Goal: Task Accomplishment & Management: Complete application form

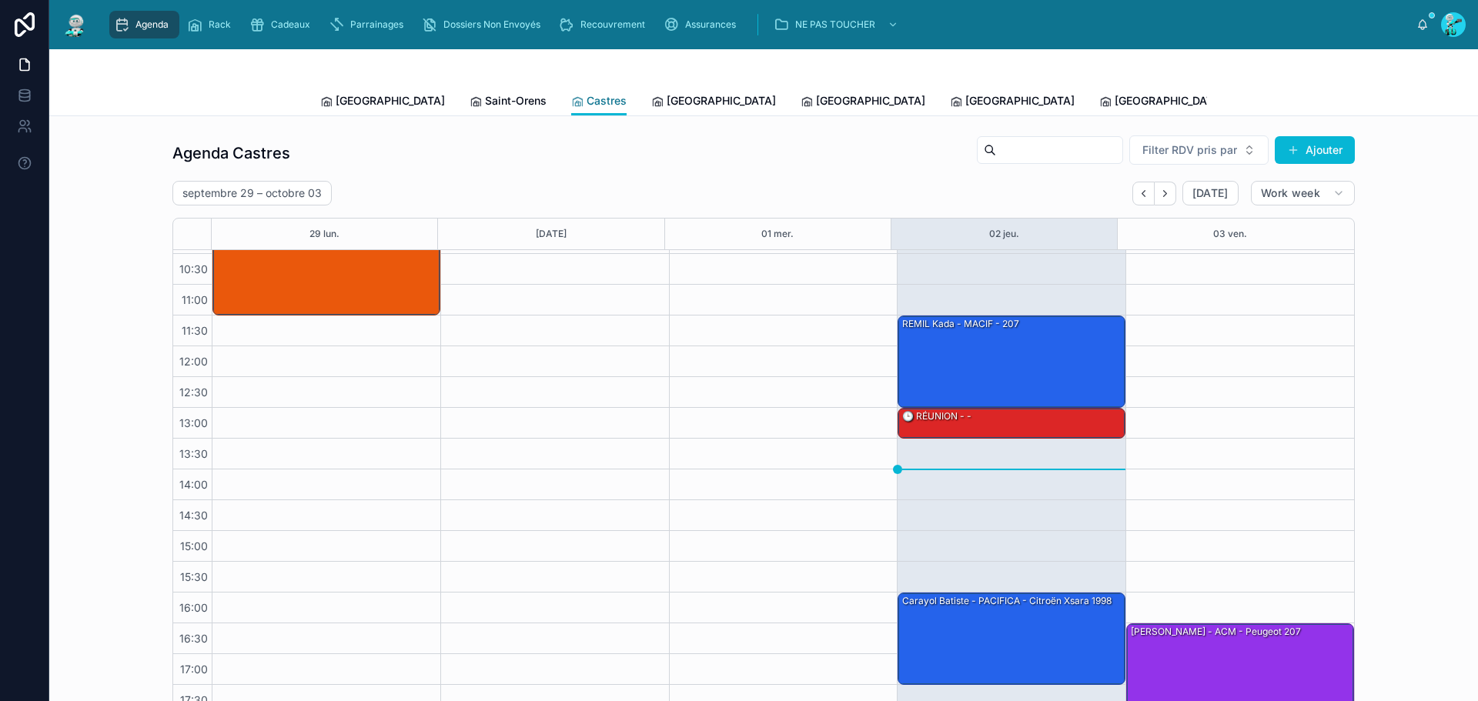
scroll to position [77, 0]
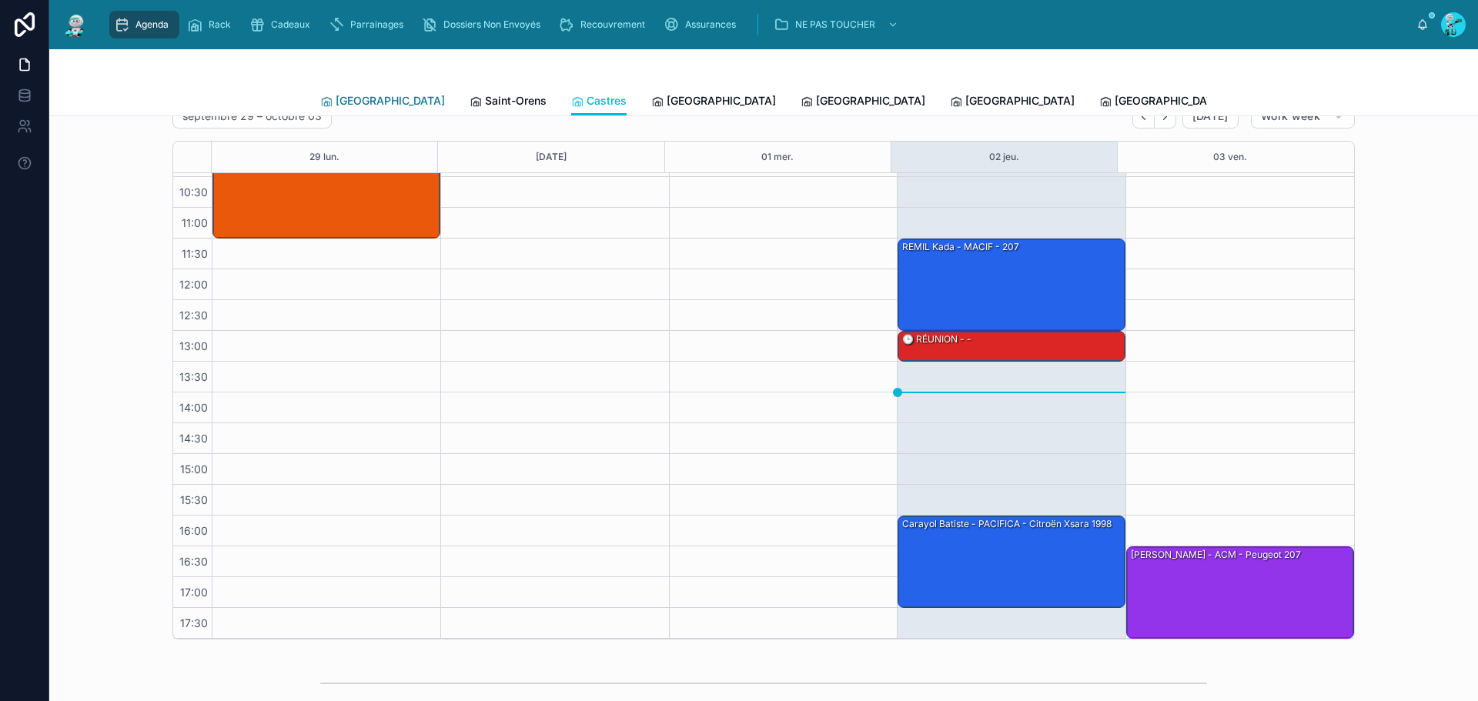
click at [351, 102] on span "[GEOGRAPHIC_DATA]" at bounding box center [390, 100] width 109 height 15
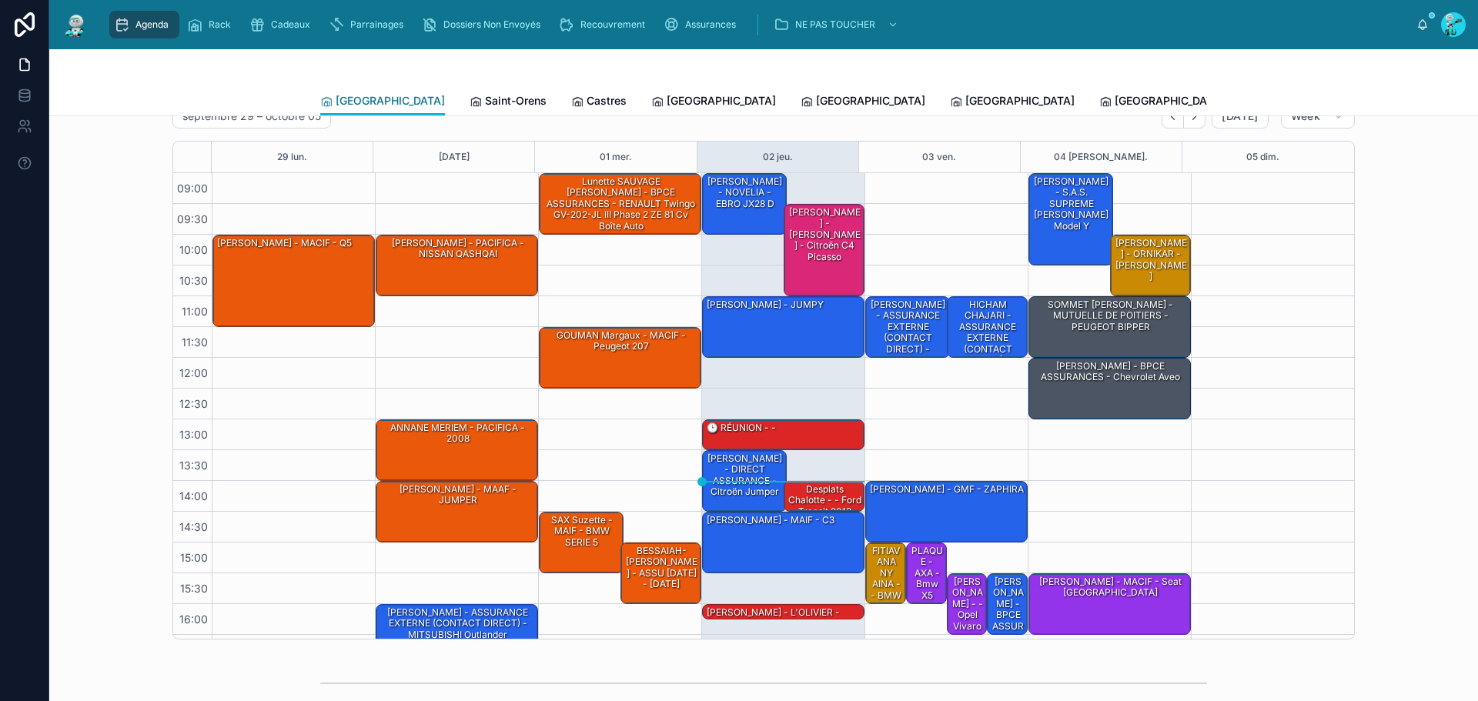
scroll to position [89, 0]
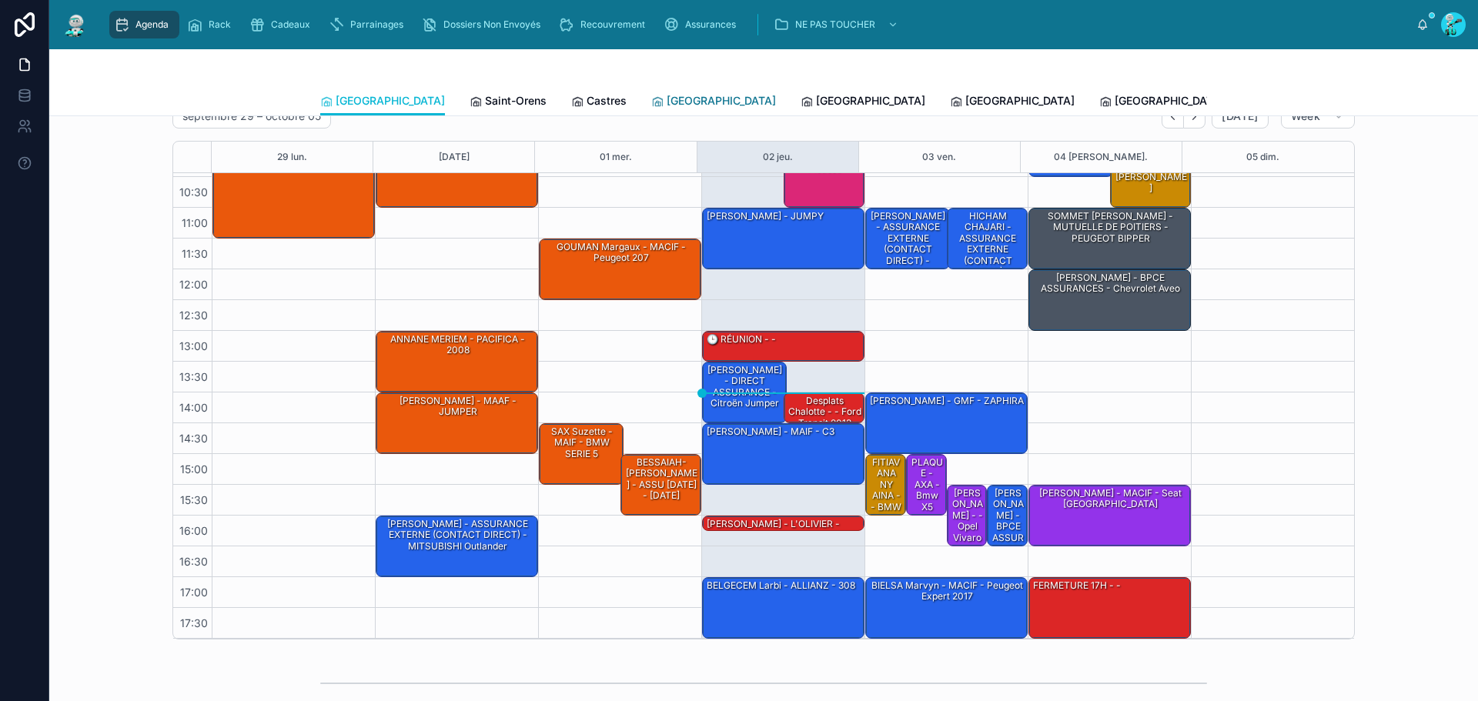
drag, startPoint x: 627, startPoint y: 89, endPoint x: 637, endPoint y: 92, distance: 10.5
click at [651, 89] on link "[GEOGRAPHIC_DATA]" at bounding box center [713, 102] width 125 height 31
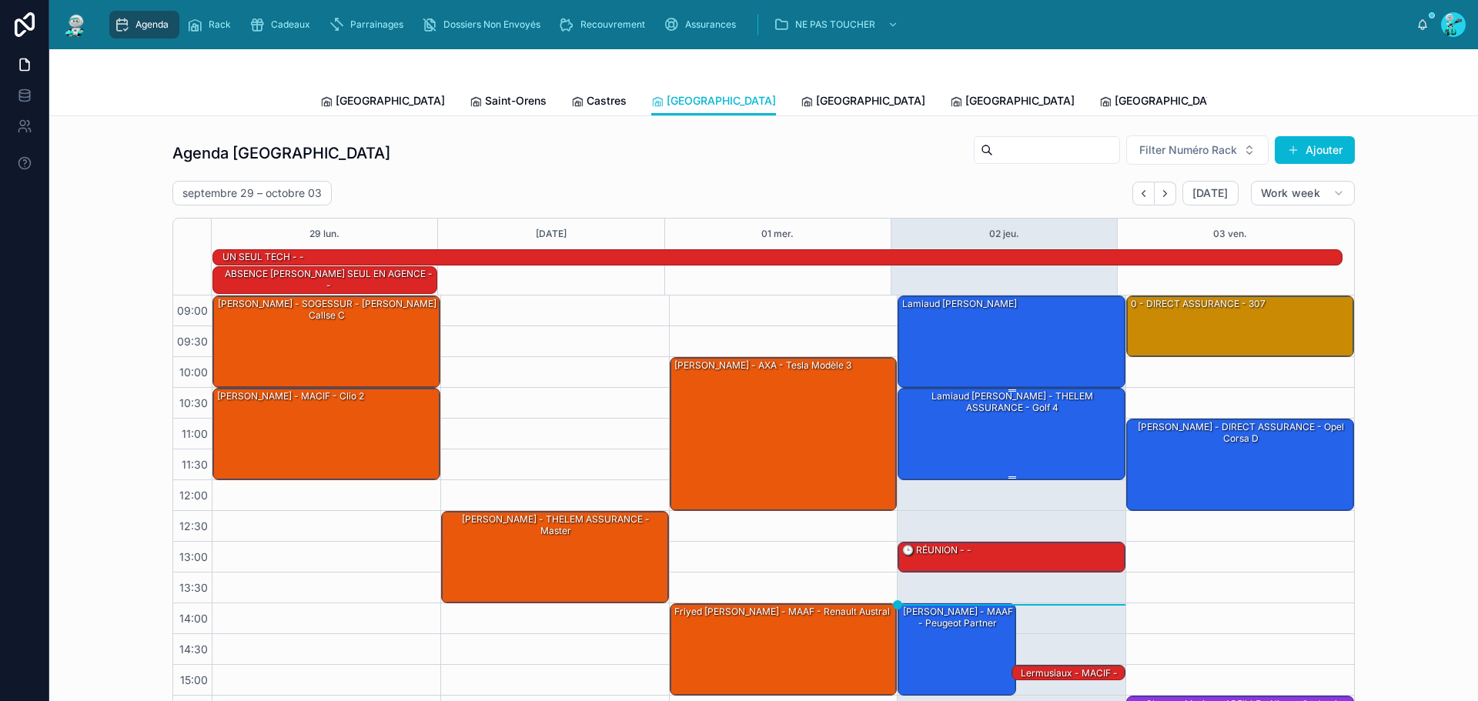
click at [1008, 421] on div "Lamiaud [PERSON_NAME] - THELEM ASSURANCE - golf 4" at bounding box center [1012, 433] width 223 height 89
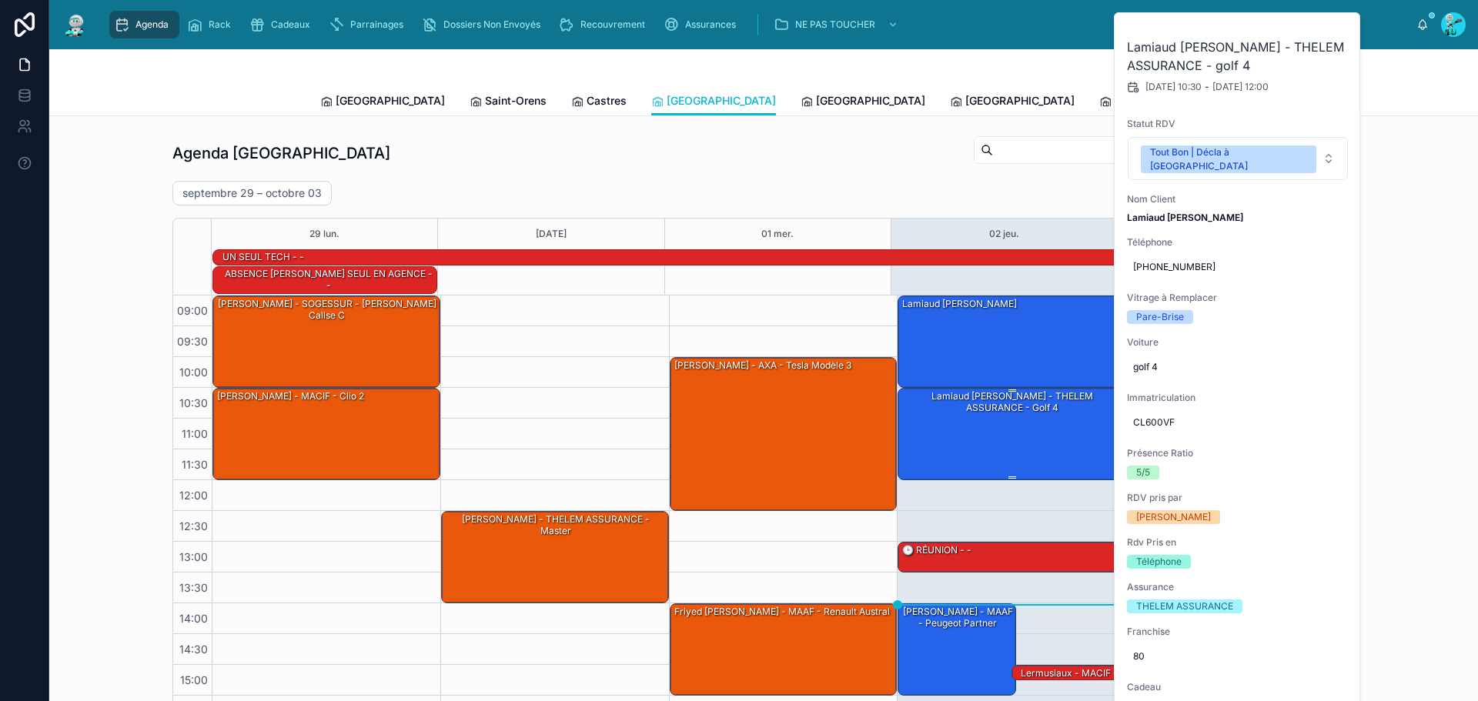
click at [990, 414] on div "Lamiaud [PERSON_NAME] - THELEM ASSURANCE - golf 4" at bounding box center [1012, 433] width 223 height 89
click at [992, 418] on div "Lamiaud [PERSON_NAME] - THELEM ASSURANCE - golf 4" at bounding box center [1012, 433] width 223 height 89
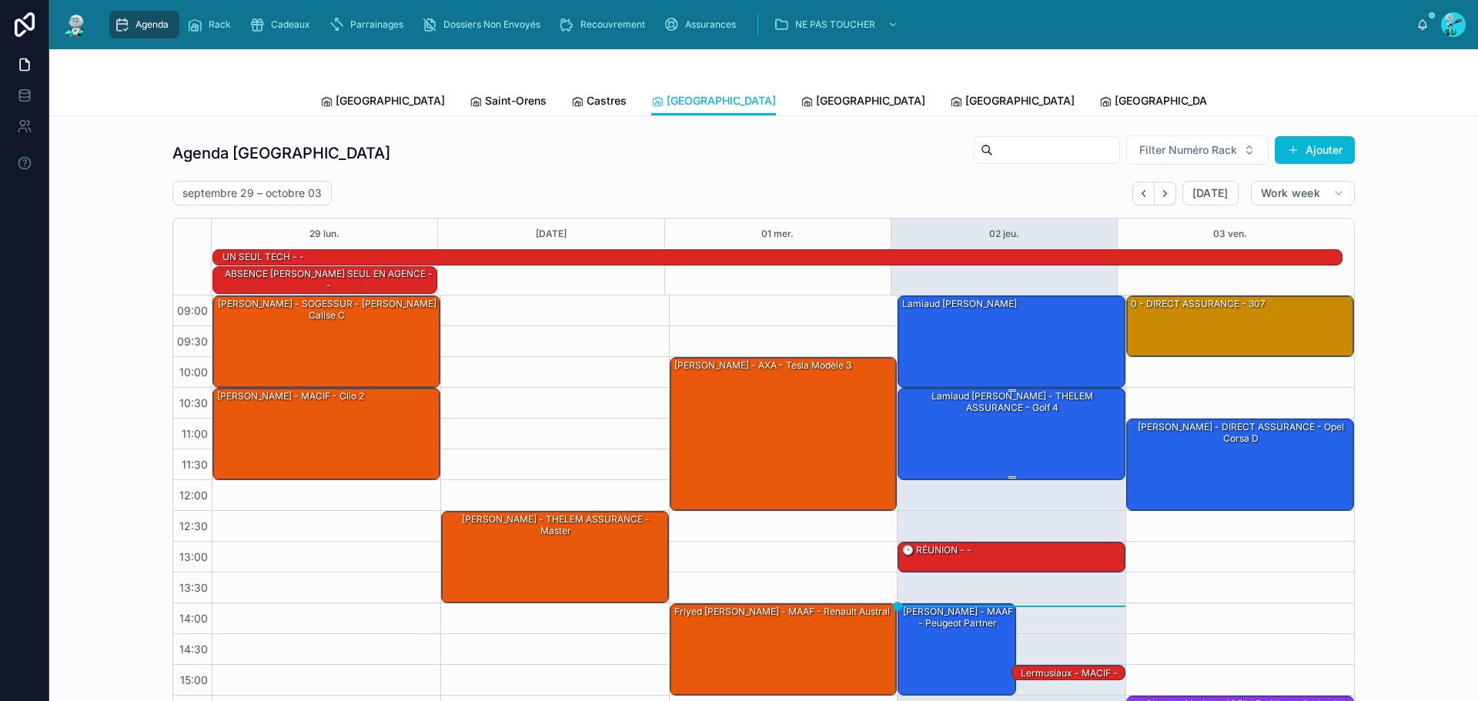
click at [982, 405] on div "Lamiaud [PERSON_NAME] - THELEM ASSURANCE - golf 4" at bounding box center [1012, 433] width 223 height 89
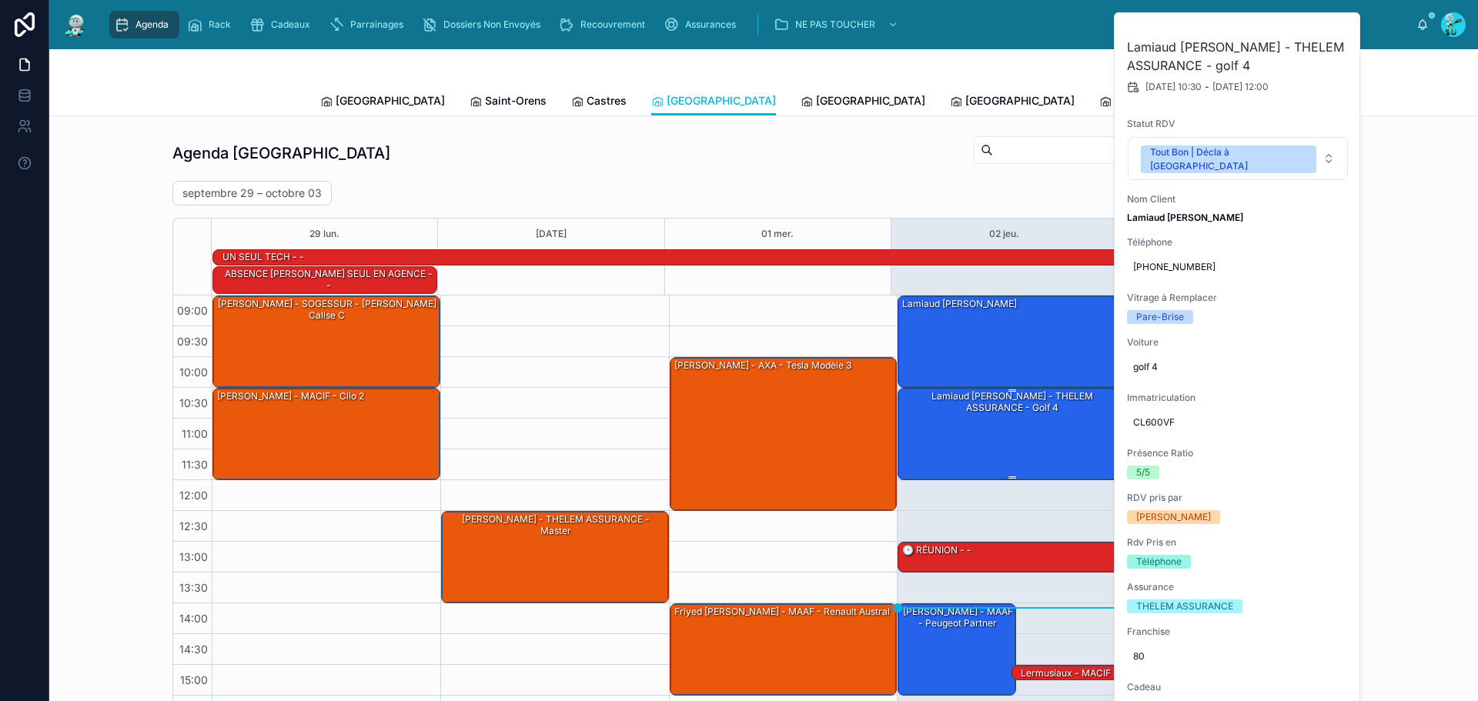
click at [1006, 393] on div "Lamiaud [PERSON_NAME] - THELEM ASSURANCE - golf 4" at bounding box center [1012, 402] width 223 height 27
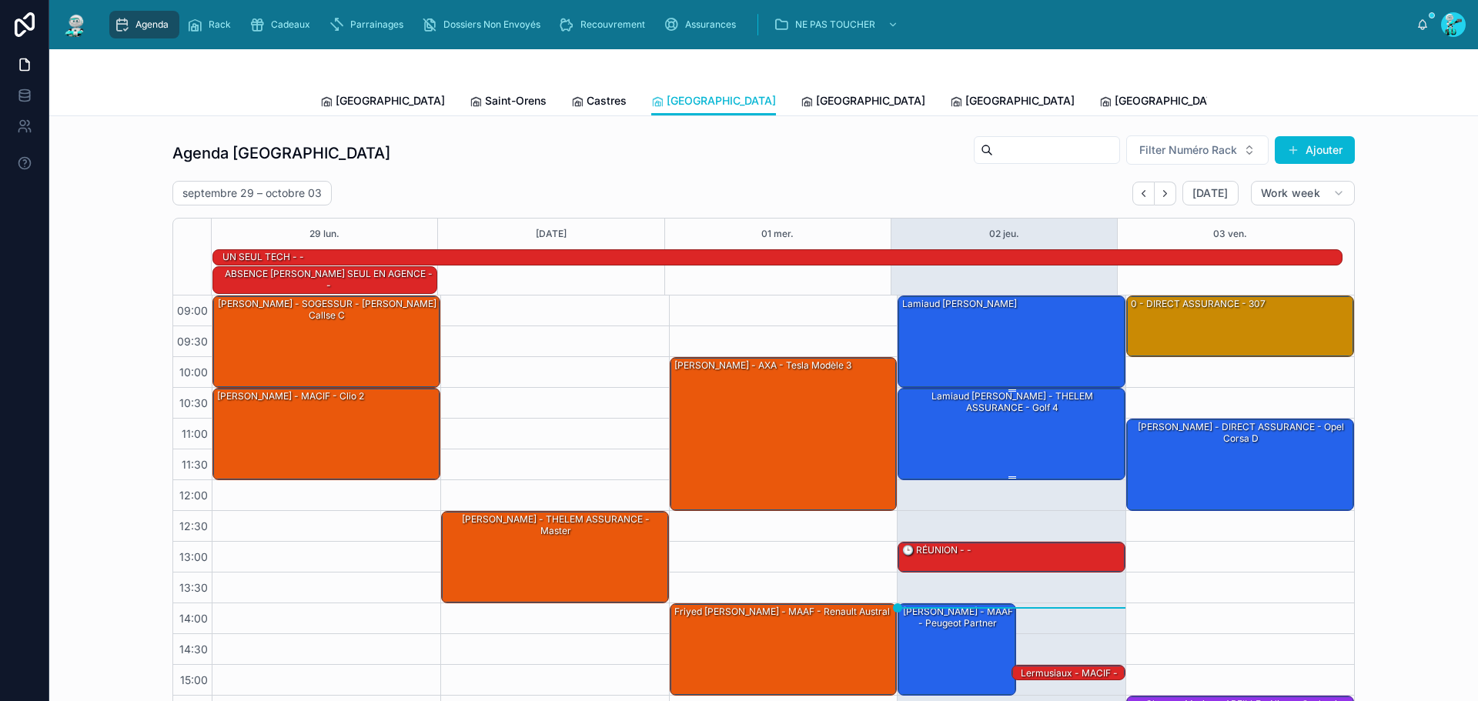
drag, startPoint x: 988, startPoint y: 428, endPoint x: 973, endPoint y: 421, distance: 16.9
click at [973, 421] on div "Lamiaud [PERSON_NAME] - THELEM ASSURANCE - golf 4" at bounding box center [1012, 433] width 223 height 89
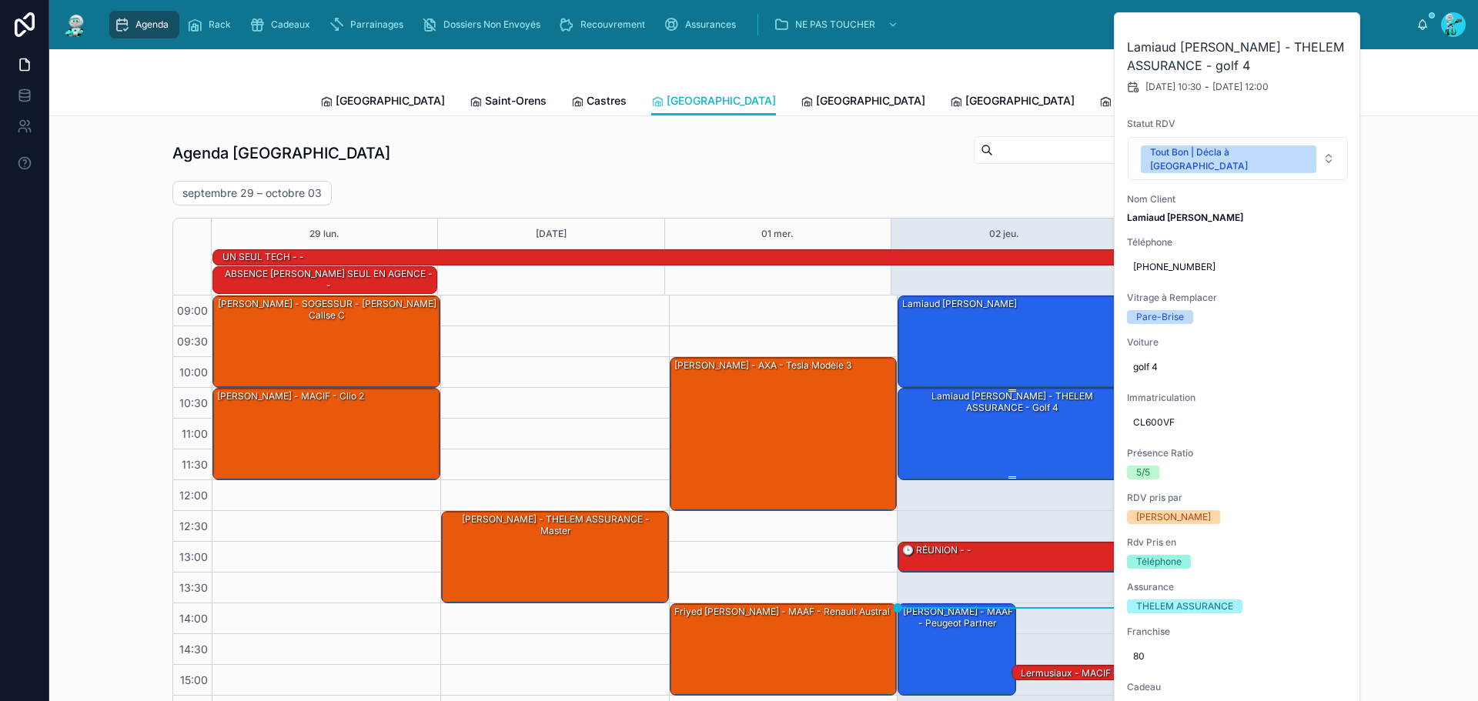
click at [973, 421] on div "Lamiaud [PERSON_NAME] - THELEM ASSURANCE - golf 4" at bounding box center [1012, 433] width 223 height 89
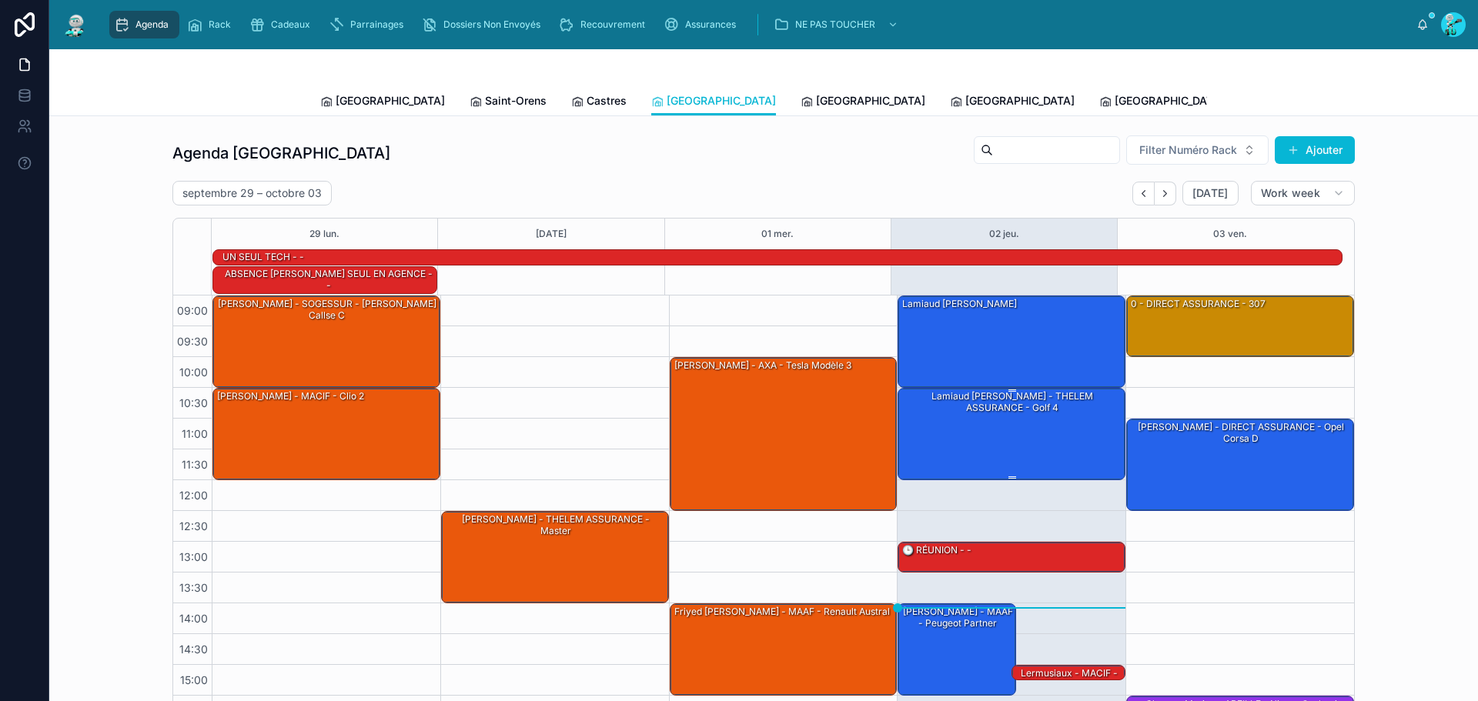
click at [973, 421] on div "Lamiaud [PERSON_NAME] - THELEM ASSURANCE - golf 4" at bounding box center [1012, 433] width 223 height 89
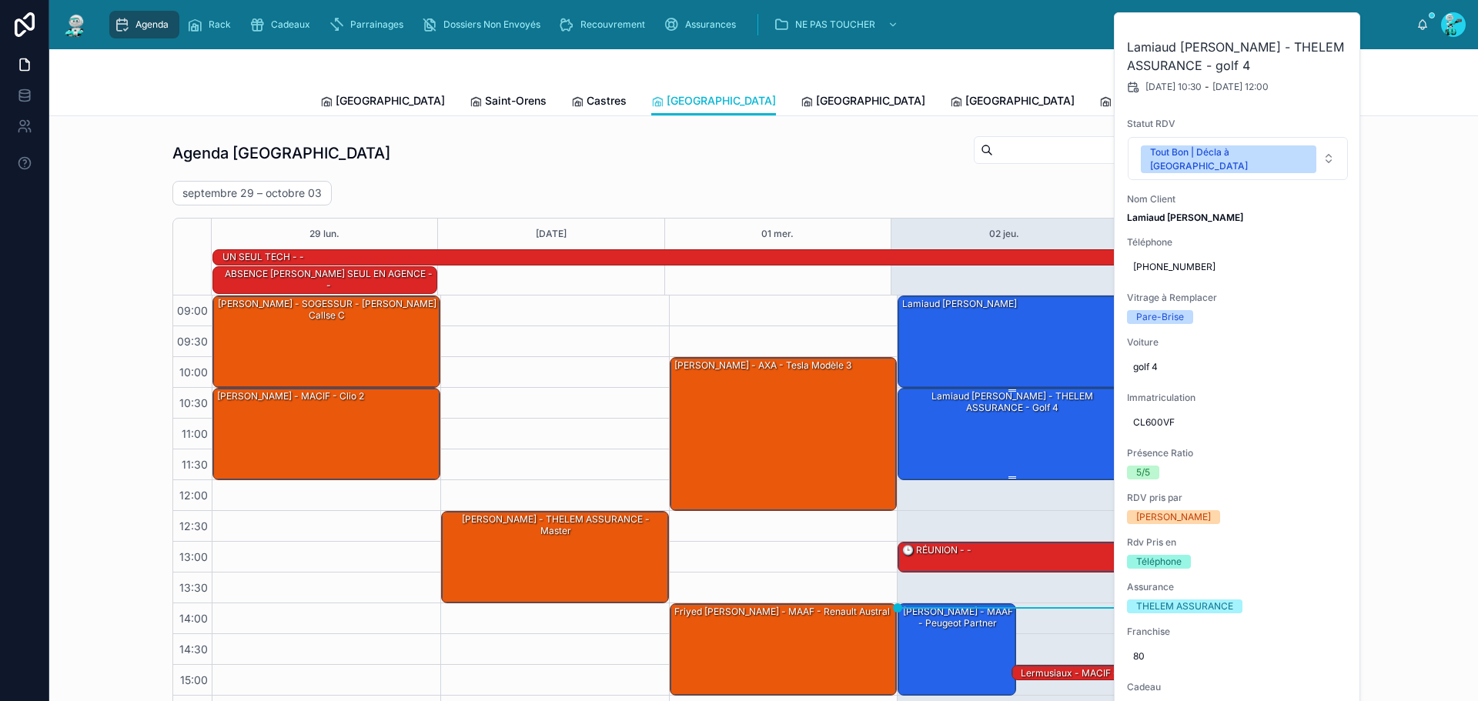
click at [1043, 418] on div "Lamiaud [PERSON_NAME] - THELEM ASSURANCE - golf 4" at bounding box center [1012, 433] width 223 height 89
click at [1042, 417] on div "Lamiaud [PERSON_NAME] - THELEM ASSURANCE - golf 4" at bounding box center [1012, 433] width 223 height 89
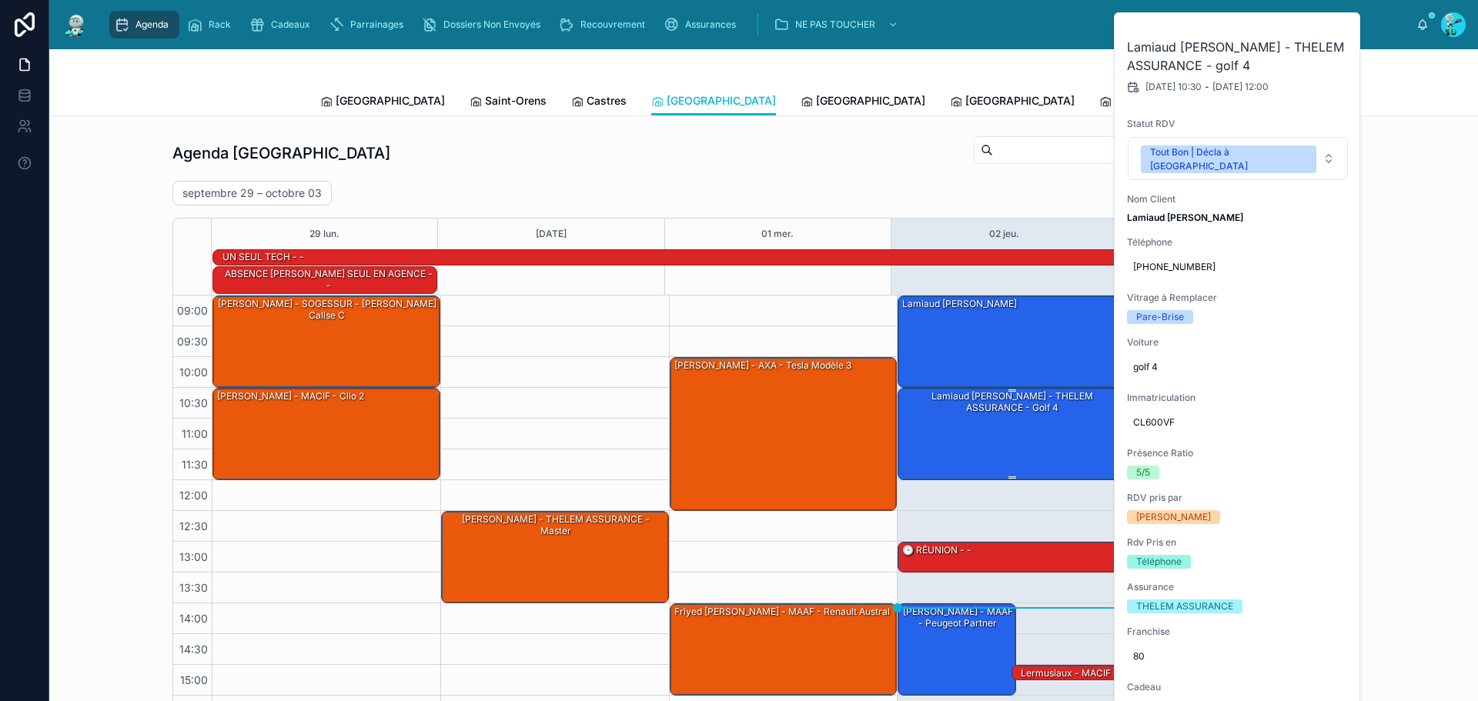
click at [1042, 417] on div "Lamiaud [PERSON_NAME] - THELEM ASSURANCE - golf 4" at bounding box center [1012, 433] width 223 height 89
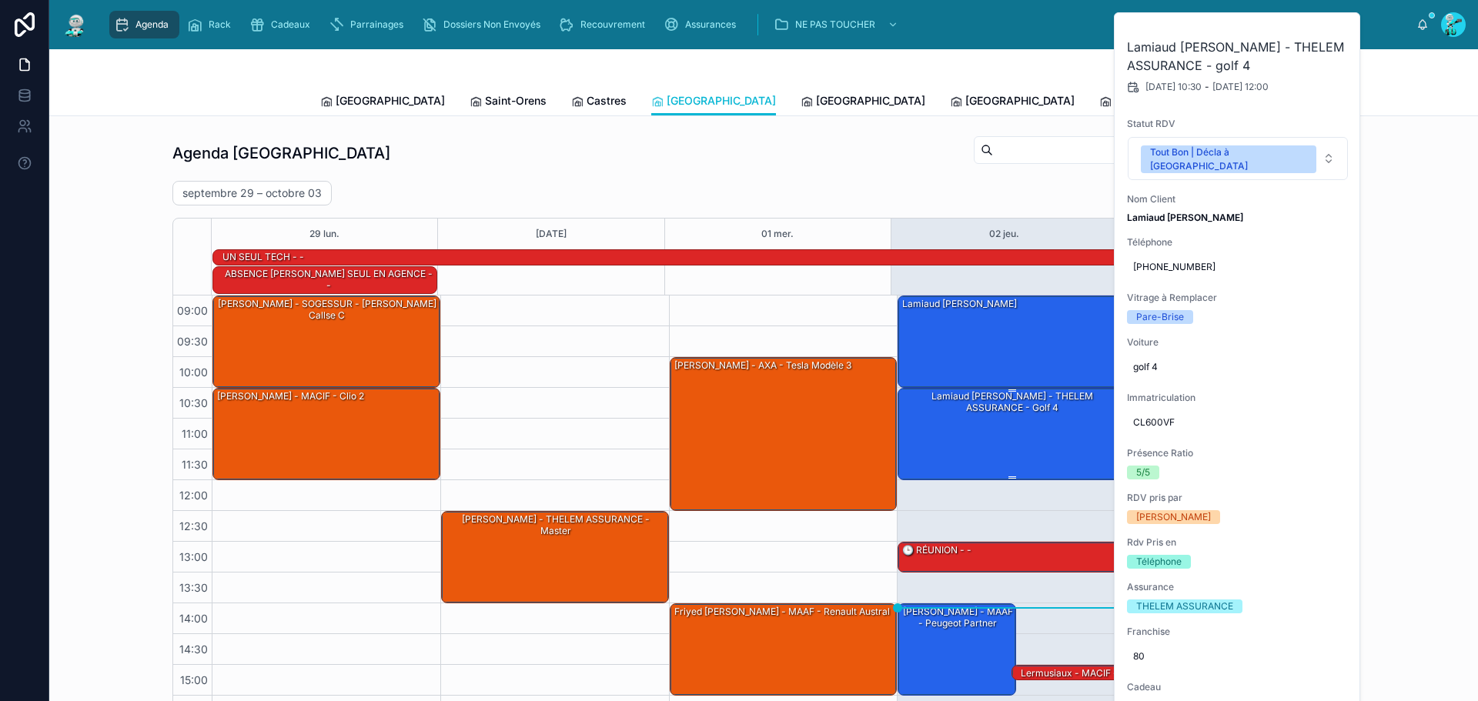
click at [1042, 417] on div "Lamiaud [PERSON_NAME] - THELEM ASSURANCE - golf 4" at bounding box center [1012, 433] width 223 height 89
click at [1011, 433] on div "Lamiaud [PERSON_NAME] - THELEM ASSURANCE - golf 4" at bounding box center [1012, 433] width 223 height 89
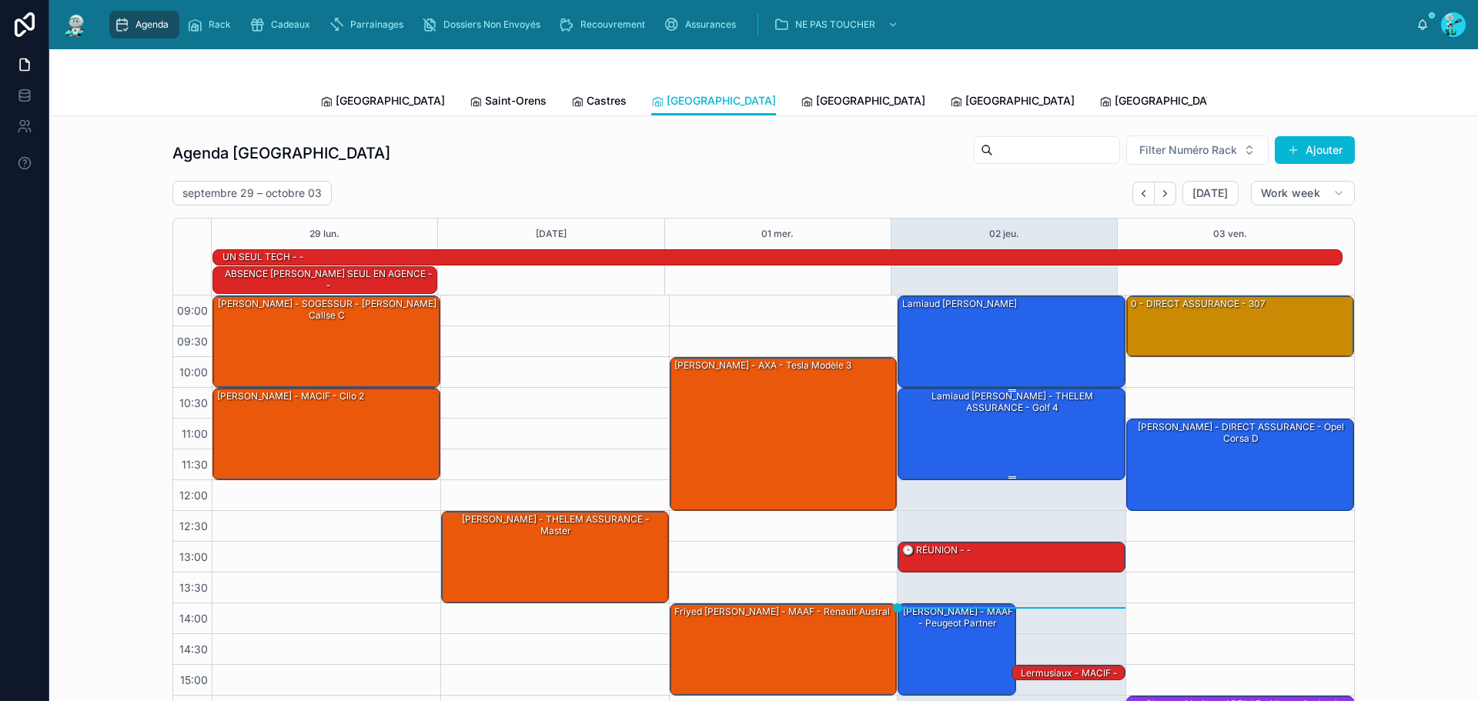
click at [946, 390] on div "Lamiaud [PERSON_NAME] - THELEM ASSURANCE - golf 4" at bounding box center [1012, 402] width 223 height 25
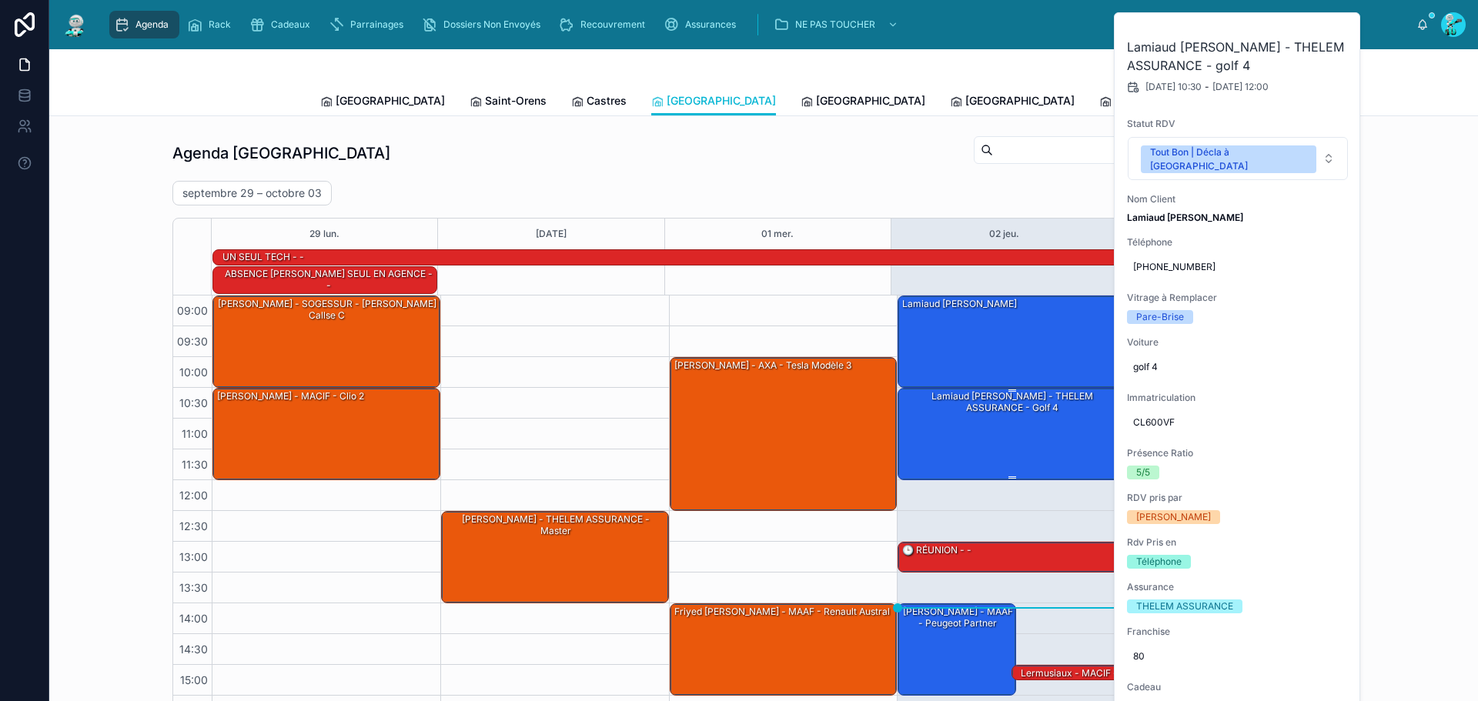
click at [946, 390] on div "Lamiaud [PERSON_NAME] - THELEM ASSURANCE - golf 4" at bounding box center [1012, 402] width 223 height 25
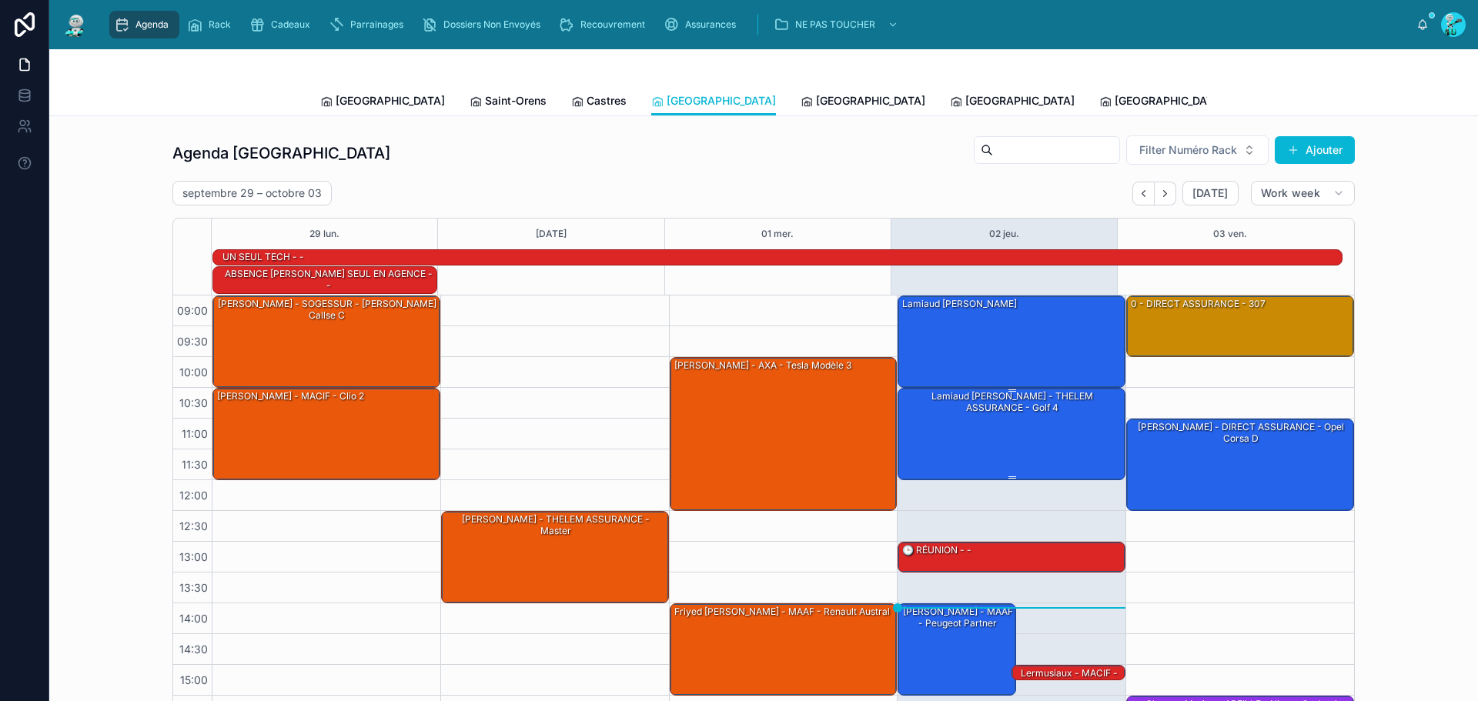
click at [1008, 477] on div at bounding box center [1012, 478] width 8 height 2
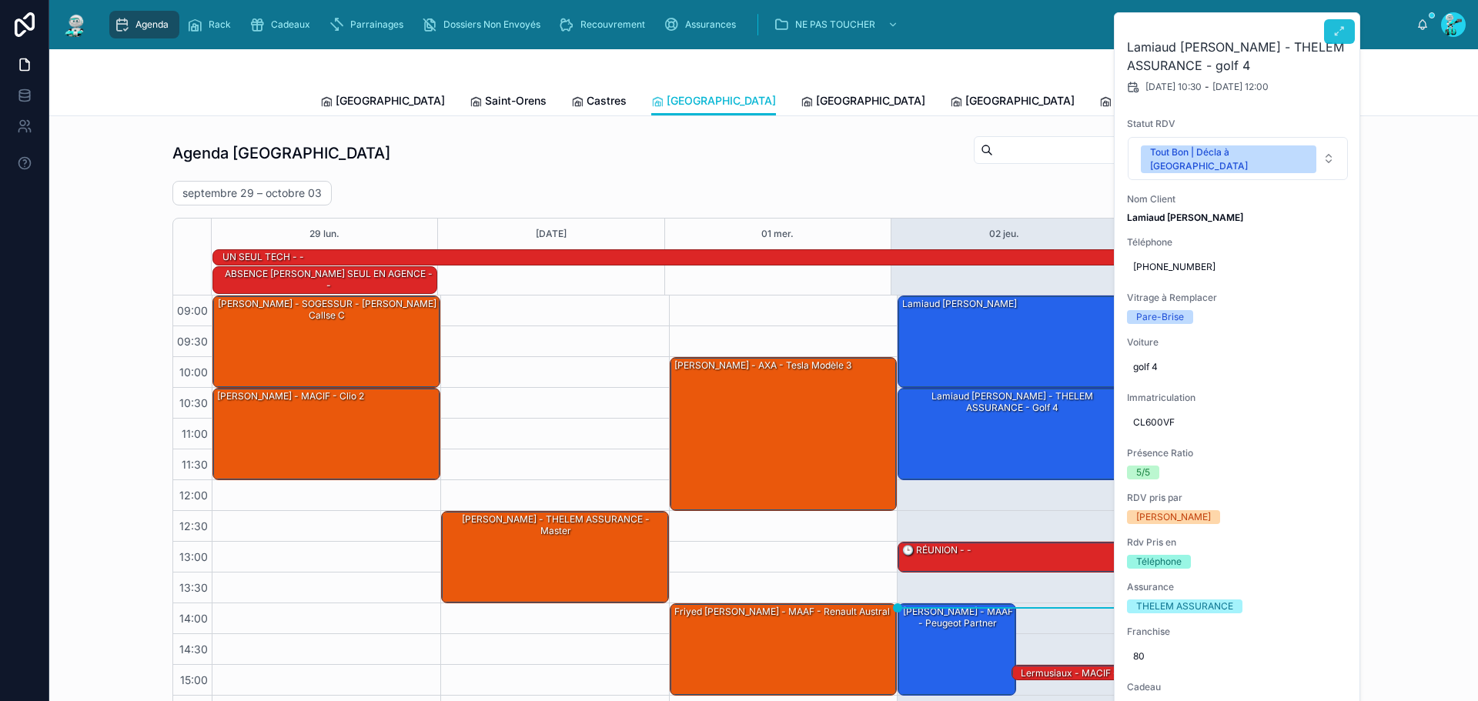
click at [1339, 39] on button at bounding box center [1339, 31] width 31 height 25
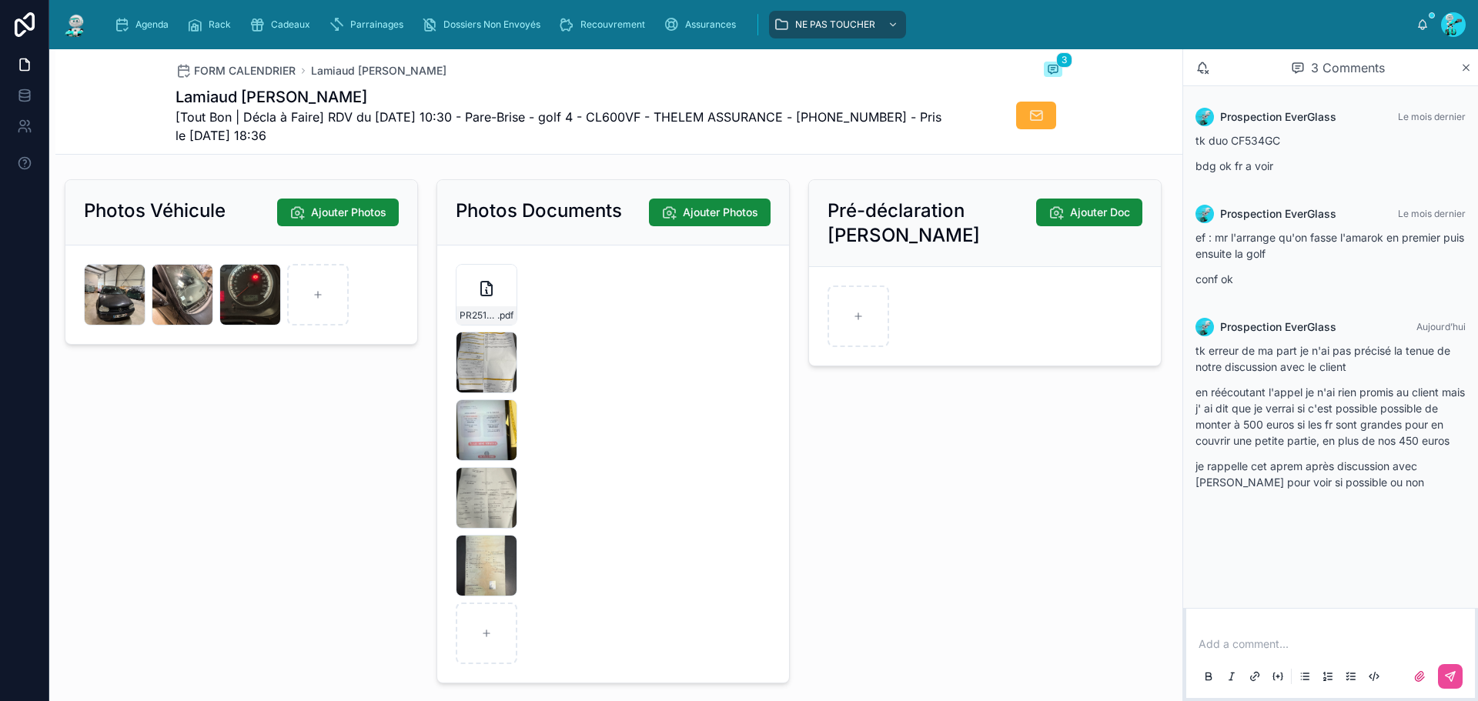
scroll to position [2310, 0]
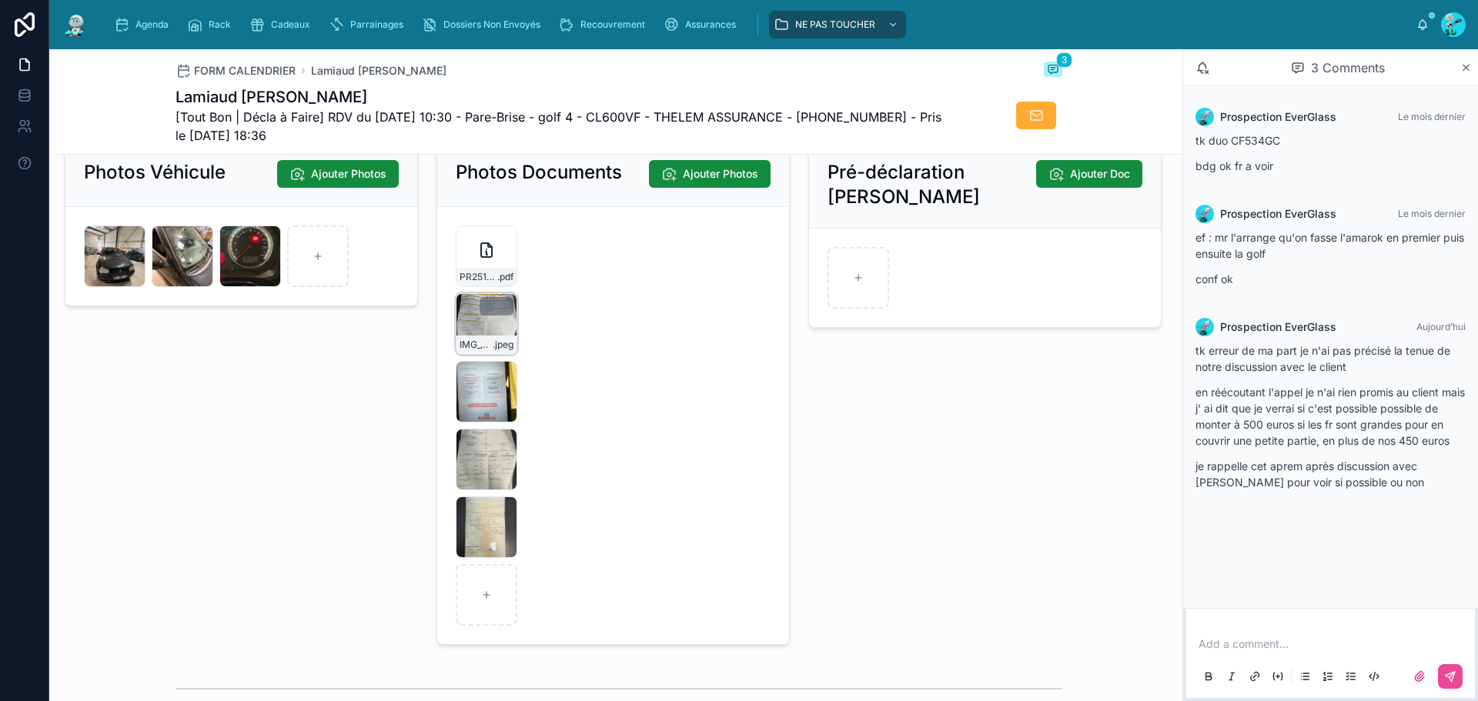
click at [466, 329] on div "IMG_5512 .jpeg" at bounding box center [487, 324] width 62 height 62
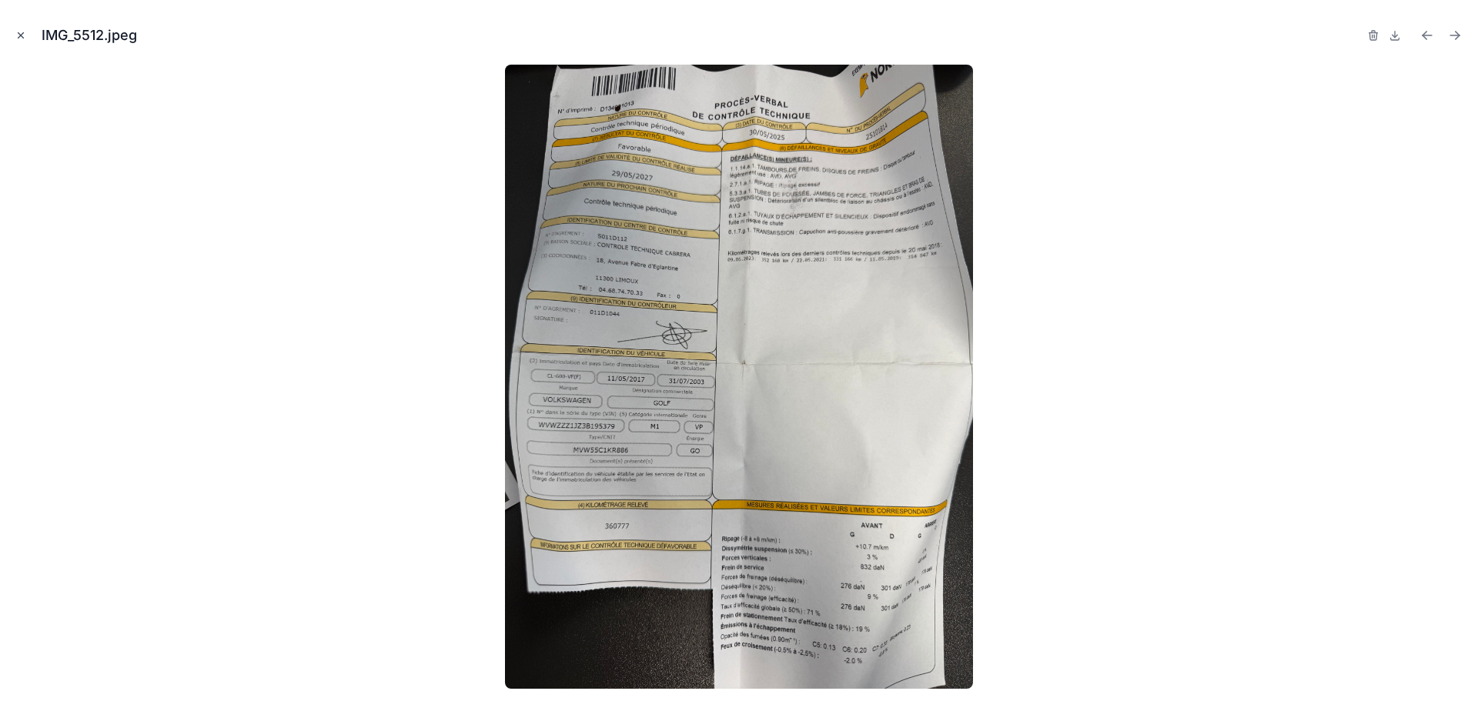
click at [22, 30] on icon "Close modal" at bounding box center [20, 35] width 11 height 11
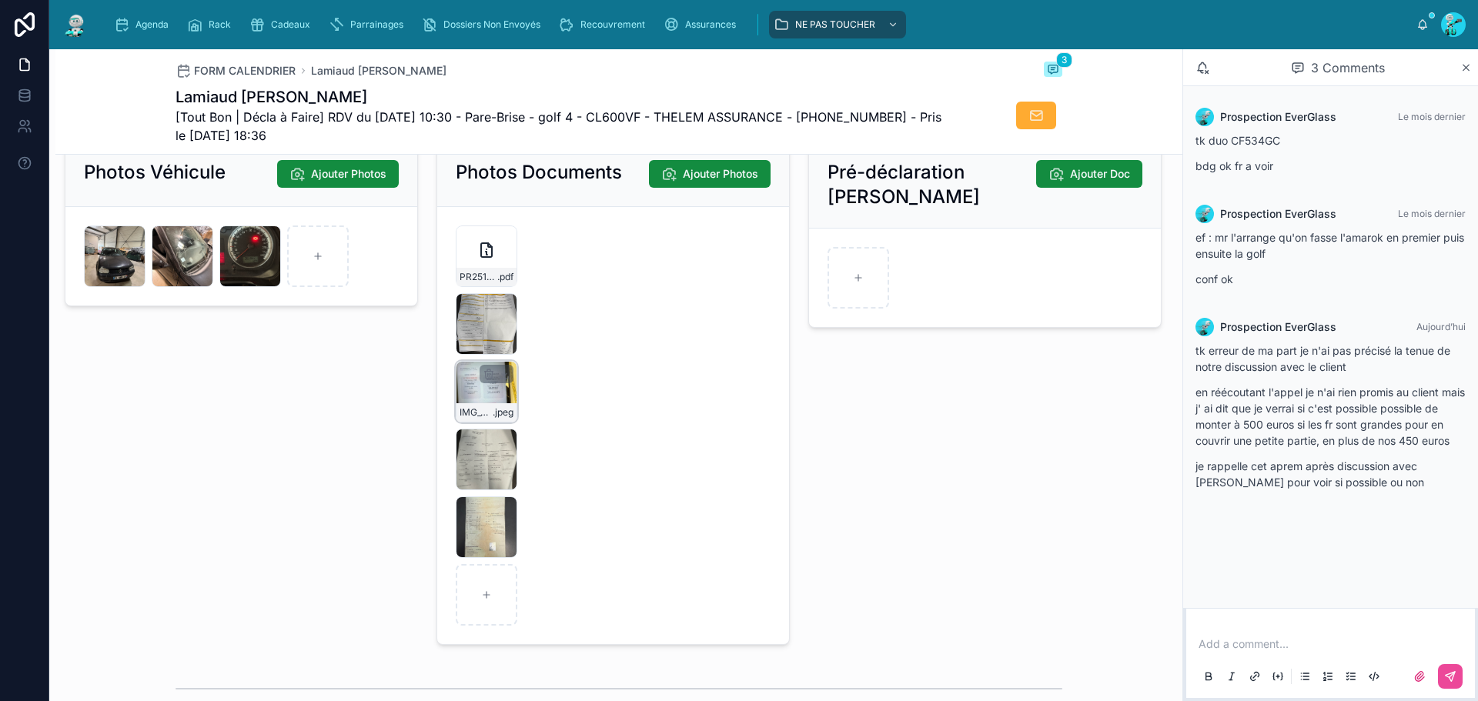
click at [473, 403] on div "IMG_5511 .jpeg" at bounding box center [487, 392] width 62 height 62
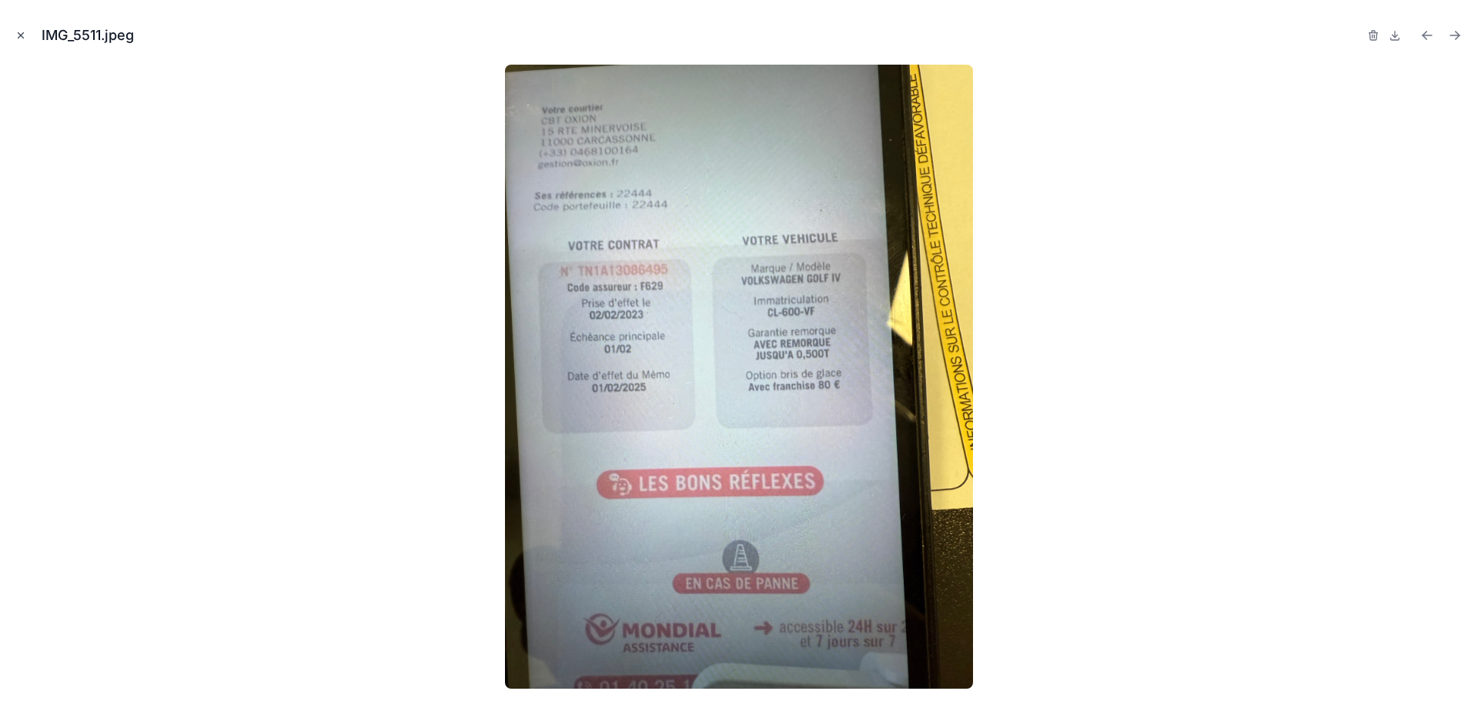
click at [24, 36] on icon "Close modal" at bounding box center [20, 35] width 11 height 11
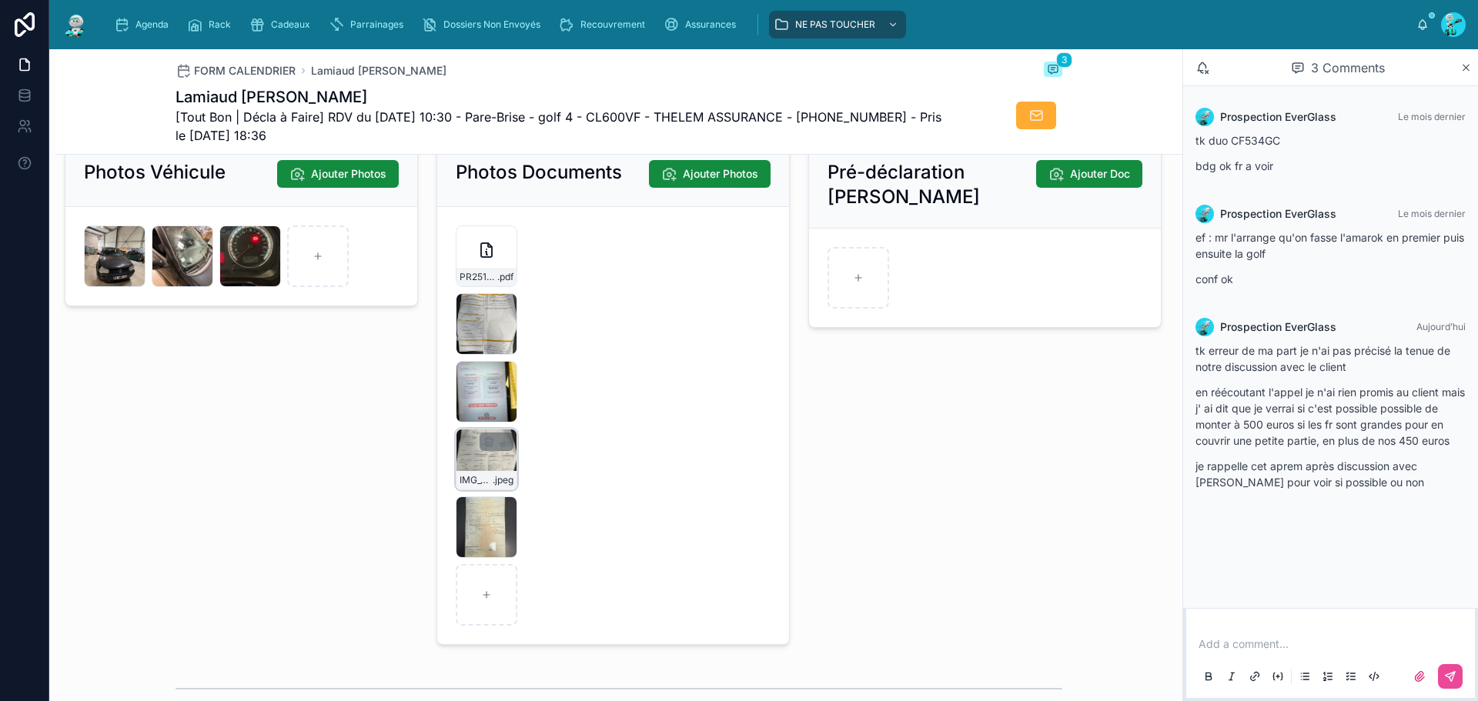
click at [490, 480] on div "IMG_5510 .jpeg" at bounding box center [487, 460] width 62 height 62
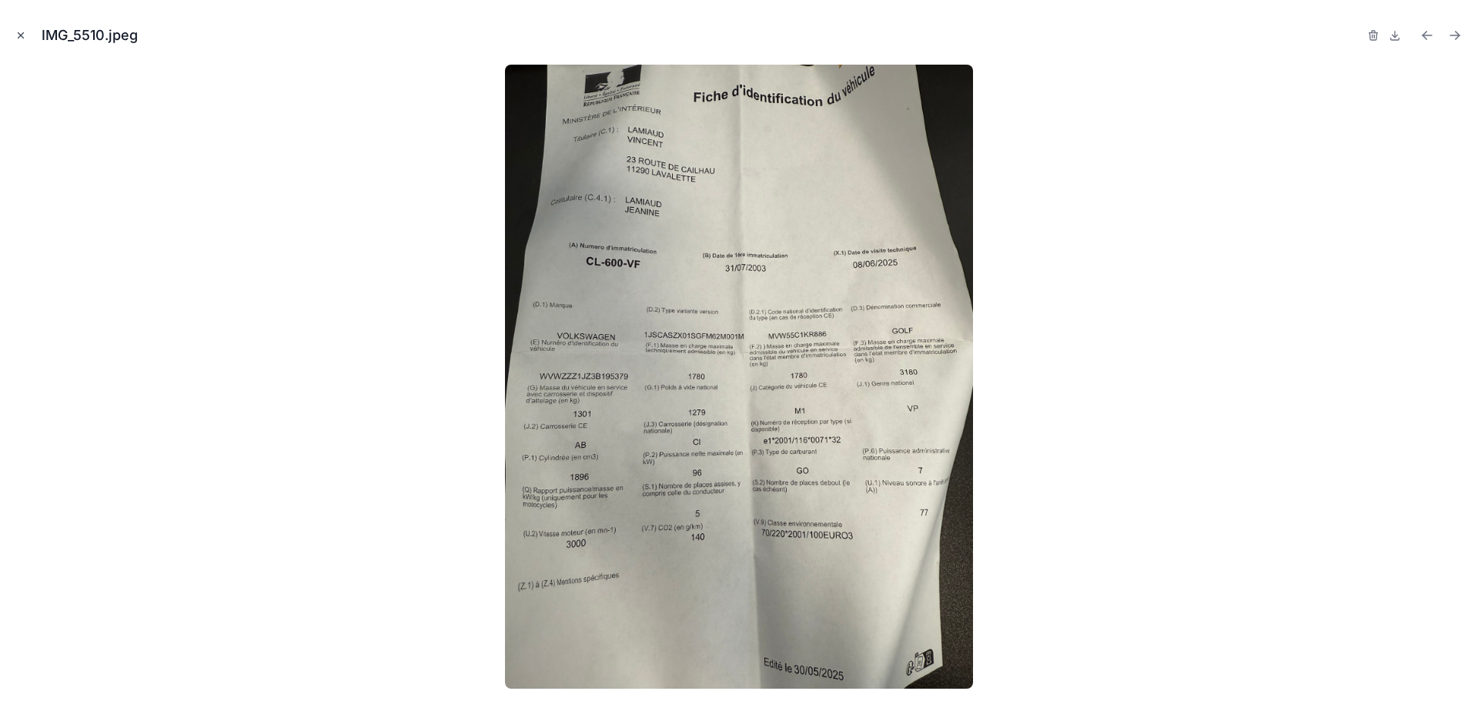
drag, startPoint x: 18, startPoint y: 32, endPoint x: 90, endPoint y: 62, distance: 77.6
click at [18, 32] on icon "Close modal" at bounding box center [20, 35] width 11 height 11
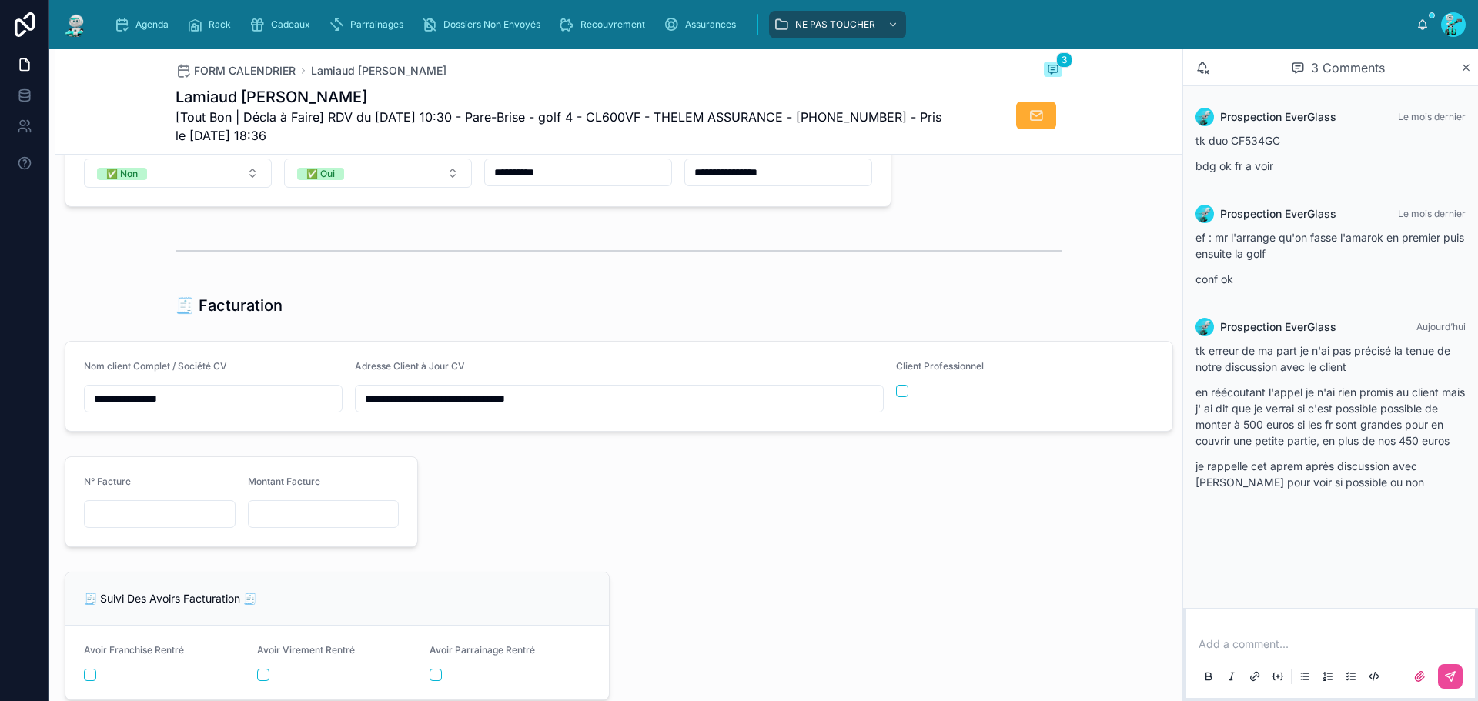
scroll to position [1463, 0]
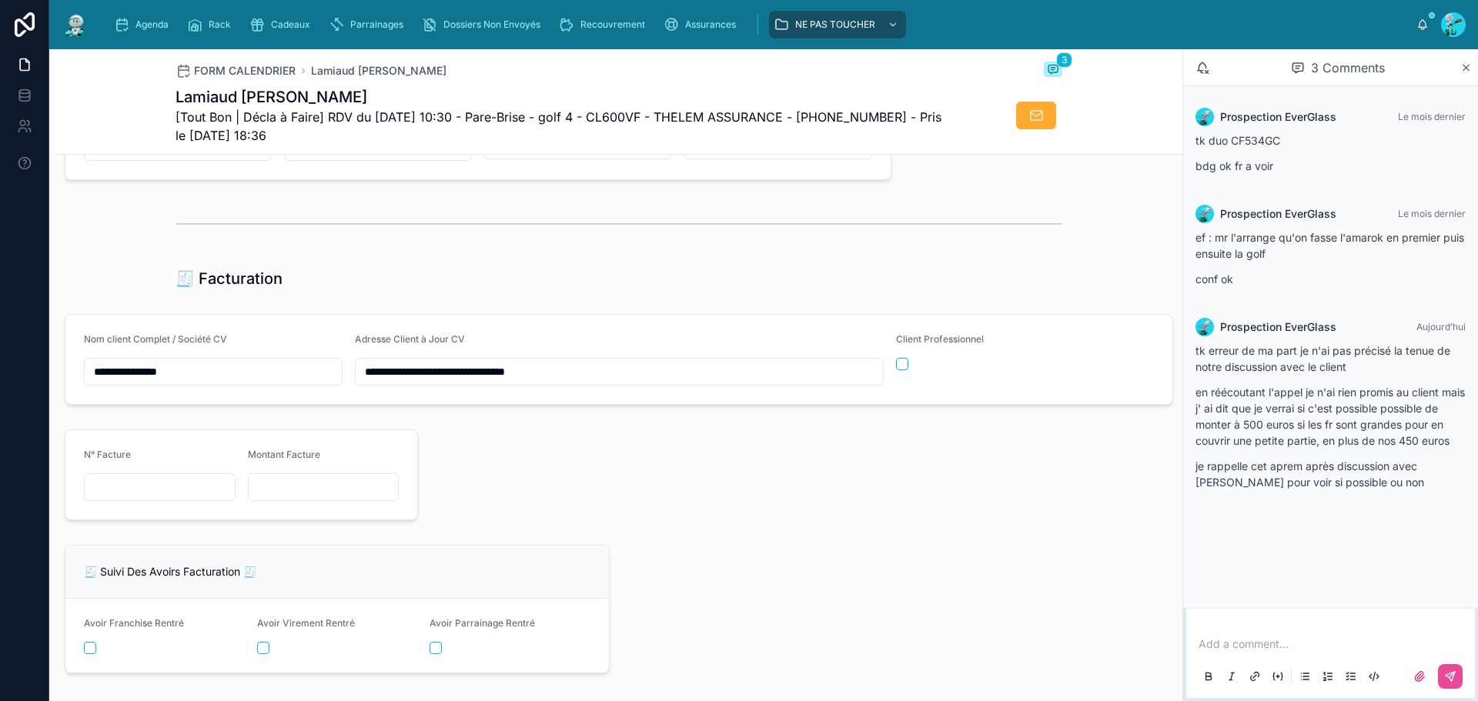
drag, startPoint x: 484, startPoint y: 387, endPoint x: 316, endPoint y: 353, distance: 171.4
click at [316, 353] on form "**********" at bounding box center [618, 359] width 1107 height 89
click at [711, 506] on div at bounding box center [799, 474] width 744 height 103
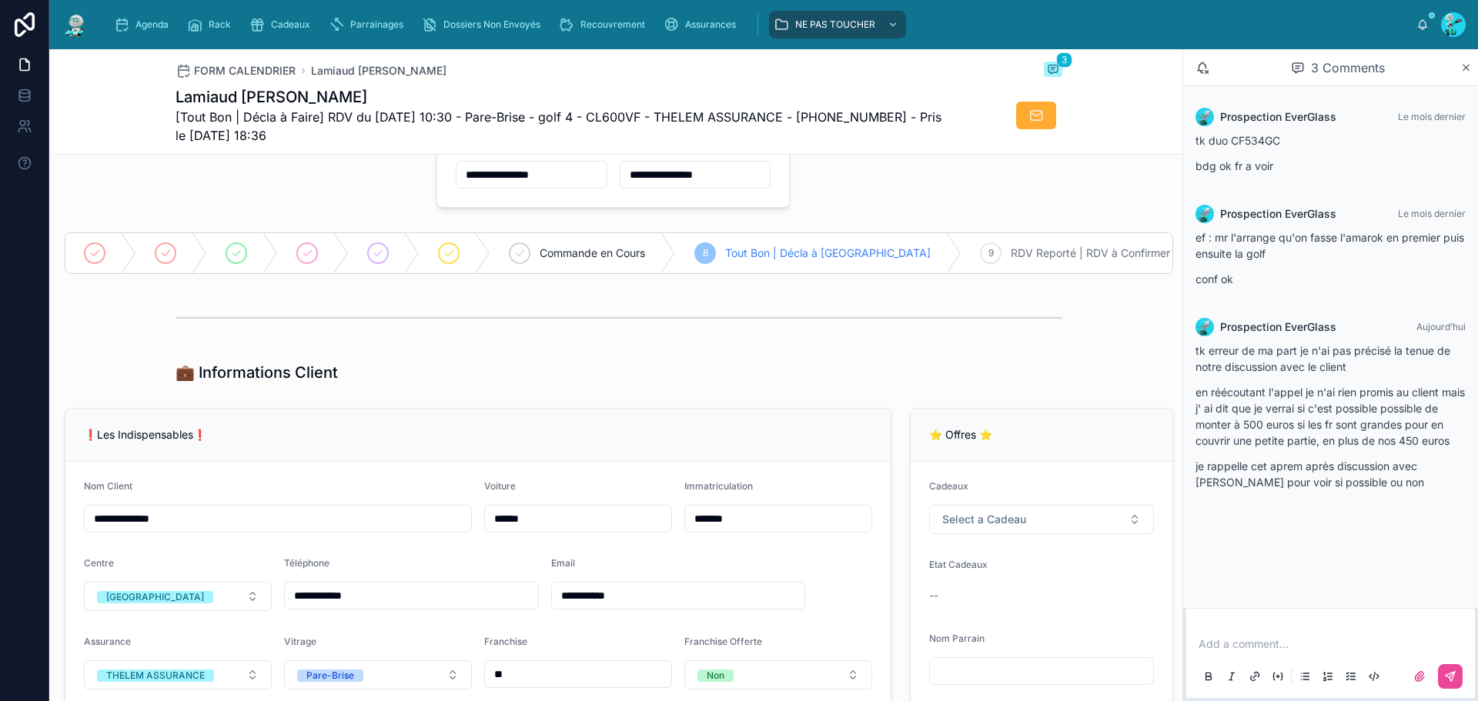
scroll to position [0, 0]
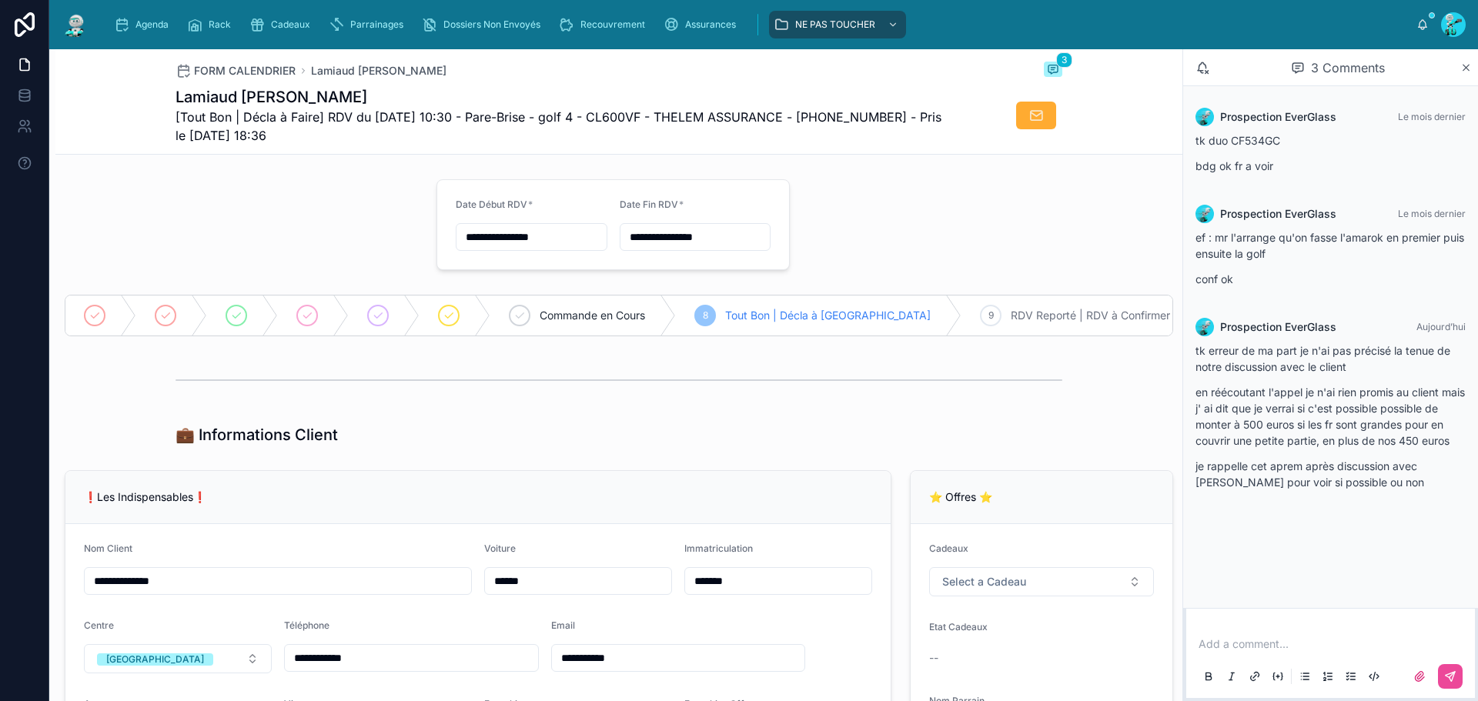
drag, startPoint x: 597, startPoint y: 114, endPoint x: 841, endPoint y: 141, distance: 245.5
click at [841, 141] on span "[Tout Bon | Décla à Faire] RDV du [DATE] 10:30 - Pare-Brise - golf 4 - CL600VF …" at bounding box center [561, 126] width 771 height 37
click at [309, 196] on div at bounding box center [241, 224] width 372 height 103
click at [635, 116] on span "[Tout Bon | Décla à Faire] RDV du [DATE] 10:30 - Pare-Brise - golf 4 - CL600VF …" at bounding box center [561, 126] width 771 height 37
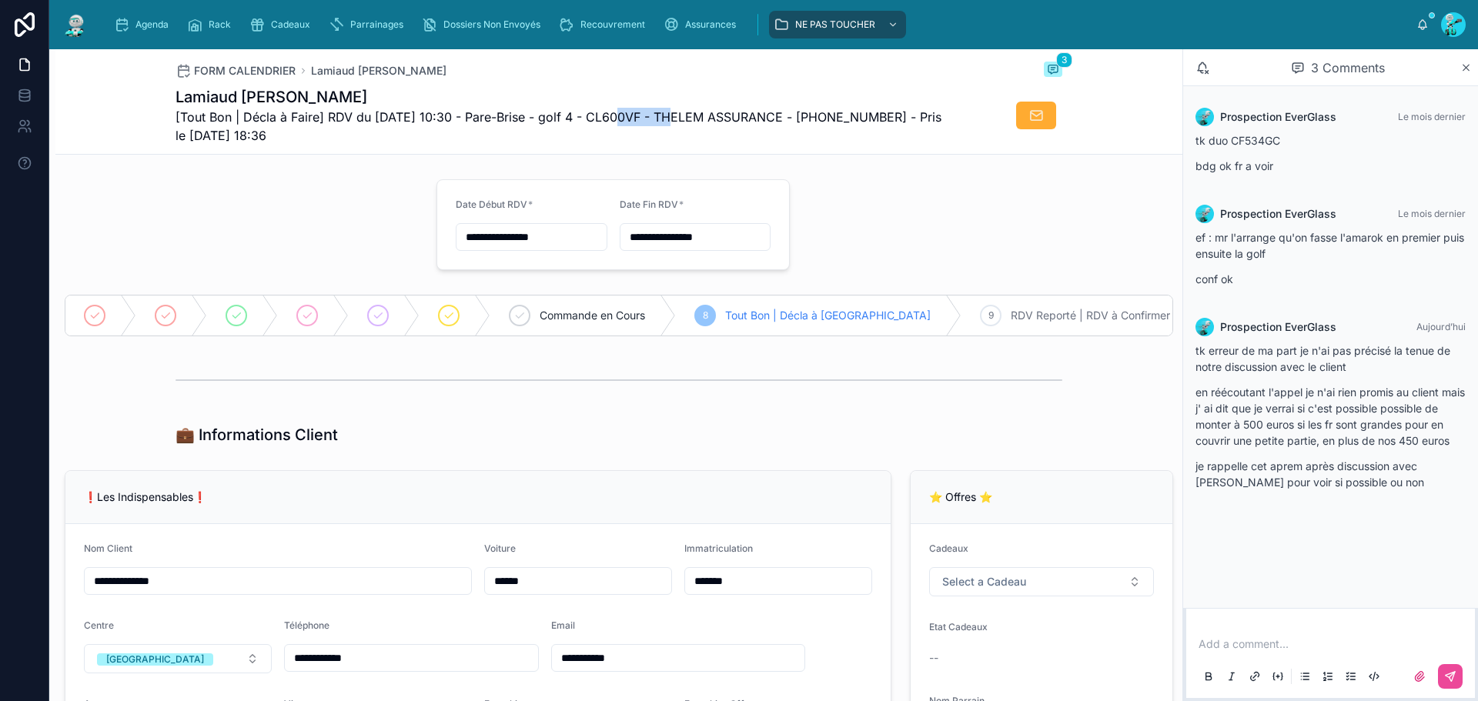
copy span "CL600VF"
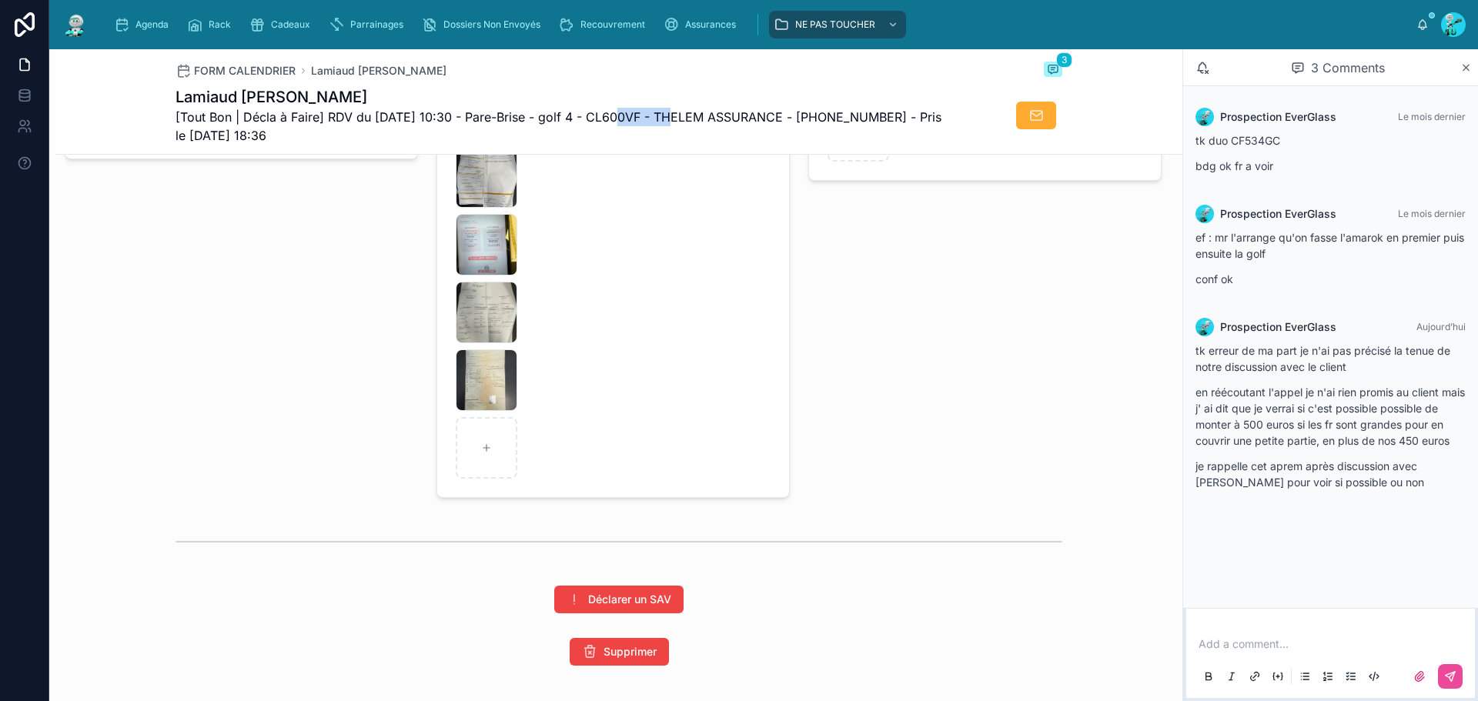
scroll to position [2537, 0]
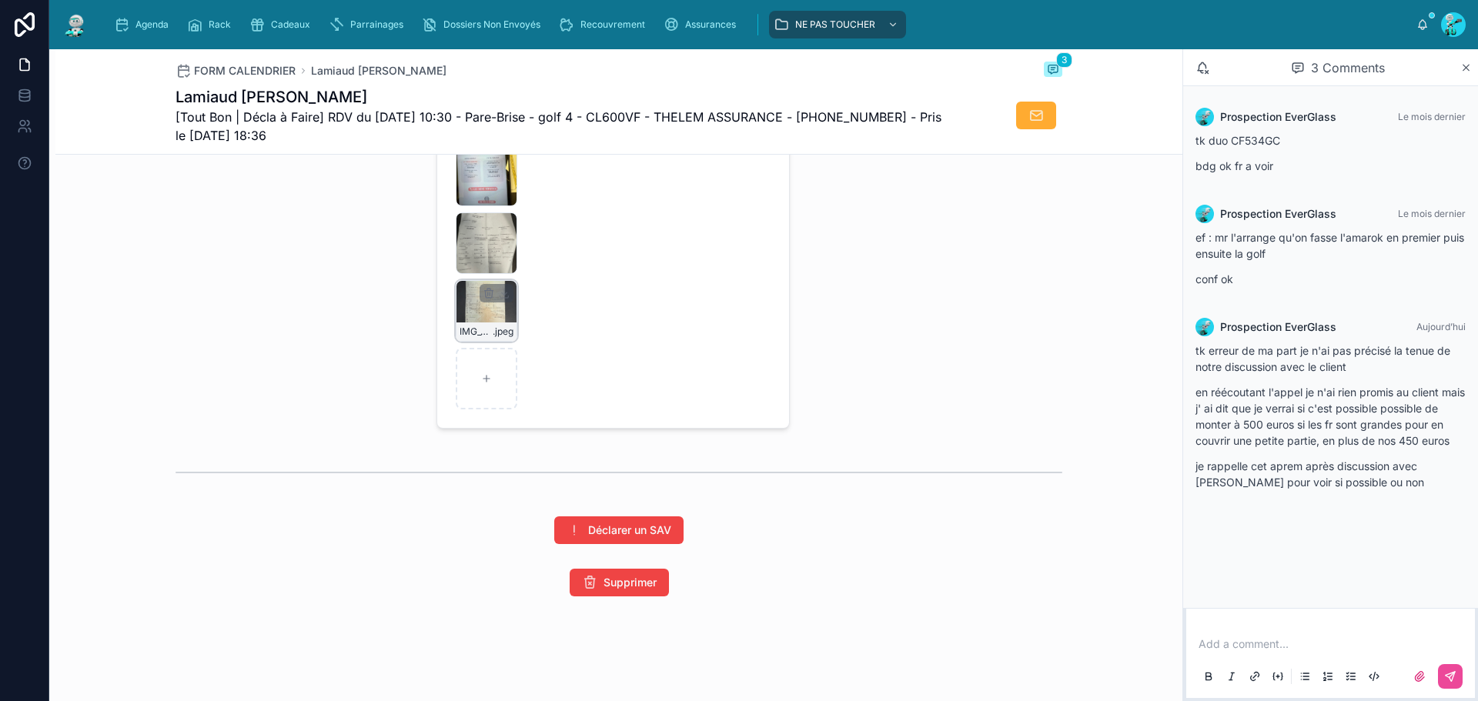
click at [479, 306] on div "IMG_5509 .jpeg" at bounding box center [487, 311] width 62 height 62
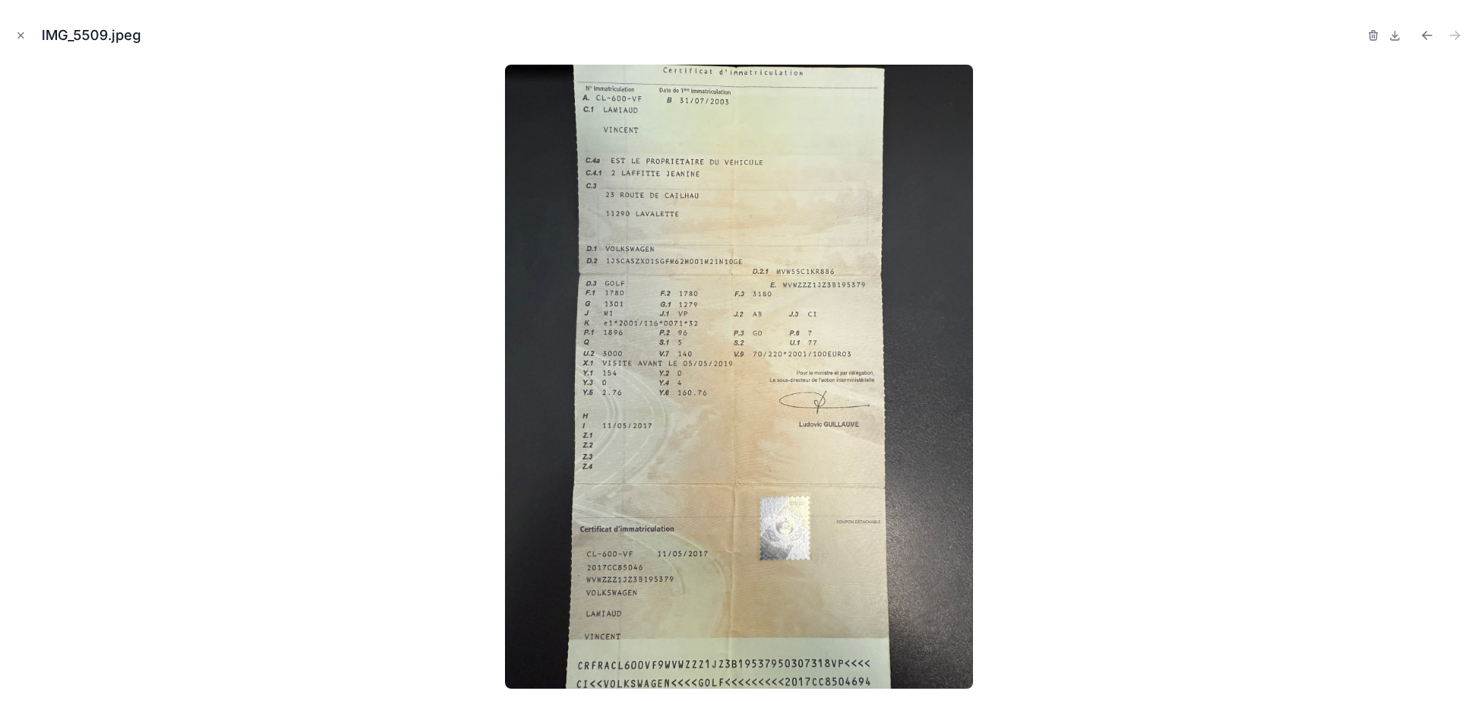
drag, startPoint x: 20, startPoint y: 32, endPoint x: 711, endPoint y: 379, distance: 773.3
click at [20, 32] on icon "Close modal" at bounding box center [20, 35] width 11 height 11
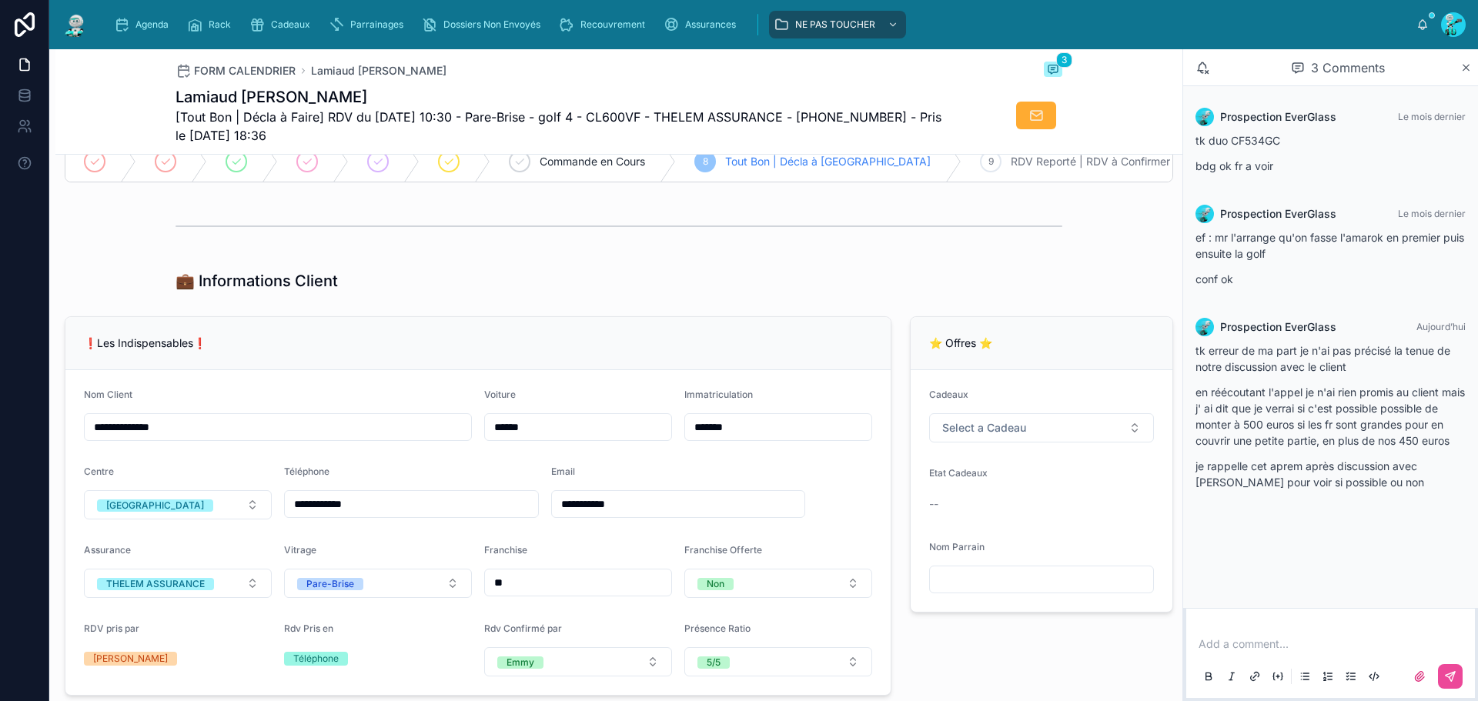
scroll to position [308, 0]
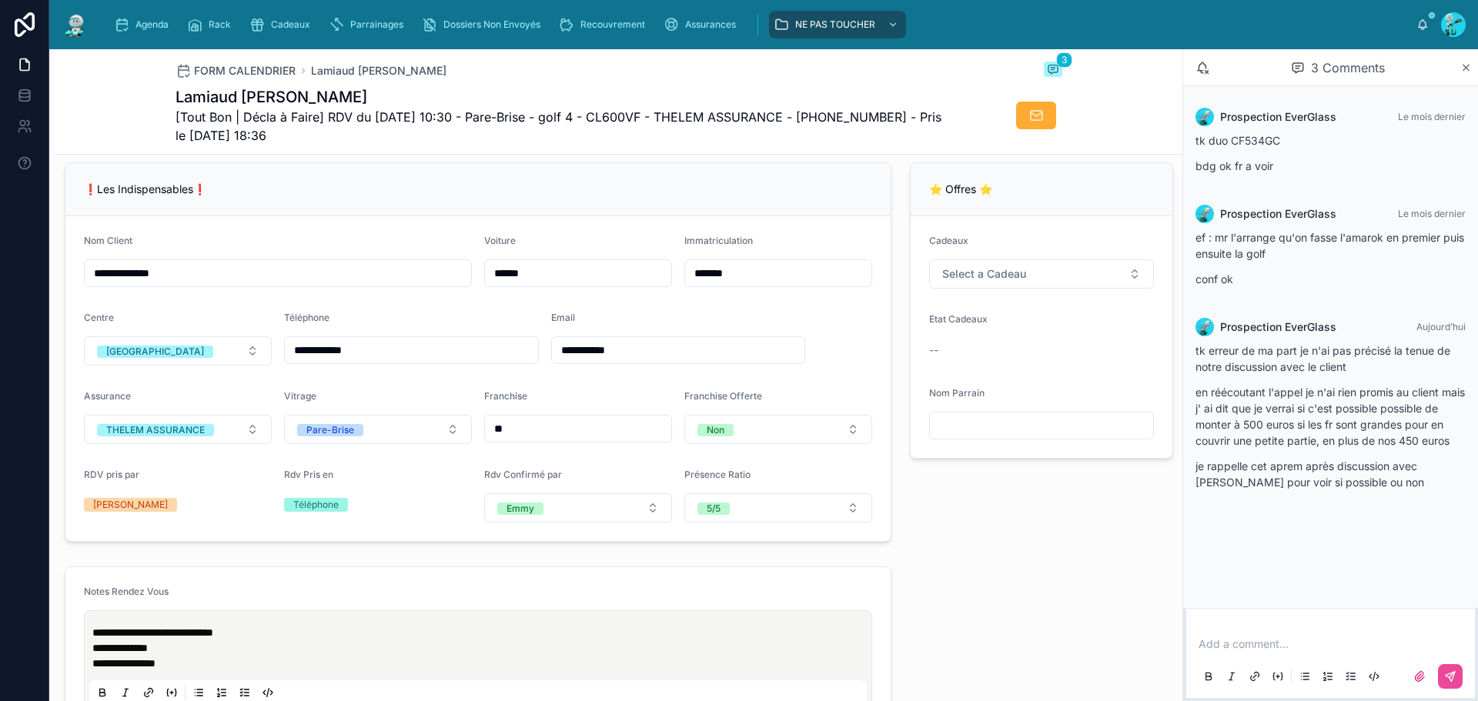
click at [768, 284] on input "*******" at bounding box center [778, 274] width 186 height 22
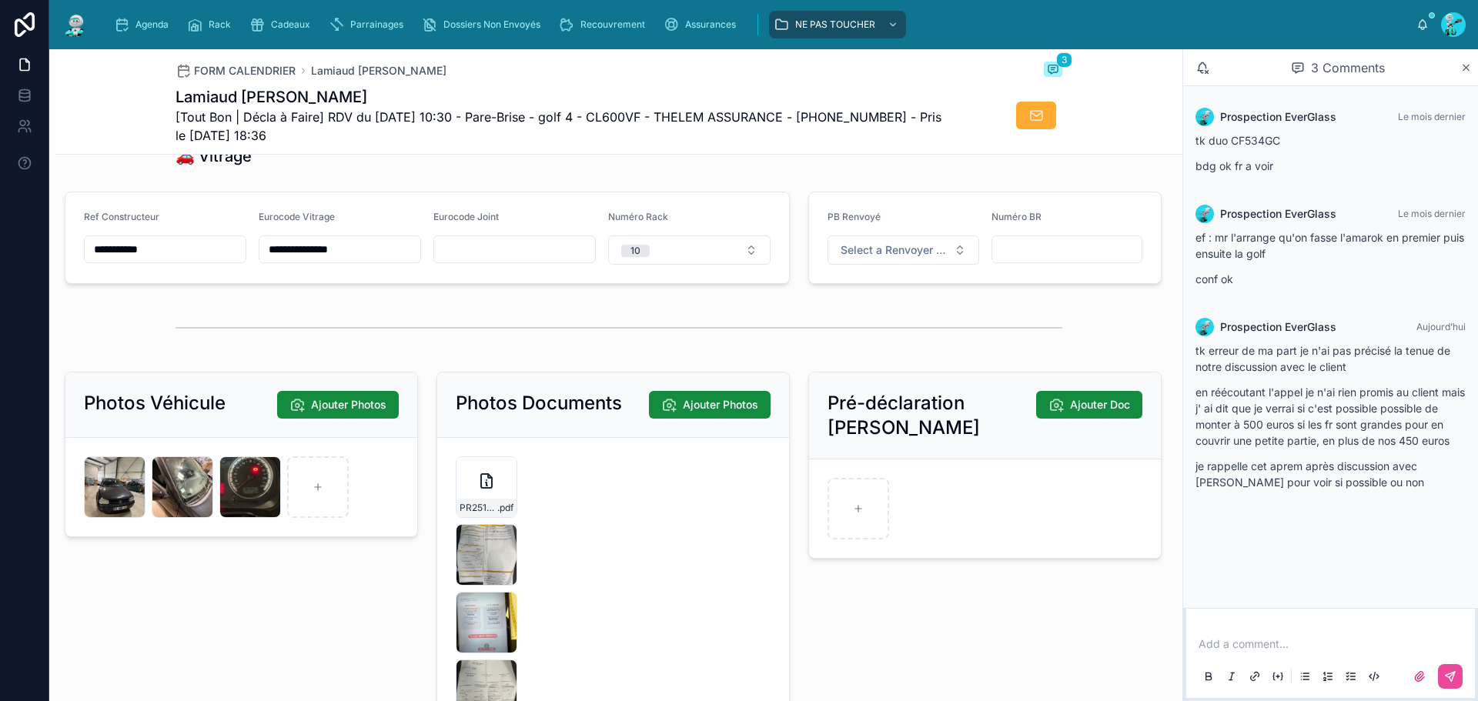
scroll to position [2075, 0]
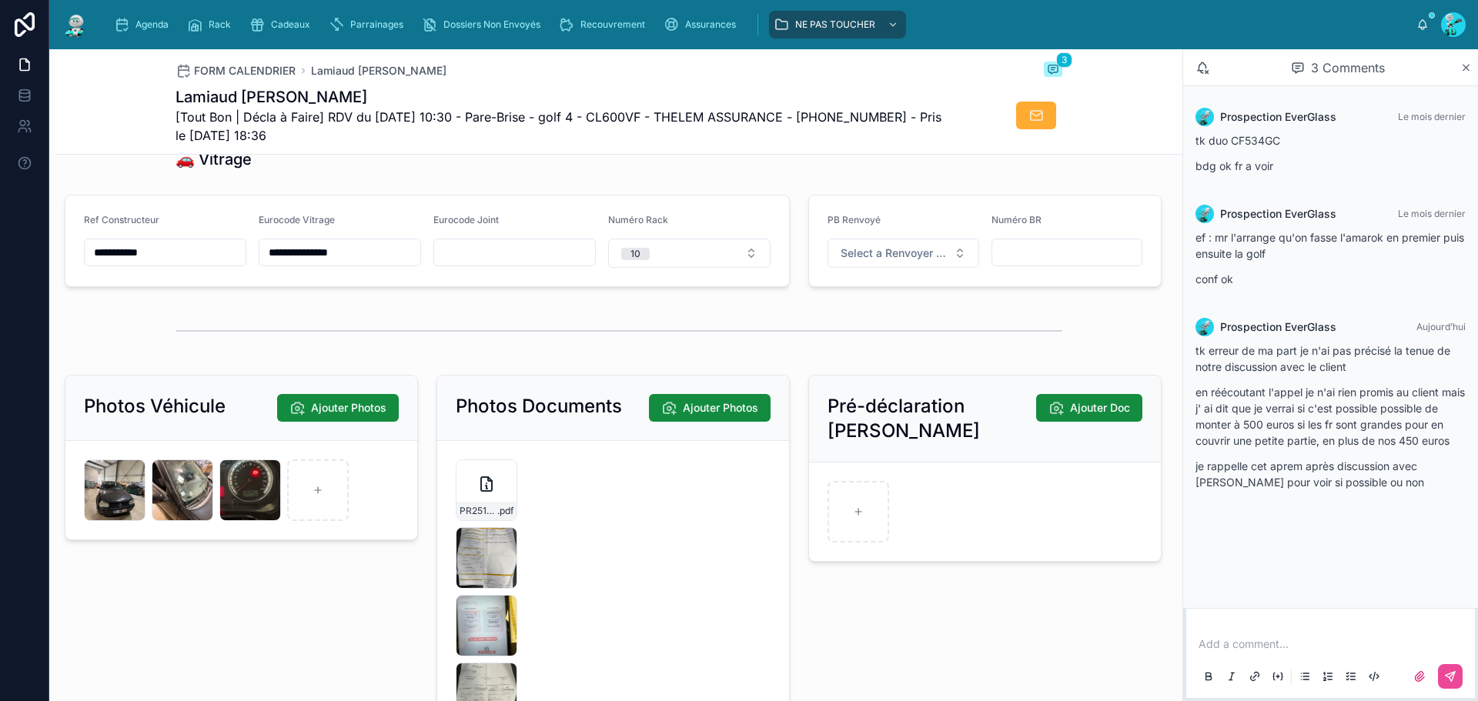
drag, startPoint x: 194, startPoint y: 263, endPoint x: 29, endPoint y: 244, distance: 165.9
click at [29, 244] on div "**********" at bounding box center [739, 350] width 1478 height 701
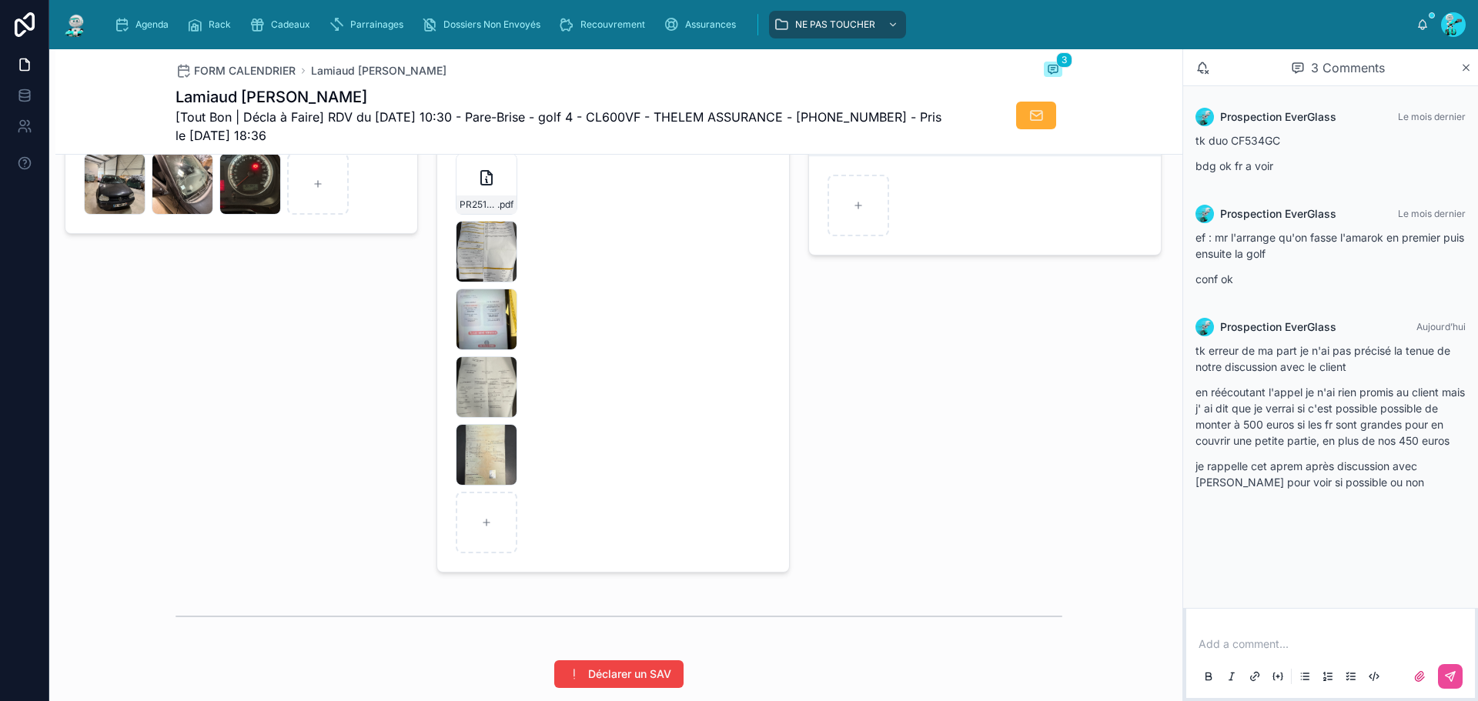
scroll to position [2383, 0]
click at [481, 527] on icon at bounding box center [486, 521] width 11 height 11
type input "**********"
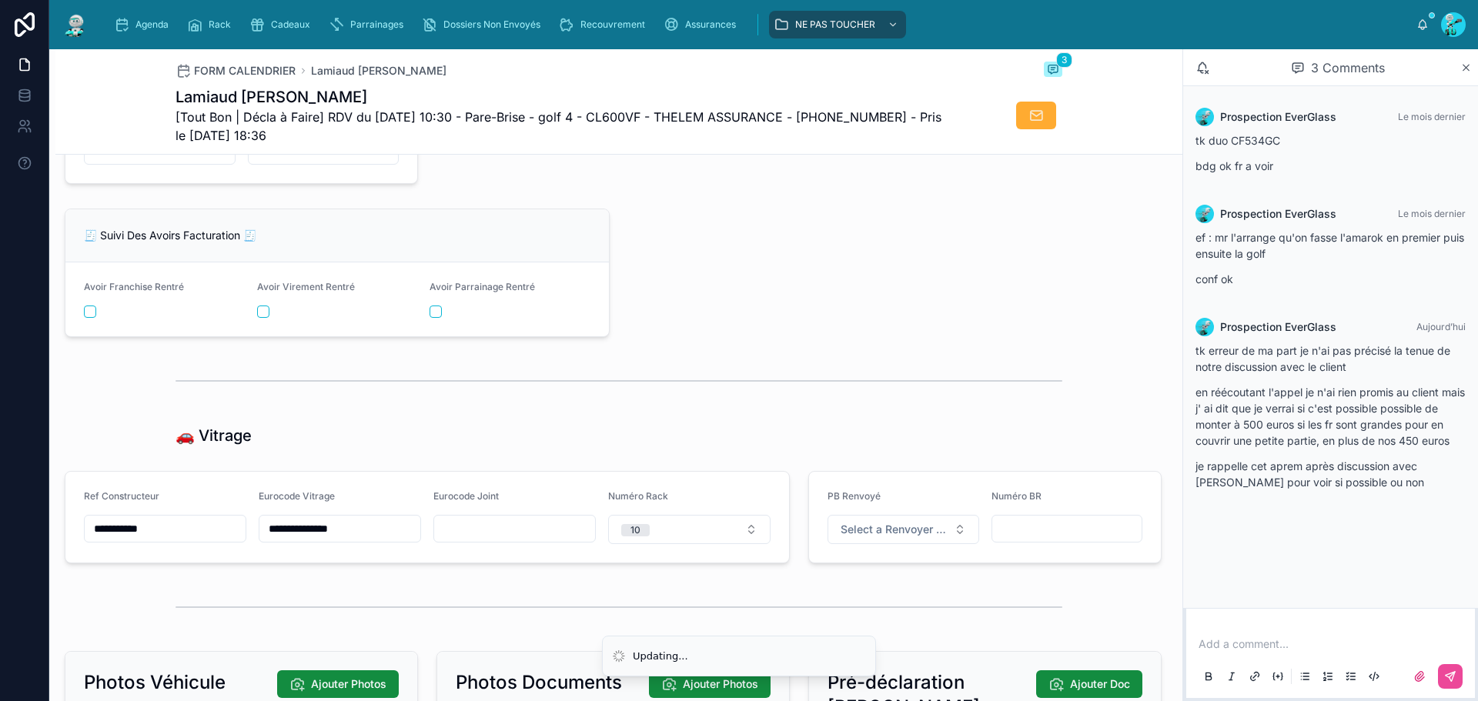
scroll to position [1768, 0]
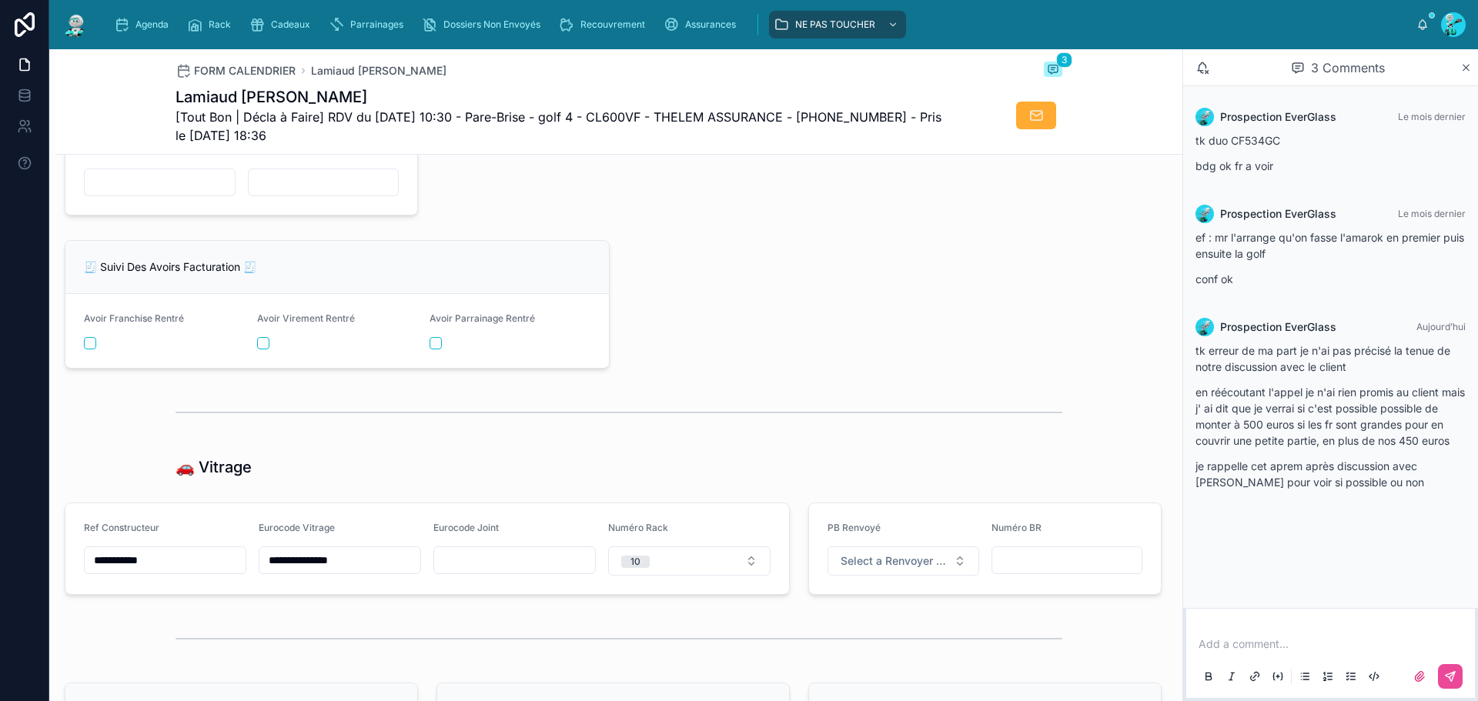
click at [125, 196] on div at bounding box center [160, 183] width 152 height 28
click at [132, 193] on input "text" at bounding box center [160, 183] width 150 height 22
click at [178, 193] on input "text" at bounding box center [160, 183] width 150 height 22
paste input "**********"
type input "**********"
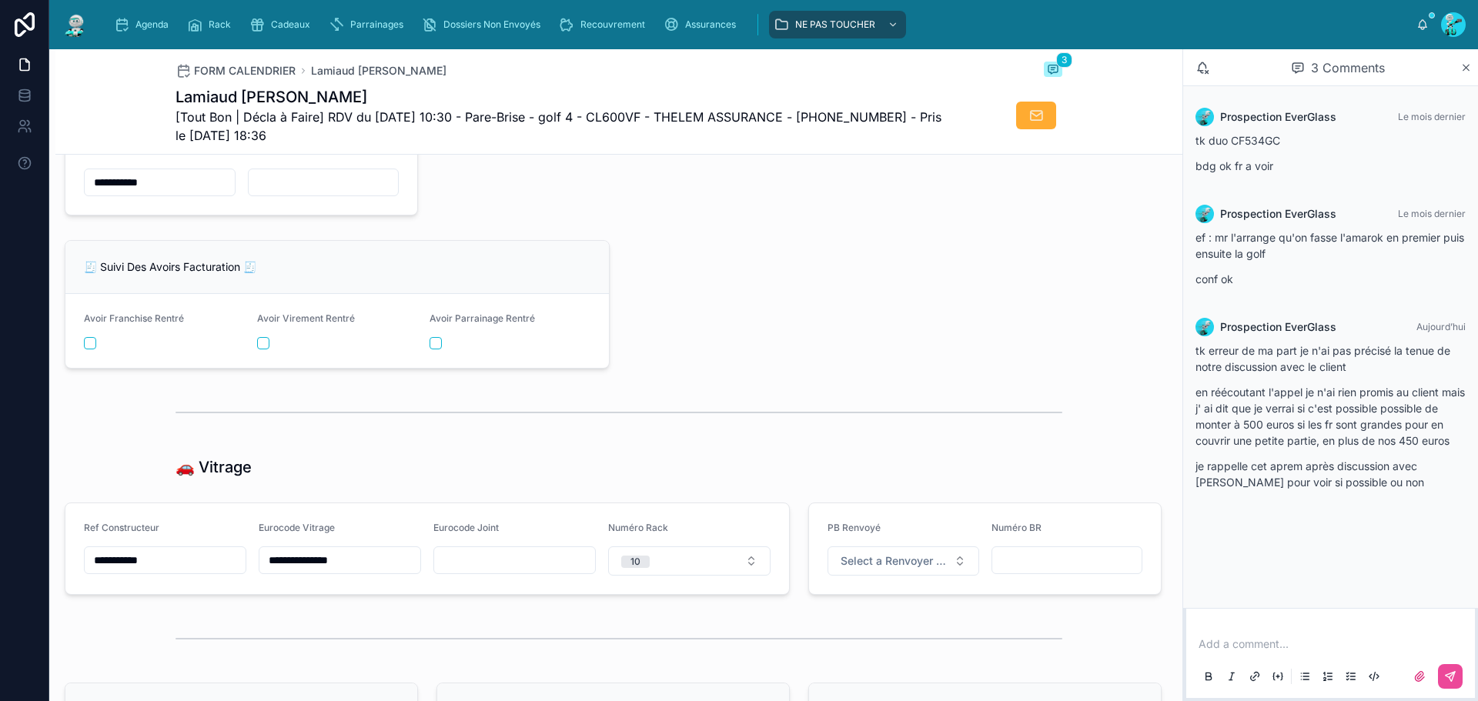
click at [289, 193] on input "text" at bounding box center [324, 183] width 150 height 22
paste input "*********"
type input "*********"
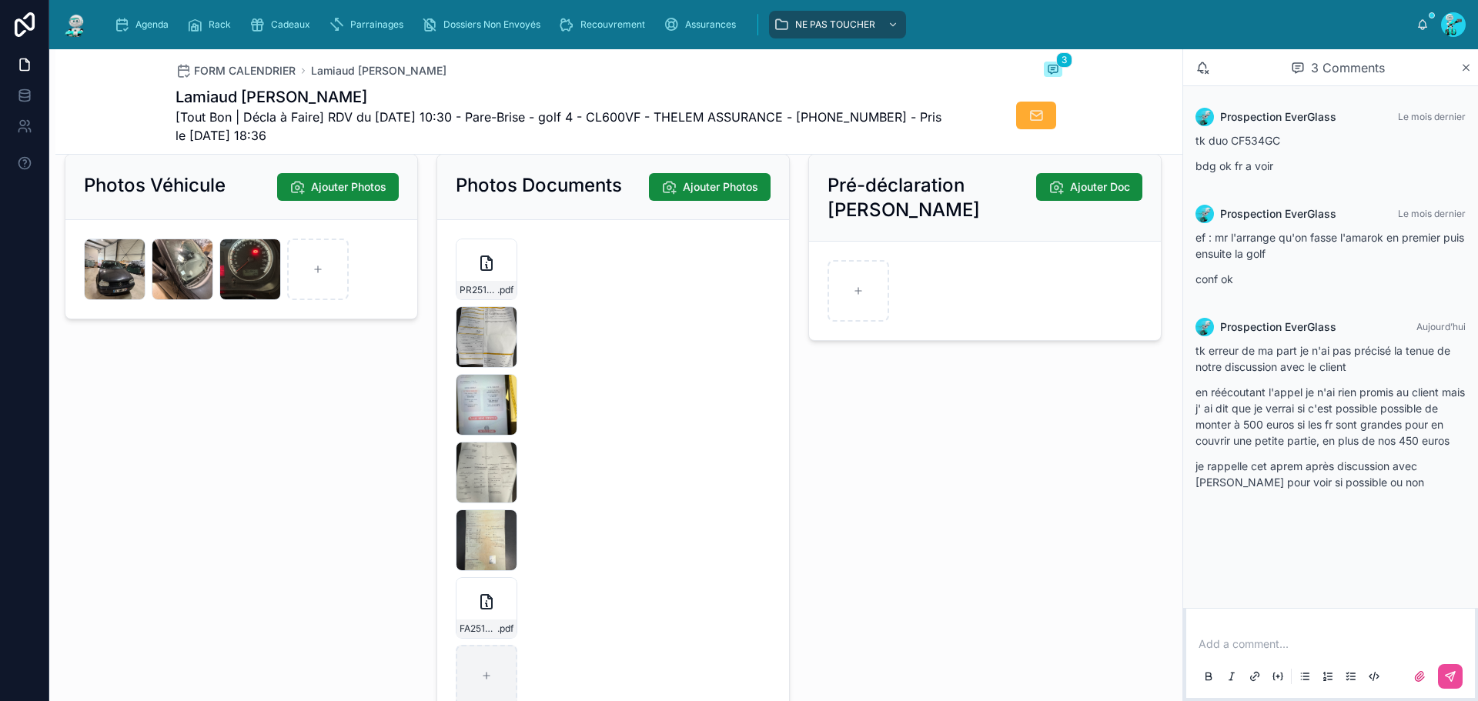
scroll to position [2310, 0]
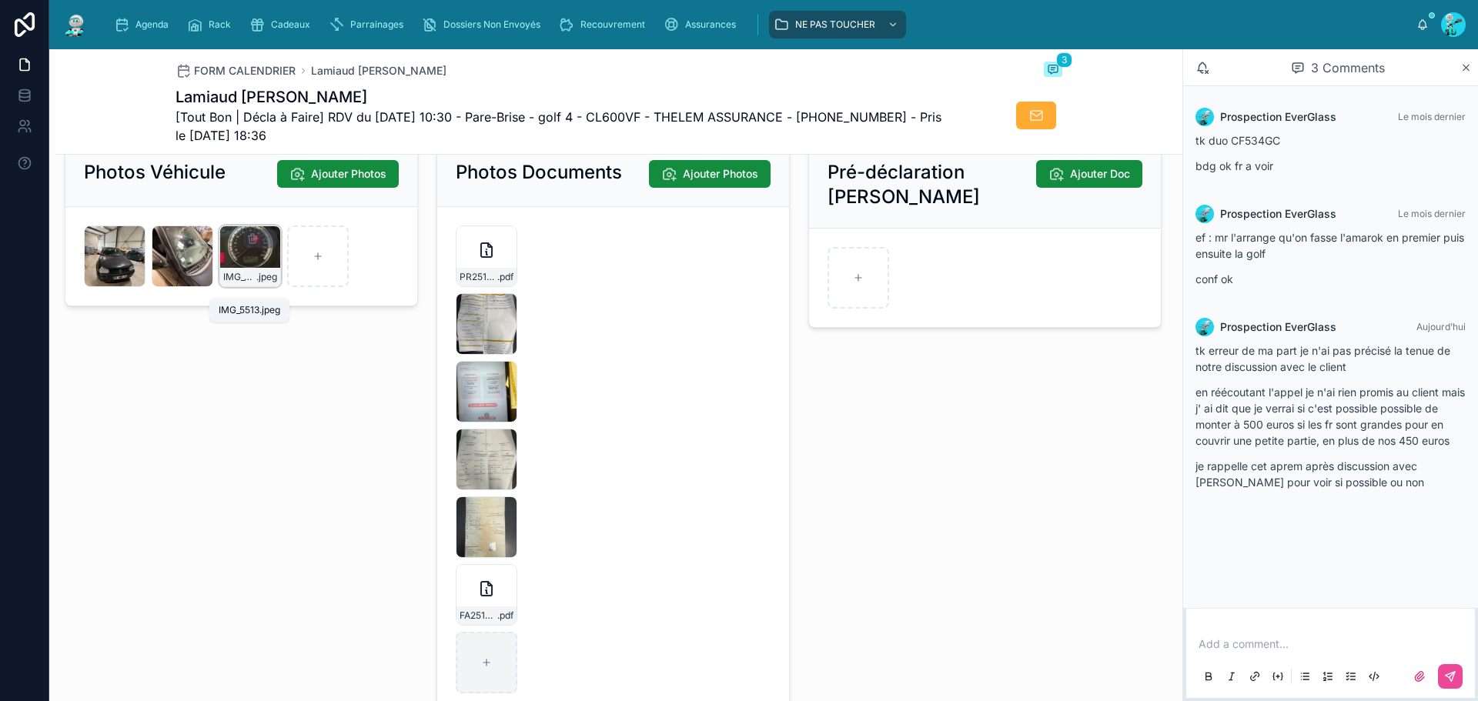
click at [256, 283] on span ".jpeg" at bounding box center [266, 277] width 21 height 12
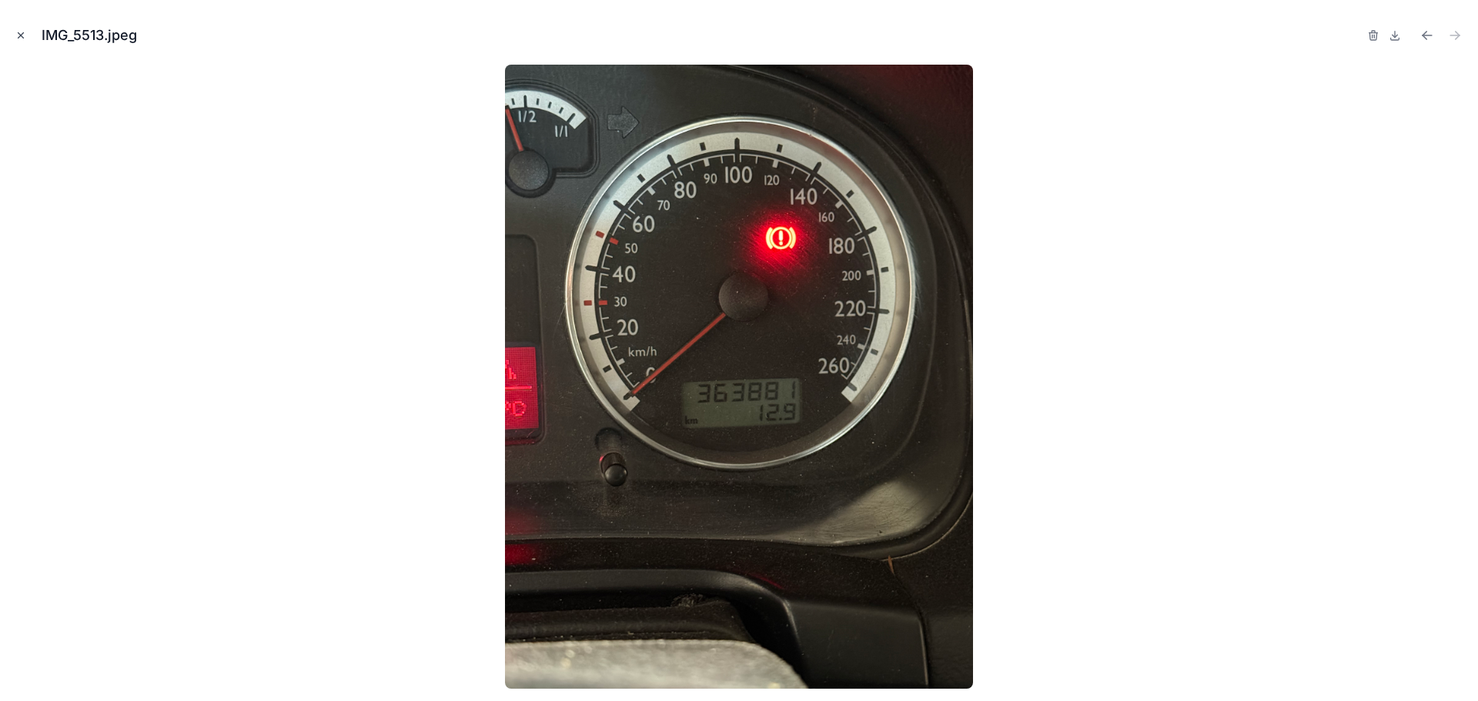
click at [22, 41] on button "Close modal" at bounding box center [20, 35] width 17 height 17
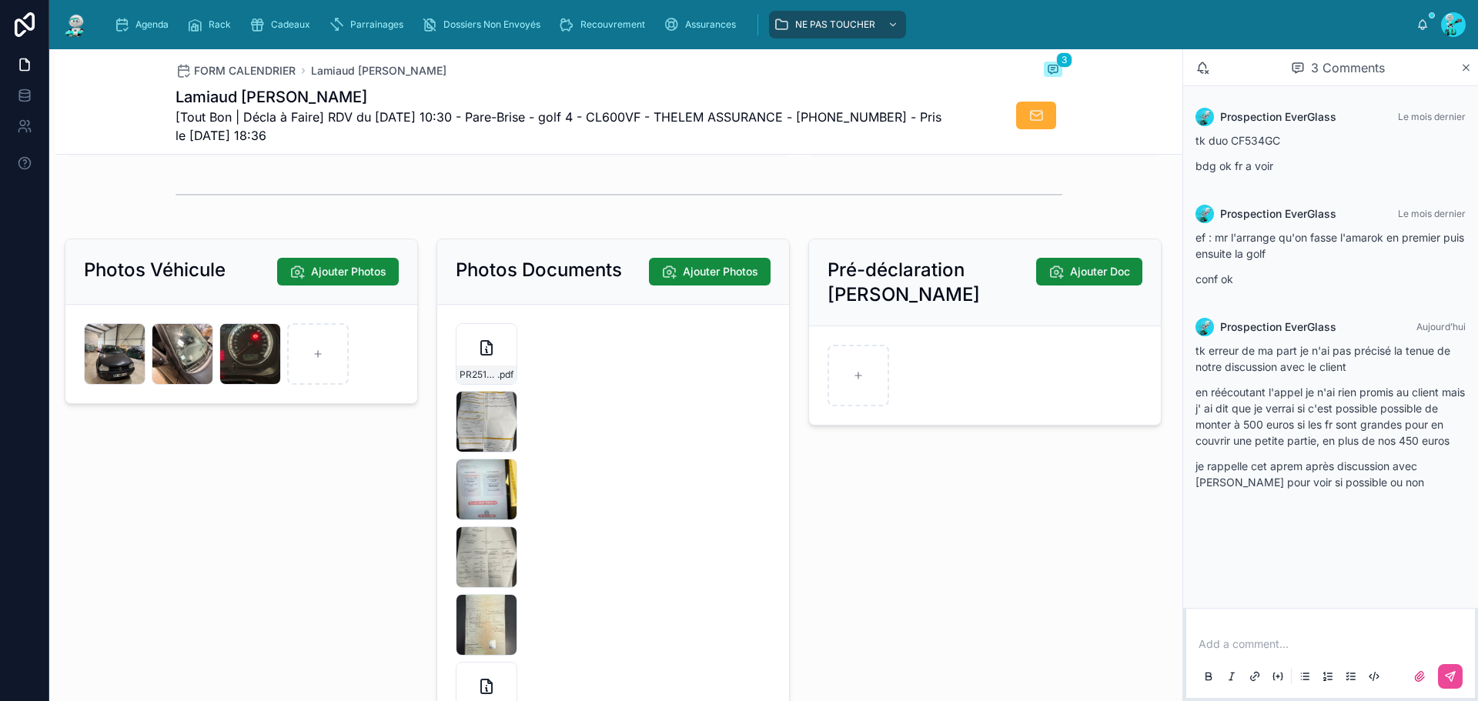
scroll to position [2233, 0]
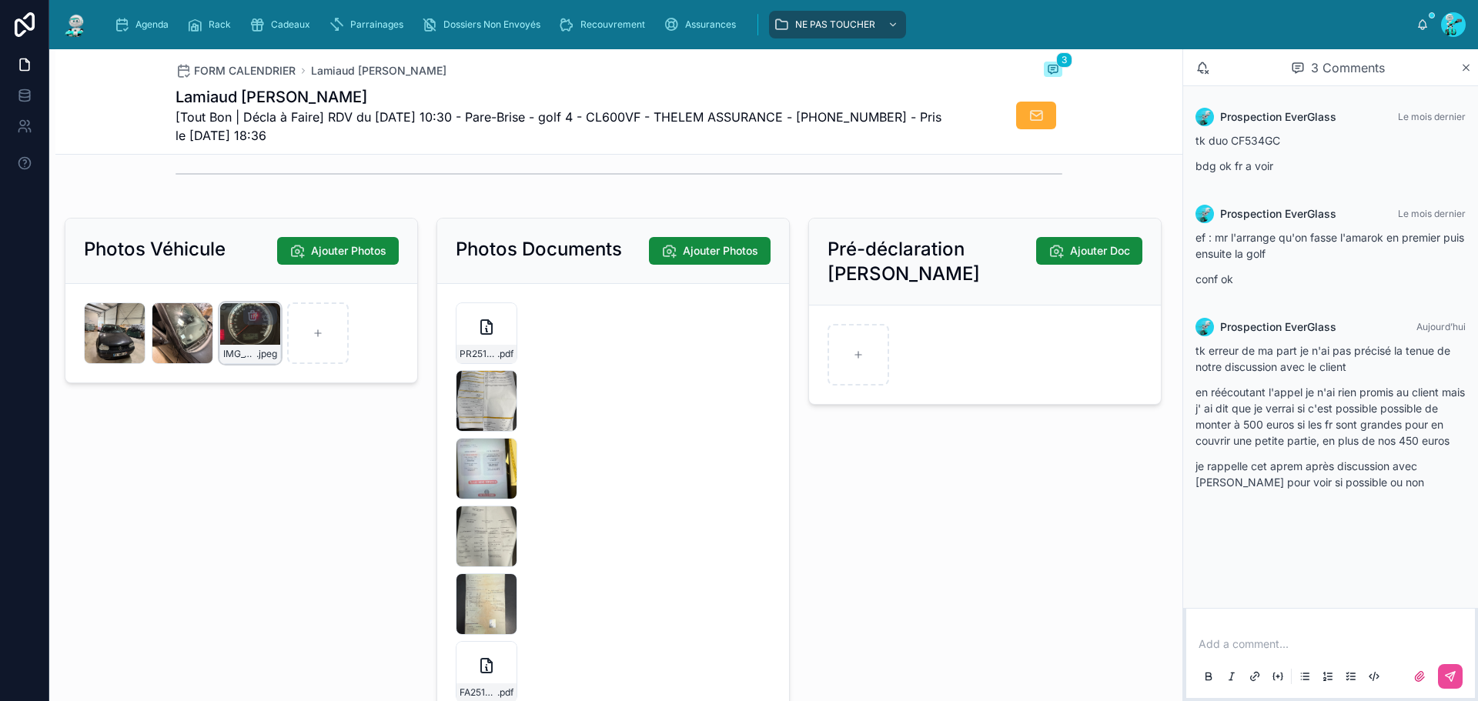
click at [257, 352] on div "IMG_5513 .jpeg" at bounding box center [250, 334] width 62 height 62
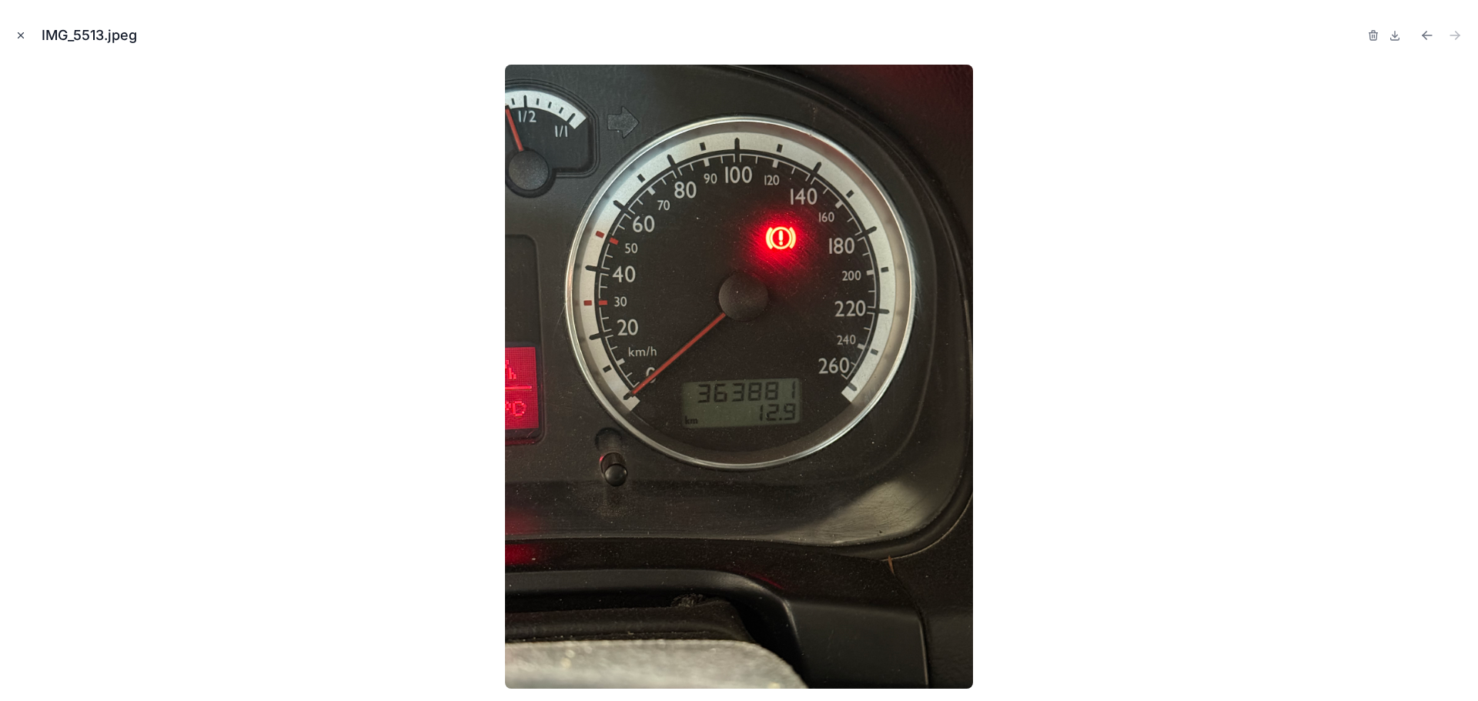
click at [25, 32] on icon "Close modal" at bounding box center [20, 35] width 11 height 11
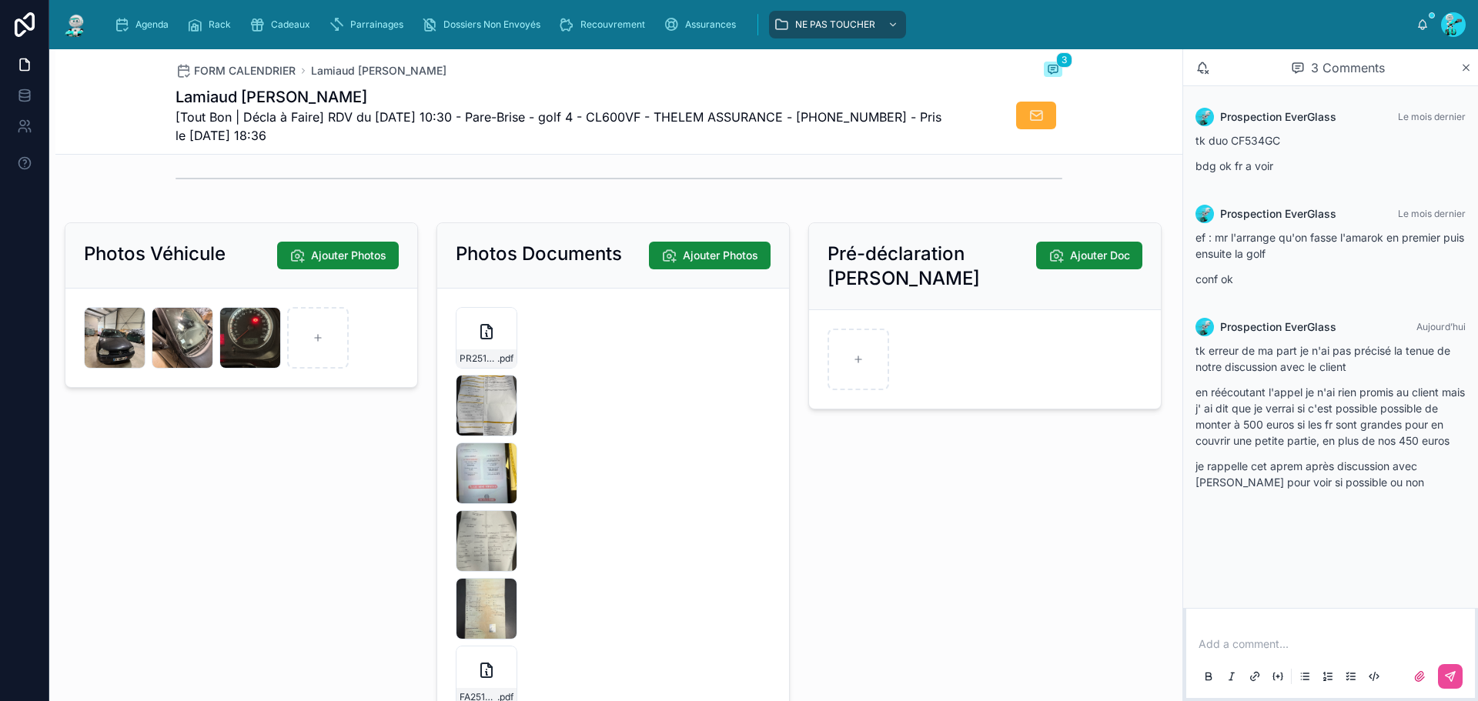
scroll to position [2220, 0]
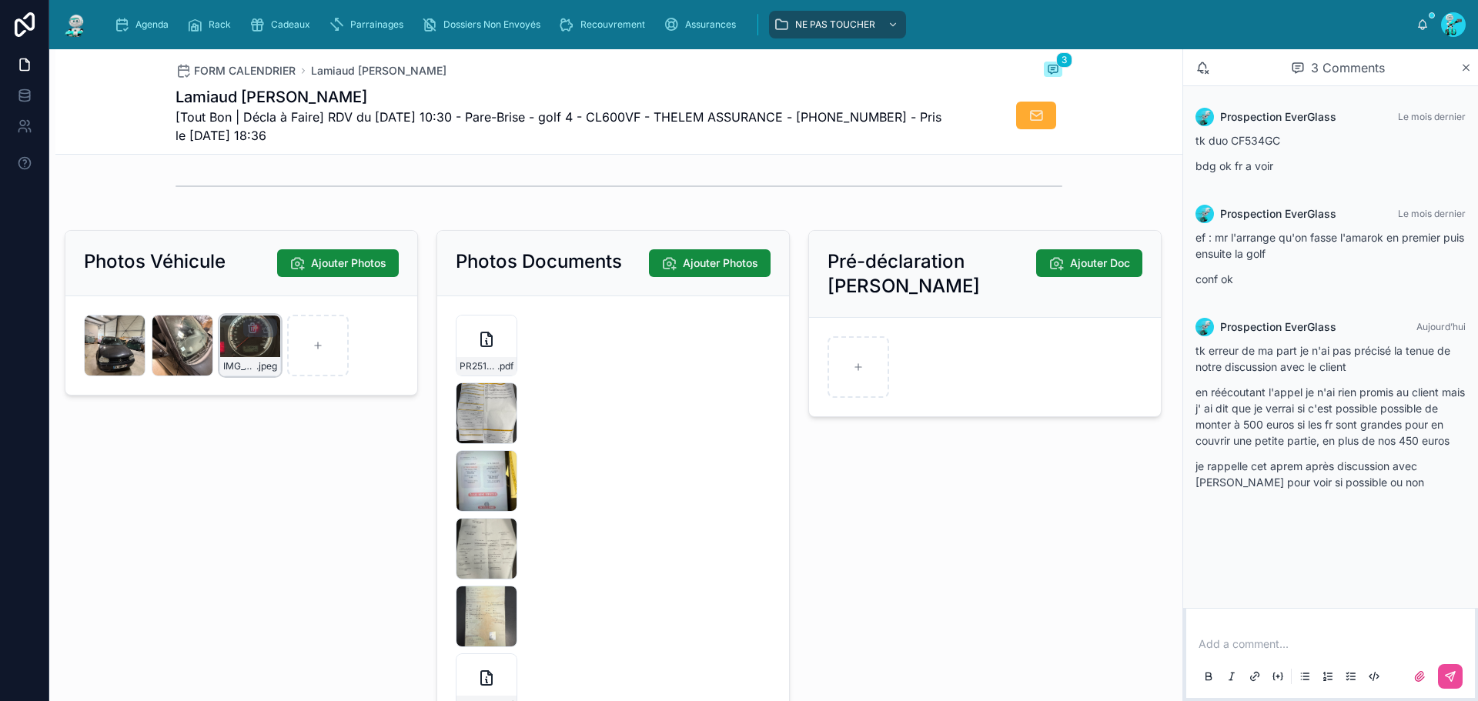
click at [256, 351] on div "IMG_5513 .jpeg" at bounding box center [250, 346] width 62 height 62
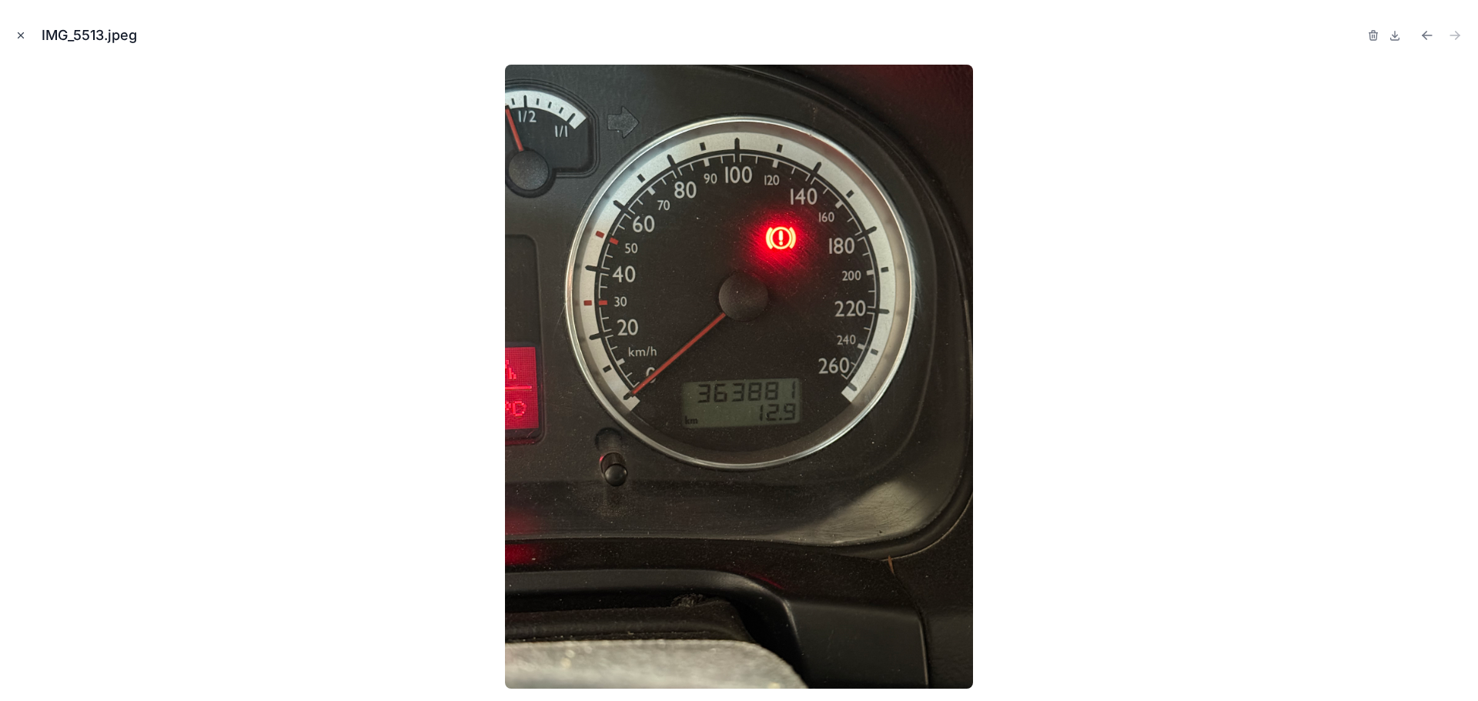
click at [15, 32] on button "Close modal" at bounding box center [20, 35] width 17 height 17
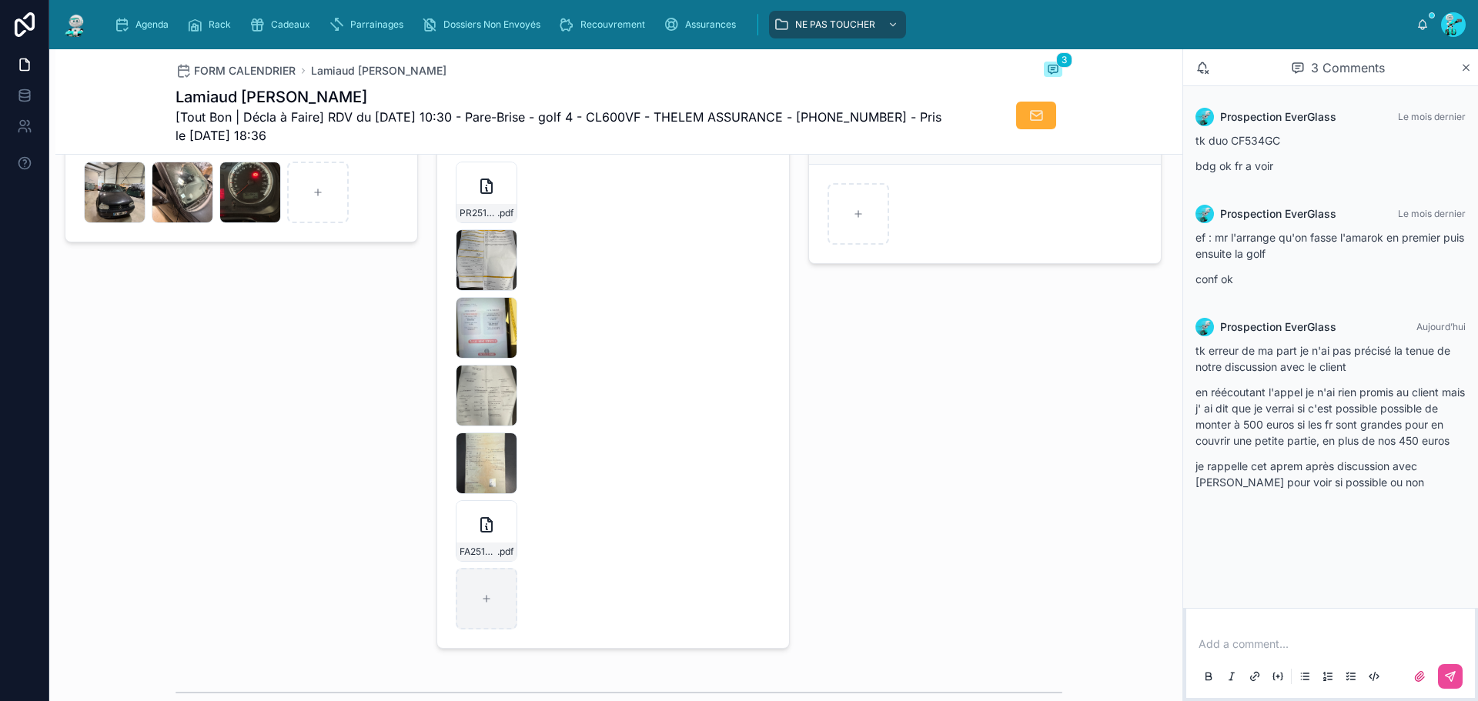
scroll to position [2374, 0]
drag, startPoint x: 487, startPoint y: 540, endPoint x: 508, endPoint y: 564, distance: 31.6
click at [508, 557] on span ".pdf" at bounding box center [505, 551] width 16 height 12
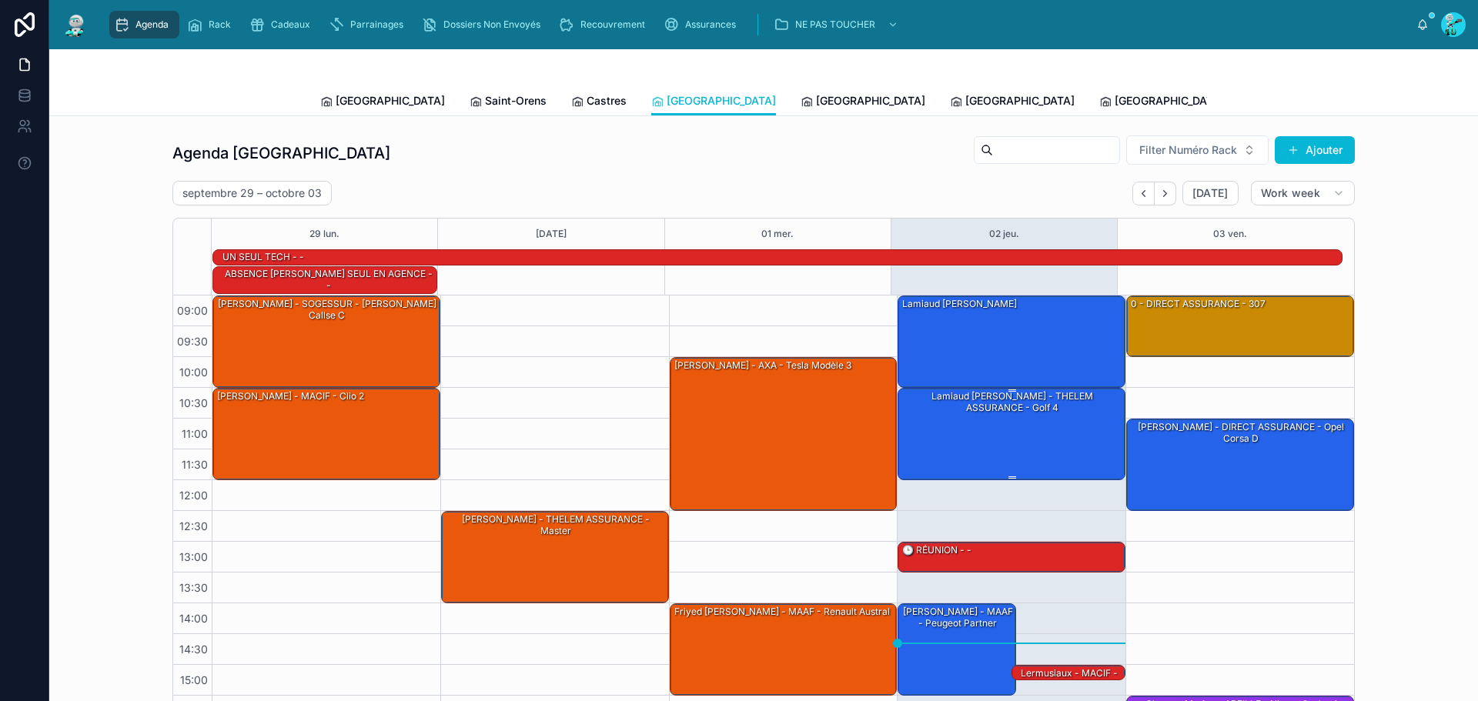
click at [1035, 413] on div "Lamiaud [PERSON_NAME] - THELEM ASSURANCE - golf 4" at bounding box center [1012, 433] width 223 height 89
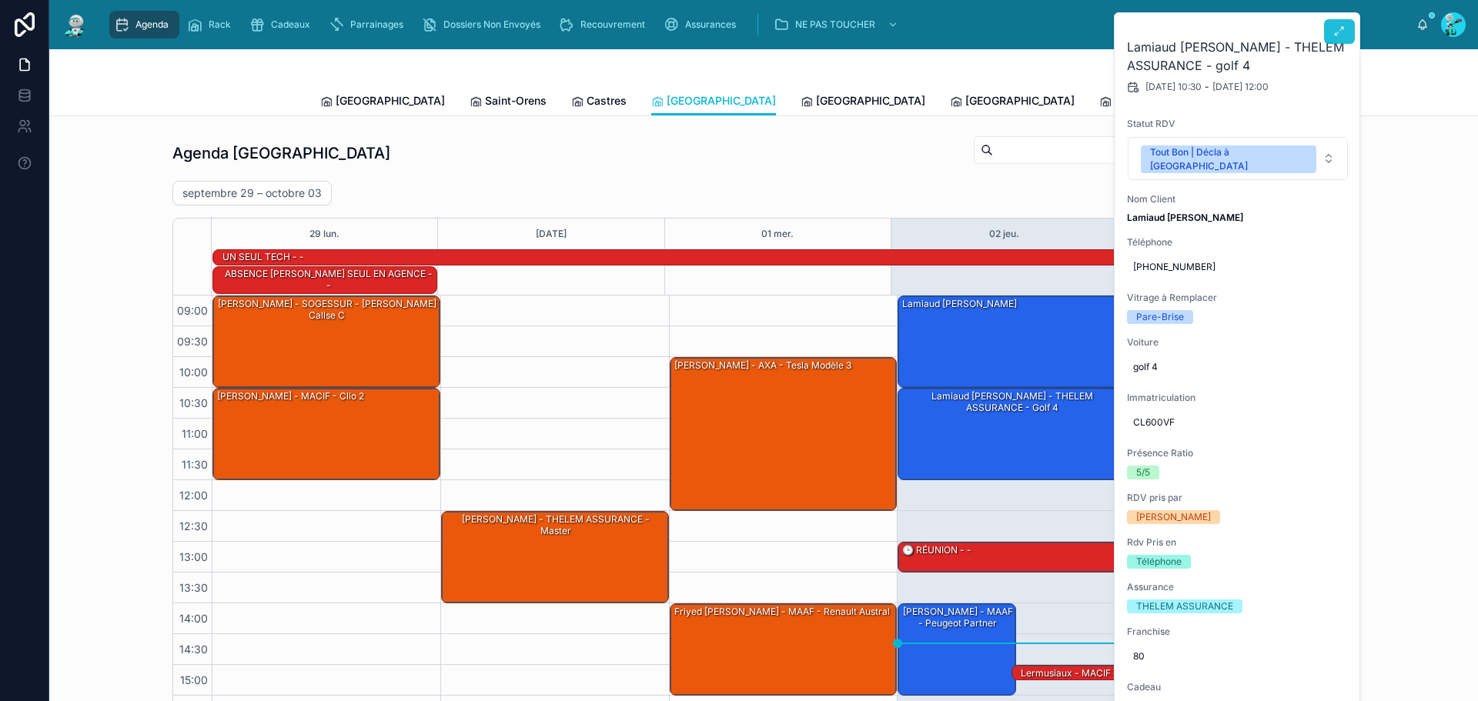
click at [1346, 35] on button at bounding box center [1339, 31] width 31 height 25
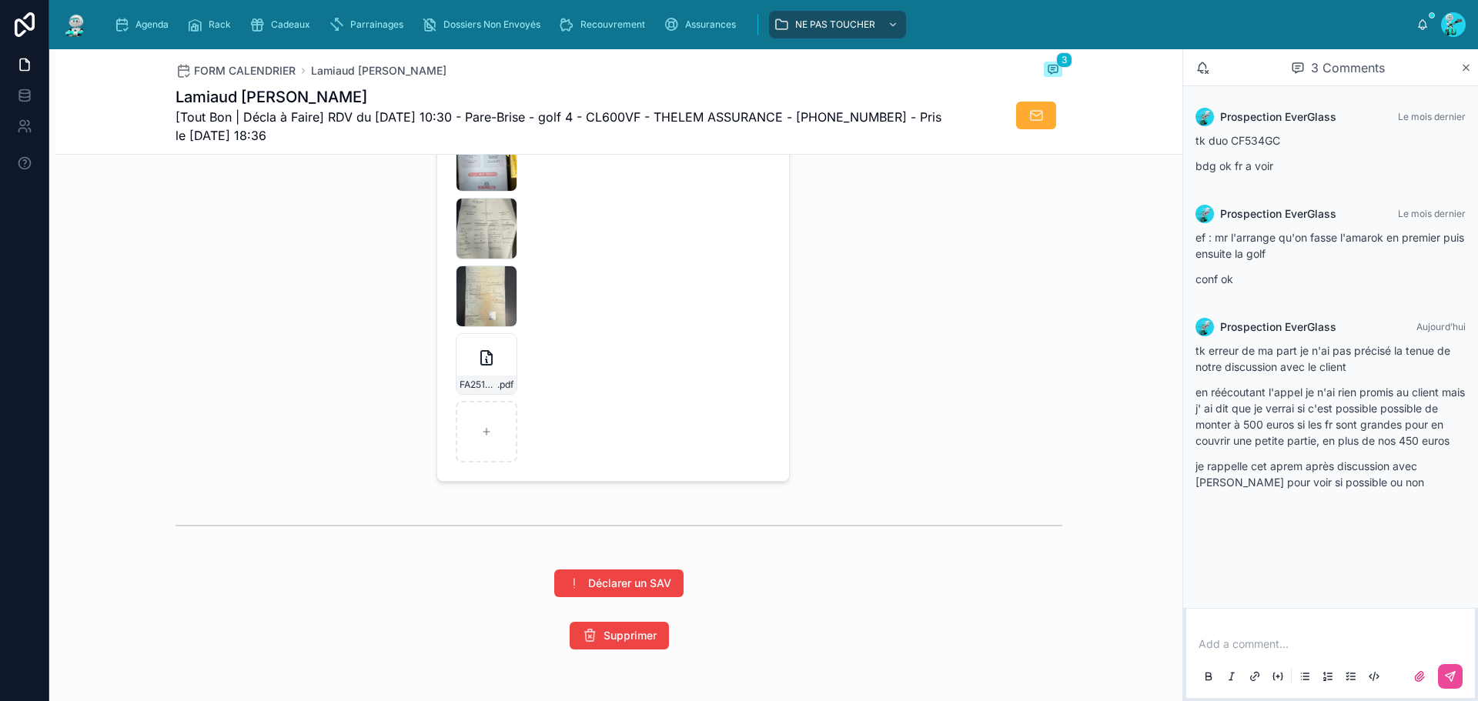
scroll to position [2463, 0]
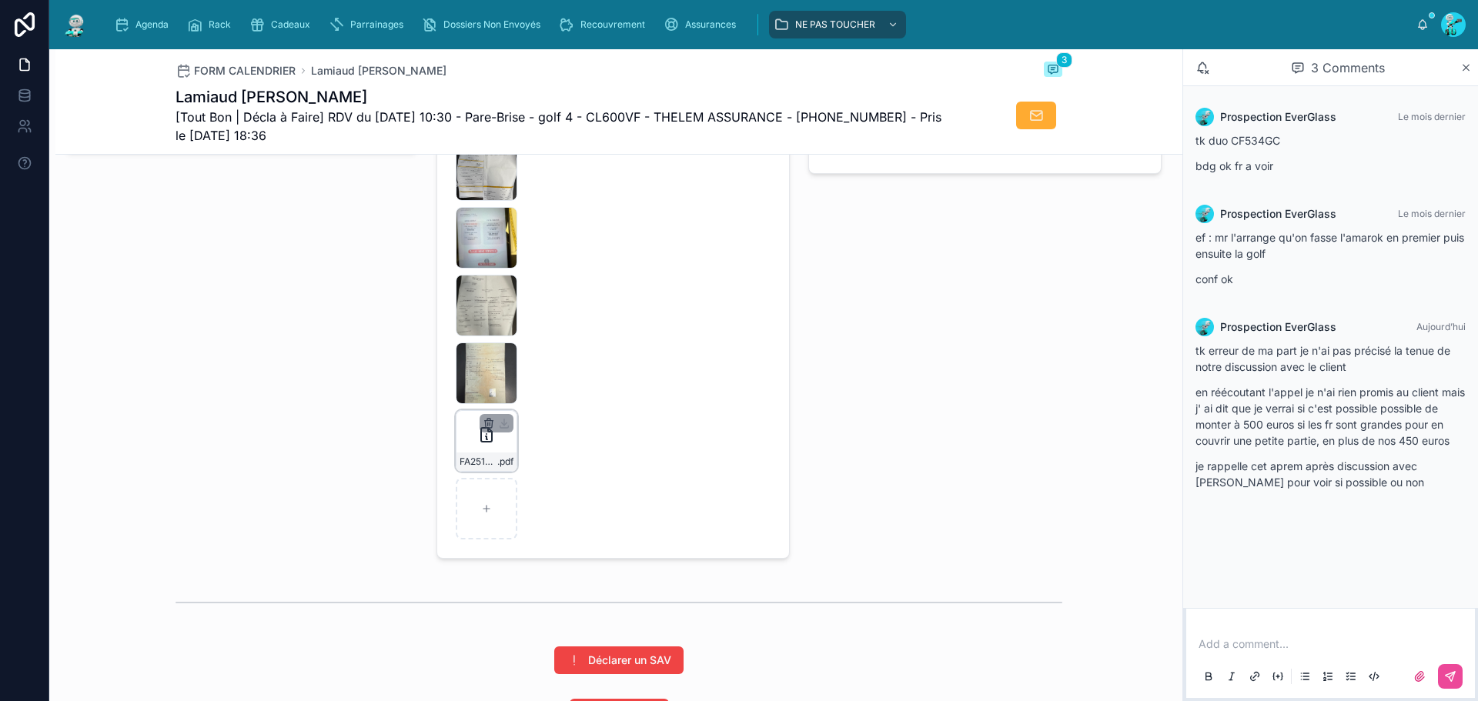
click at [483, 430] on icon "button" at bounding box center [489, 423] width 12 height 12
click at [515, 410] on icon "button" at bounding box center [517, 407] width 12 height 12
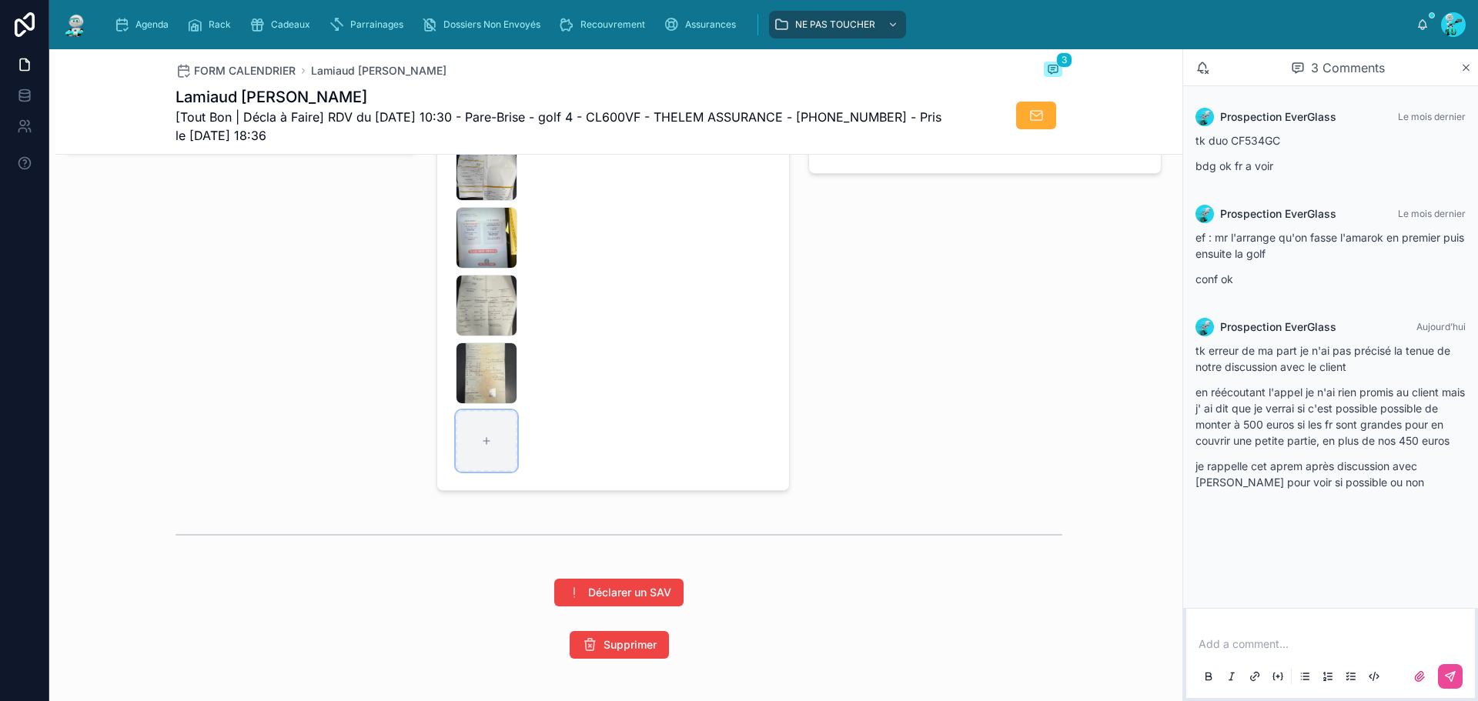
click at [471, 448] on div at bounding box center [487, 441] width 62 height 62
type input "**********"
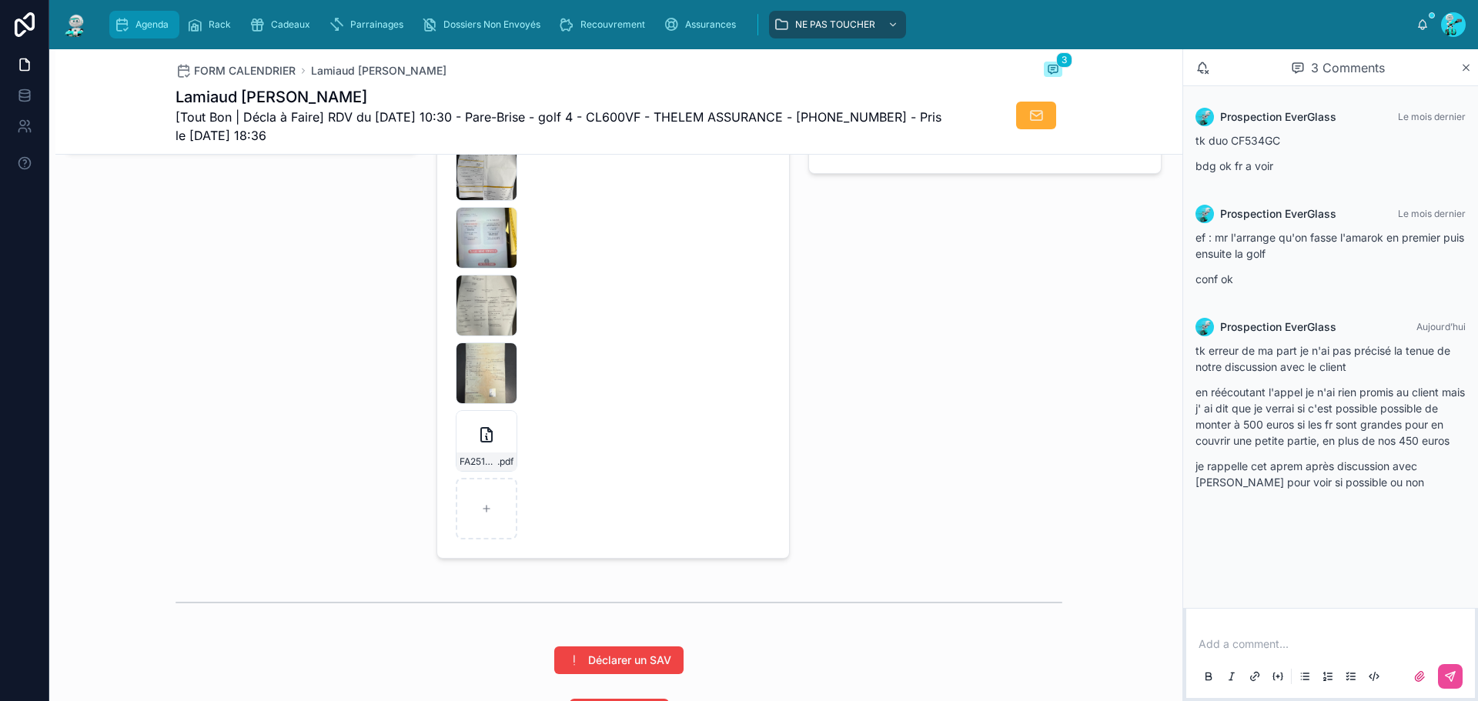
click at [135, 15] on div "Agenda" at bounding box center [144, 24] width 61 height 25
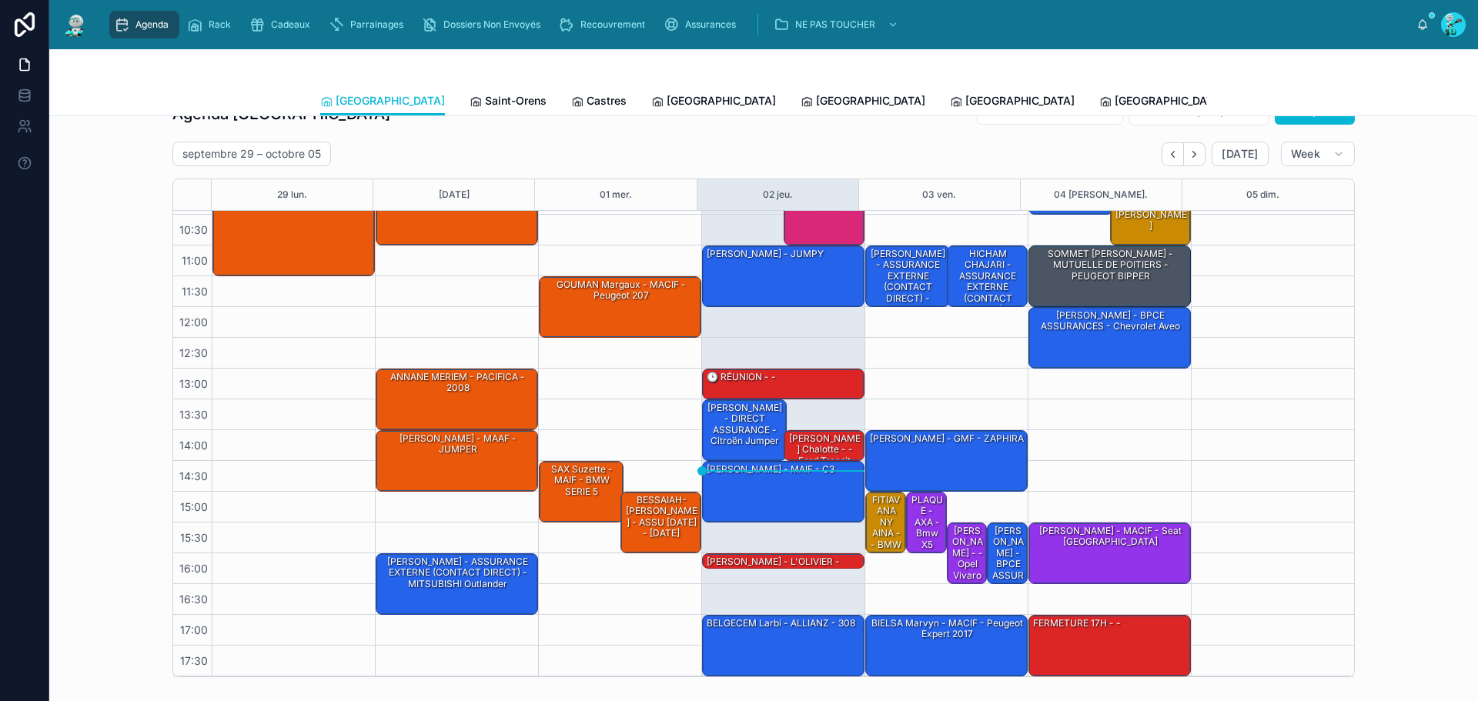
scroll to position [77, 0]
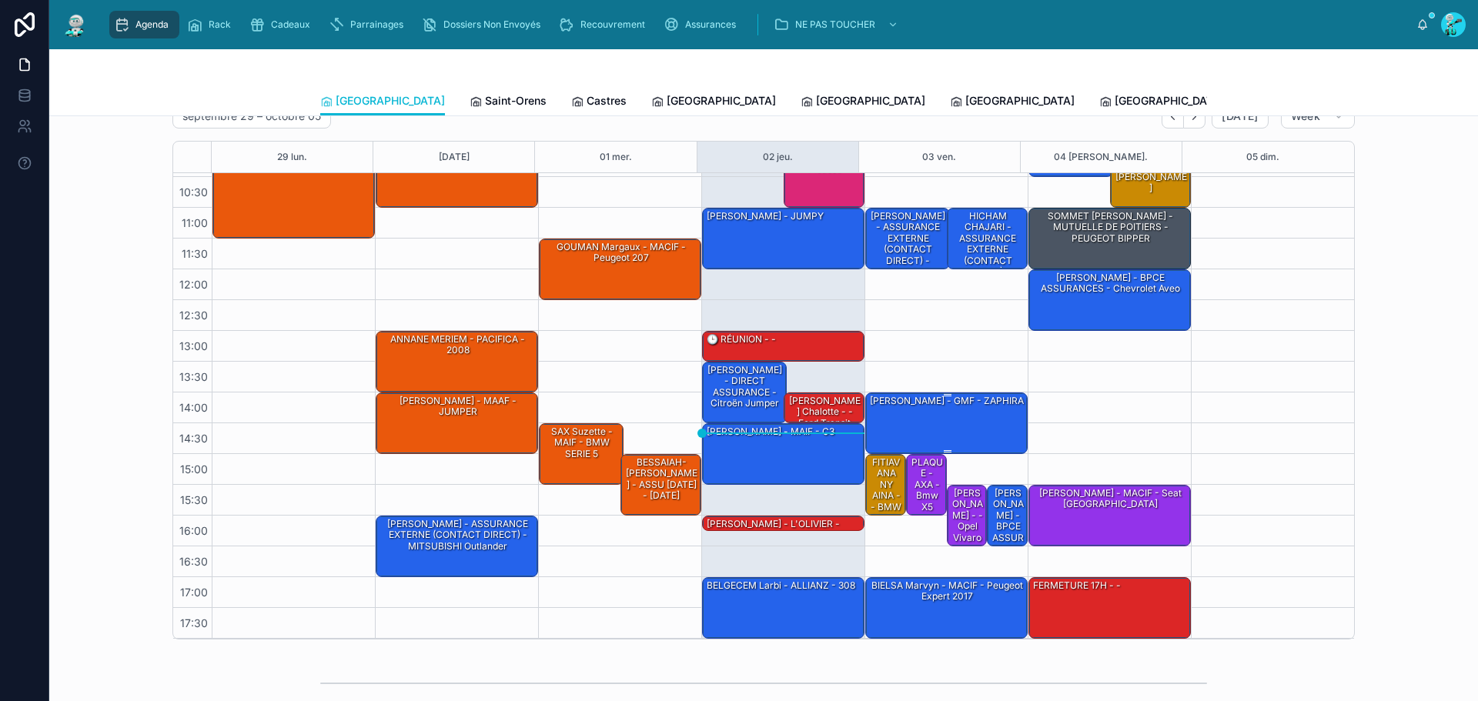
click at [938, 430] on div "[PERSON_NAME] - GMF - ZAPHIRA" at bounding box center [947, 422] width 158 height 59
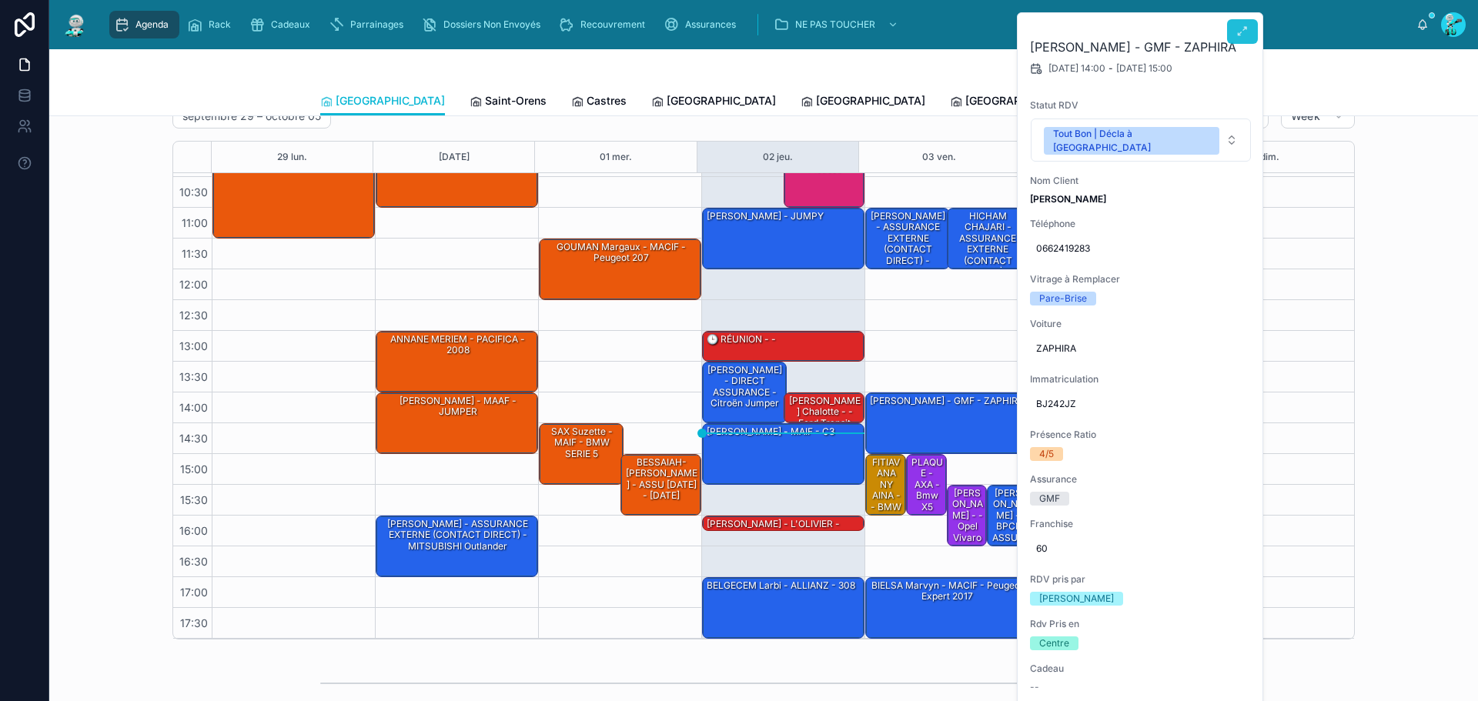
click at [1235, 35] on button at bounding box center [1242, 31] width 31 height 25
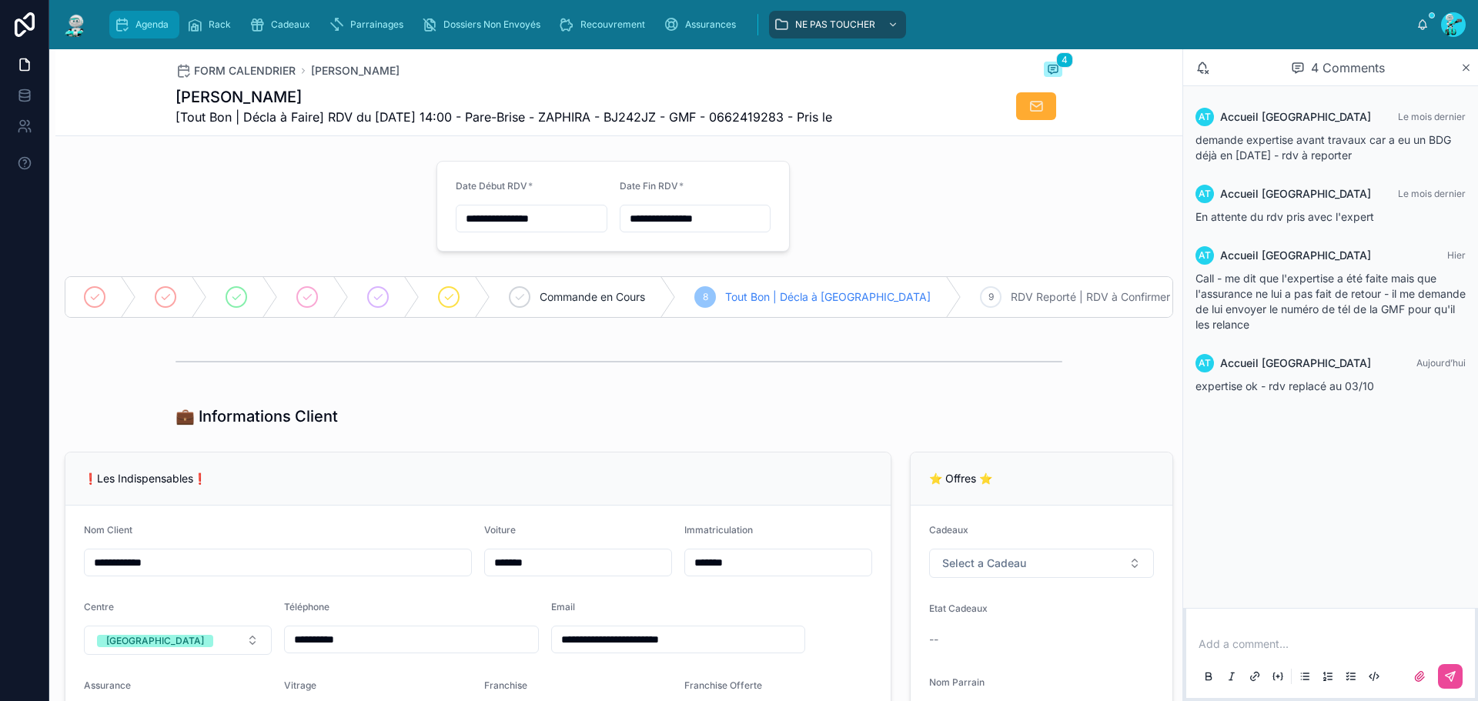
drag, startPoint x: 131, startPoint y: 16, endPoint x: 152, endPoint y: 26, distance: 23.8
click at [131, 16] on div "Agenda" at bounding box center [144, 24] width 61 height 25
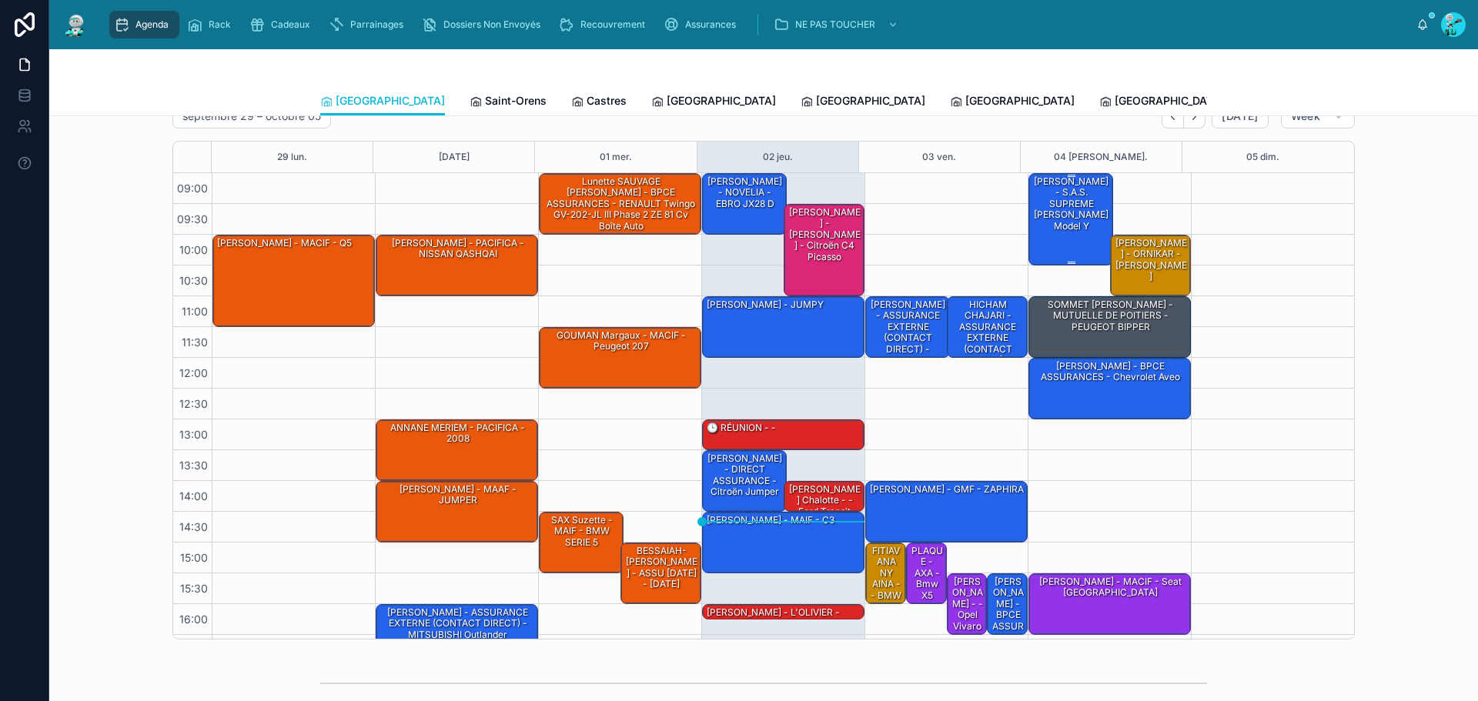
click at [1080, 205] on div "[PERSON_NAME] - S.A.S. SUPREME [PERSON_NAME] Model Y" at bounding box center [1072, 204] width 80 height 59
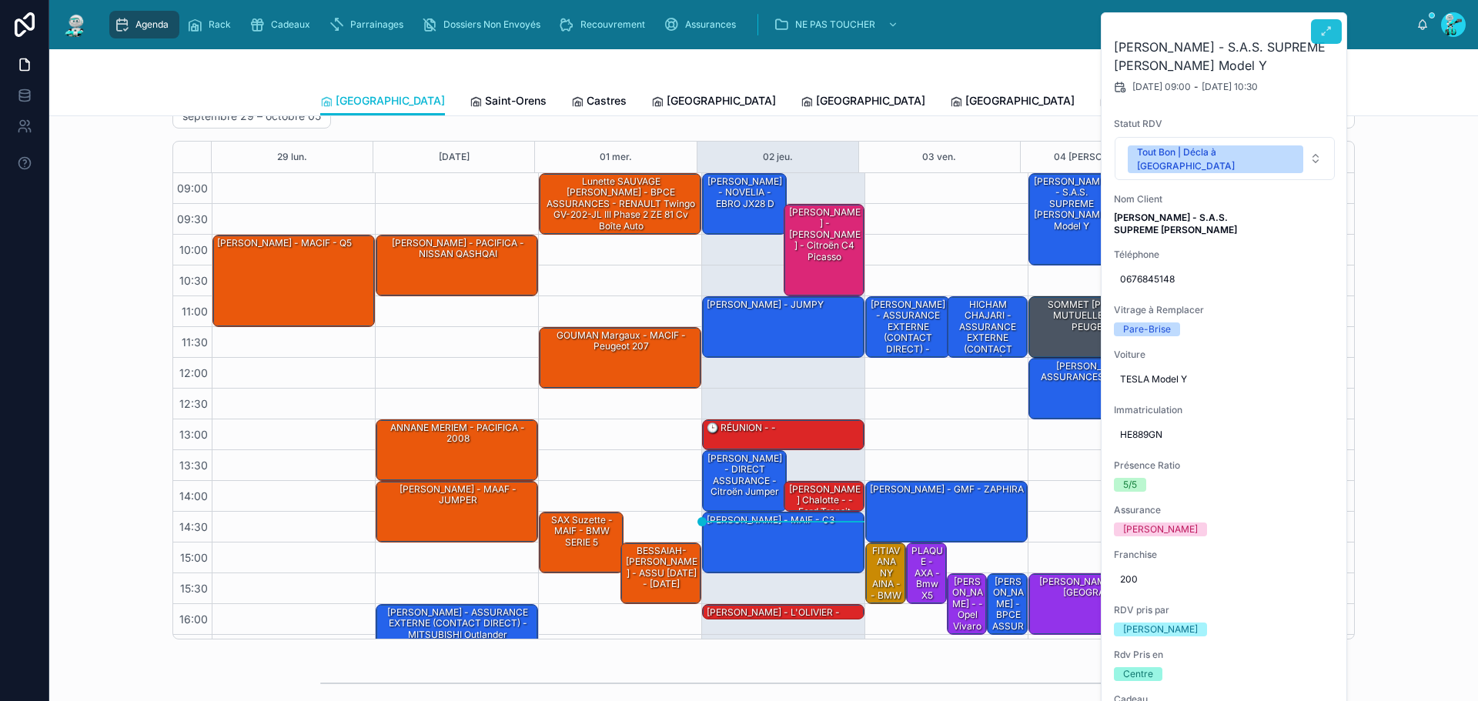
click at [1332, 27] on icon at bounding box center [1326, 31] width 12 height 12
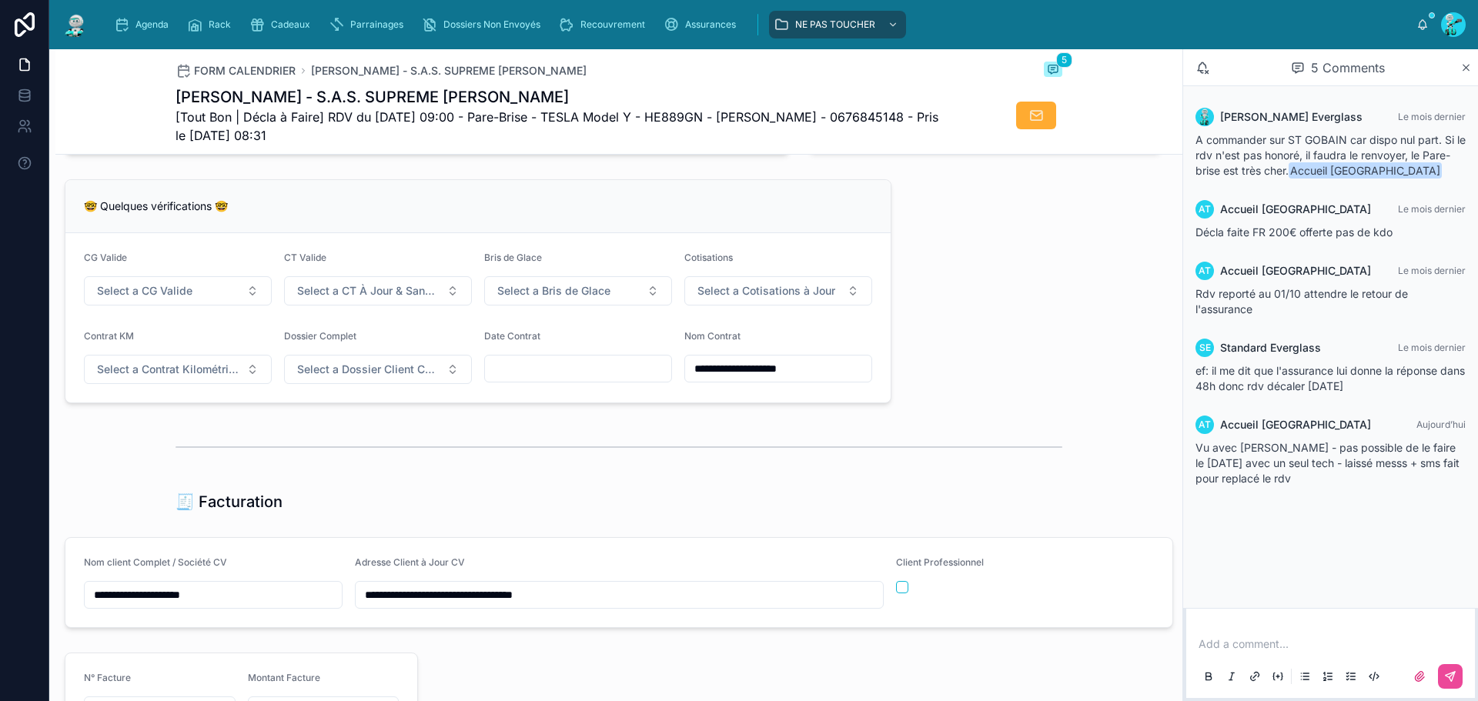
scroll to position [1232, 0]
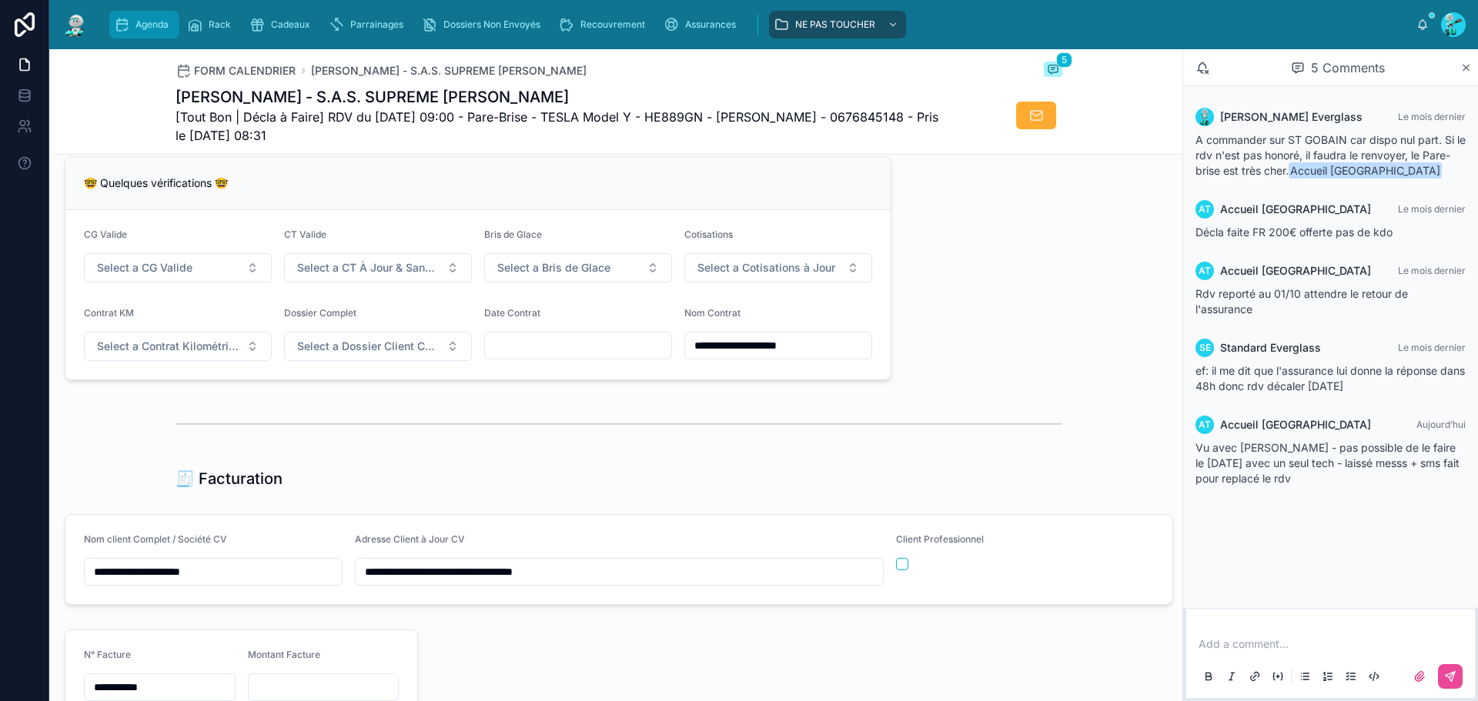
click at [154, 17] on div "Agenda" at bounding box center [144, 24] width 61 height 25
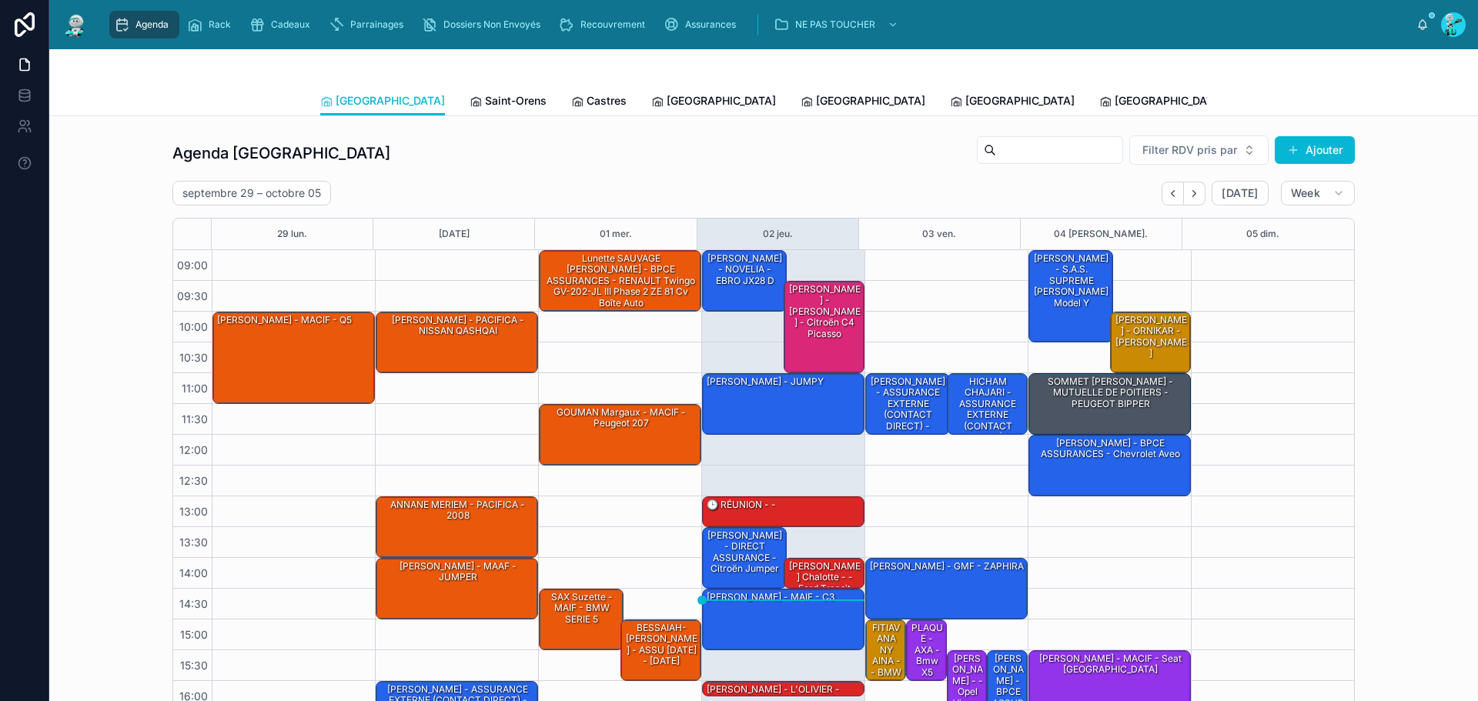
scroll to position [89, 0]
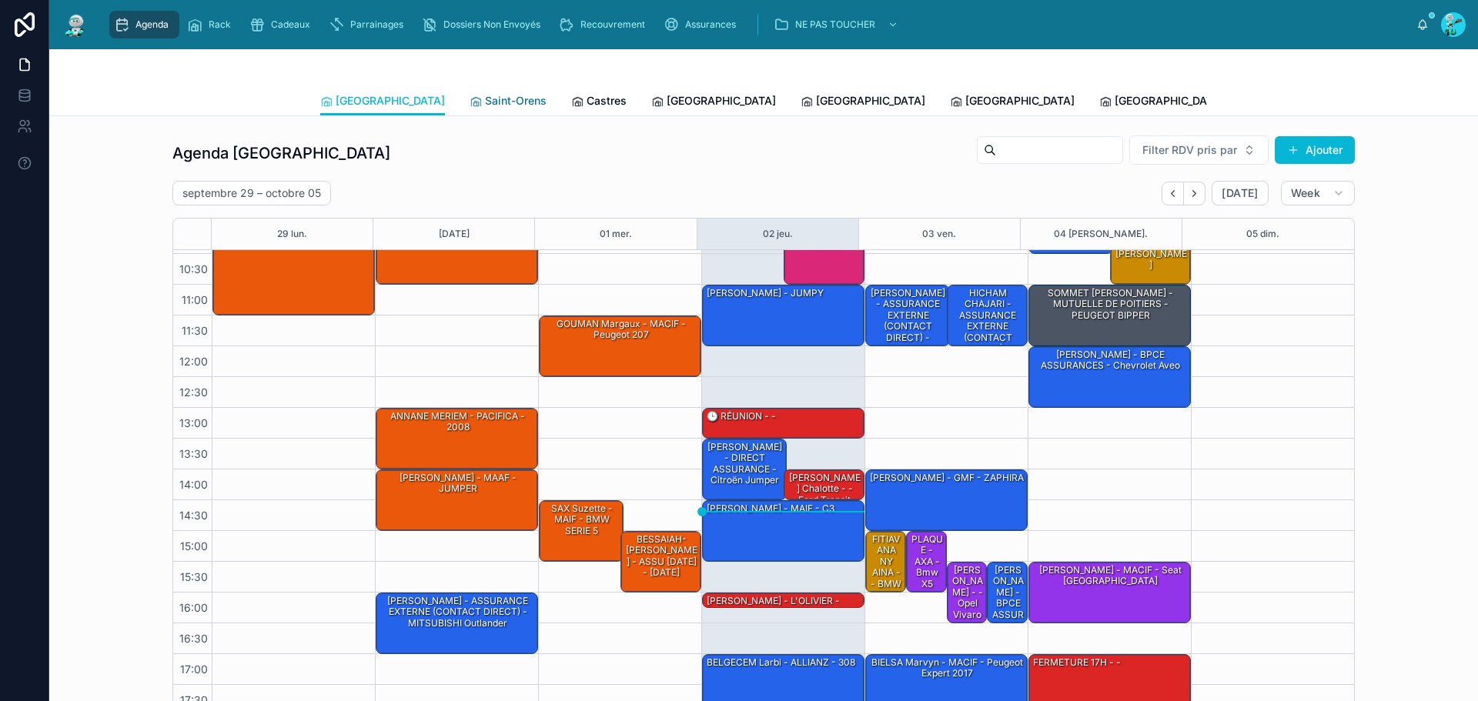
click at [485, 96] on span "Saint-Orens" at bounding box center [516, 100] width 62 height 15
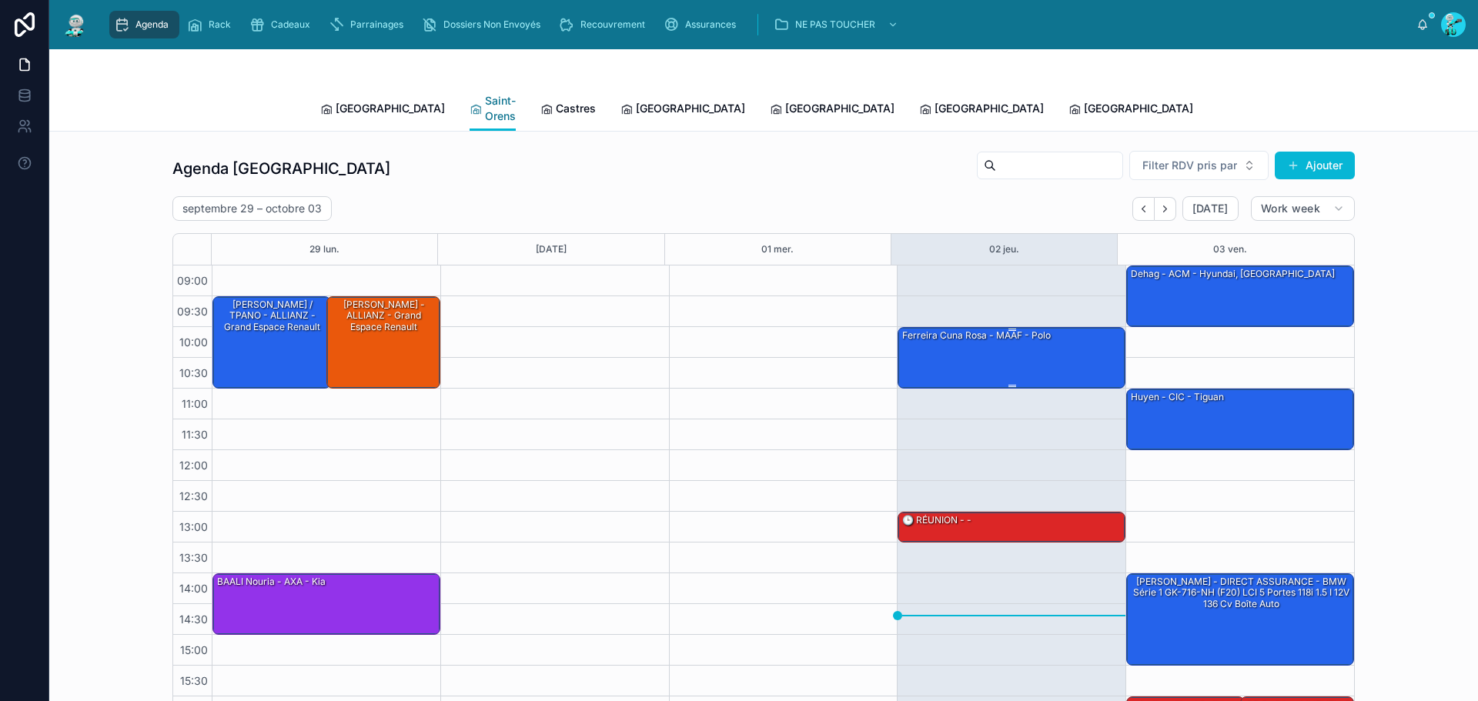
scroll to position [89, 0]
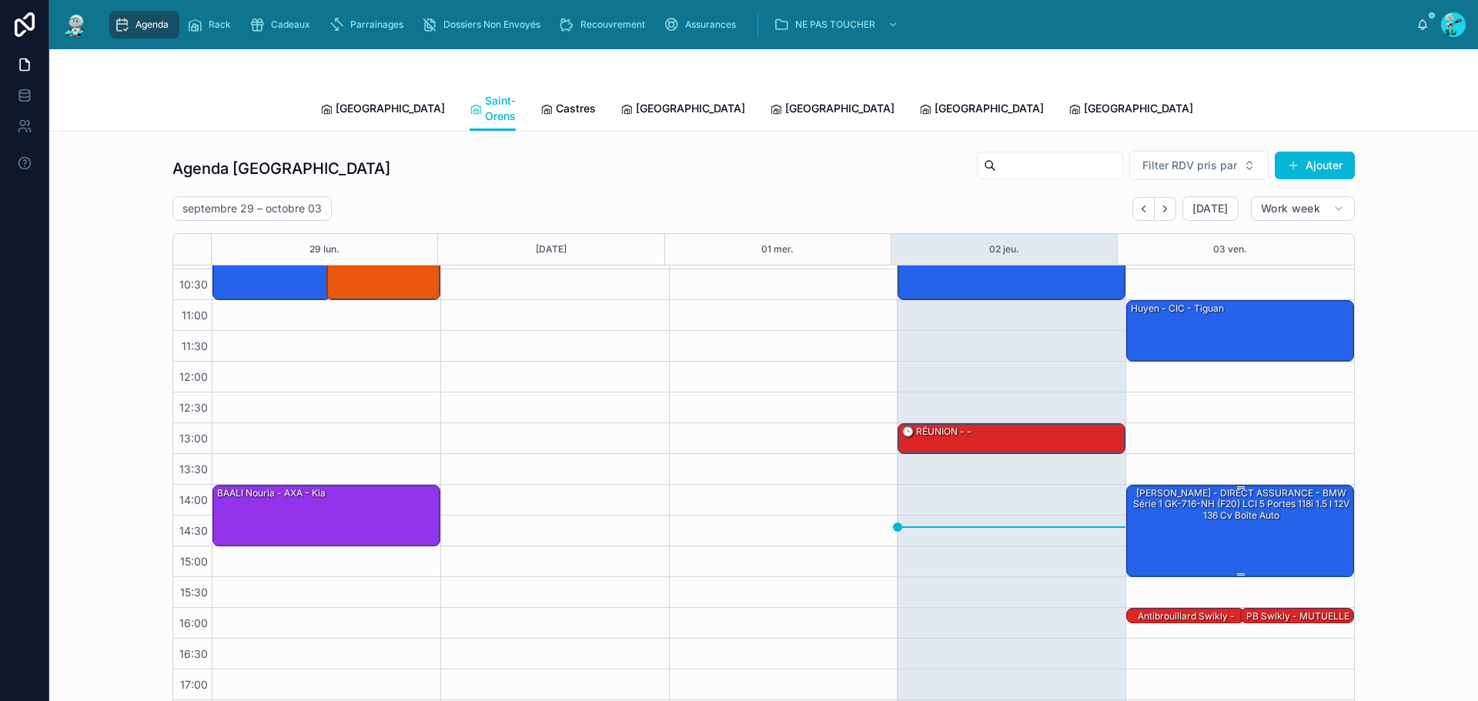
click at [1226, 487] on div "[PERSON_NAME] - DIRECT ASSURANCE - BMW Série 1 GK-716-NH (F20) LCI 5 portes 118…" at bounding box center [1240, 505] width 223 height 36
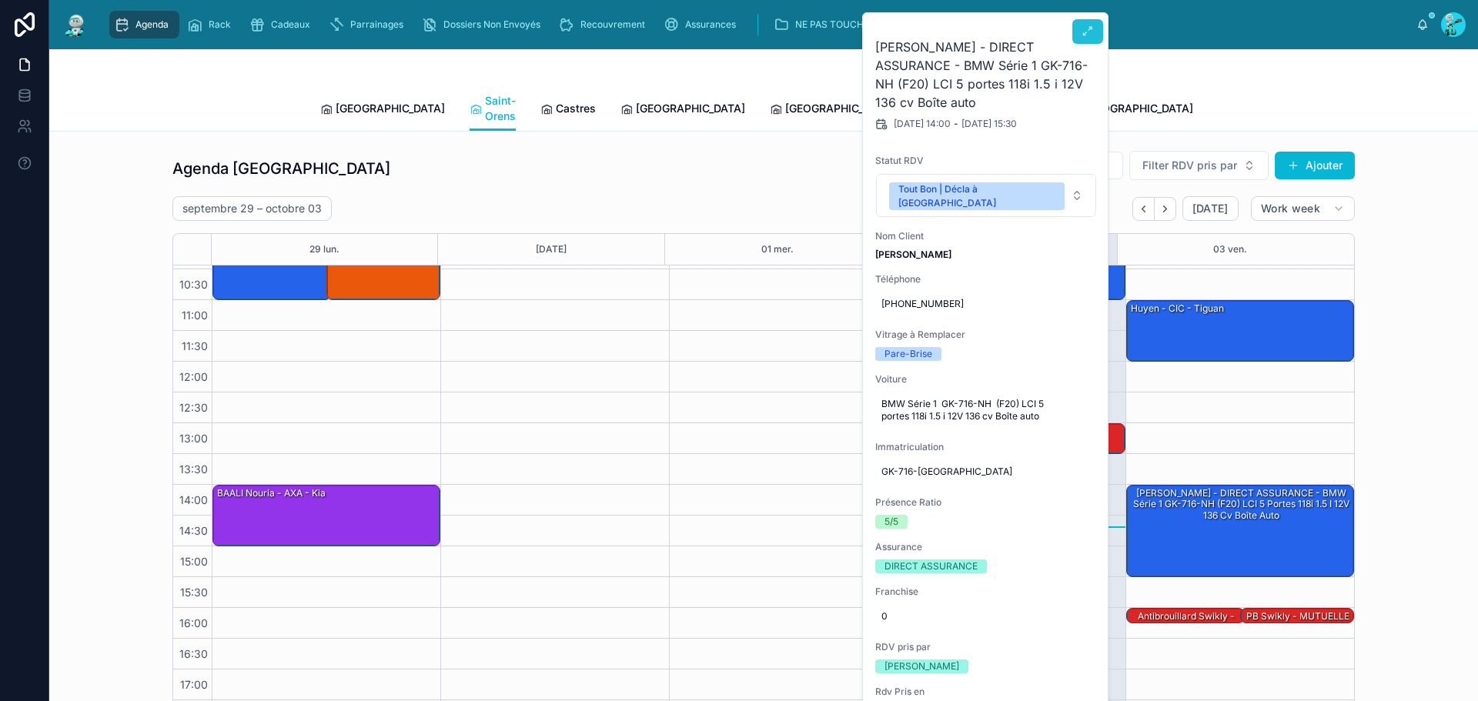
click at [1086, 32] on icon at bounding box center [1088, 31] width 12 height 12
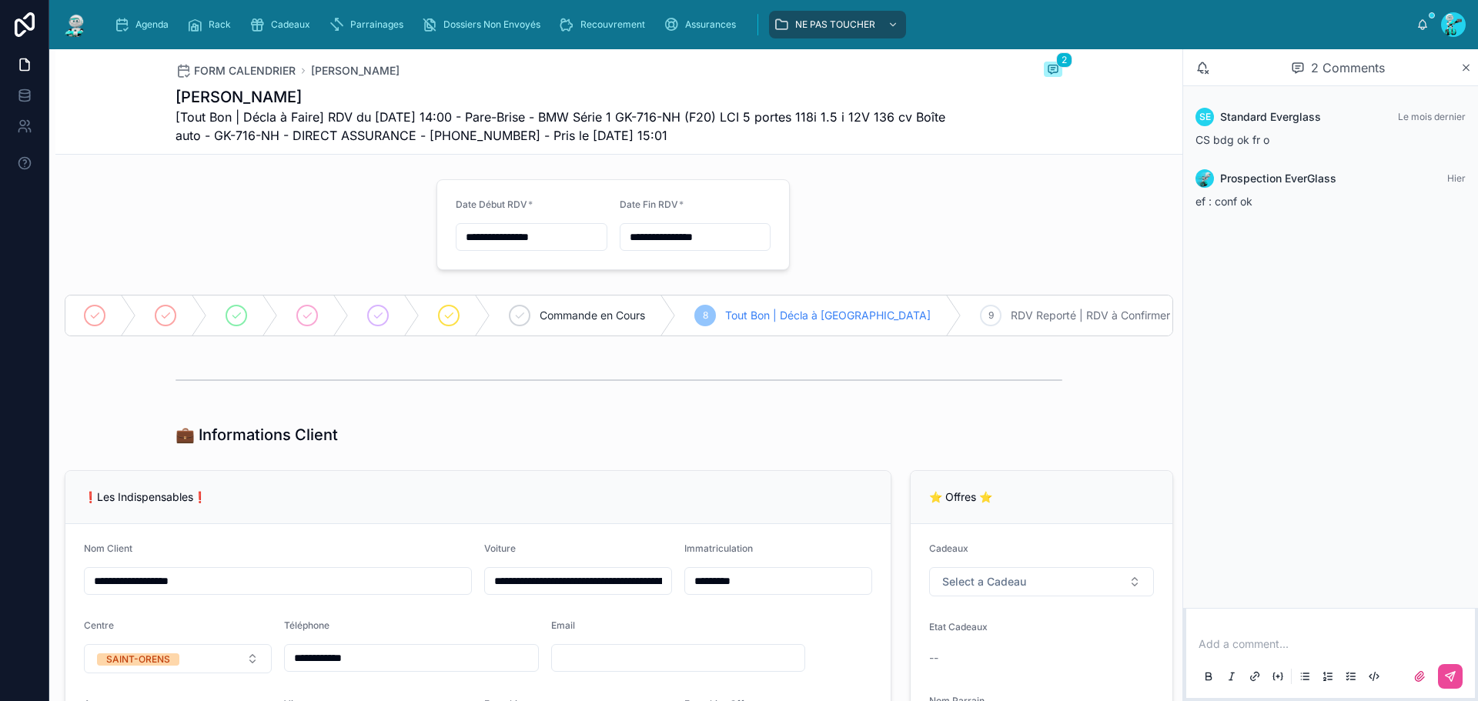
click at [281, 102] on h1 "[PERSON_NAME]" at bounding box center [561, 97] width 771 height 22
copy h1 "piacentile"
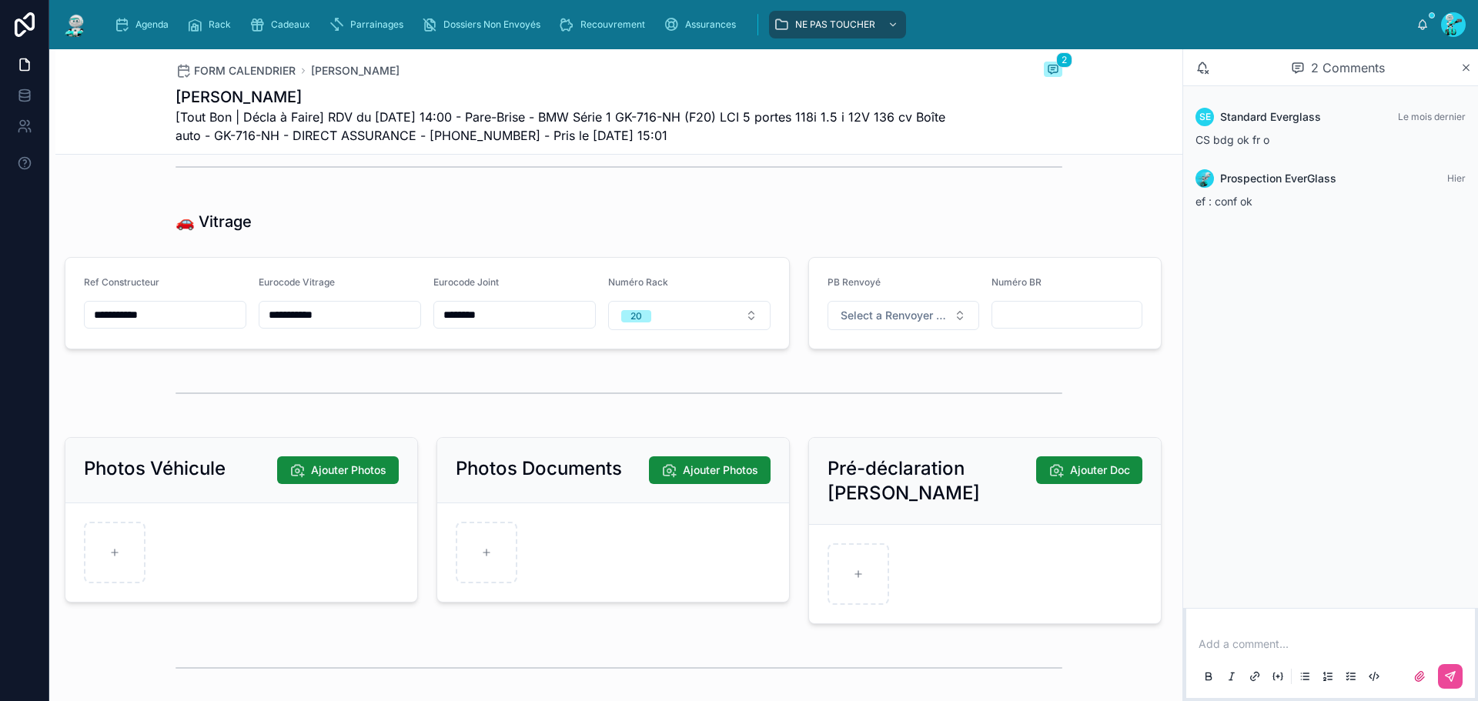
scroll to position [2002, 0]
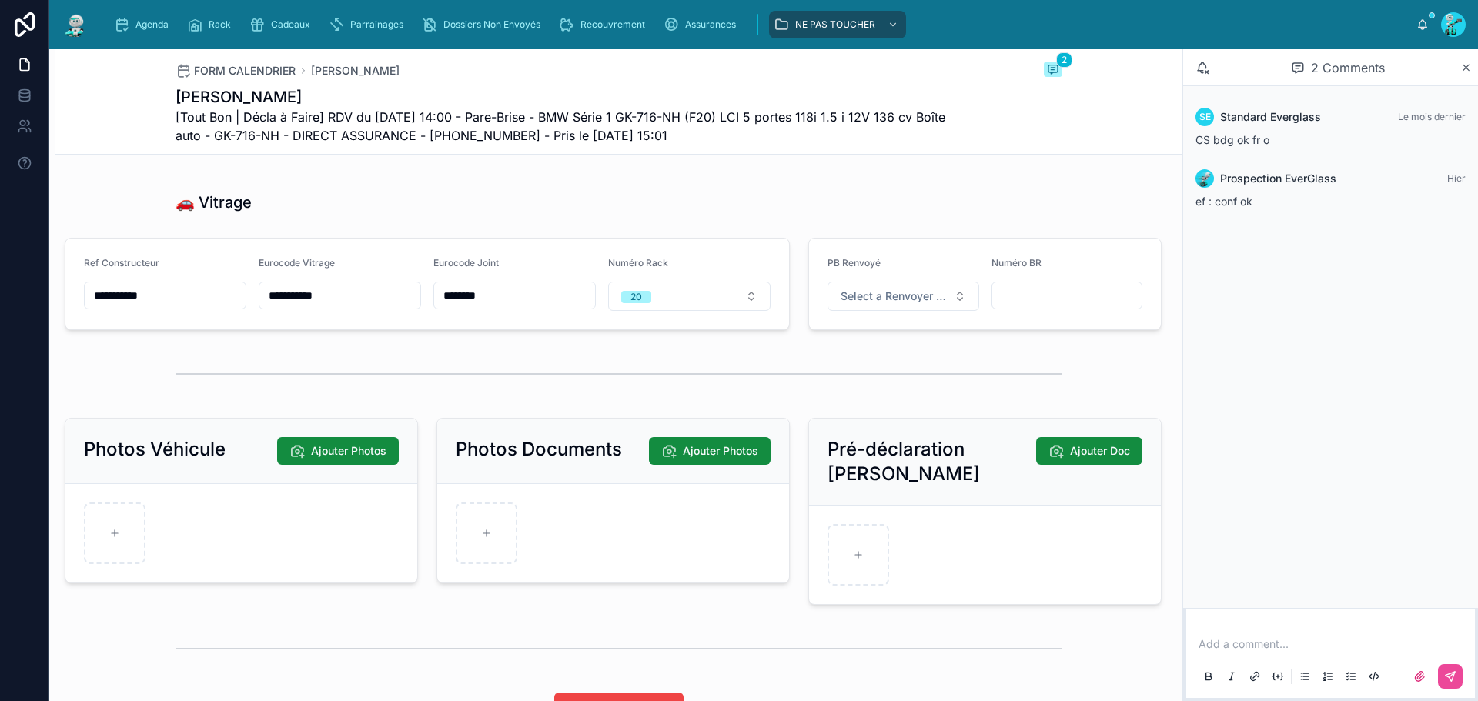
drag, startPoint x: 172, startPoint y: 309, endPoint x: 44, endPoint y: 283, distance: 131.2
click at [44, 283] on div "**********" at bounding box center [739, 350] width 1478 height 701
click at [398, 213] on div "🚗 Vitrage" at bounding box center [619, 203] width 887 height 22
drag, startPoint x: 168, startPoint y: 303, endPoint x: 50, endPoint y: 285, distance: 119.1
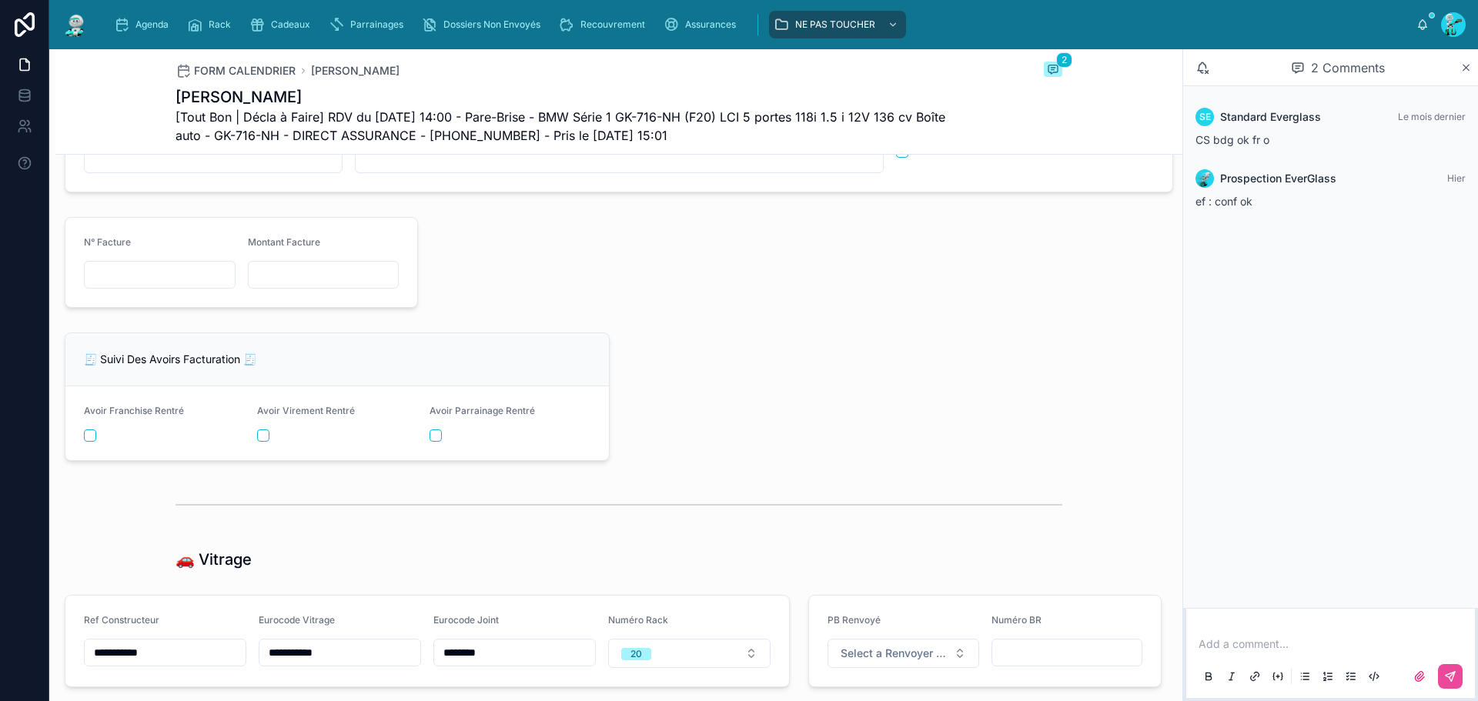
scroll to position [1617, 0]
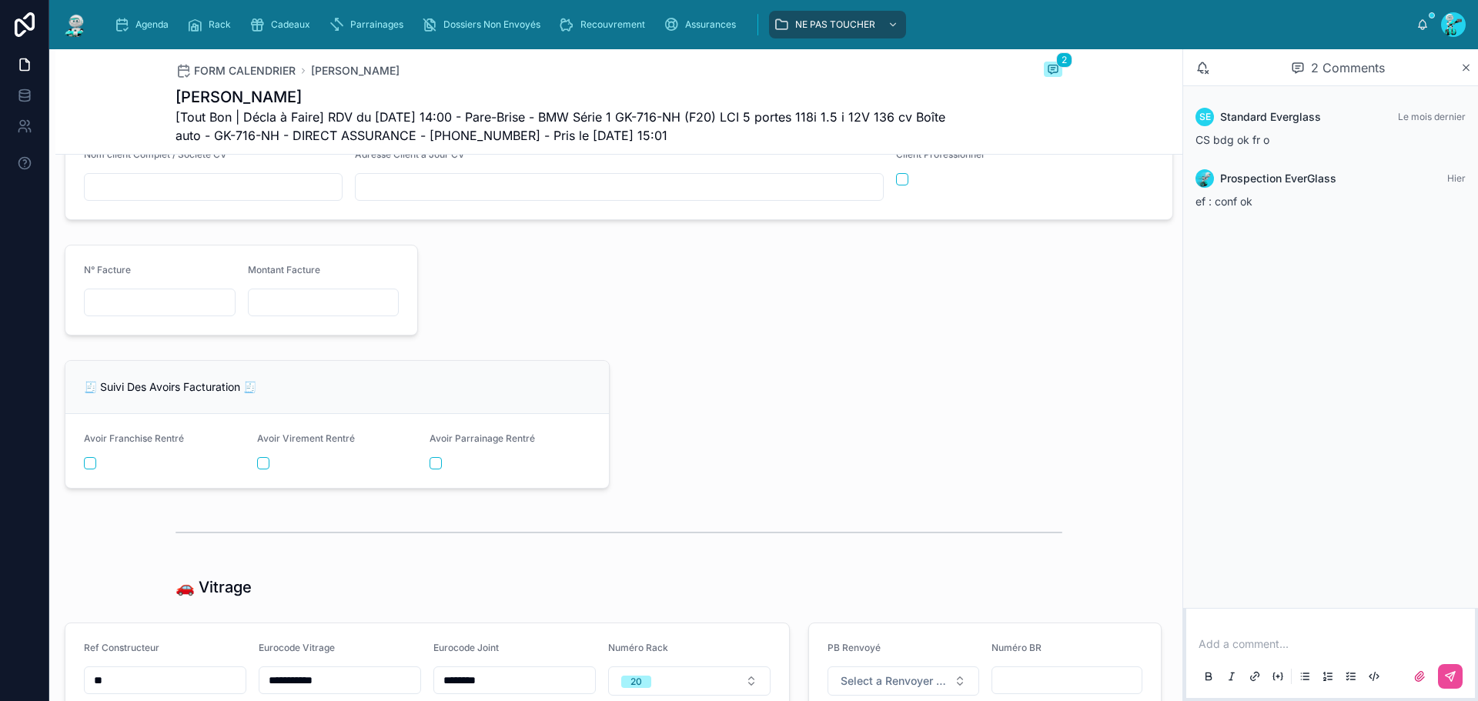
type input "**********"
click at [616, 293] on div at bounding box center [799, 290] width 744 height 103
drag, startPoint x: 634, startPoint y: 115, endPoint x: 698, endPoint y: 112, distance: 64.7
click at [698, 112] on span "[Tout Bon | Décla à Faire] RDV du [DATE] 14:00 - Pare-Brise - BMW Série 1 GK-71…" at bounding box center [561, 126] width 771 height 37
copy span "GK-716-[GEOGRAPHIC_DATA]"
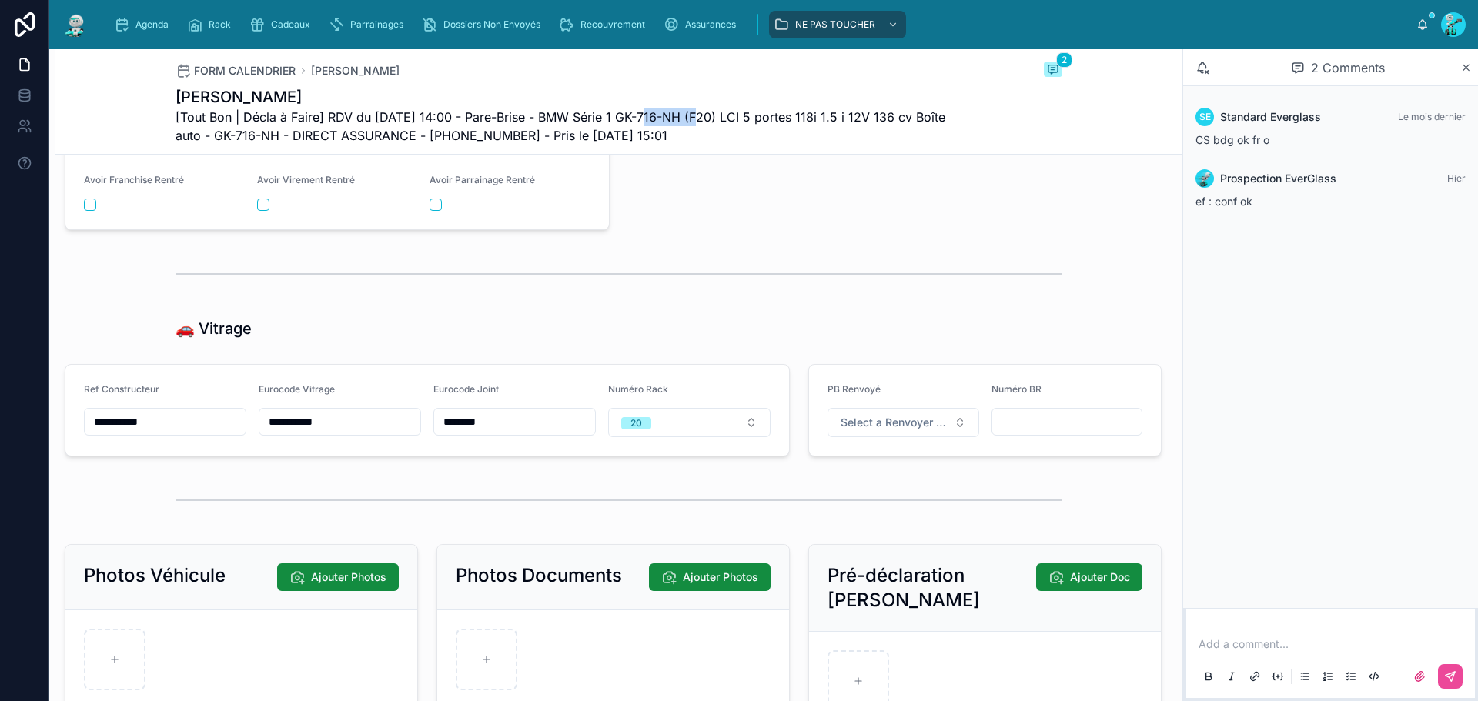
scroll to position [1925, 0]
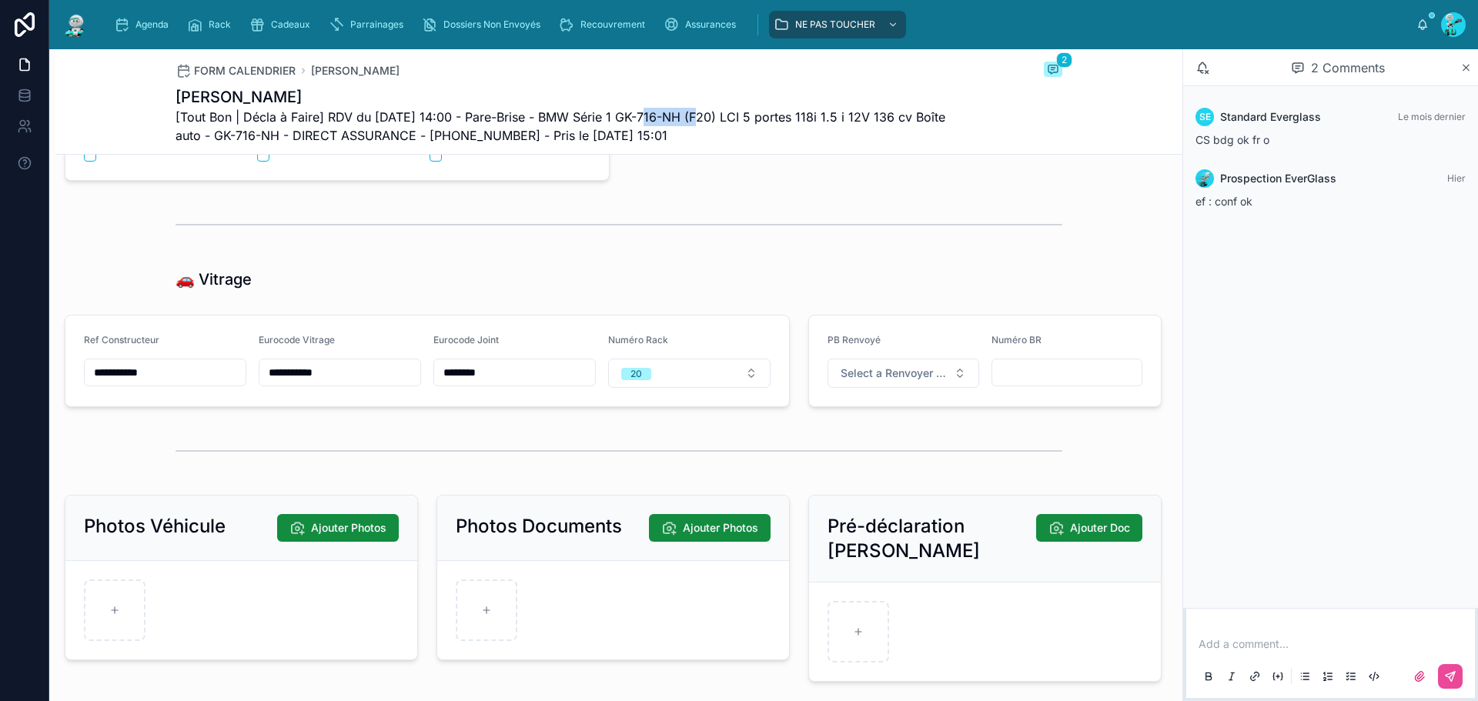
copy span "GK-716-[GEOGRAPHIC_DATA]"
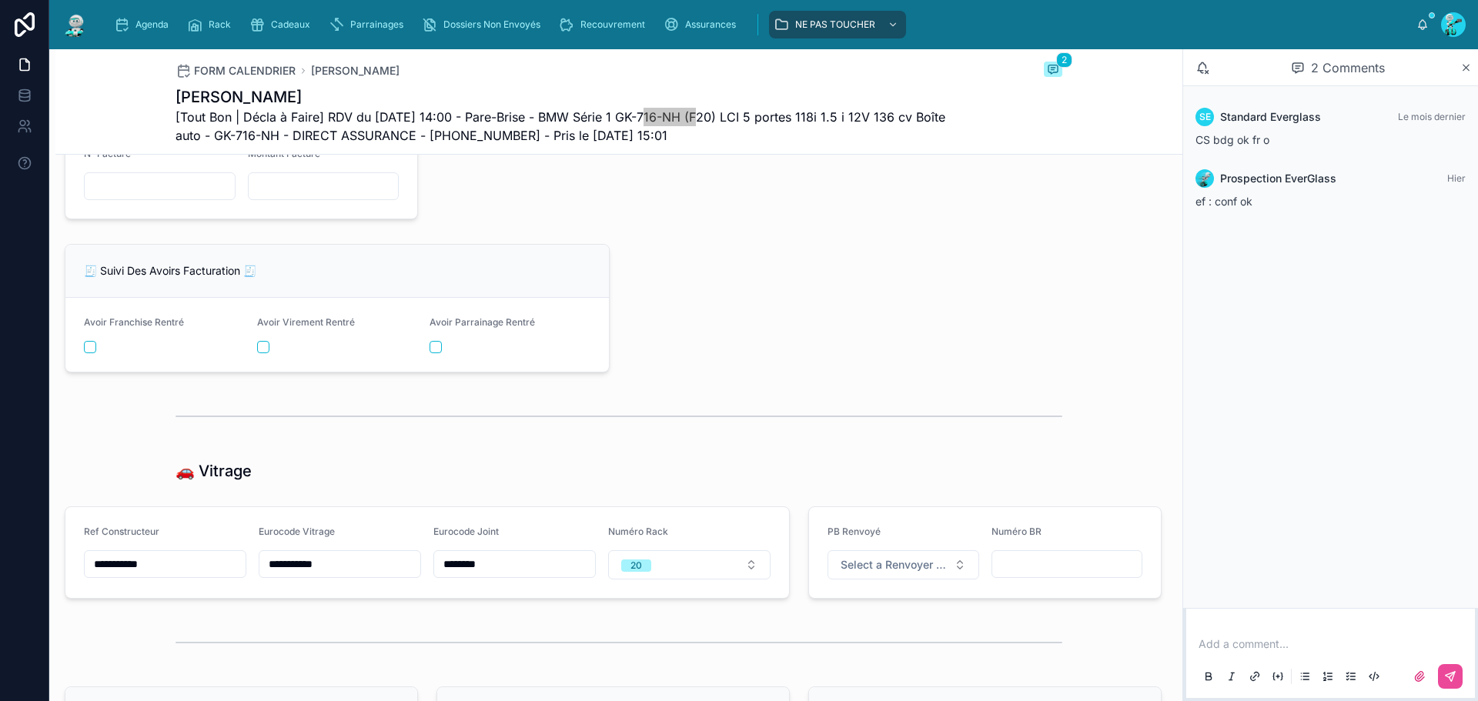
scroll to position [1771, 0]
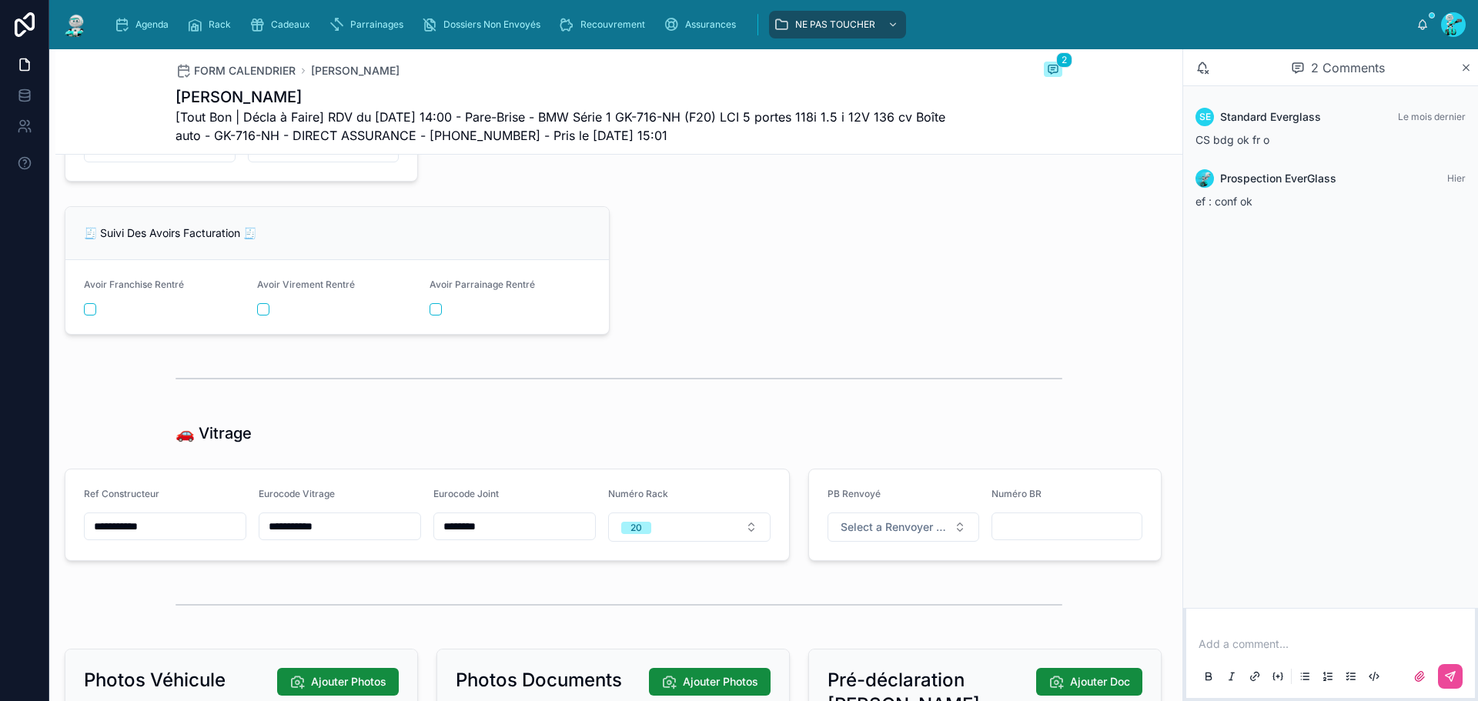
drag, startPoint x: 171, startPoint y: 533, endPoint x: 51, endPoint y: 533, distance: 120.1
click at [371, 386] on div at bounding box center [619, 379] width 887 height 38
drag, startPoint x: 350, startPoint y: 540, endPoint x: 253, endPoint y: 530, distance: 97.5
click at [253, 530] on form "**********" at bounding box center [427, 515] width 724 height 91
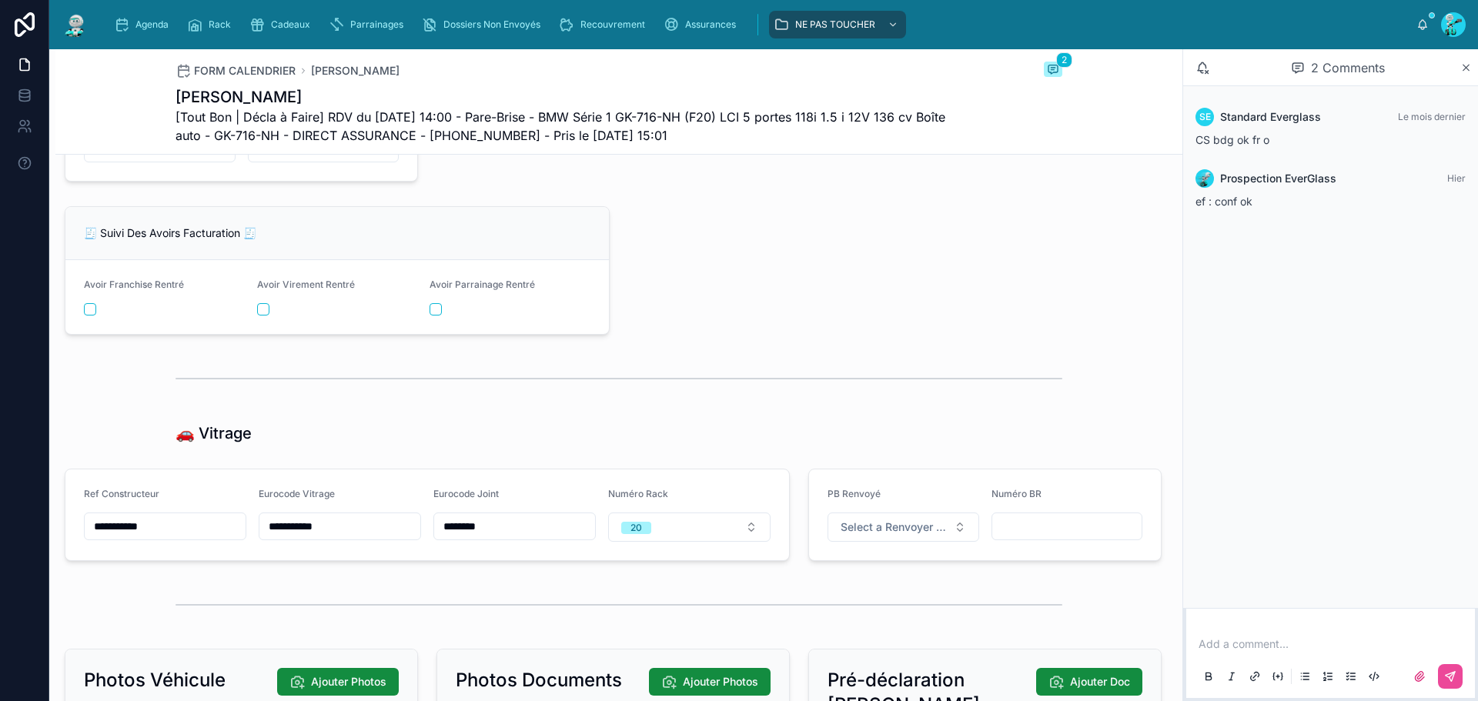
click at [1347, 417] on div "SE Standard Everglass Le mois dernier CS bdg ok fr o Prospection EverGlass [DAT…" at bounding box center [1330, 347] width 295 height 522
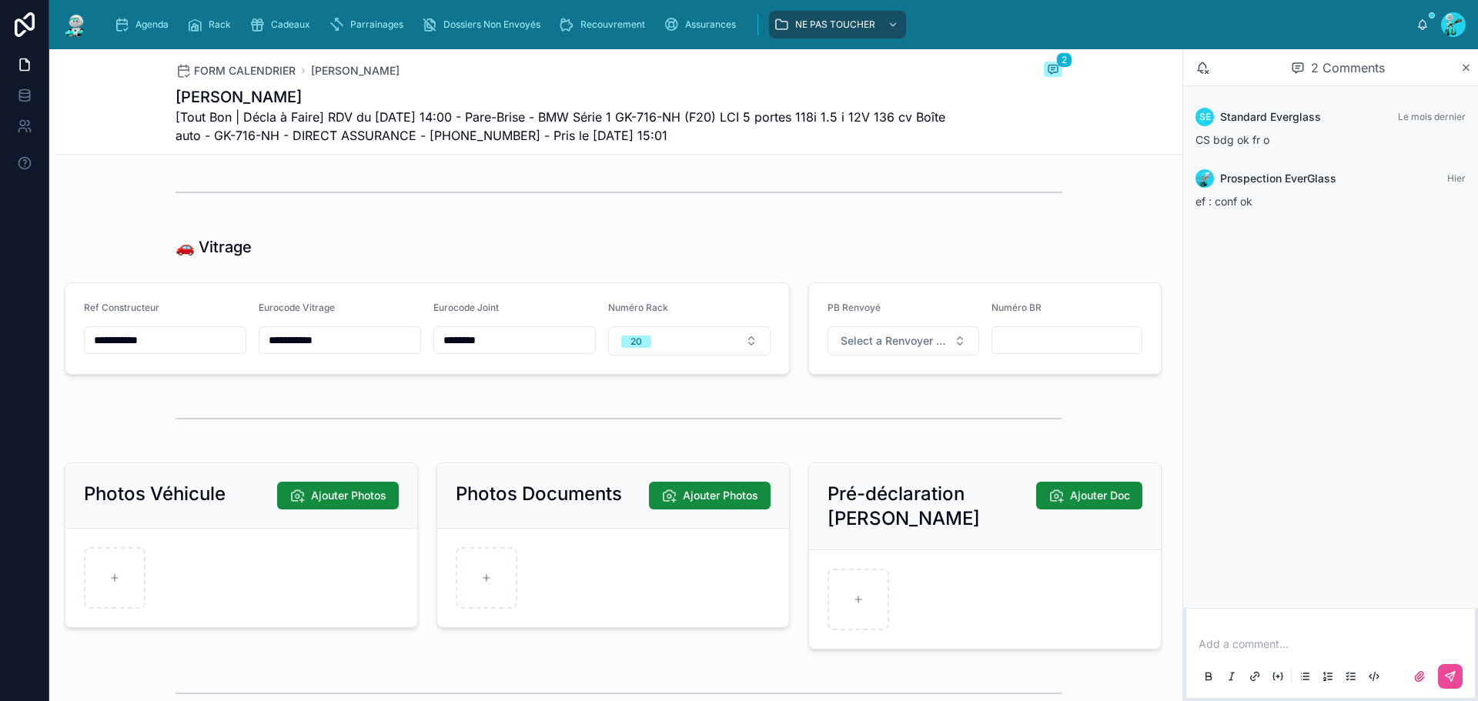
scroll to position [1958, 0]
drag, startPoint x: 239, startPoint y: 344, endPoint x: 189, endPoint y: 343, distance: 50.8
click at [189, 343] on form "**********" at bounding box center [427, 327] width 724 height 91
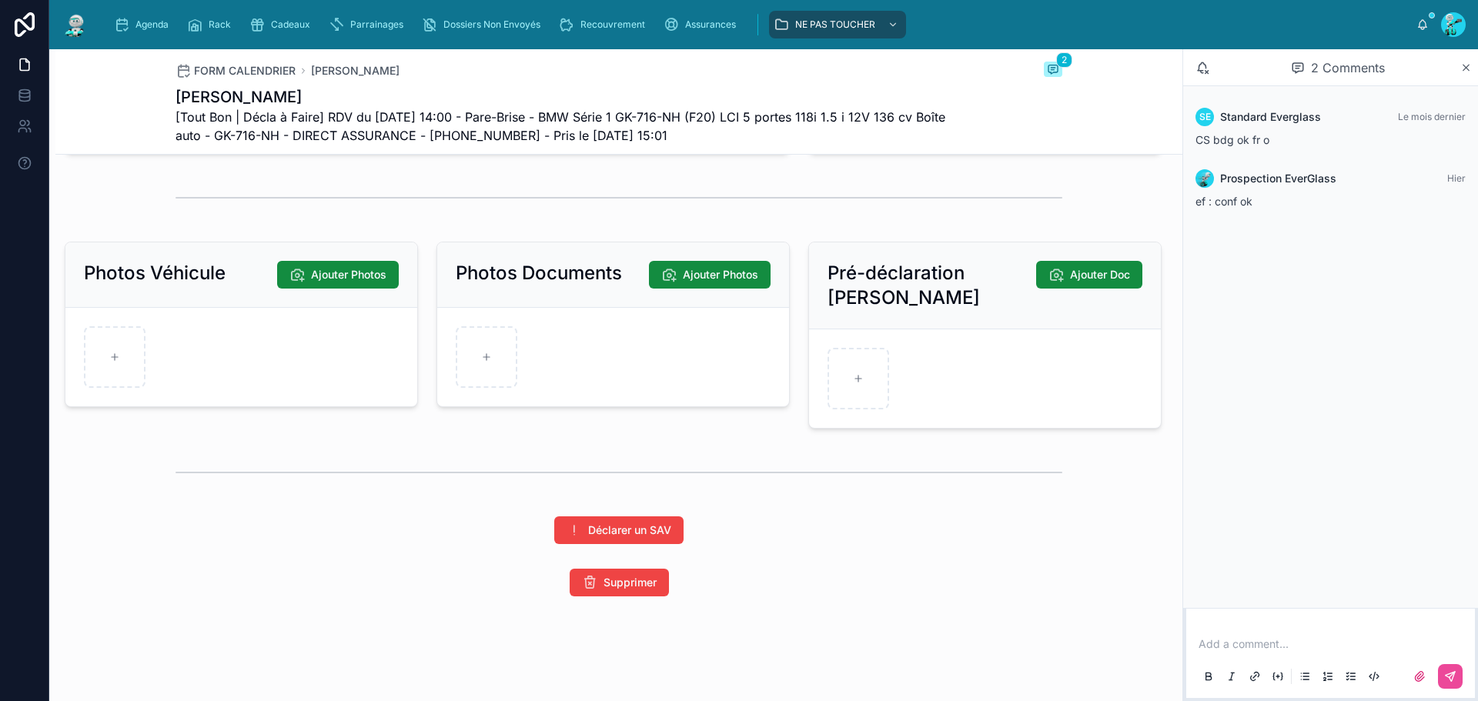
scroll to position [2189, 0]
click at [492, 346] on div at bounding box center [487, 357] width 62 height 62
type input "**********"
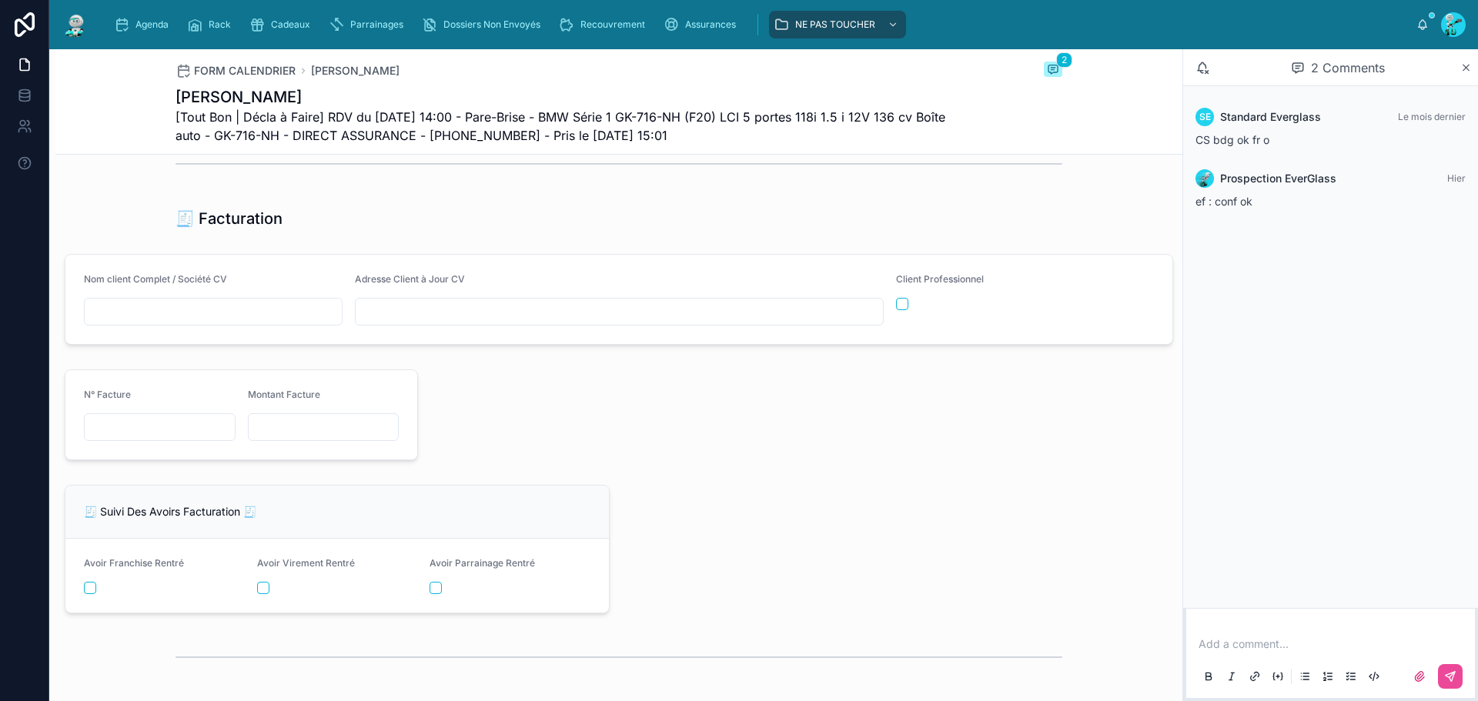
scroll to position [1466, 0]
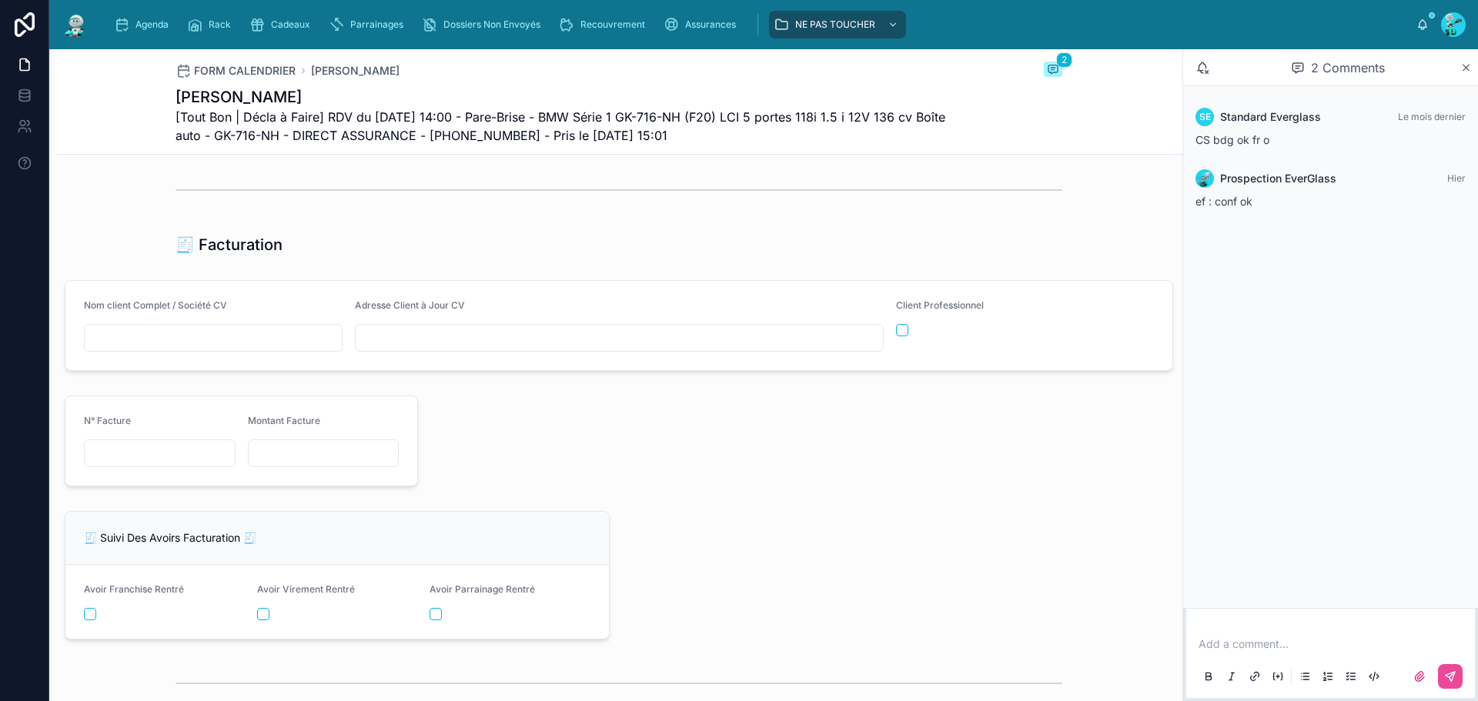
click at [192, 456] on input "text" at bounding box center [160, 454] width 150 height 22
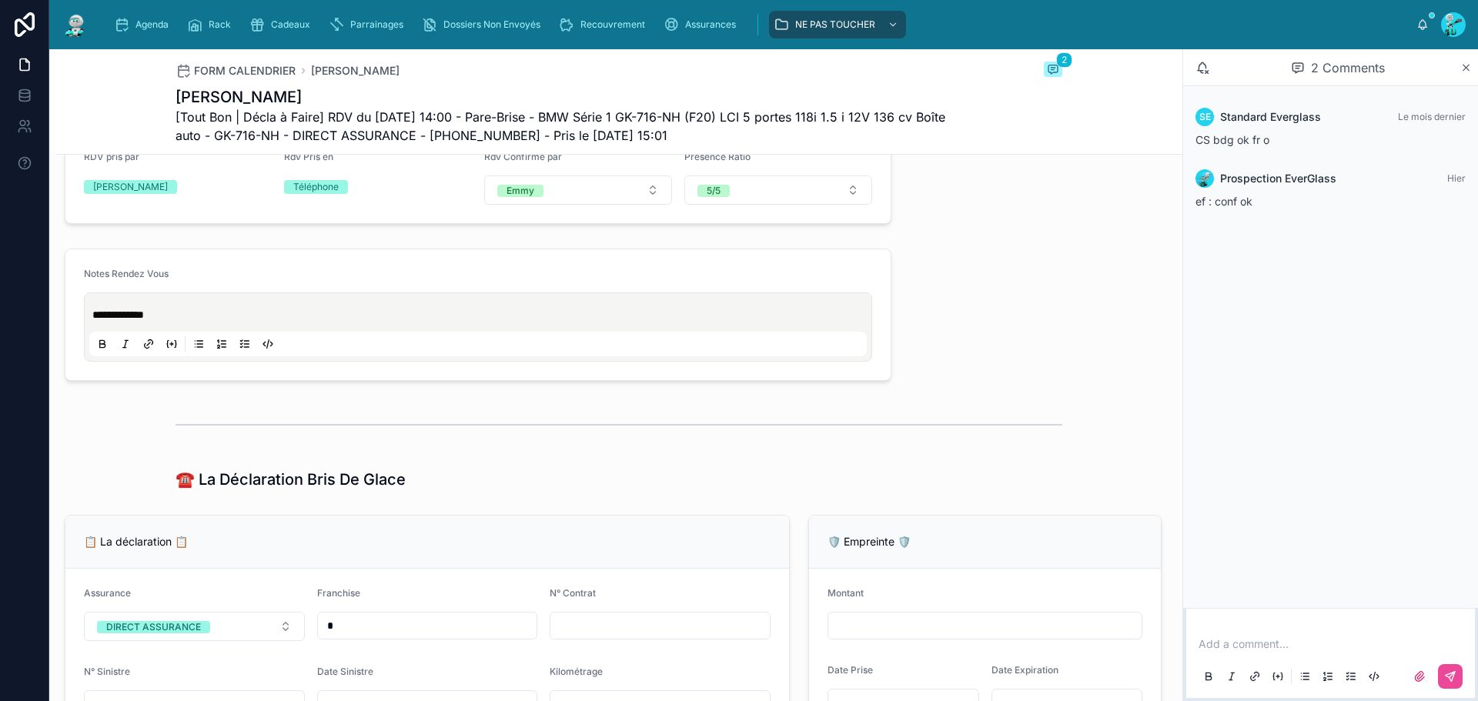
scroll to position [542, 0]
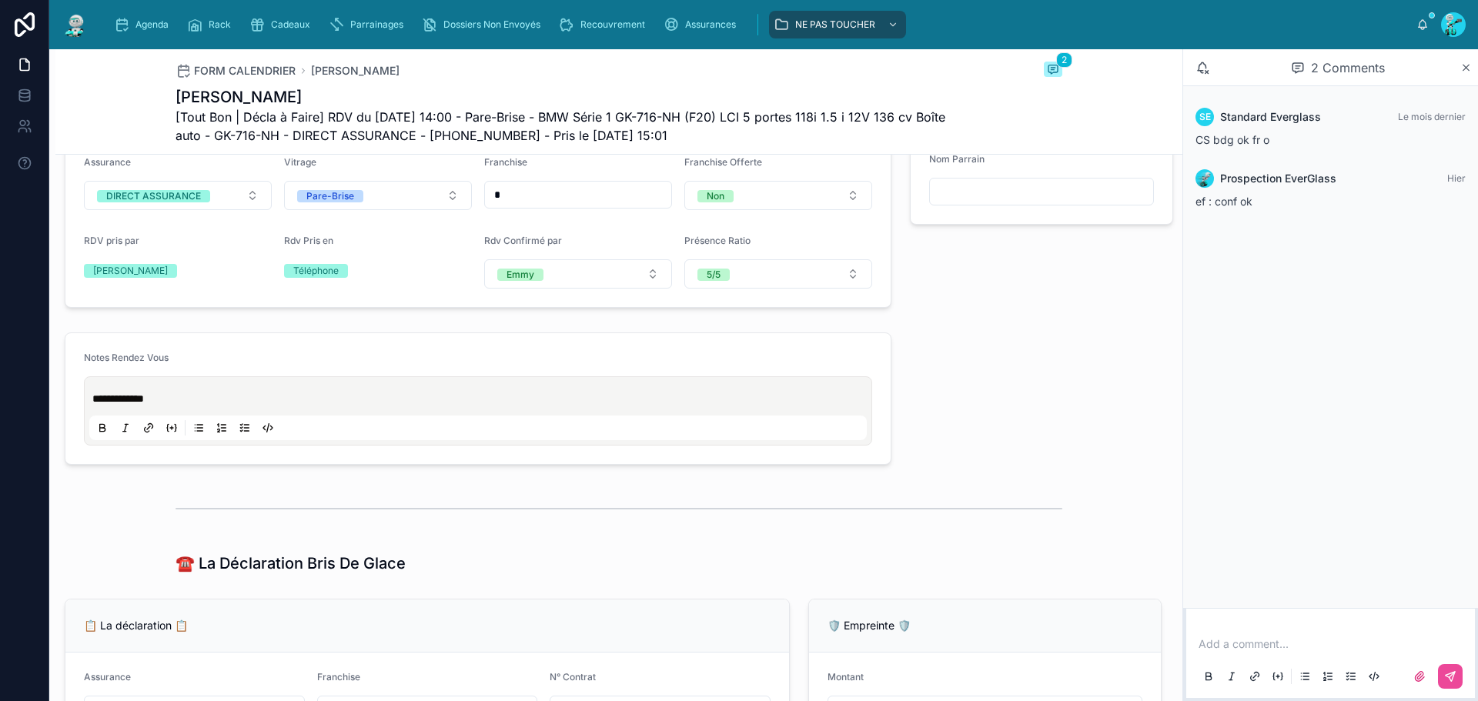
click at [97, 393] on div "**********" at bounding box center [478, 411] width 778 height 59
click at [95, 404] on span "**********" at bounding box center [118, 398] width 52 height 11
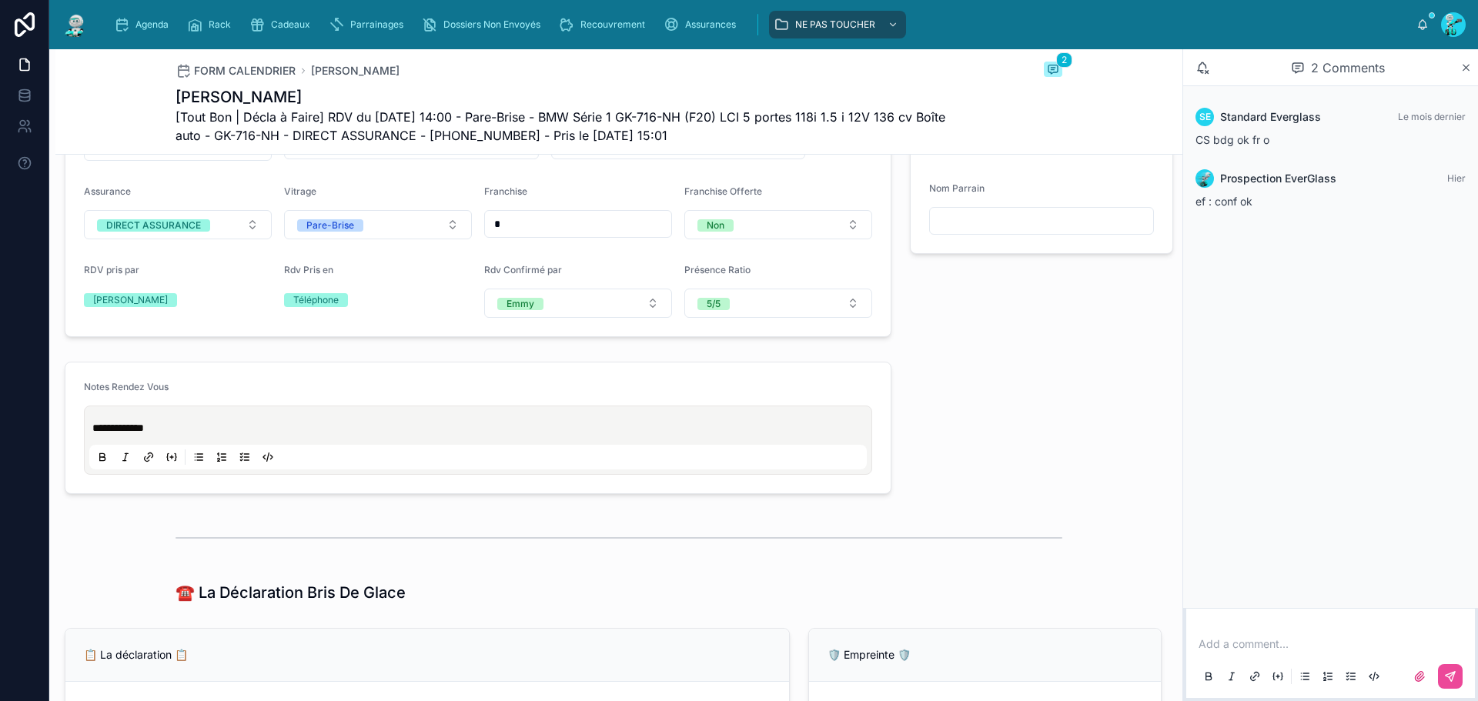
scroll to position [539, 0]
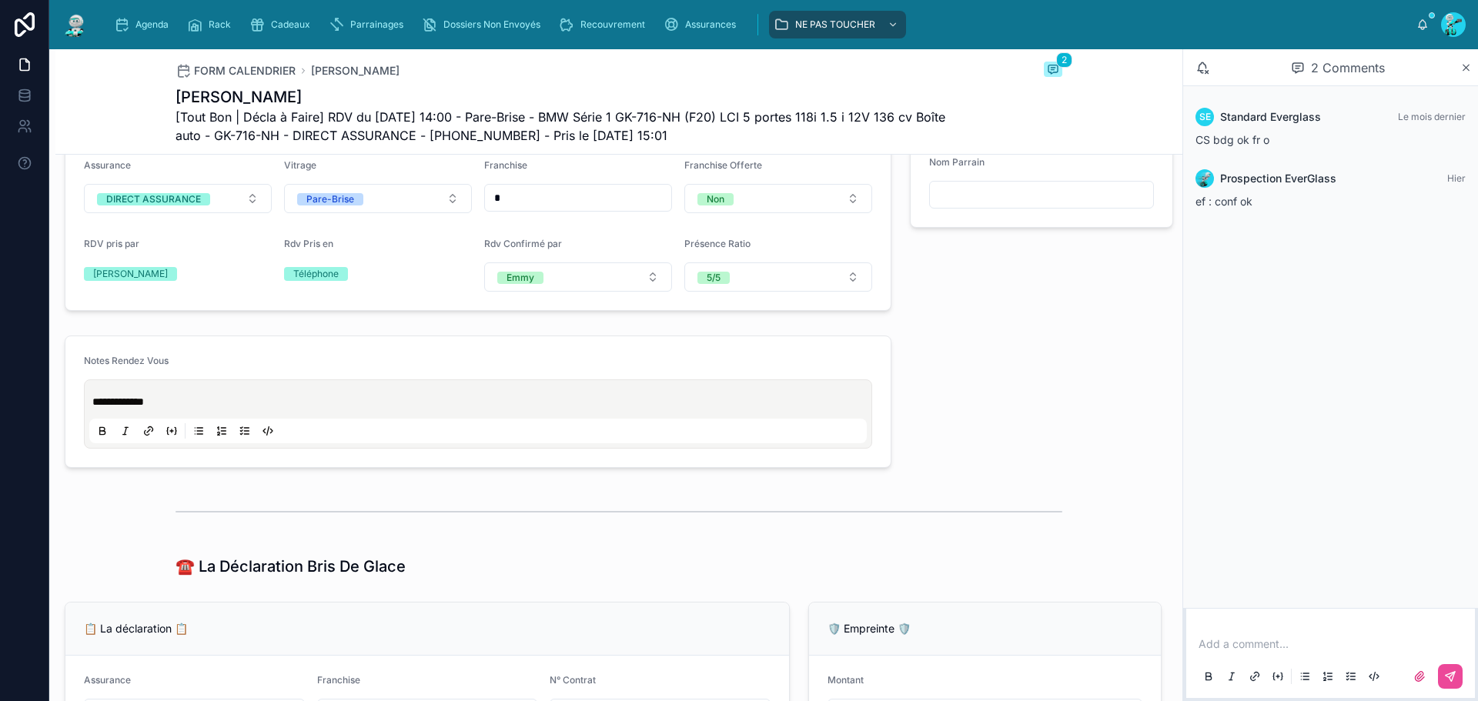
click at [99, 399] on div "**********" at bounding box center [478, 414] width 778 height 59
click at [95, 394] on div "**********" at bounding box center [478, 414] width 788 height 69
click at [92, 411] on div "**********" at bounding box center [478, 414] width 778 height 59
click at [99, 401] on div "**********" at bounding box center [478, 414] width 778 height 59
click at [92, 405] on div "**********" at bounding box center [478, 414] width 778 height 59
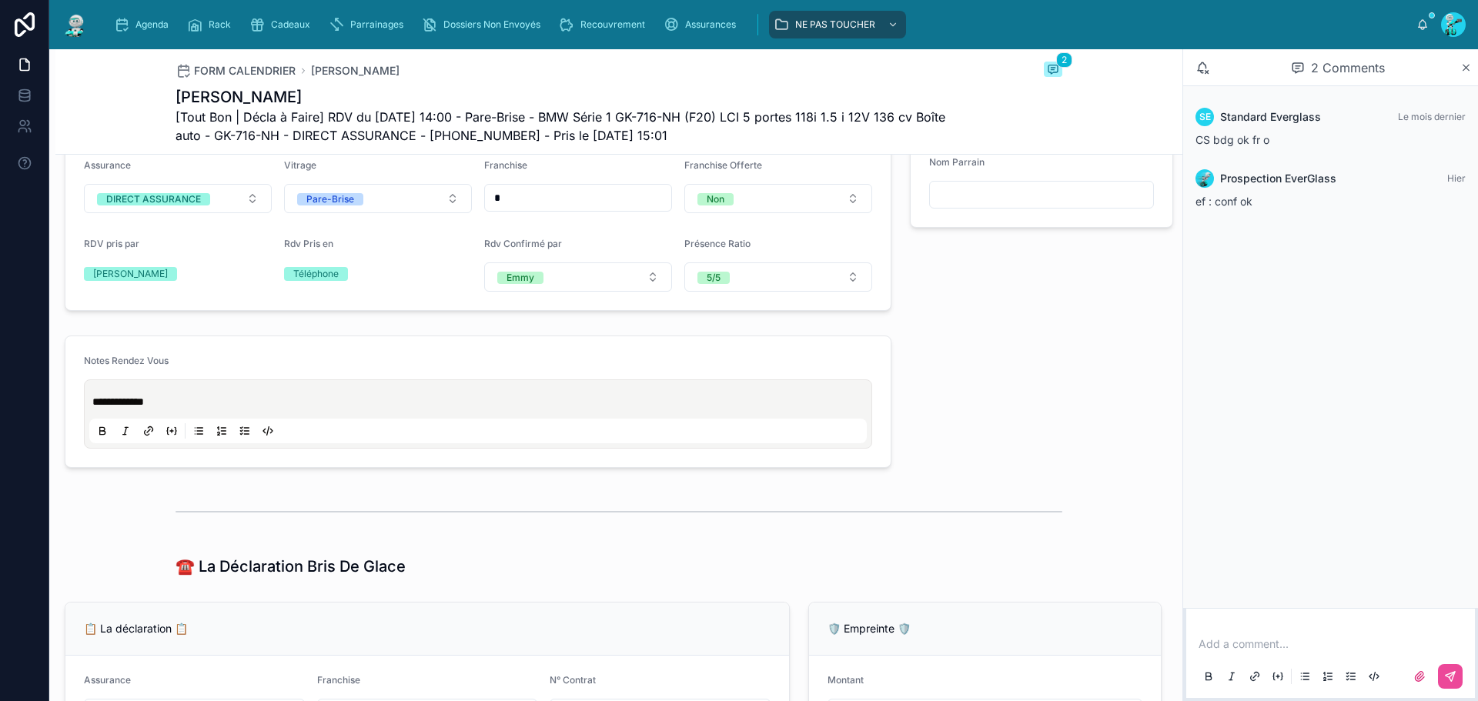
click at [92, 407] on span "**********" at bounding box center [118, 401] width 52 height 11
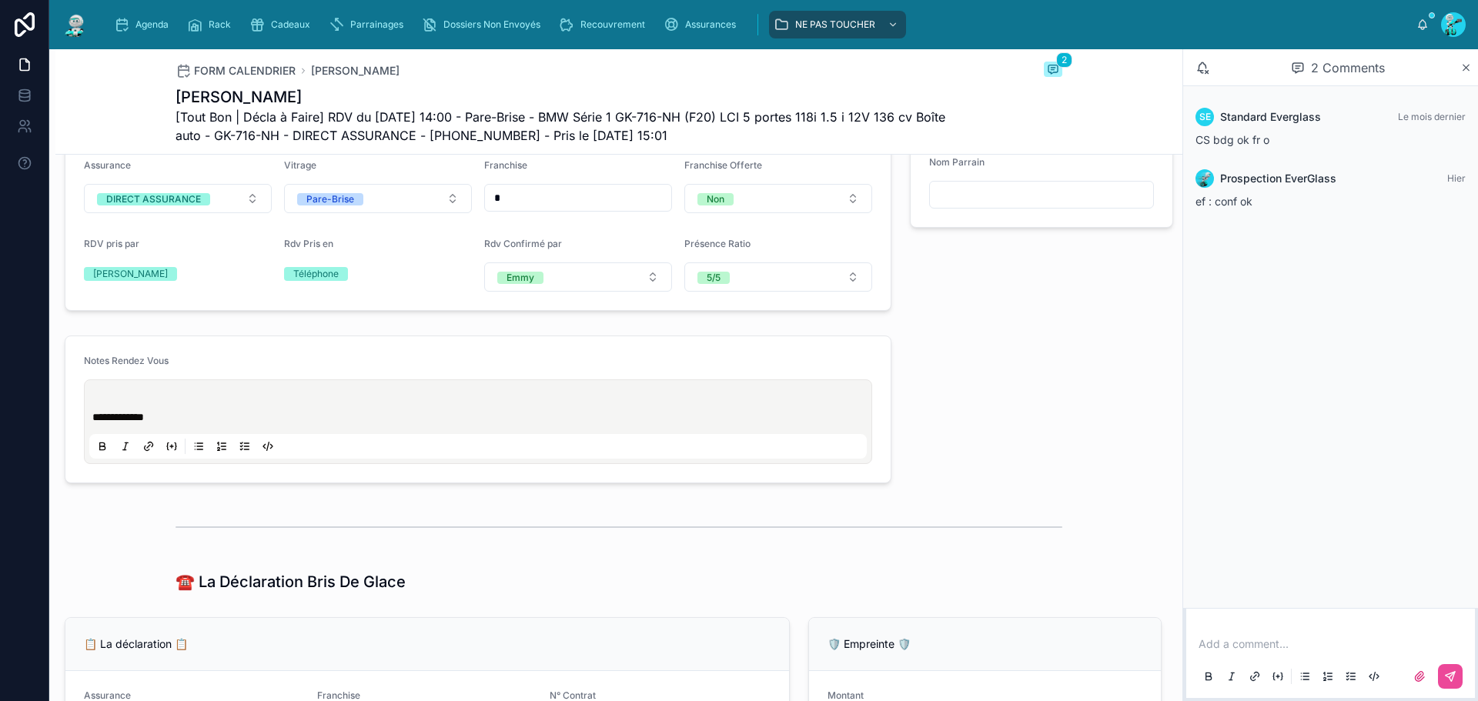
click at [108, 401] on div "**********" at bounding box center [478, 422] width 778 height 74
click at [97, 406] on p at bounding box center [481, 401] width 778 height 15
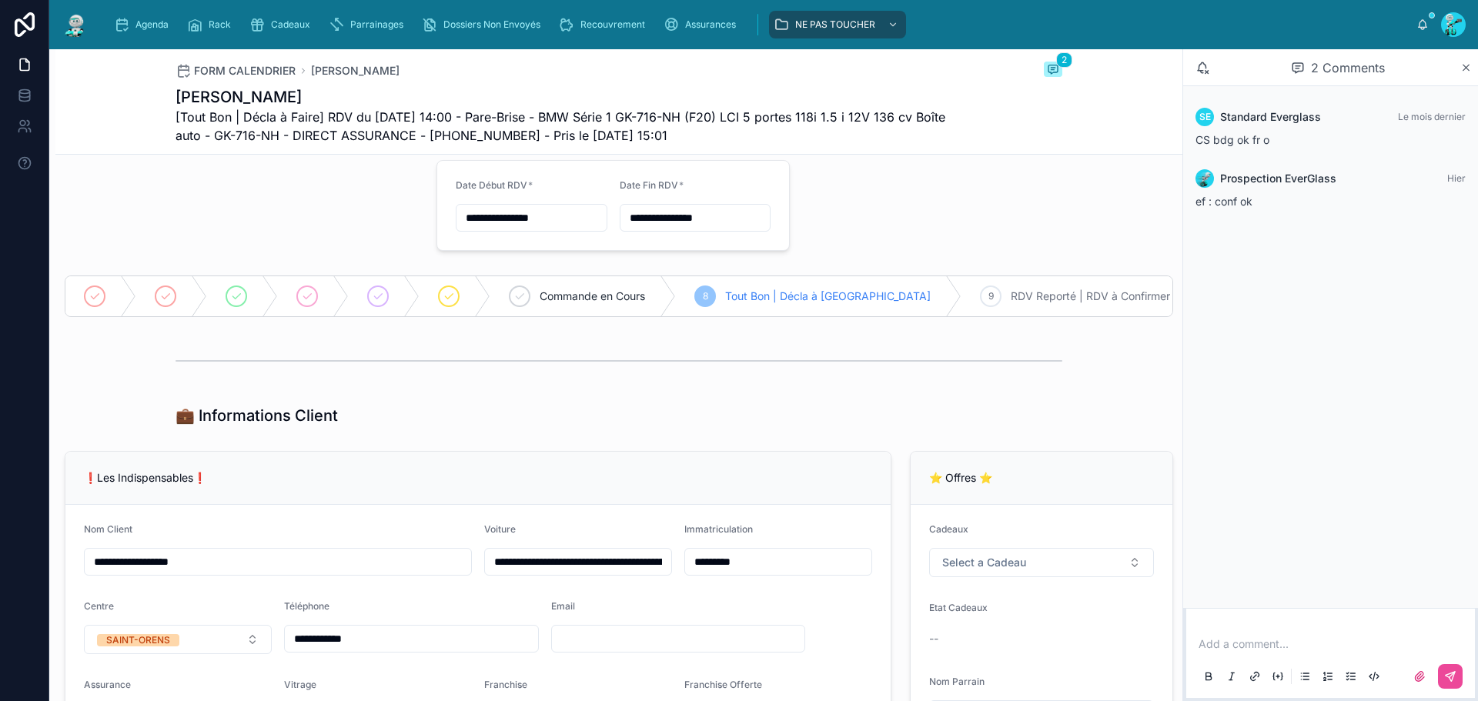
scroll to position [18, 0]
click at [535, 381] on div at bounding box center [619, 362] width 887 height 38
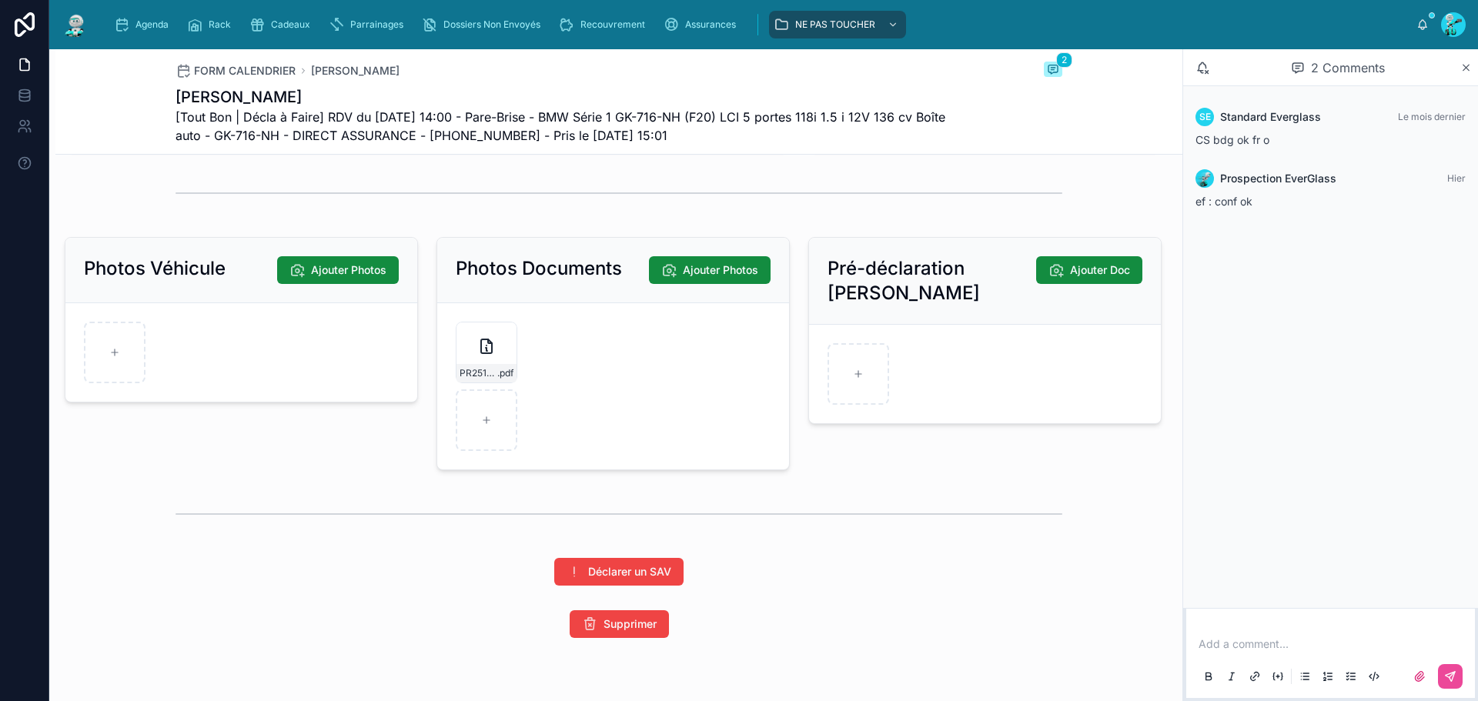
scroll to position [2251, 0]
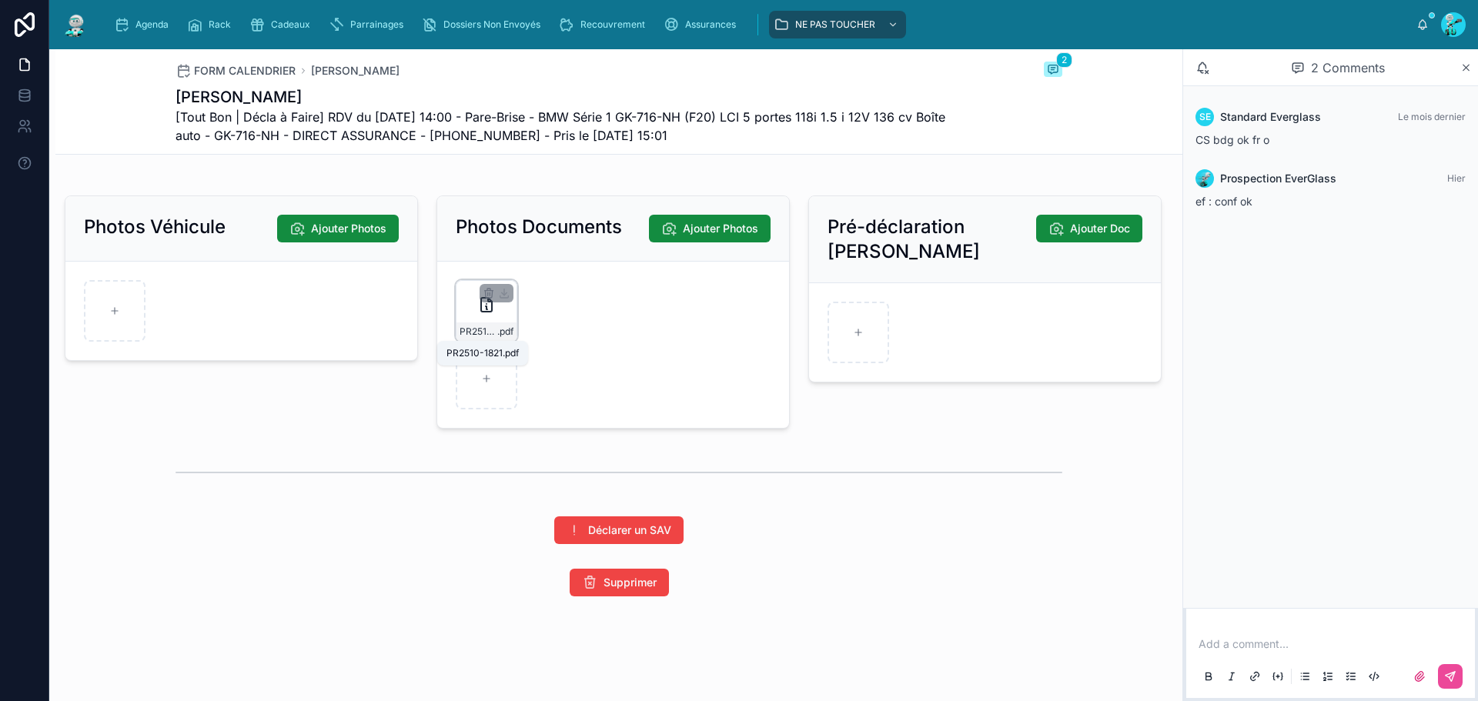
click at [497, 326] on span ".pdf" at bounding box center [505, 332] width 16 height 12
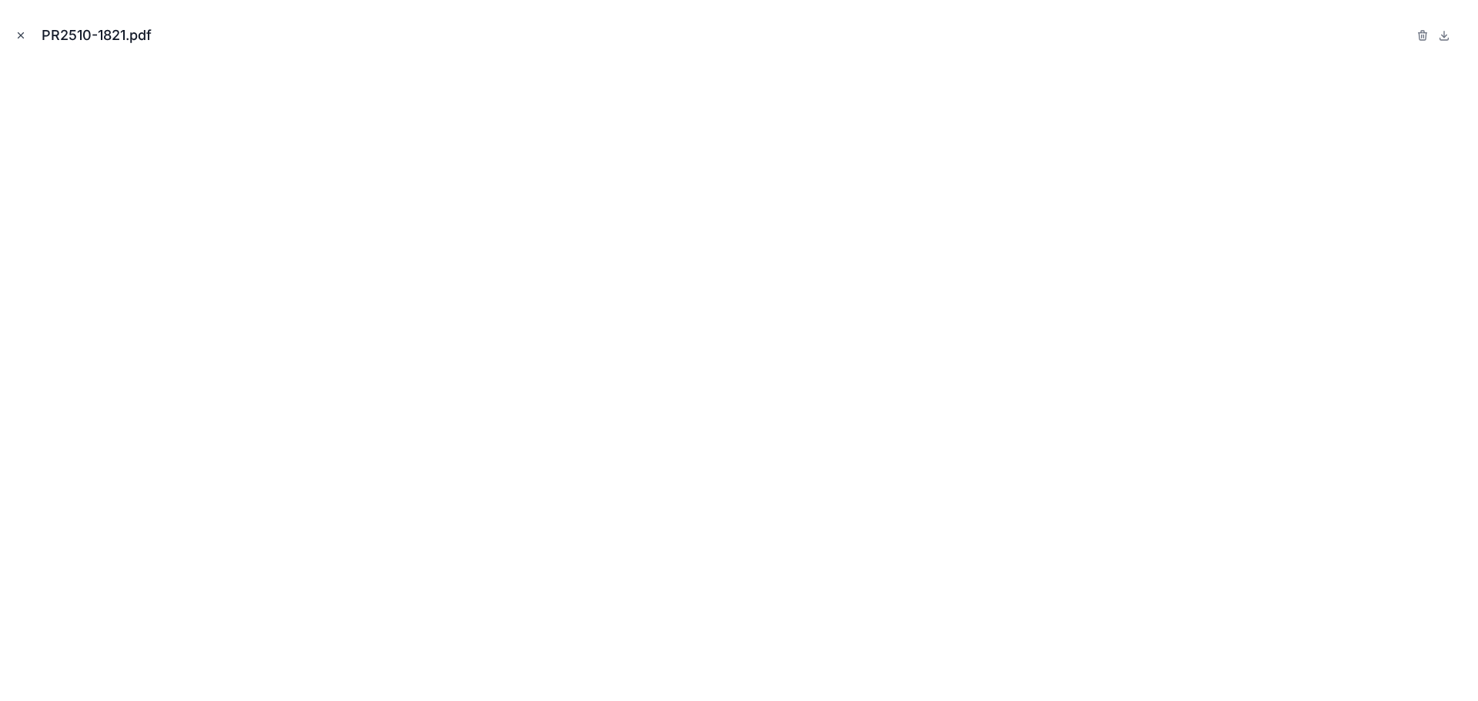
click at [23, 38] on icon "Close modal" at bounding box center [20, 35] width 11 height 11
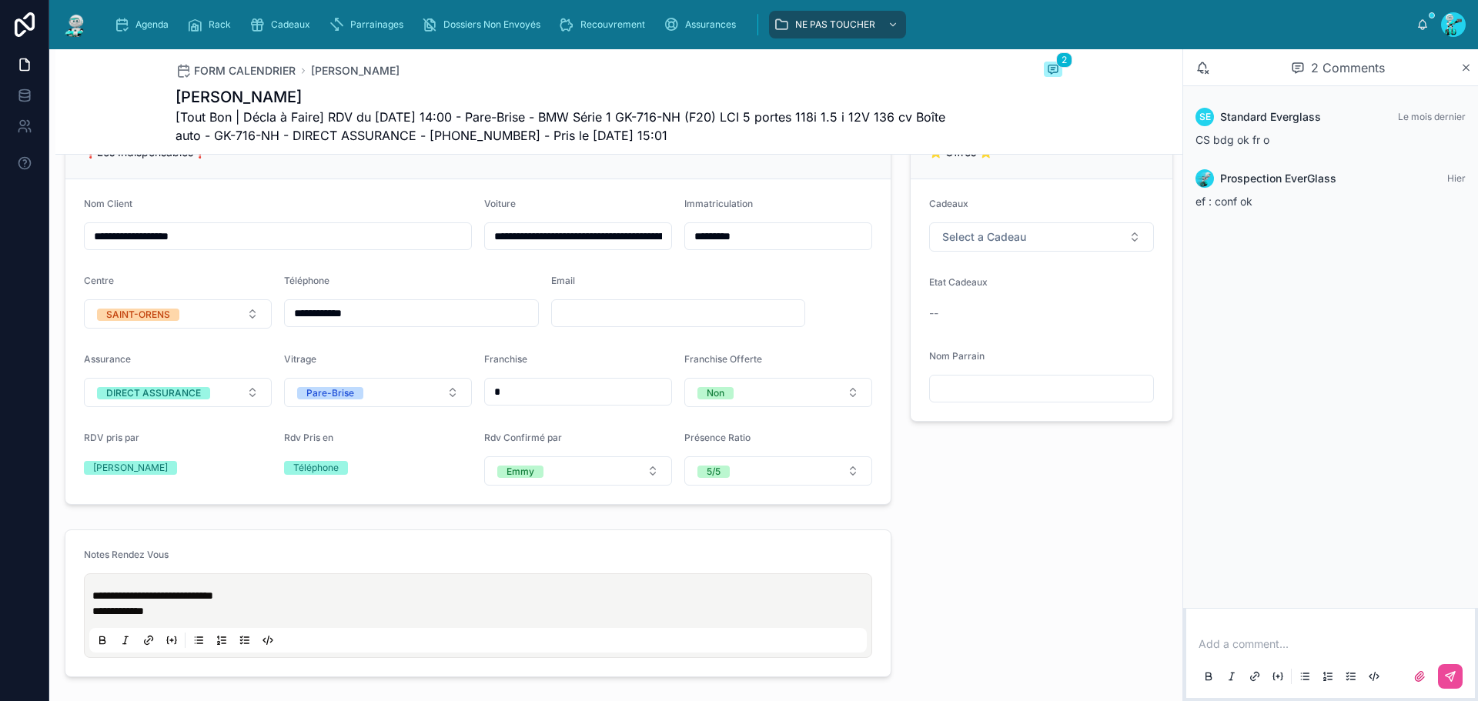
scroll to position [326, 0]
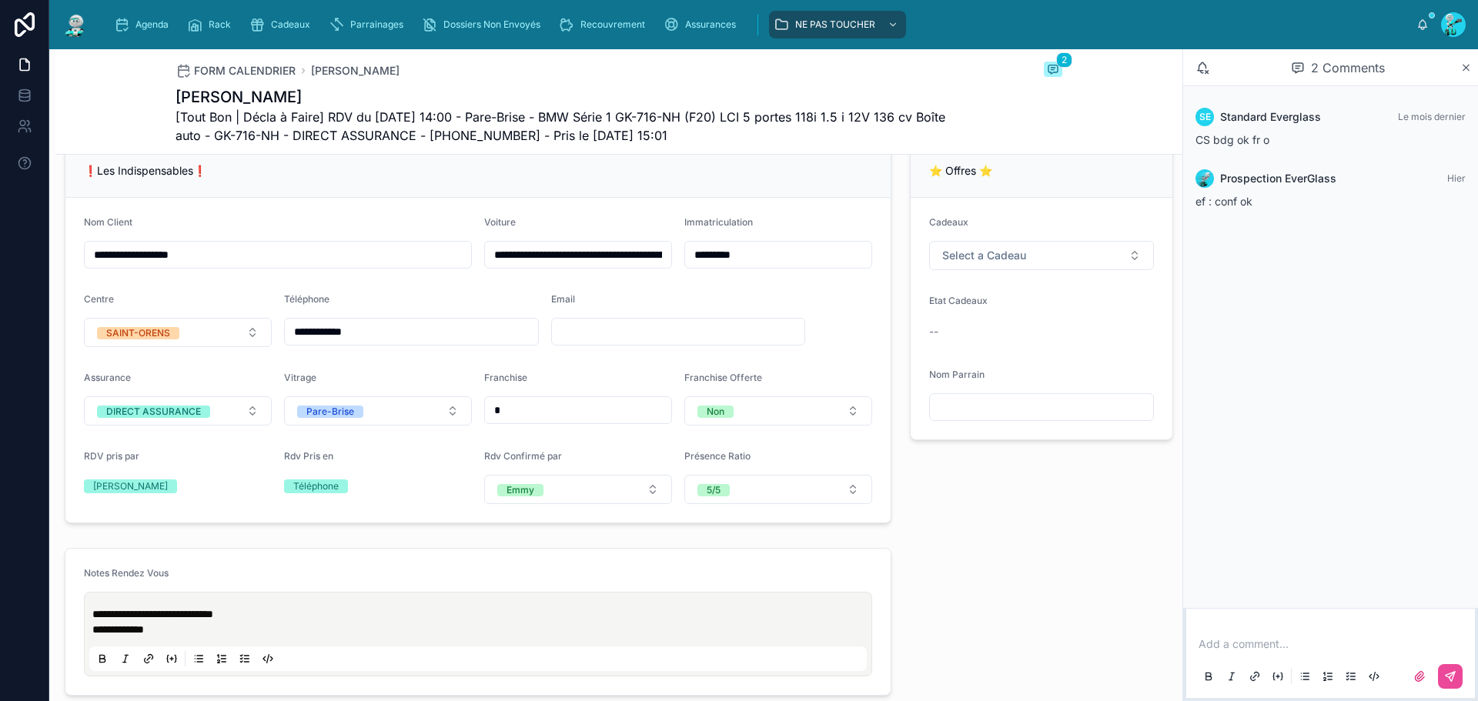
drag, startPoint x: 709, startPoint y: 273, endPoint x: 703, endPoint y: 282, distance: 11.1
click at [709, 266] on input "*********" at bounding box center [778, 255] width 186 height 22
click at [729, 266] on input "********" at bounding box center [778, 255] width 186 height 22
type input "*******"
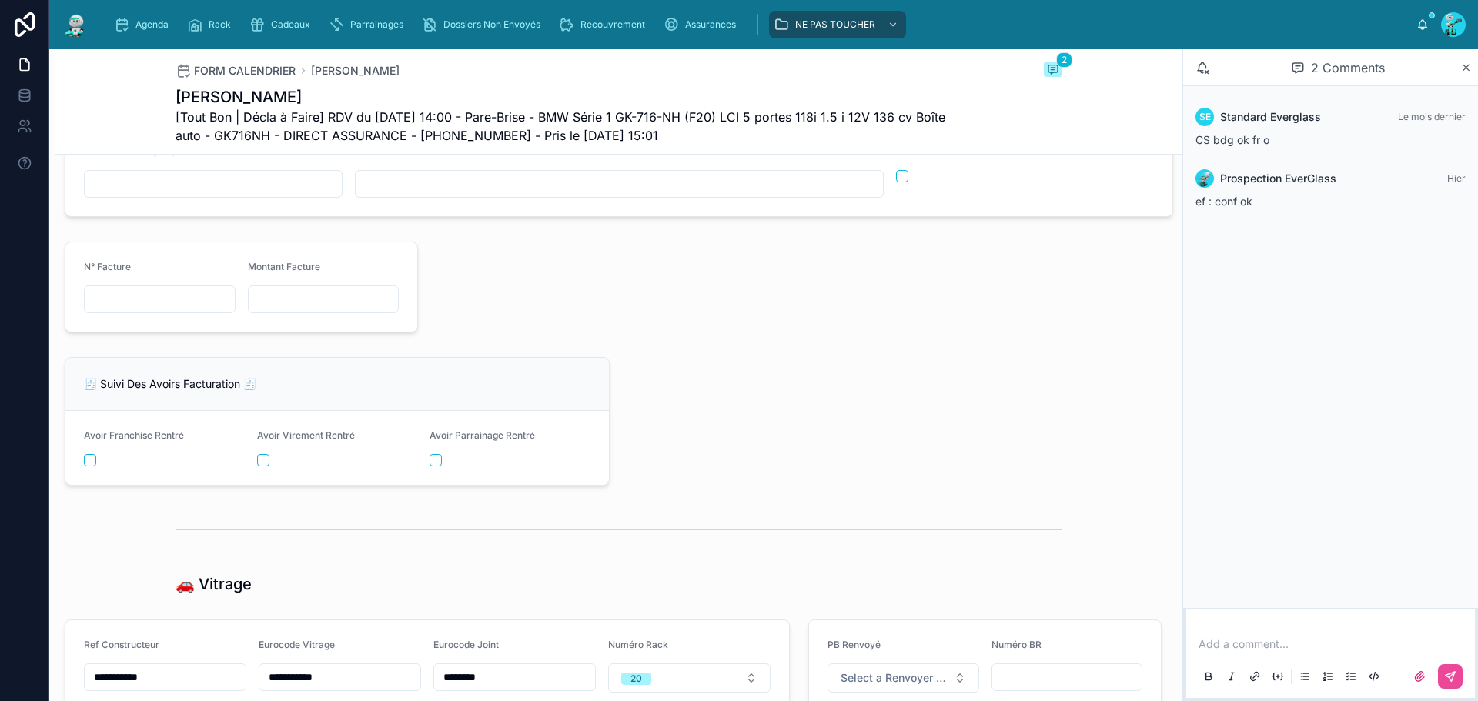
scroll to position [2097, 0]
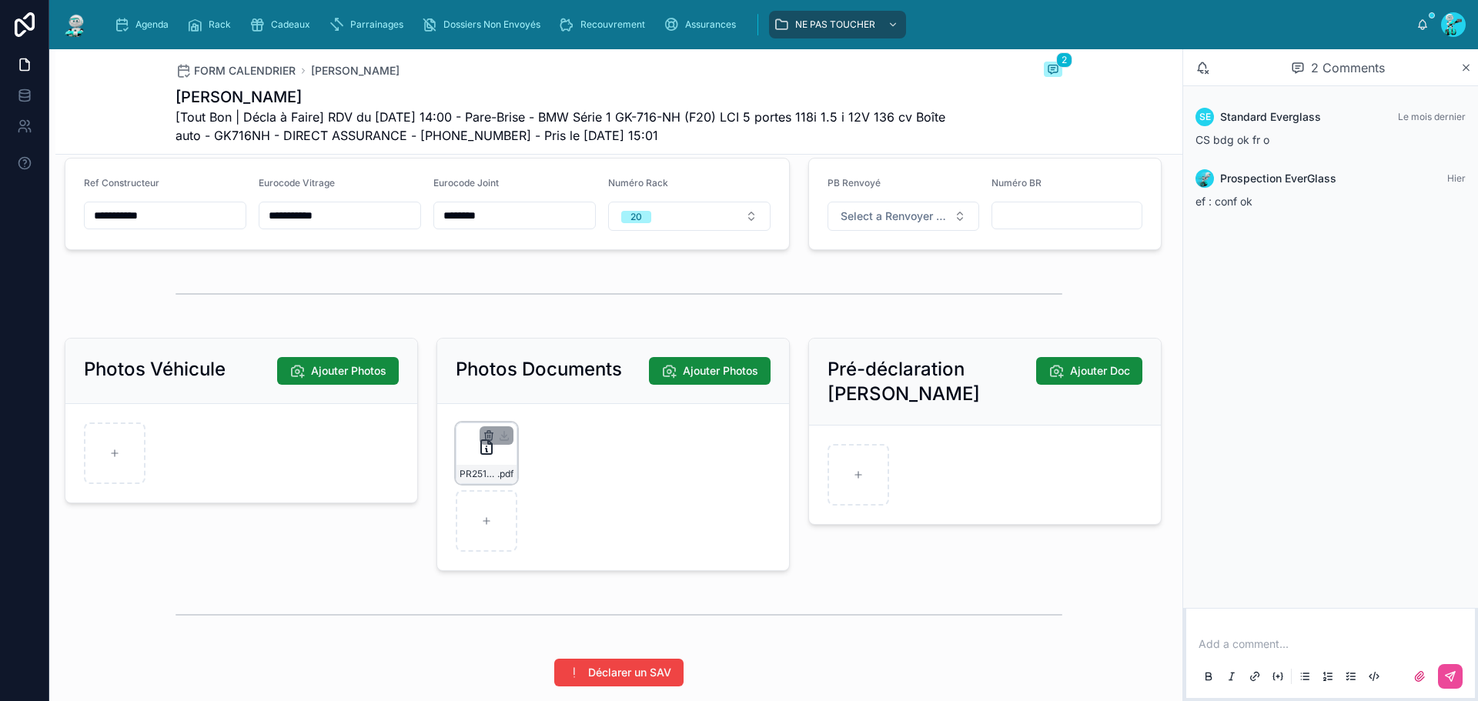
click at [488, 438] on icon "button" at bounding box center [488, 436] width 0 height 3
click at [520, 418] on icon "button" at bounding box center [517, 419] width 12 height 12
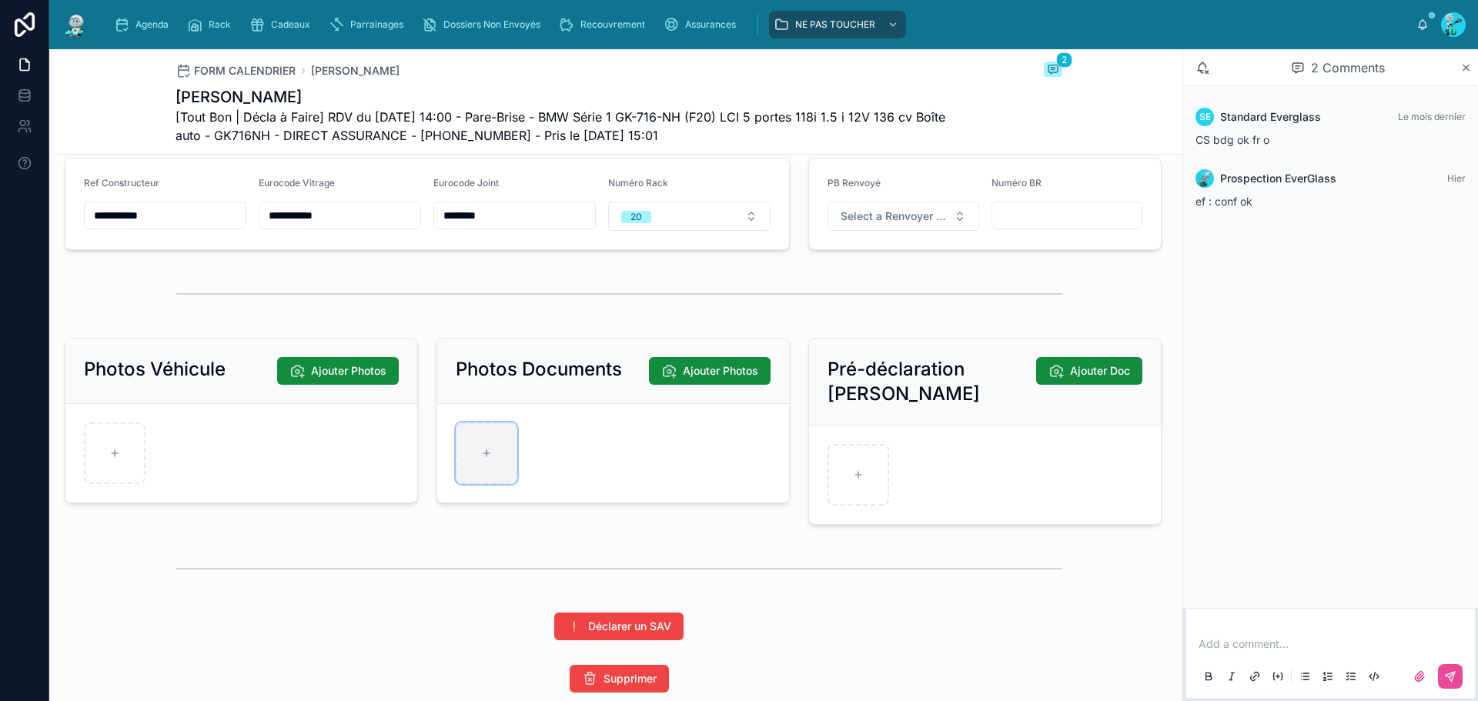
click at [482, 459] on icon at bounding box center [486, 453] width 11 height 11
type input "**********"
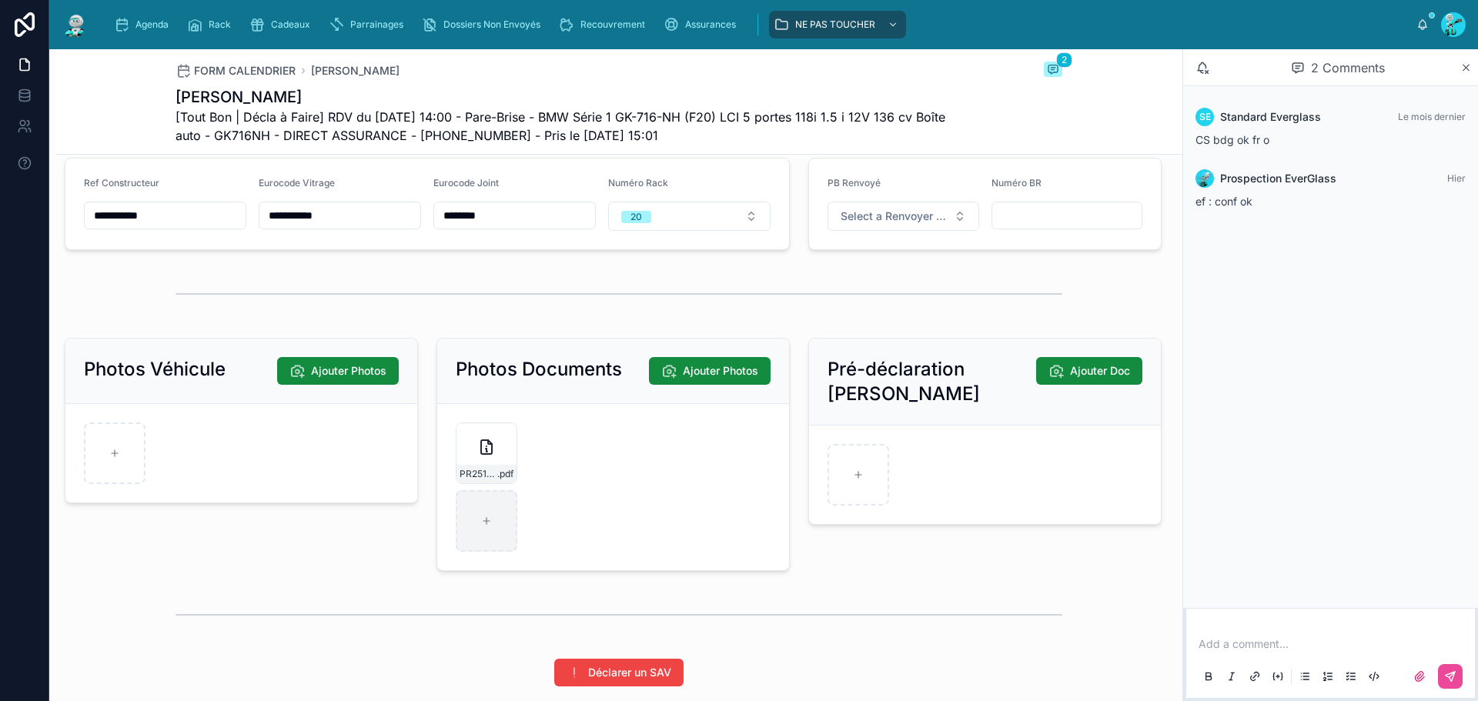
click at [546, 292] on div at bounding box center [619, 294] width 887 height 38
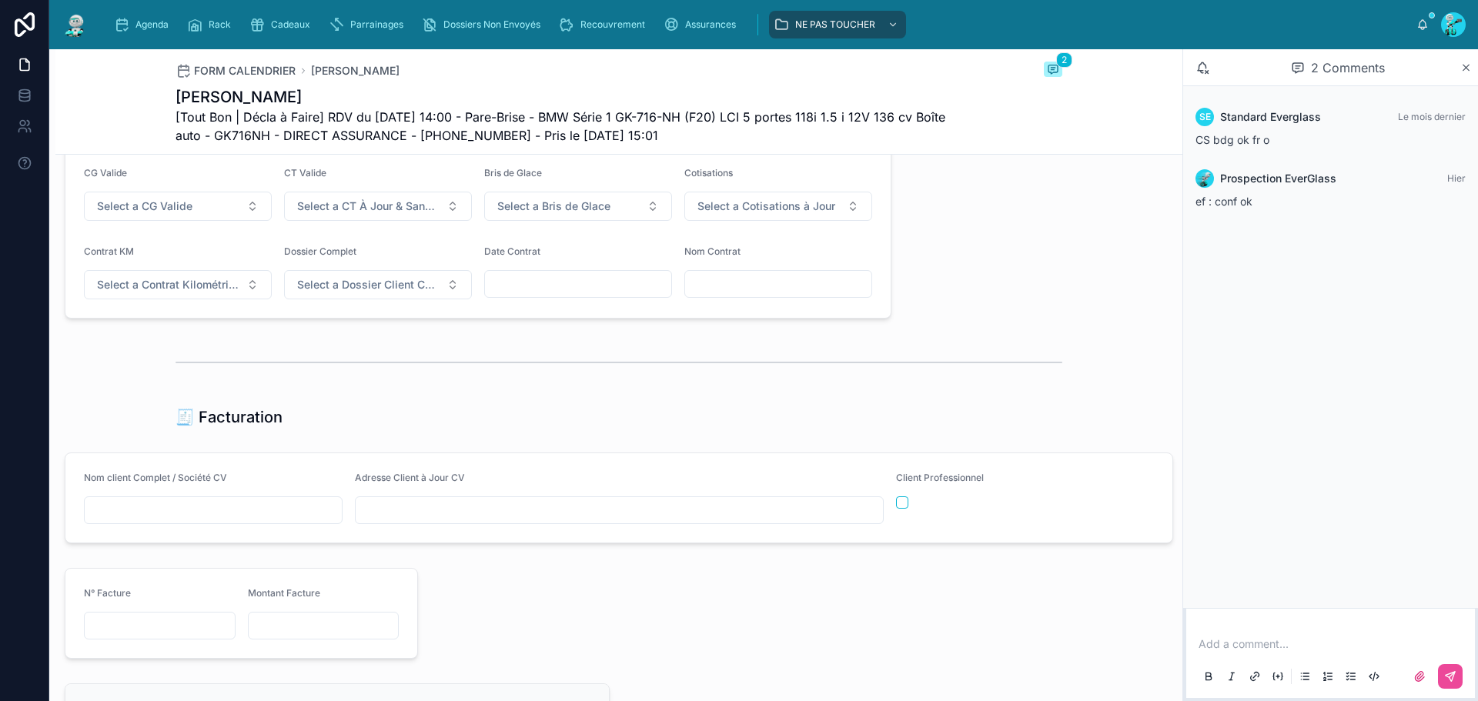
scroll to position [1096, 0]
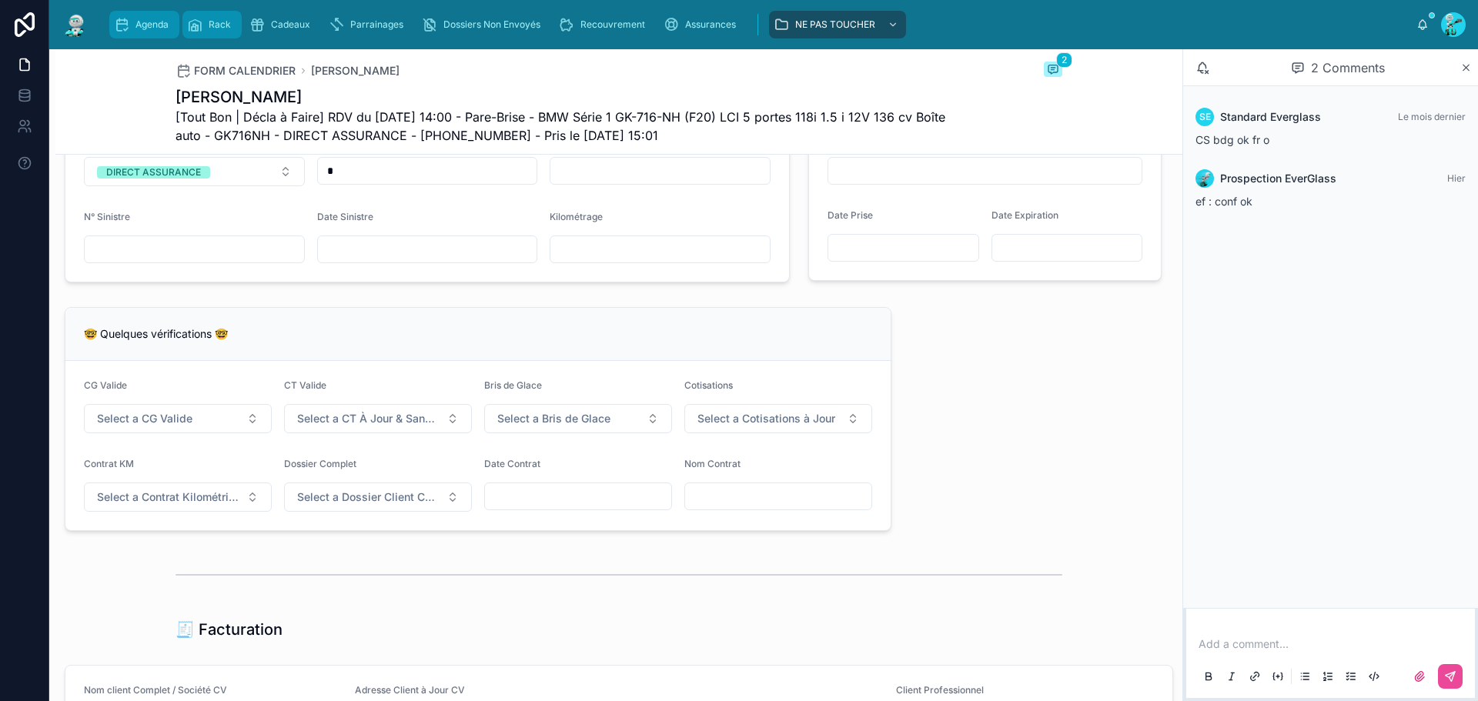
drag, startPoint x: 146, startPoint y: 23, endPoint x: 197, endPoint y: 33, distance: 51.8
click at [148, 23] on span "Agenda" at bounding box center [151, 24] width 33 height 12
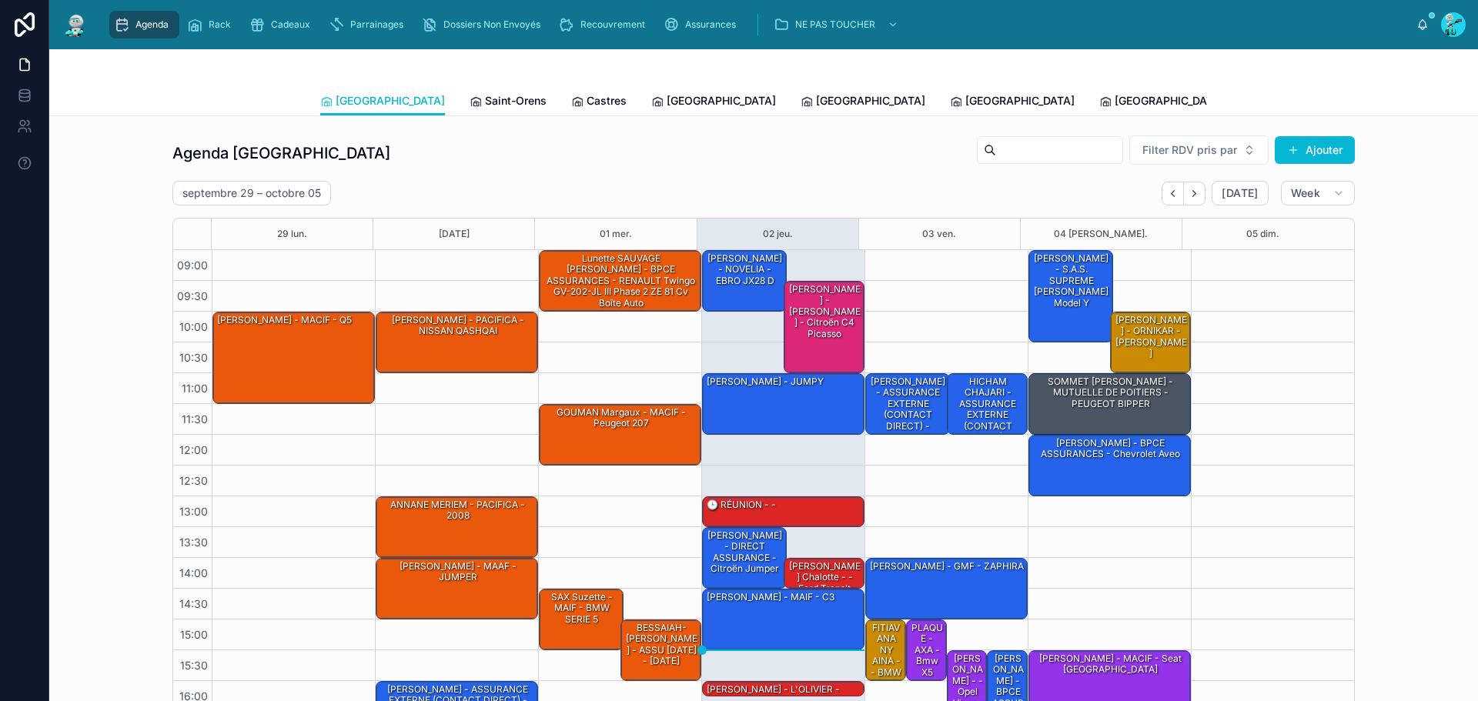
scroll to position [89, 0]
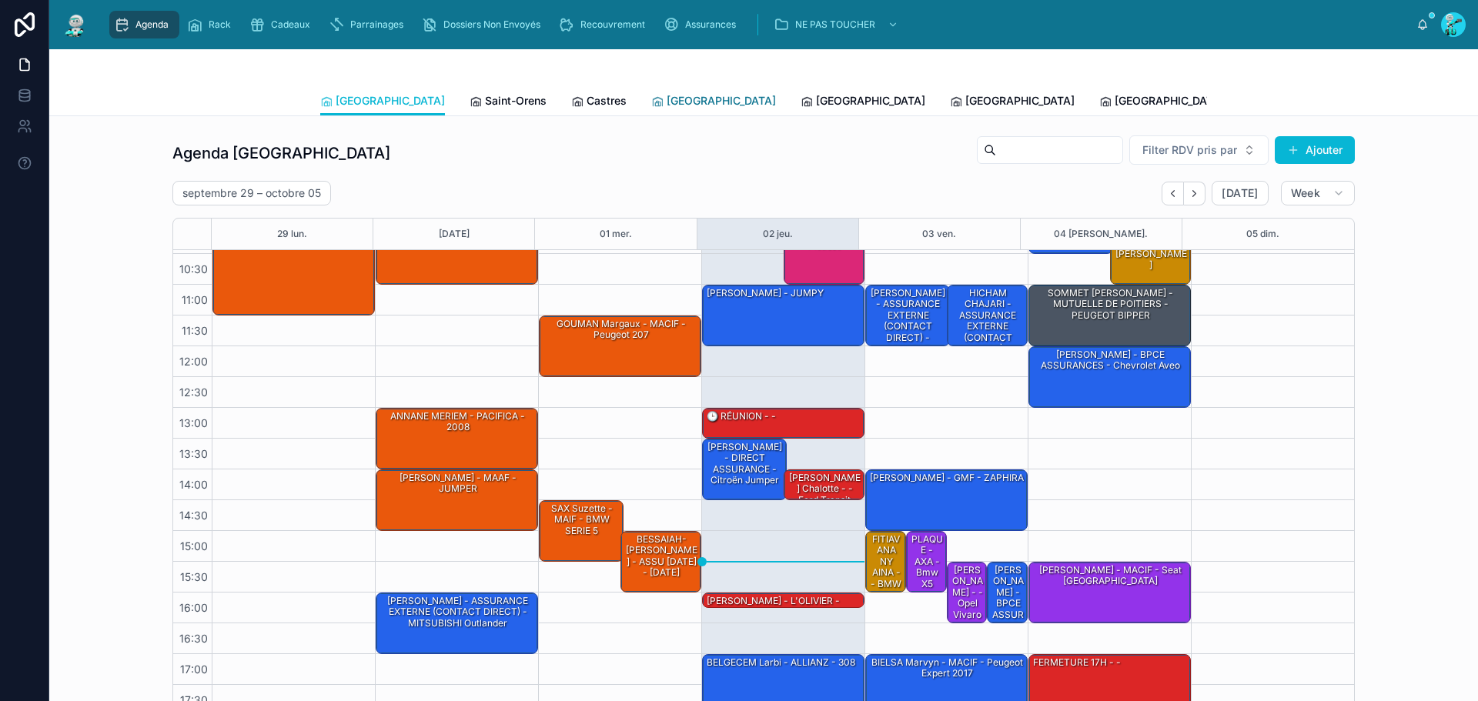
drag, startPoint x: 609, startPoint y: 95, endPoint x: 661, endPoint y: 109, distance: 53.4
click at [667, 95] on span "[GEOGRAPHIC_DATA]" at bounding box center [721, 100] width 109 height 15
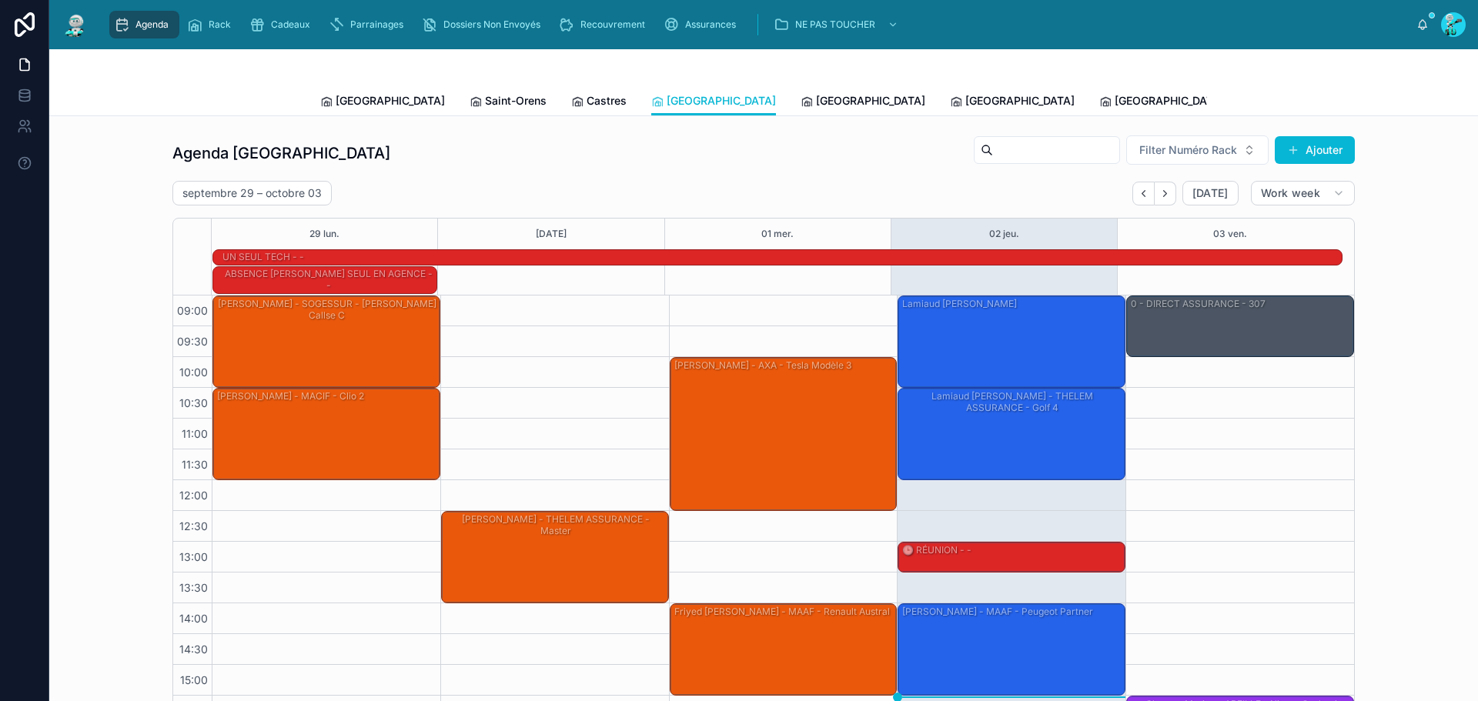
click at [1258, 433] on div "[PERSON_NAME] - DIRECT ASSURANCE - Opel corsa d" at bounding box center [1240, 432] width 223 height 25
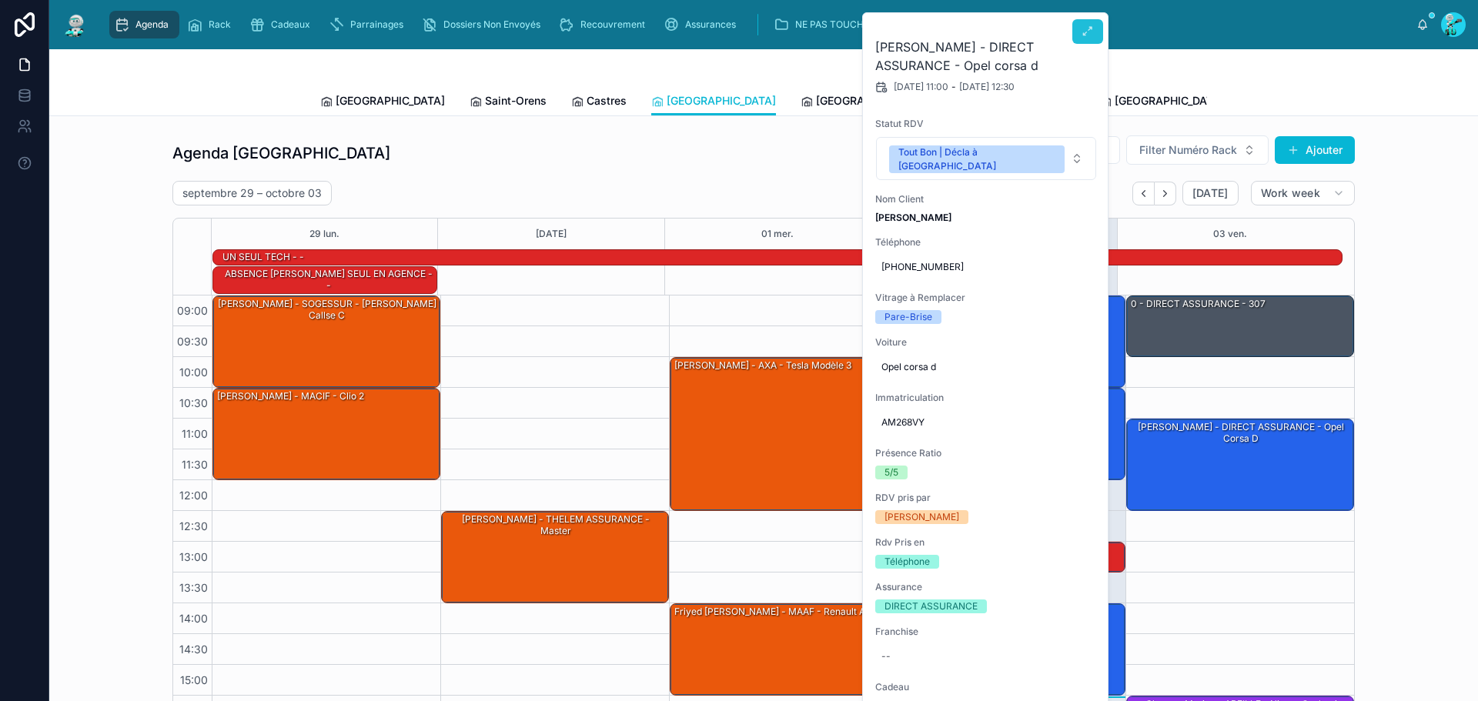
click at [1087, 38] on span at bounding box center [1088, 31] width 12 height 12
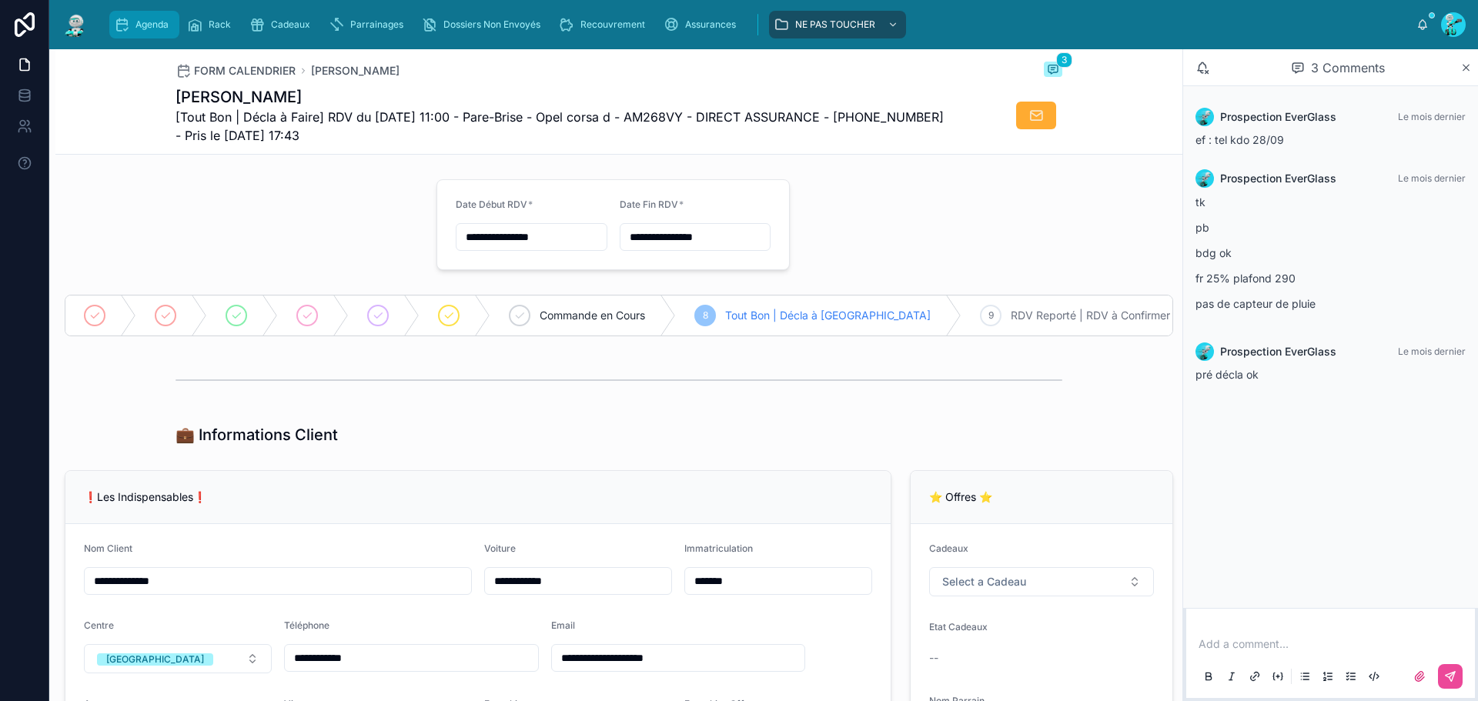
click at [160, 22] on span "Agenda" at bounding box center [151, 24] width 33 height 12
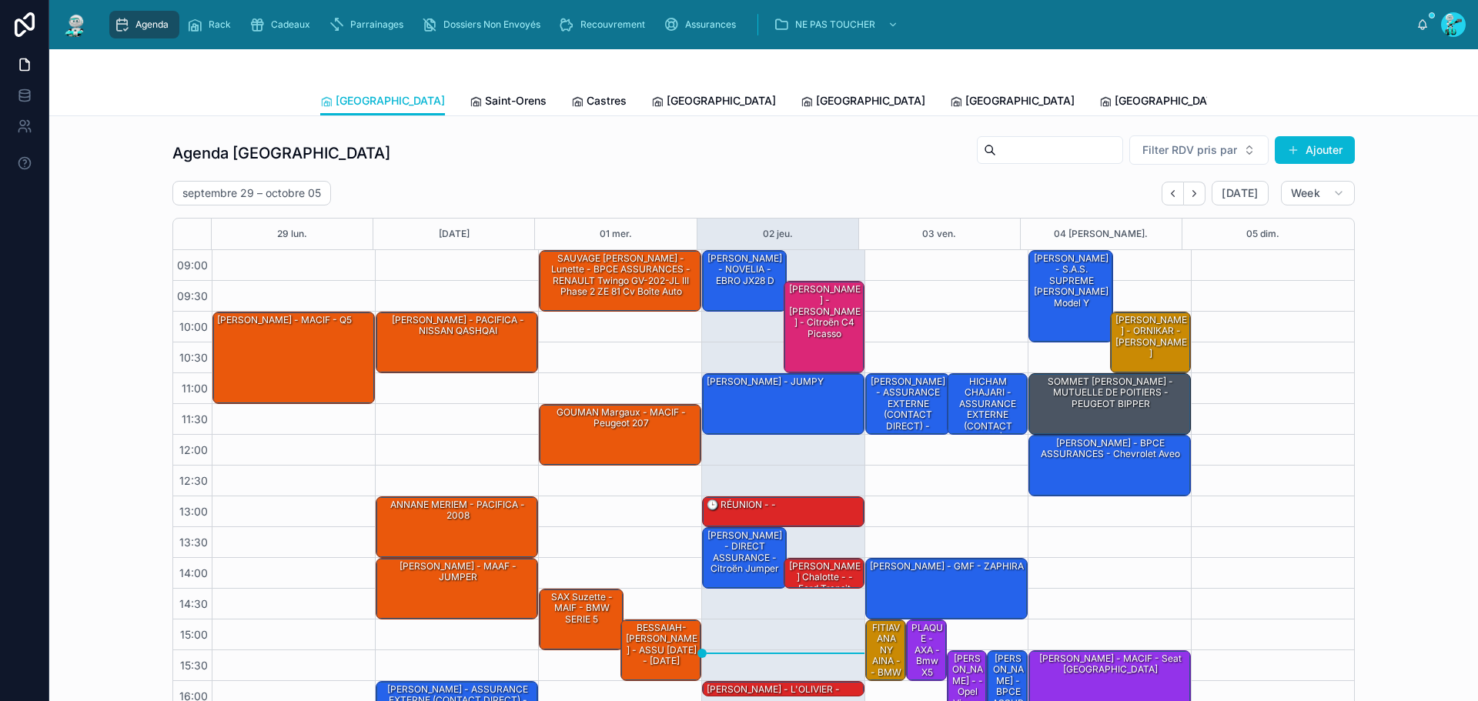
scroll to position [89, 0]
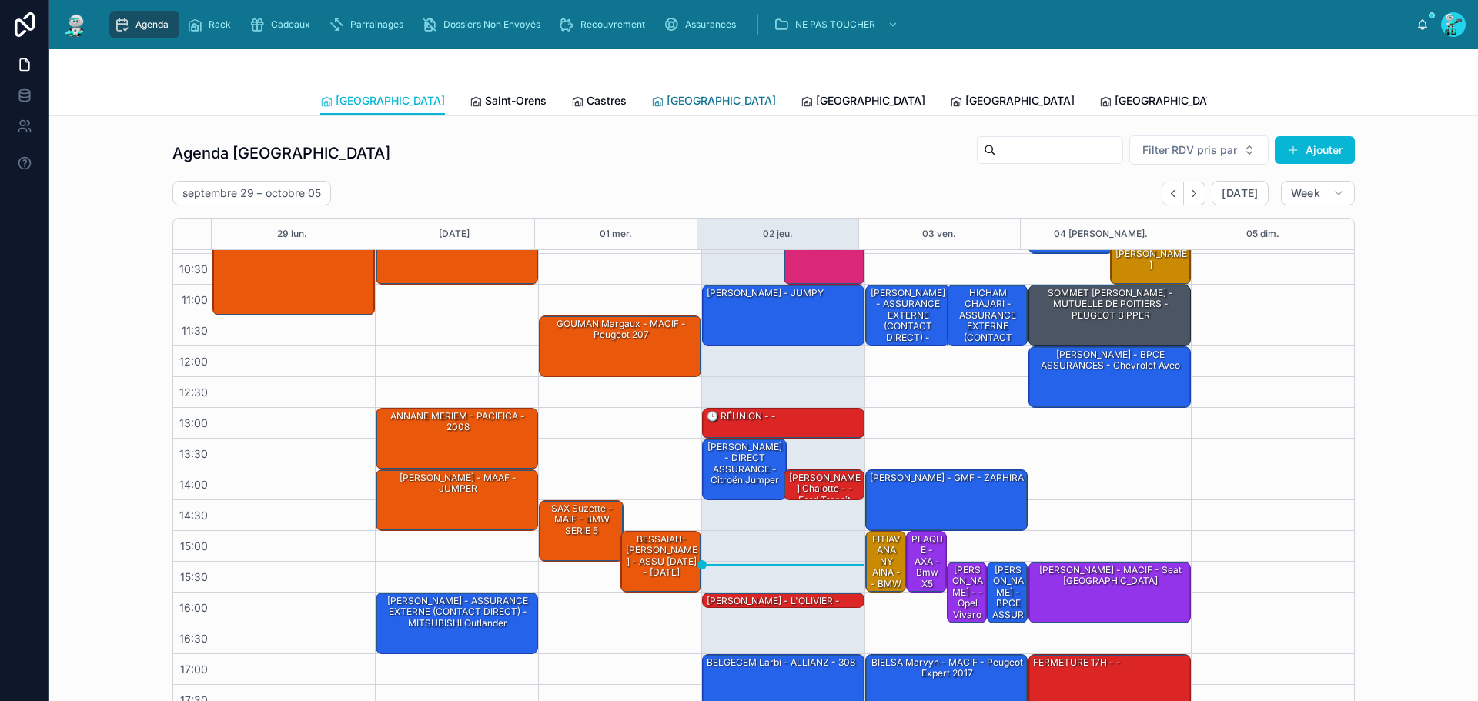
click at [667, 104] on span "[GEOGRAPHIC_DATA]" at bounding box center [721, 100] width 109 height 15
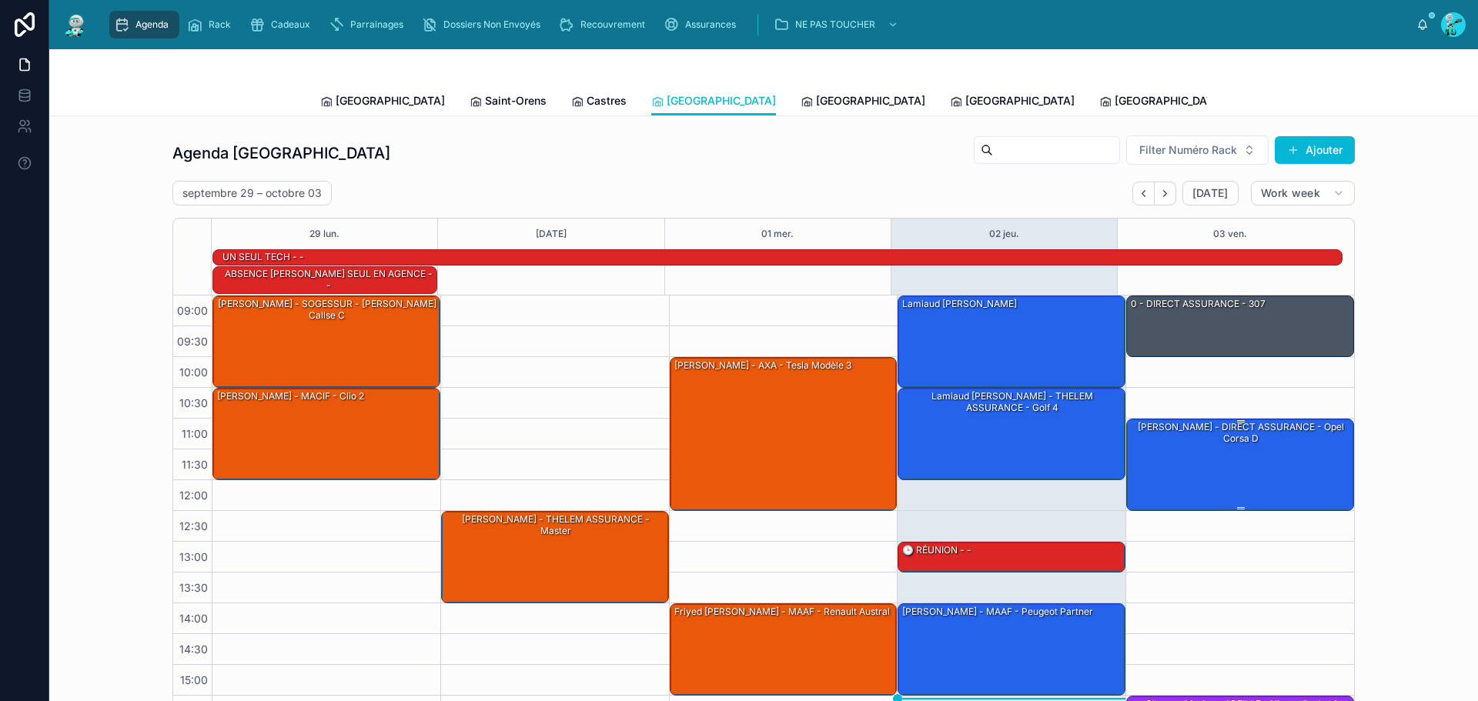
click at [1300, 424] on div "[PERSON_NAME] - DIRECT ASSURANCE - Opel corsa d" at bounding box center [1240, 432] width 223 height 25
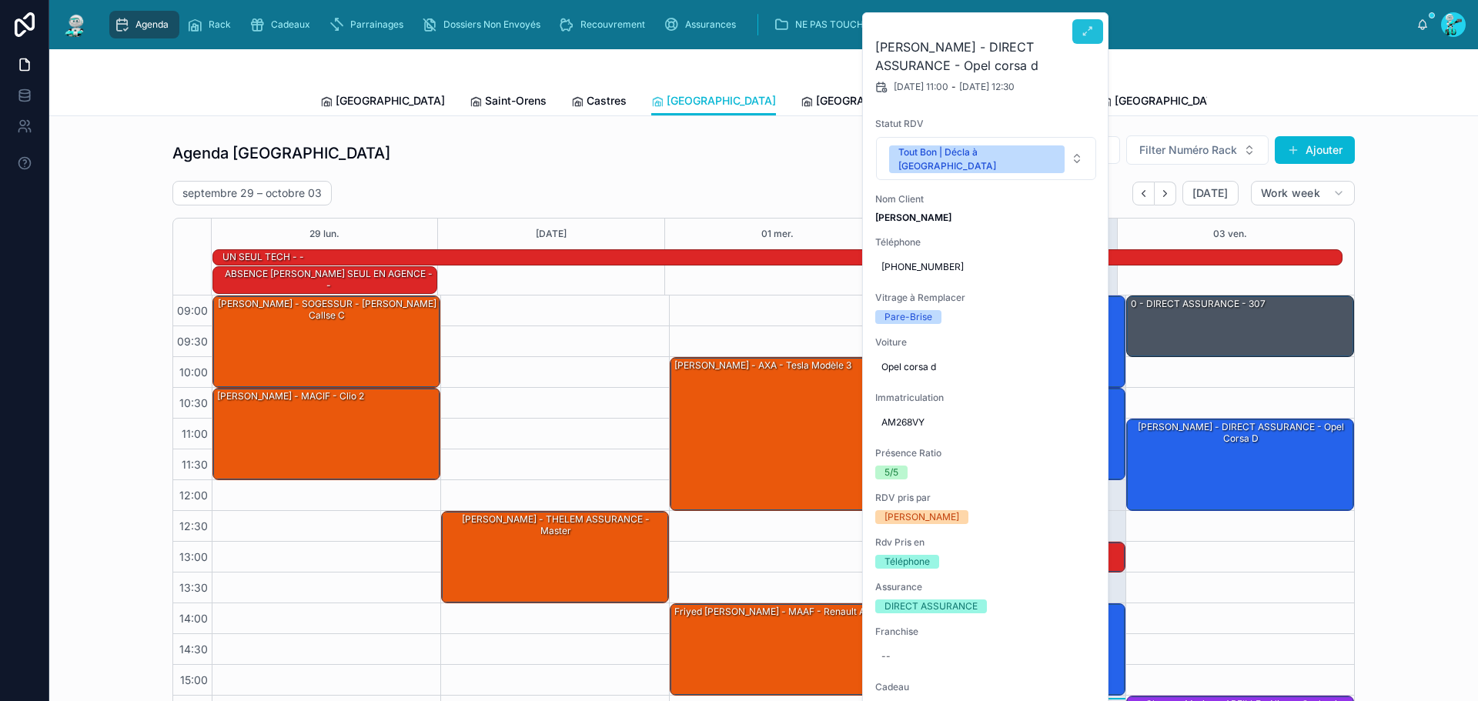
click at [1087, 35] on icon at bounding box center [1088, 31] width 12 height 12
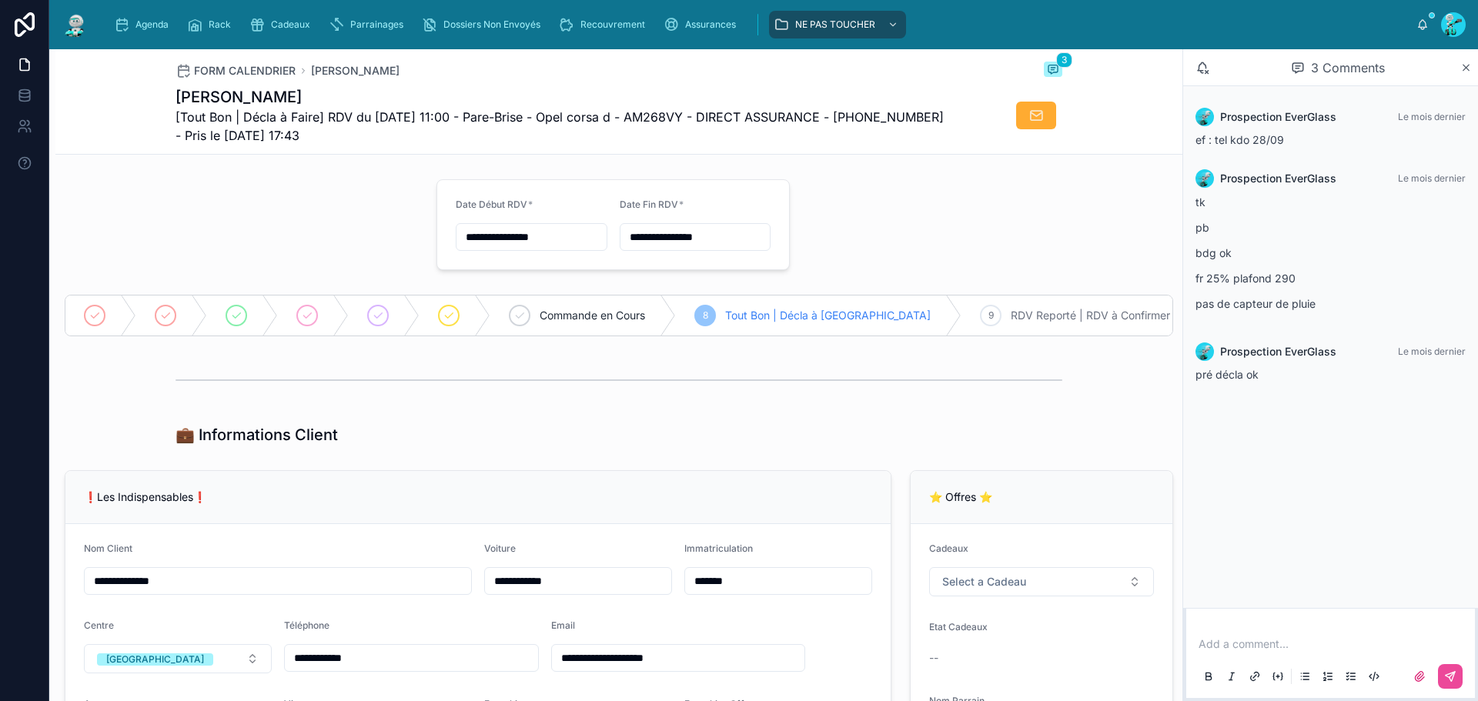
click at [543, 446] on div "💼 Informations Client" at bounding box center [619, 435] width 887 height 22
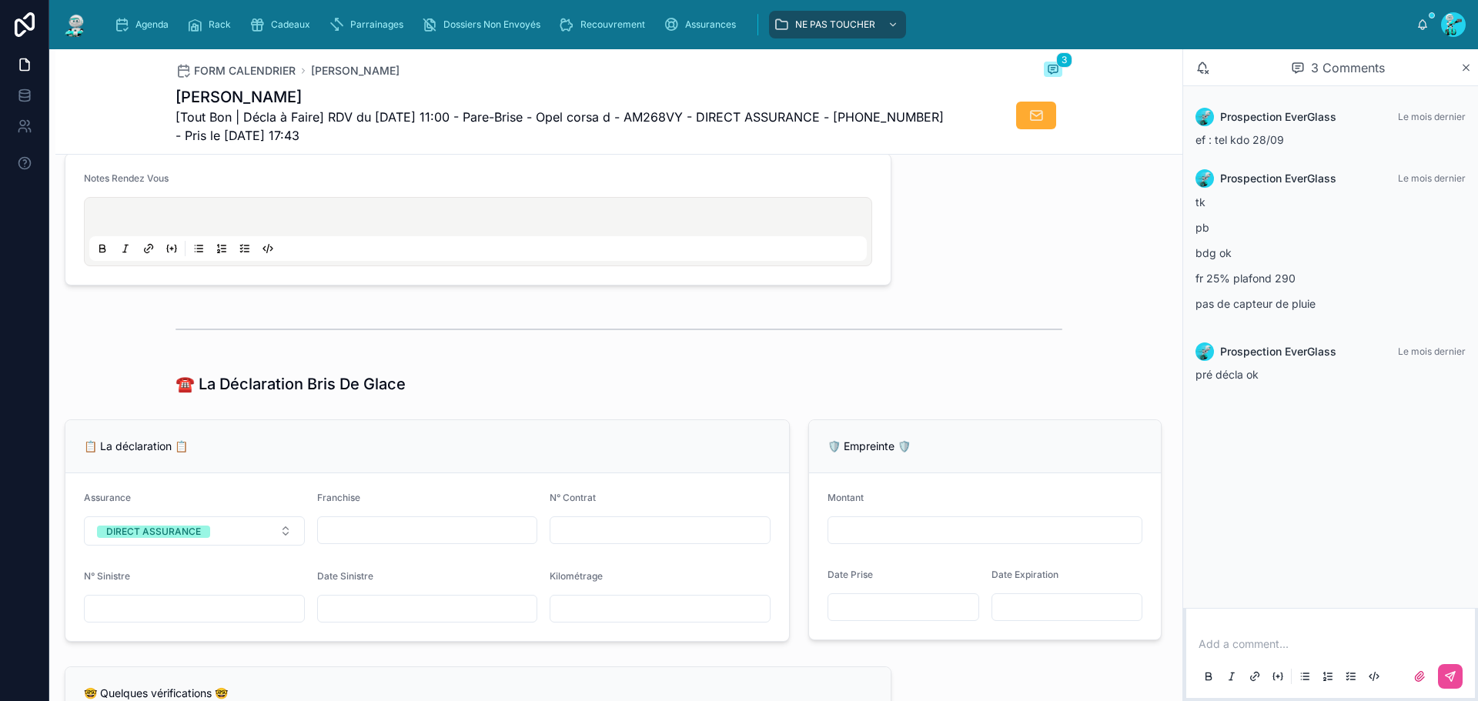
scroll to position [462, 0]
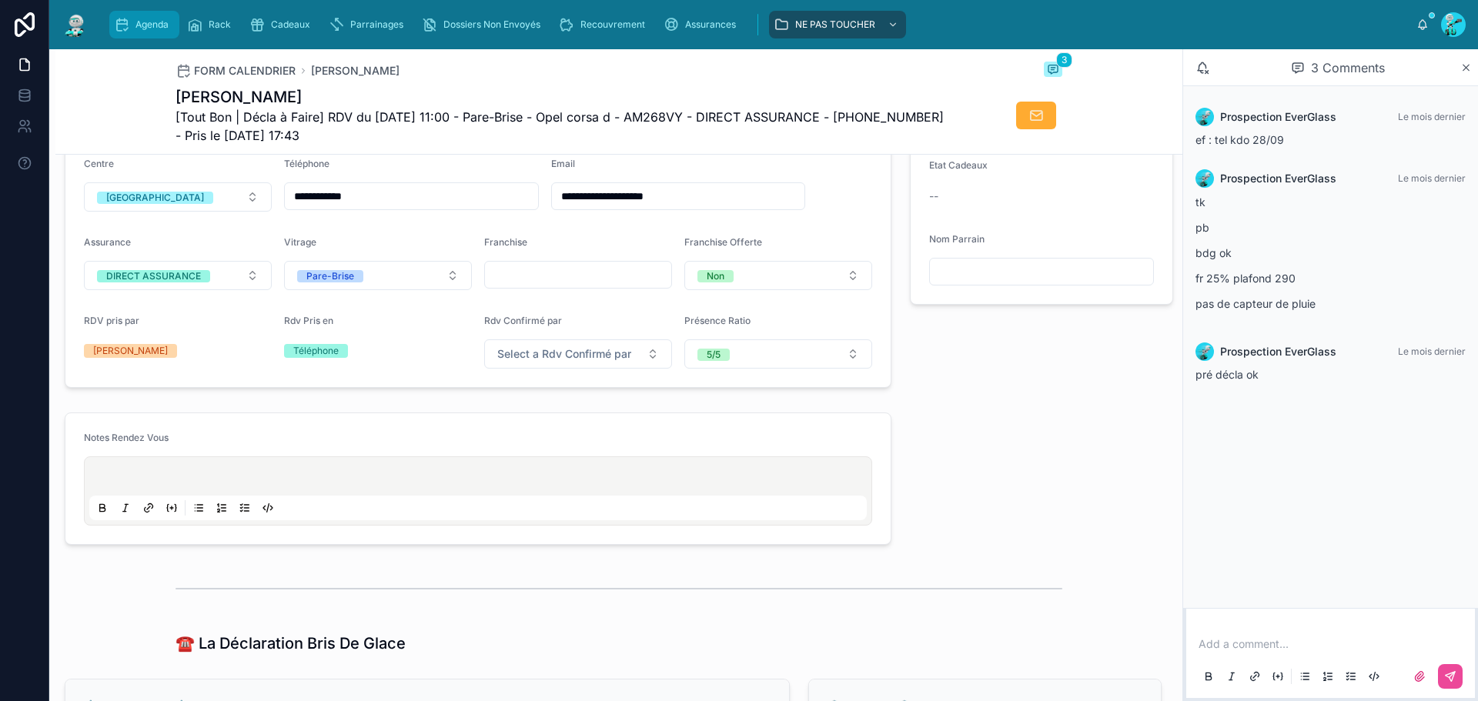
click at [149, 27] on span "Agenda" at bounding box center [151, 24] width 33 height 12
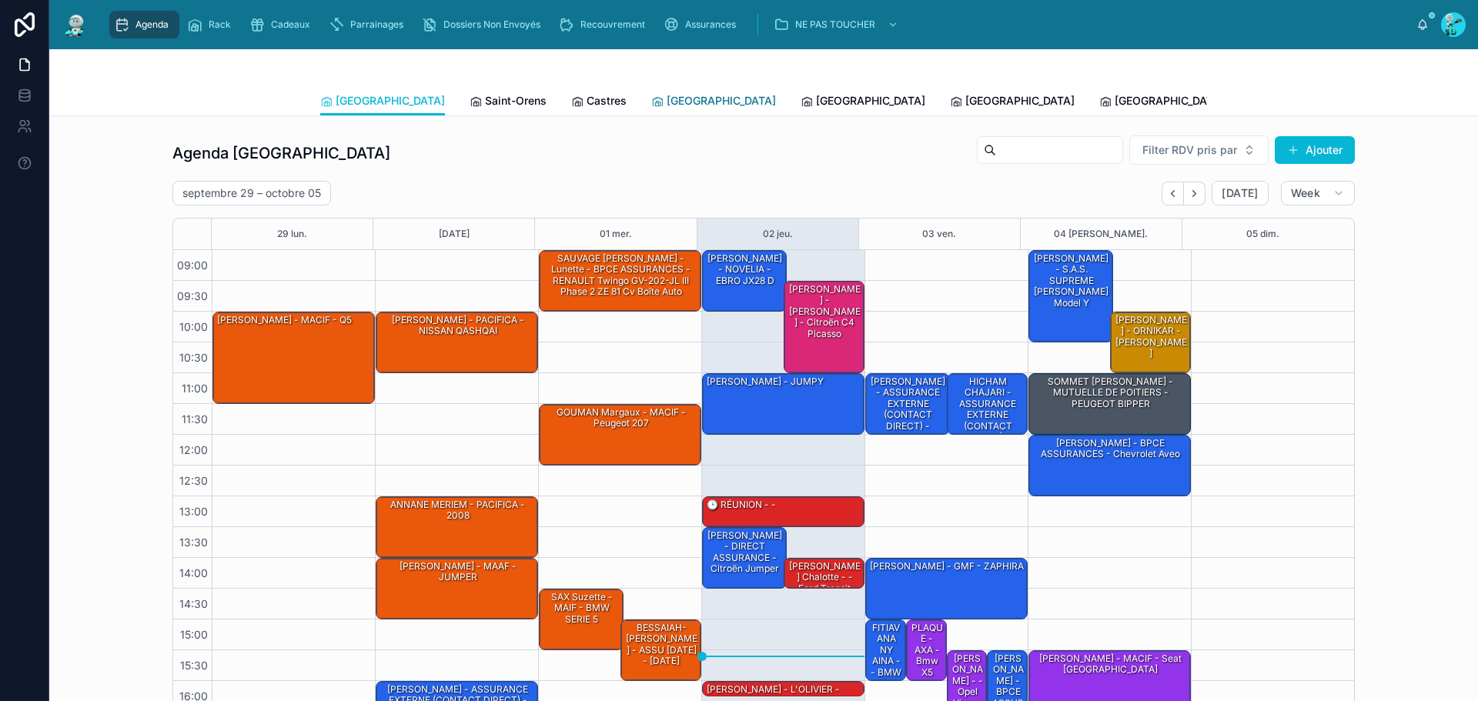
click at [651, 100] on icon at bounding box center [657, 101] width 12 height 12
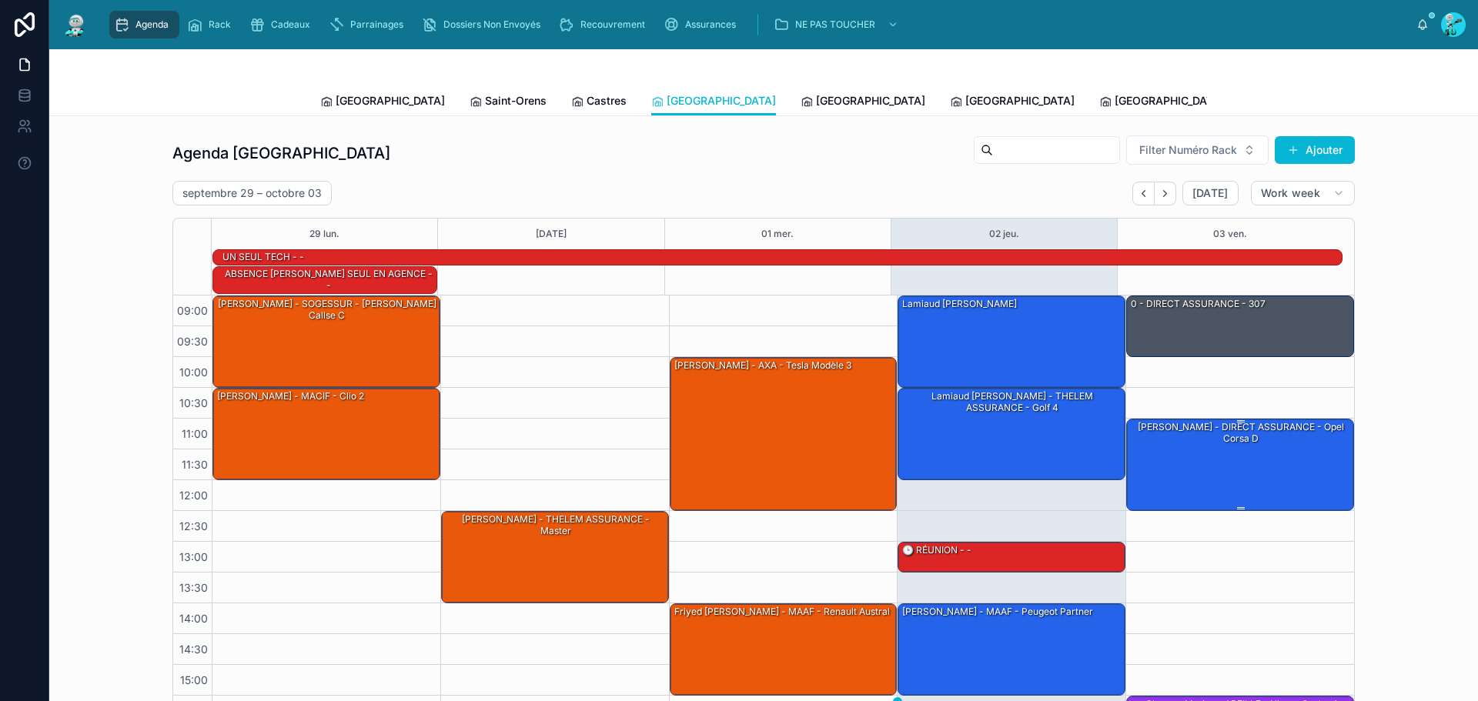
click at [1270, 440] on div "[PERSON_NAME] - DIRECT ASSURANCE - Opel corsa d" at bounding box center [1240, 464] width 223 height 89
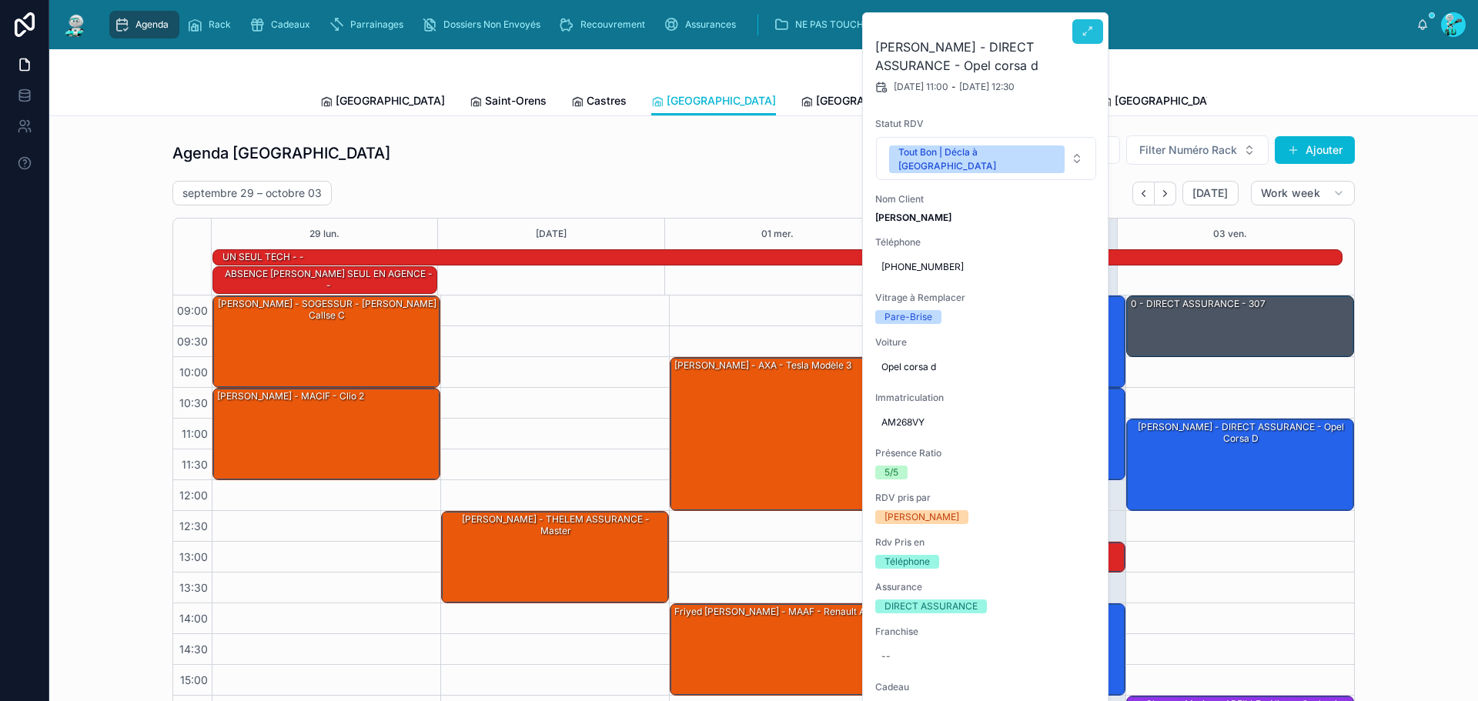
click at [1084, 28] on icon at bounding box center [1088, 31] width 12 height 12
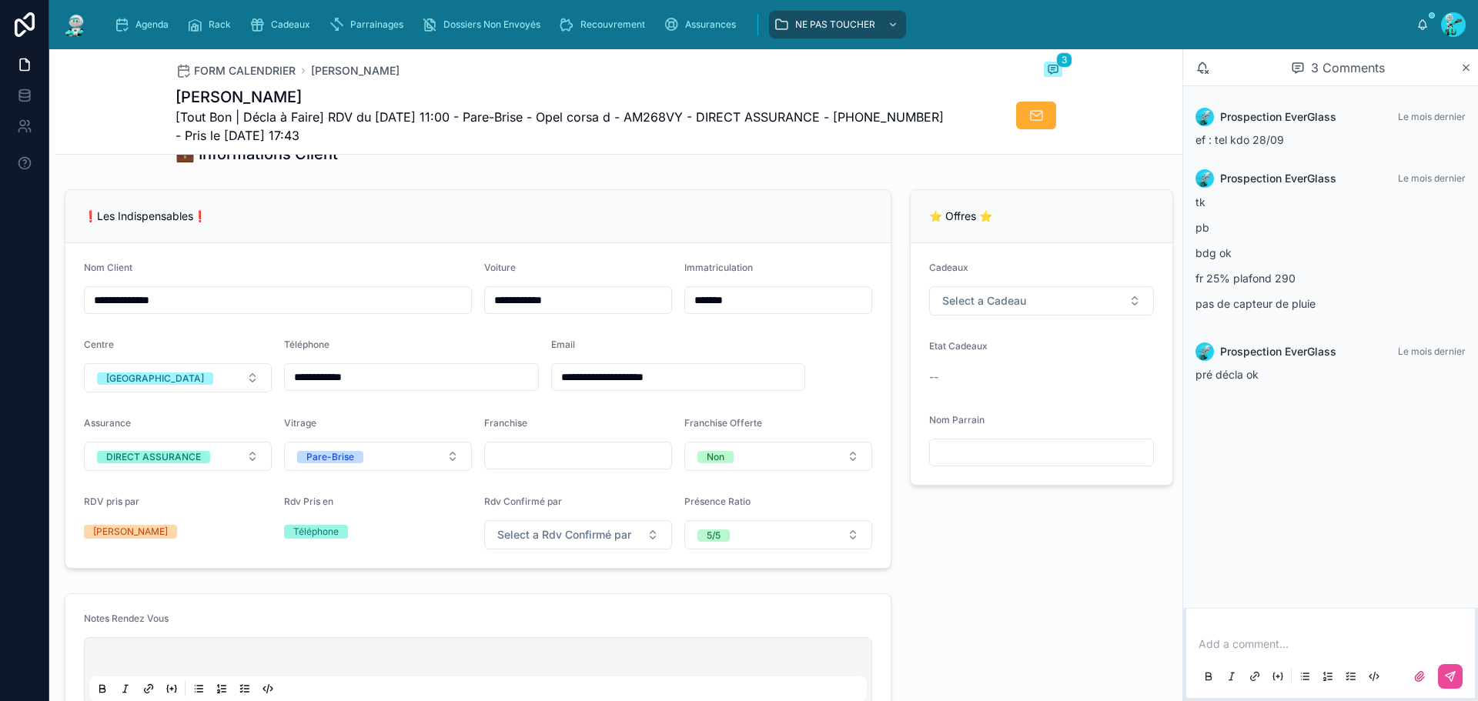
scroll to position [308, 0]
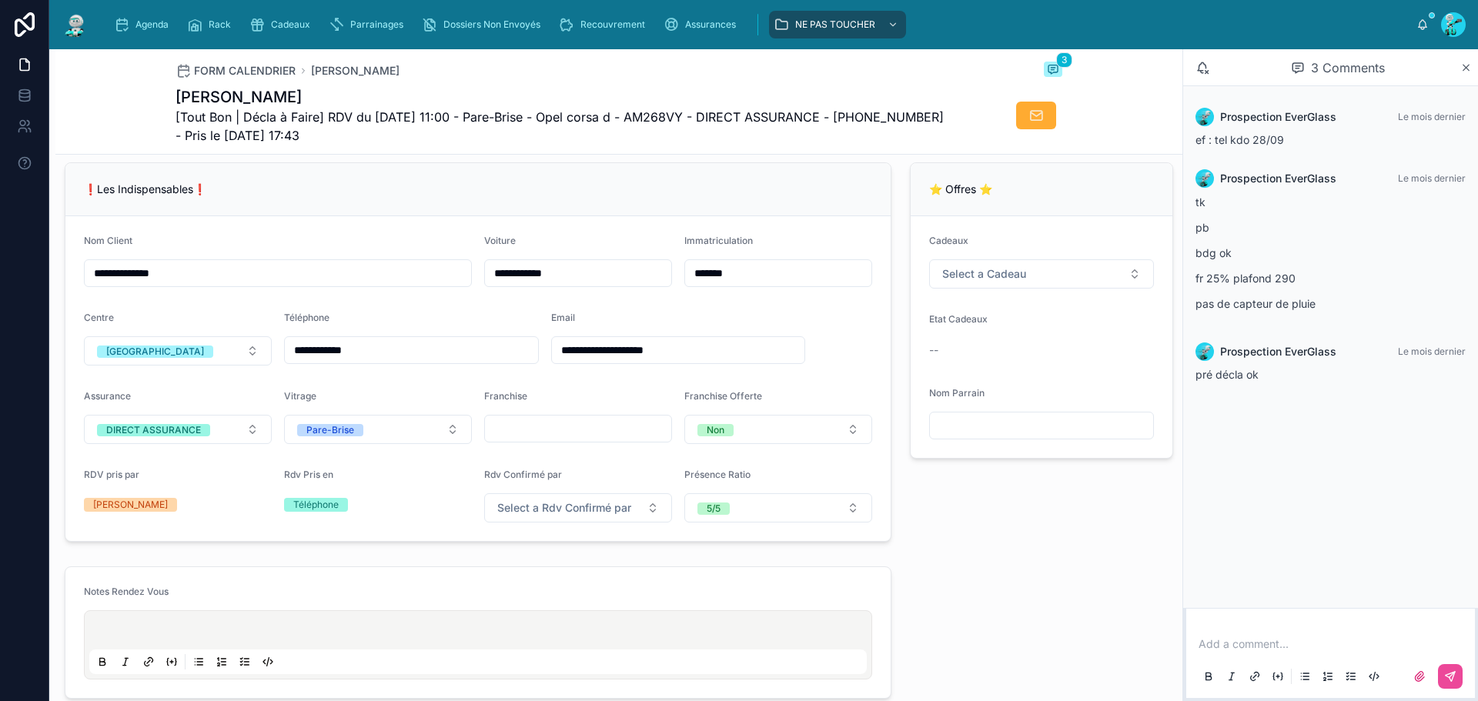
click at [665, 122] on span "[Tout Bon | Décla à Faire] RDV du [DATE] 11:00 - Pare-Brise - Opel corsa d - AM…" at bounding box center [561, 126] width 771 height 37
copy span "AM268VY"
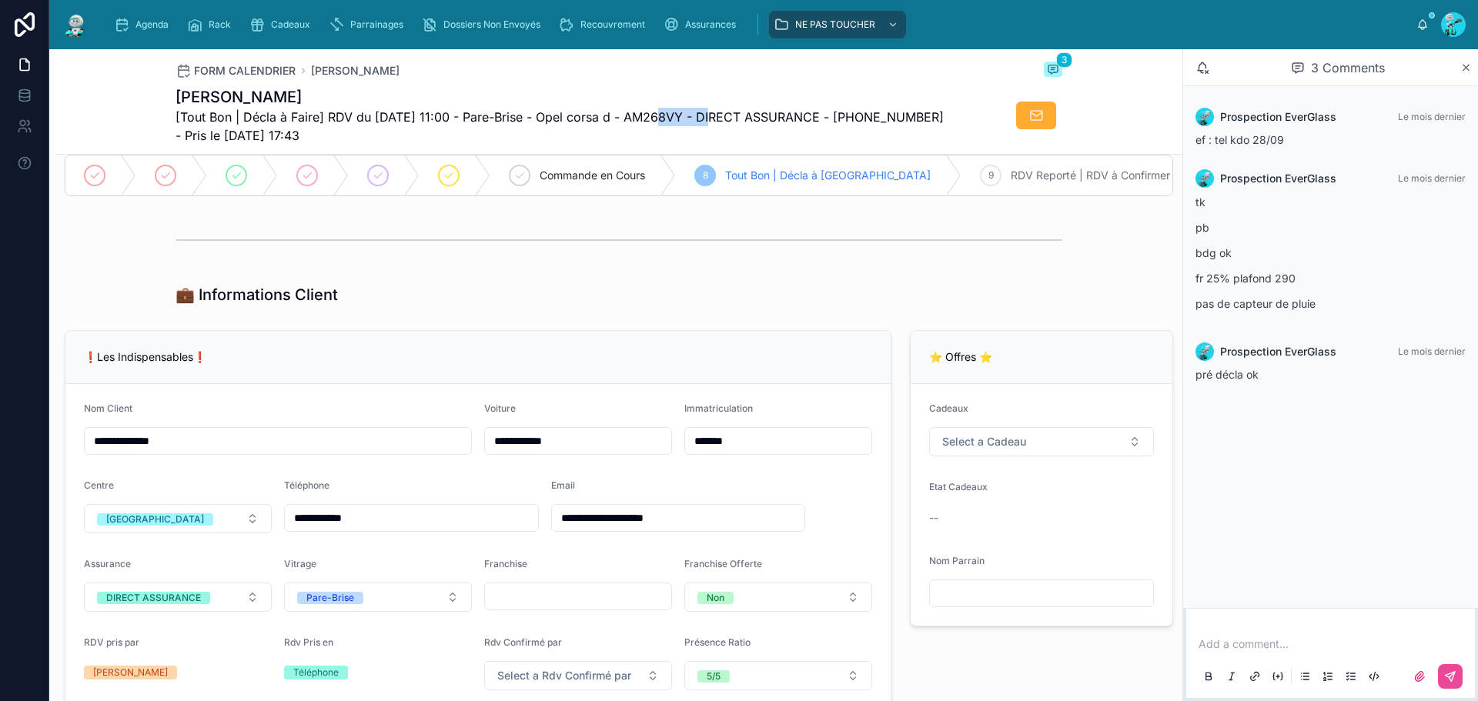
scroll to position [0, 0]
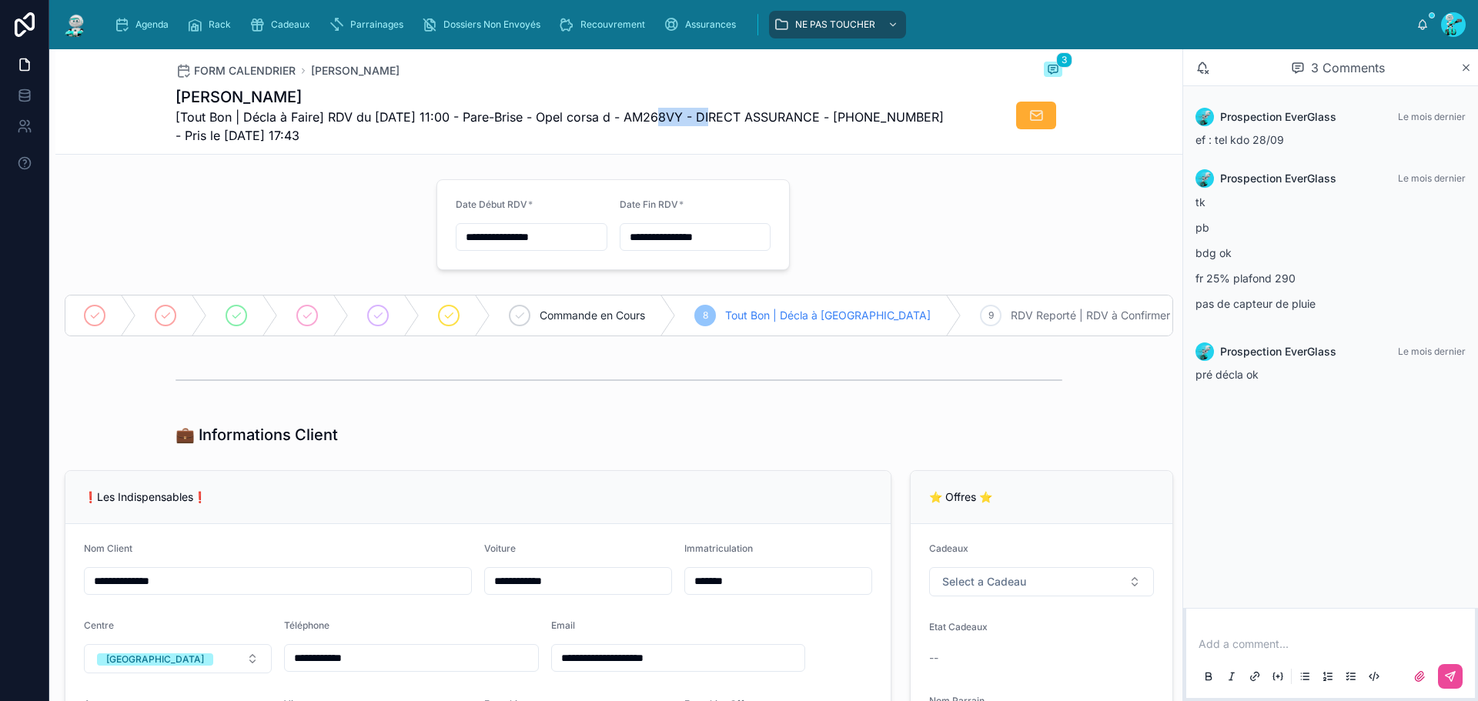
copy span "AM268VY"
click at [673, 133] on span "[Tout Bon | Décla à Faire] RDV du [DATE] 11:00 - Pare-Brise - Opel corsa d - AM…" at bounding box center [561, 126] width 771 height 37
click at [685, 114] on span "[Tout Bon | Décla à Faire] RDV du [DATE] 11:00 - Pare-Brise - Opel corsa d - AM…" at bounding box center [561, 126] width 771 height 37
copy span "AM268VY"
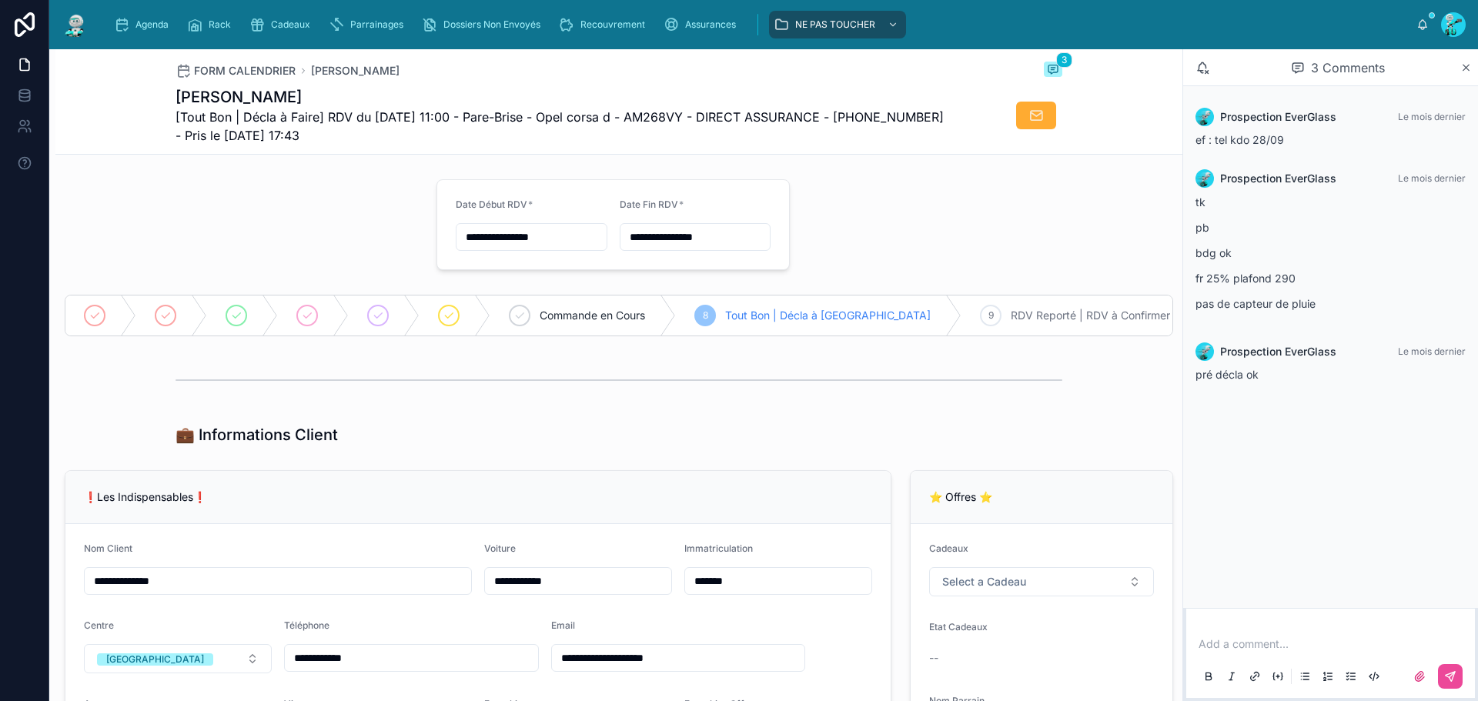
click at [496, 110] on span "[Tout Bon | Décla à Faire] RDV du [DATE] 11:00 - Pare-Brise - Opel corsa d - AM…" at bounding box center [561, 126] width 771 height 37
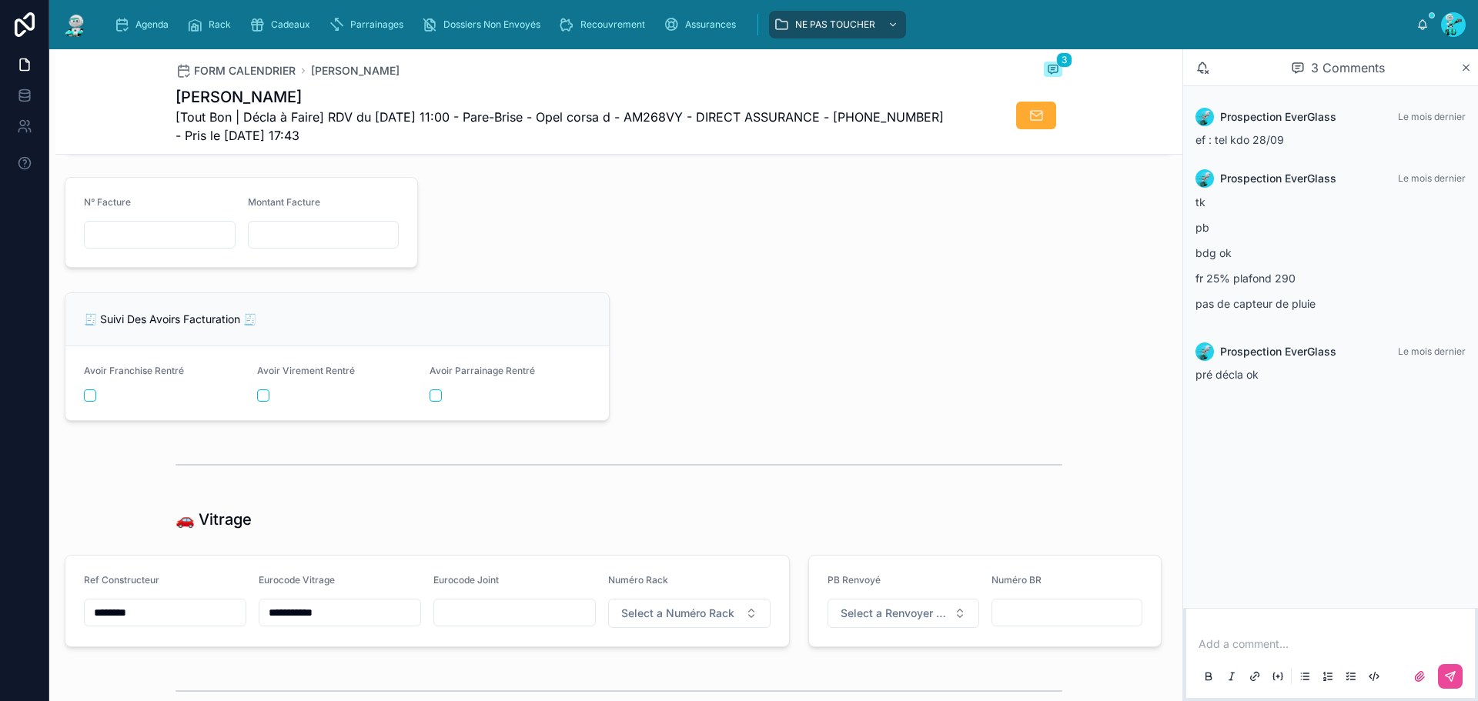
scroll to position [1925, 0]
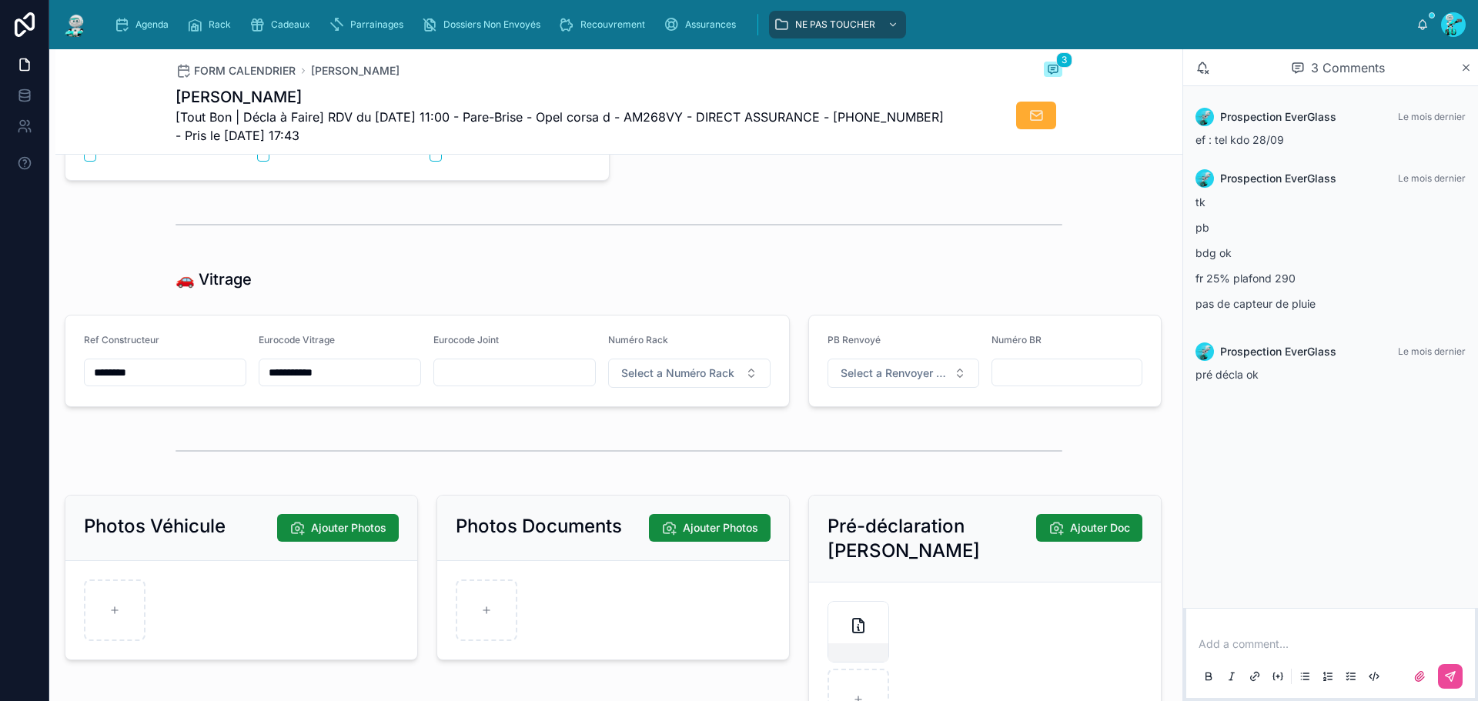
drag, startPoint x: 356, startPoint y: 387, endPoint x: 186, endPoint y: 380, distance: 170.3
click at [186, 380] on form "**********" at bounding box center [427, 361] width 724 height 91
click at [443, 290] on div "🚗 Vitrage" at bounding box center [619, 280] width 887 height 22
drag, startPoint x: 582, startPoint y: 115, endPoint x: 688, endPoint y: 126, distance: 106.9
click at [688, 126] on span "[Tout Bon | Décla à Faire] RDV du [DATE] 11:00 - Pare-Brise - Opel corsa d - AM…" at bounding box center [561, 126] width 771 height 37
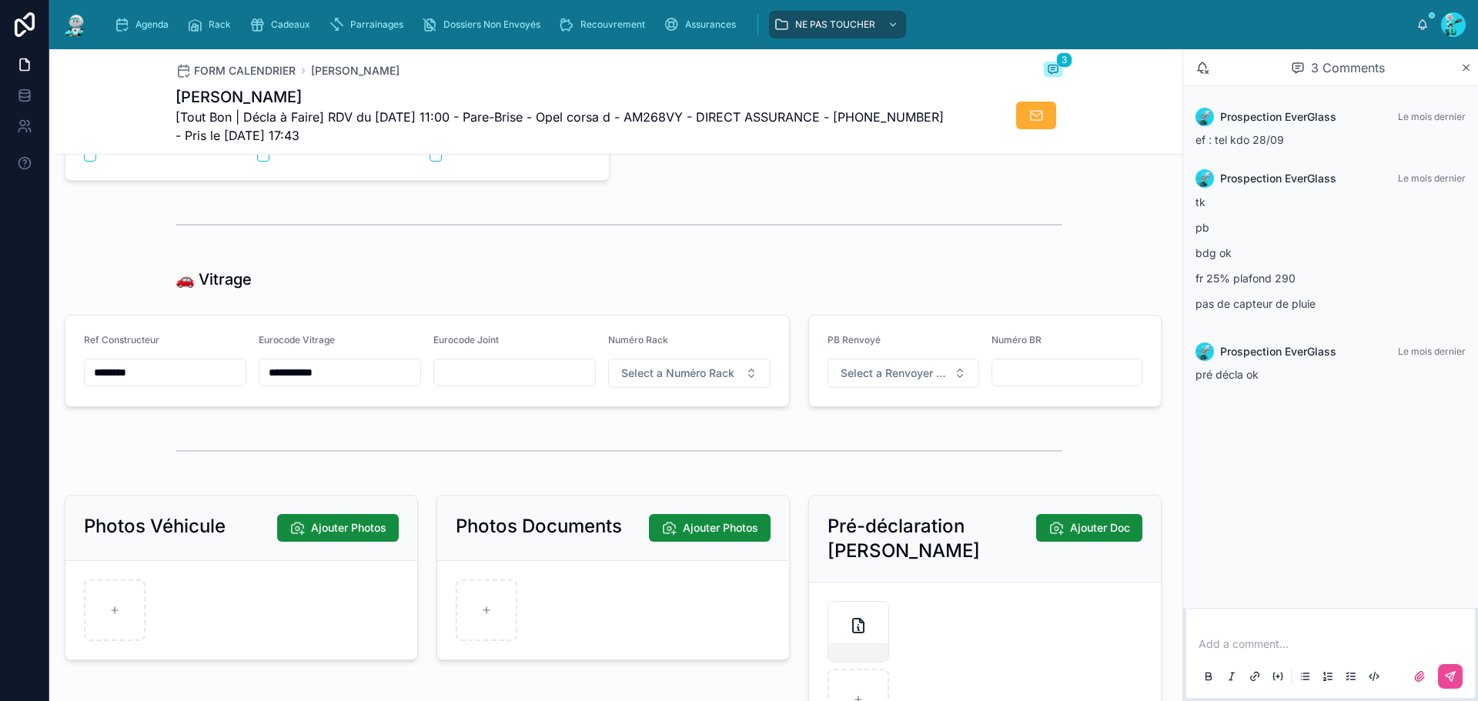
scroll to position [2257, 0]
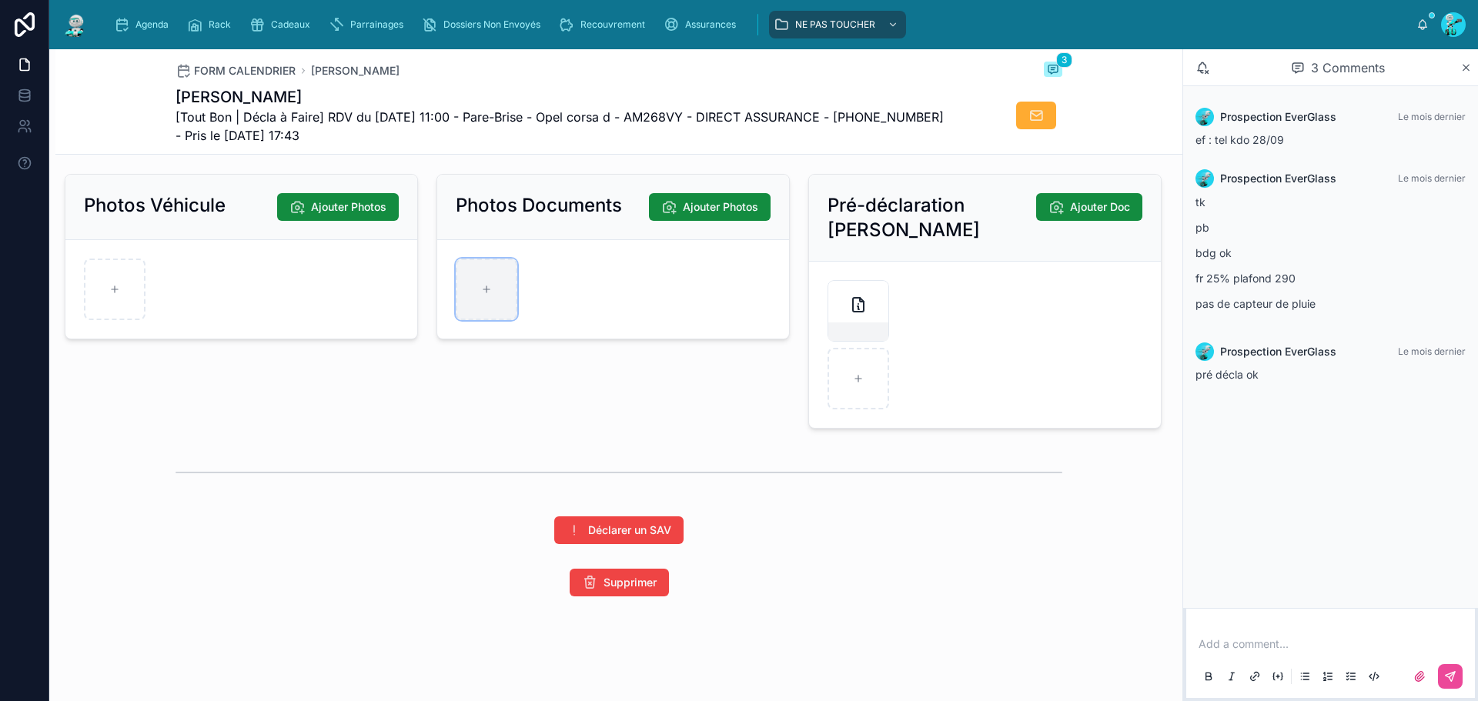
click at [463, 267] on div at bounding box center [487, 290] width 62 height 62
type input "**********"
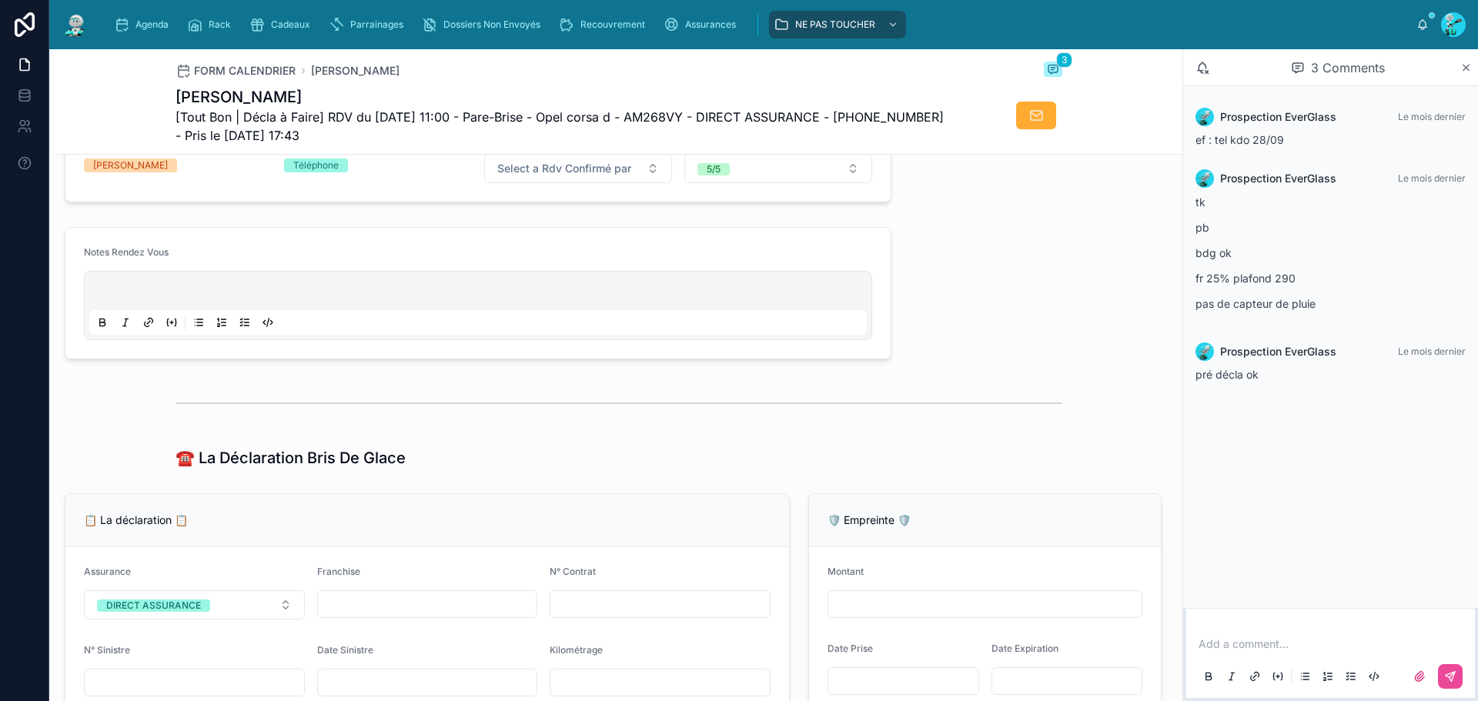
scroll to position [641, 0]
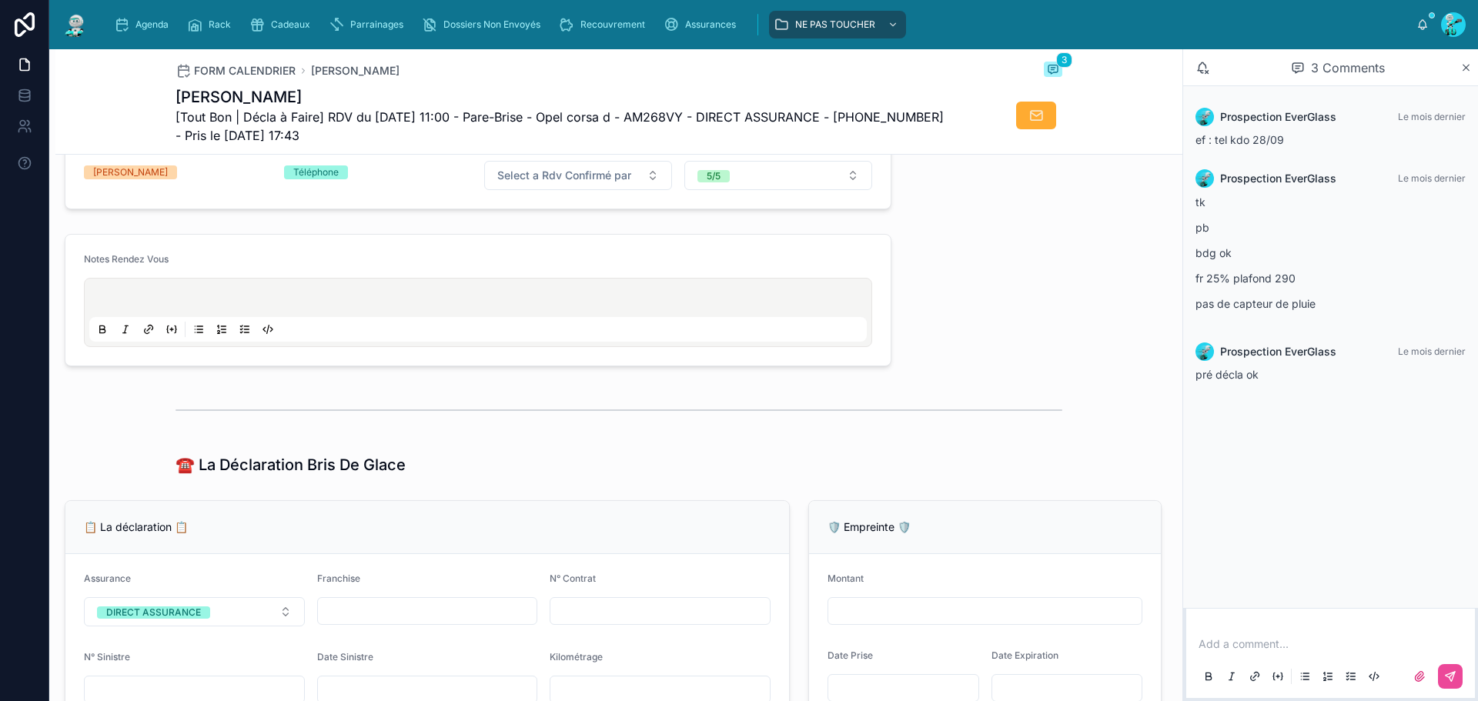
click at [232, 306] on p at bounding box center [481, 300] width 778 height 15
click at [891, 329] on div "**********" at bounding box center [477, 300] width 845 height 145
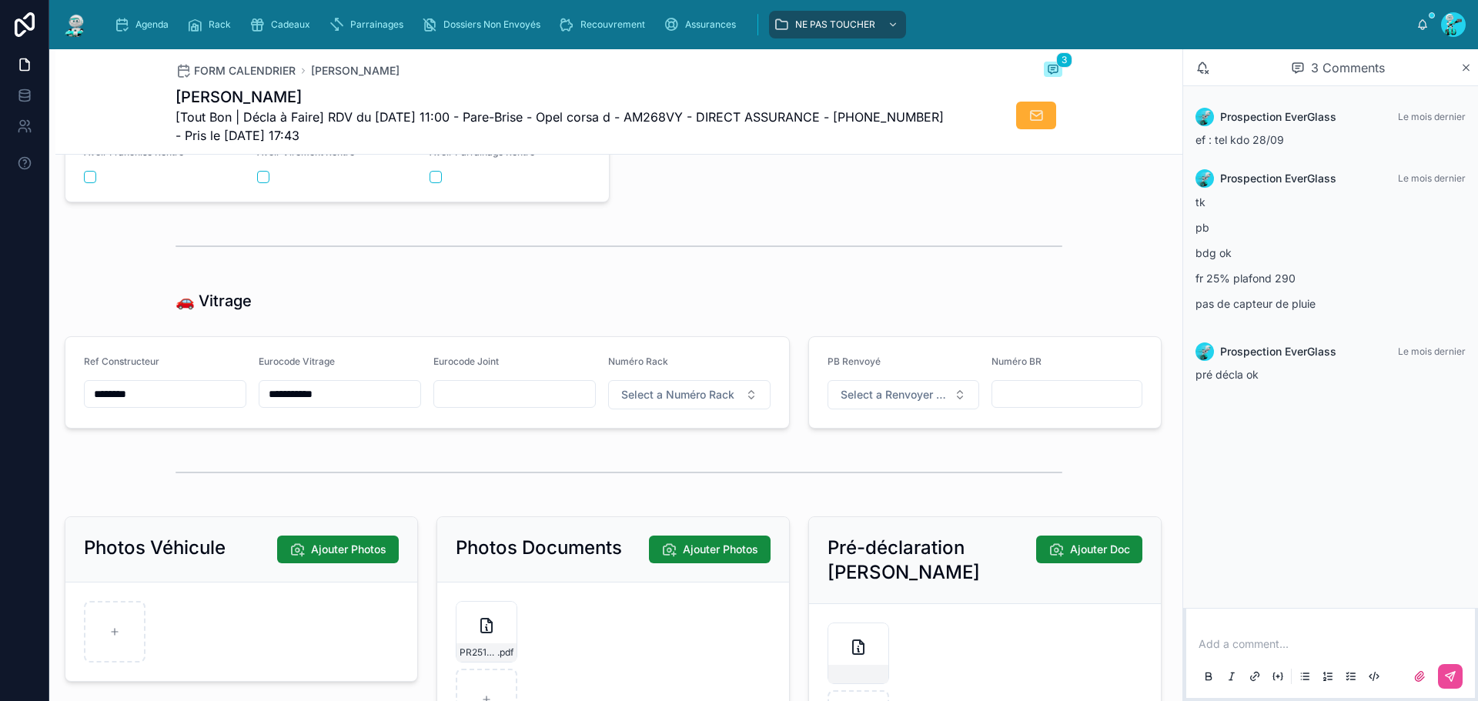
scroll to position [1848, 0]
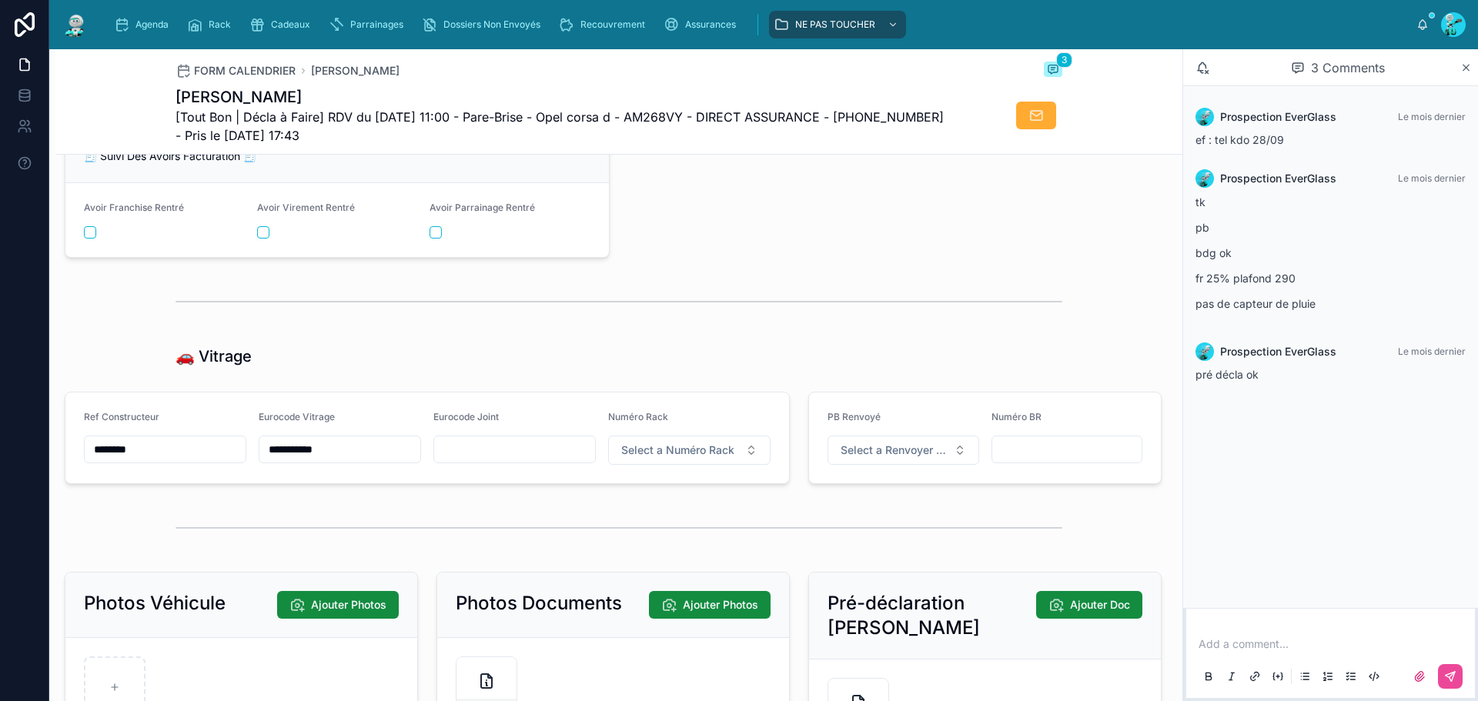
click at [386, 460] on input "**********" at bounding box center [339, 450] width 161 height 22
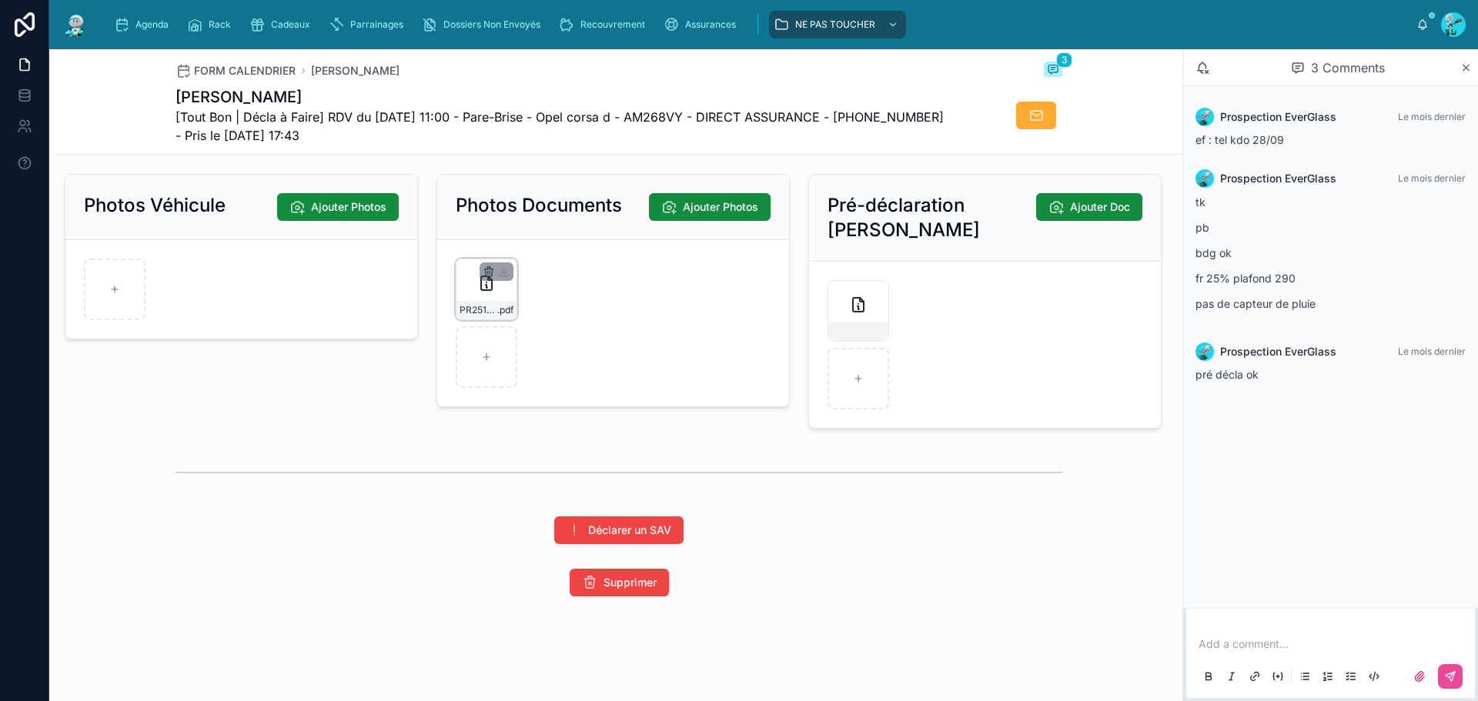
click at [485, 266] on icon "button" at bounding box center [489, 272] width 12 height 12
click at [514, 242] on icon "button" at bounding box center [517, 242] width 8 height 0
click at [487, 277] on div at bounding box center [487, 290] width 62 height 62
type input "**********"
